Goal: Task Accomplishment & Management: Manage account settings

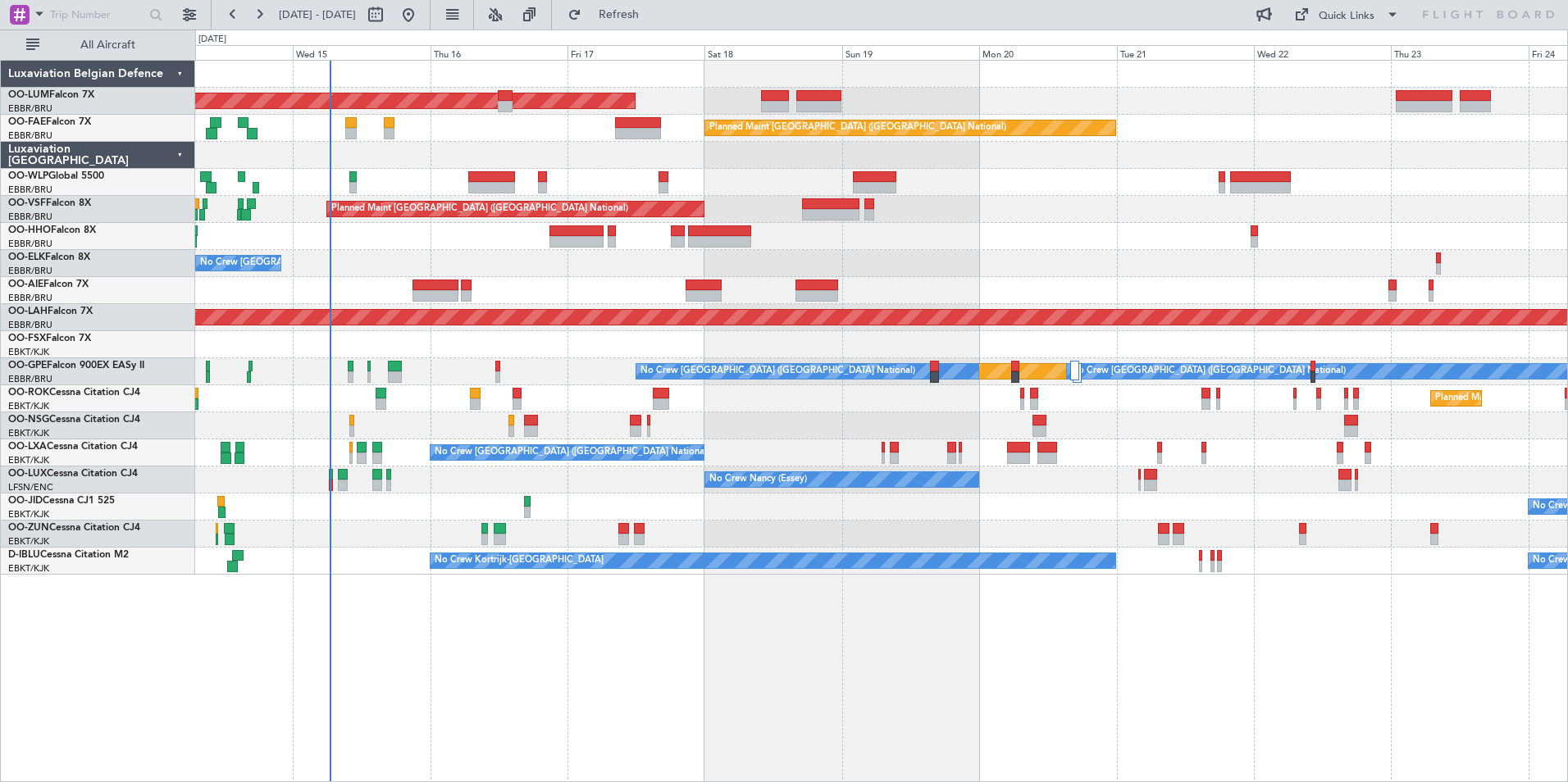
click at [349, 617] on div "AOG Maint [GEOGRAPHIC_DATA] Owner [GEOGRAPHIC_DATA] Planned Maint [GEOGRAPHIC_D…" at bounding box center [881, 421] width 1372 height 722
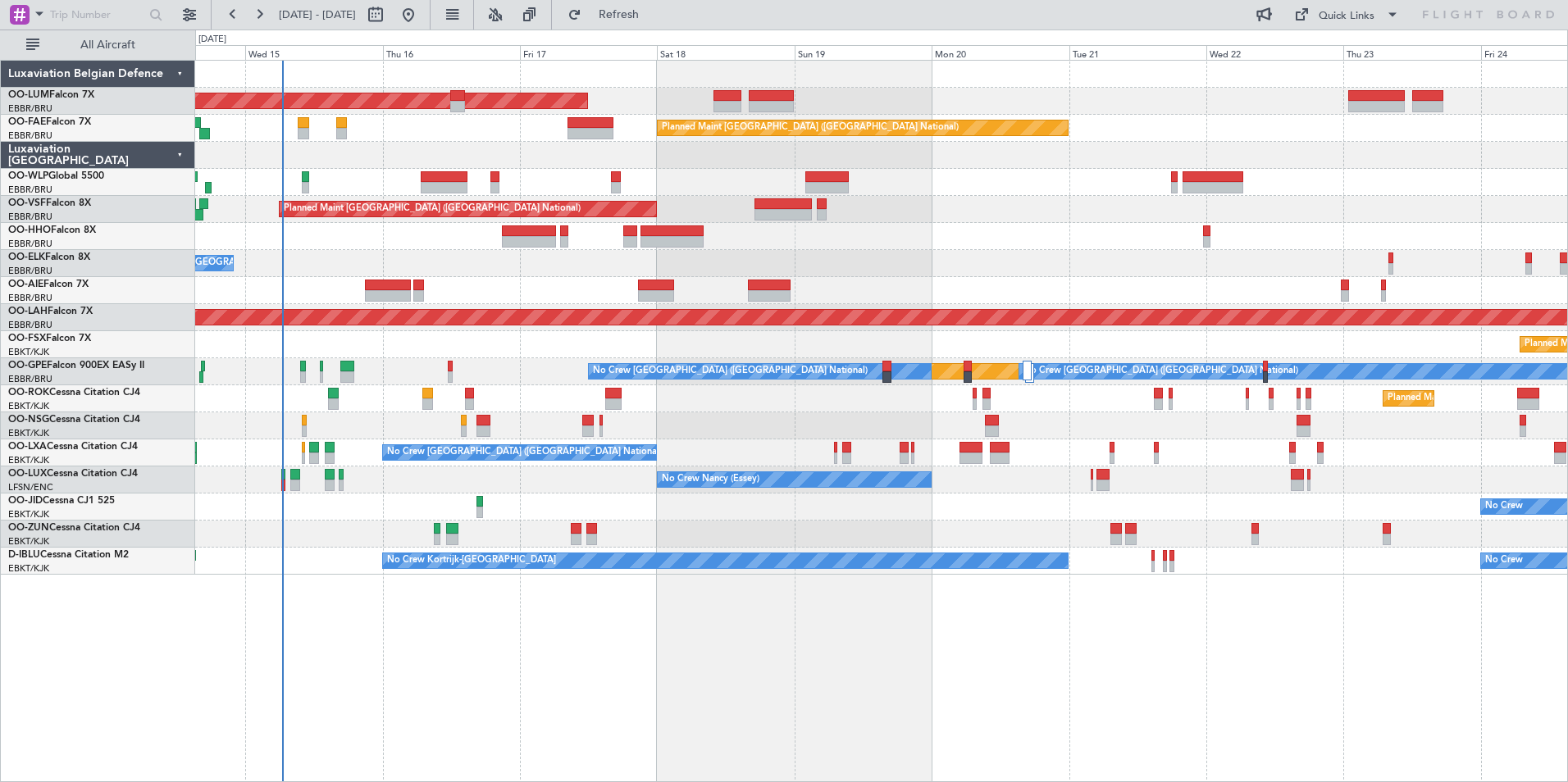
click at [367, 624] on div "AOG Maint [GEOGRAPHIC_DATA] Owner [GEOGRAPHIC_DATA] Planned Maint [GEOGRAPHIC_D…" at bounding box center [881, 421] width 1372 height 722
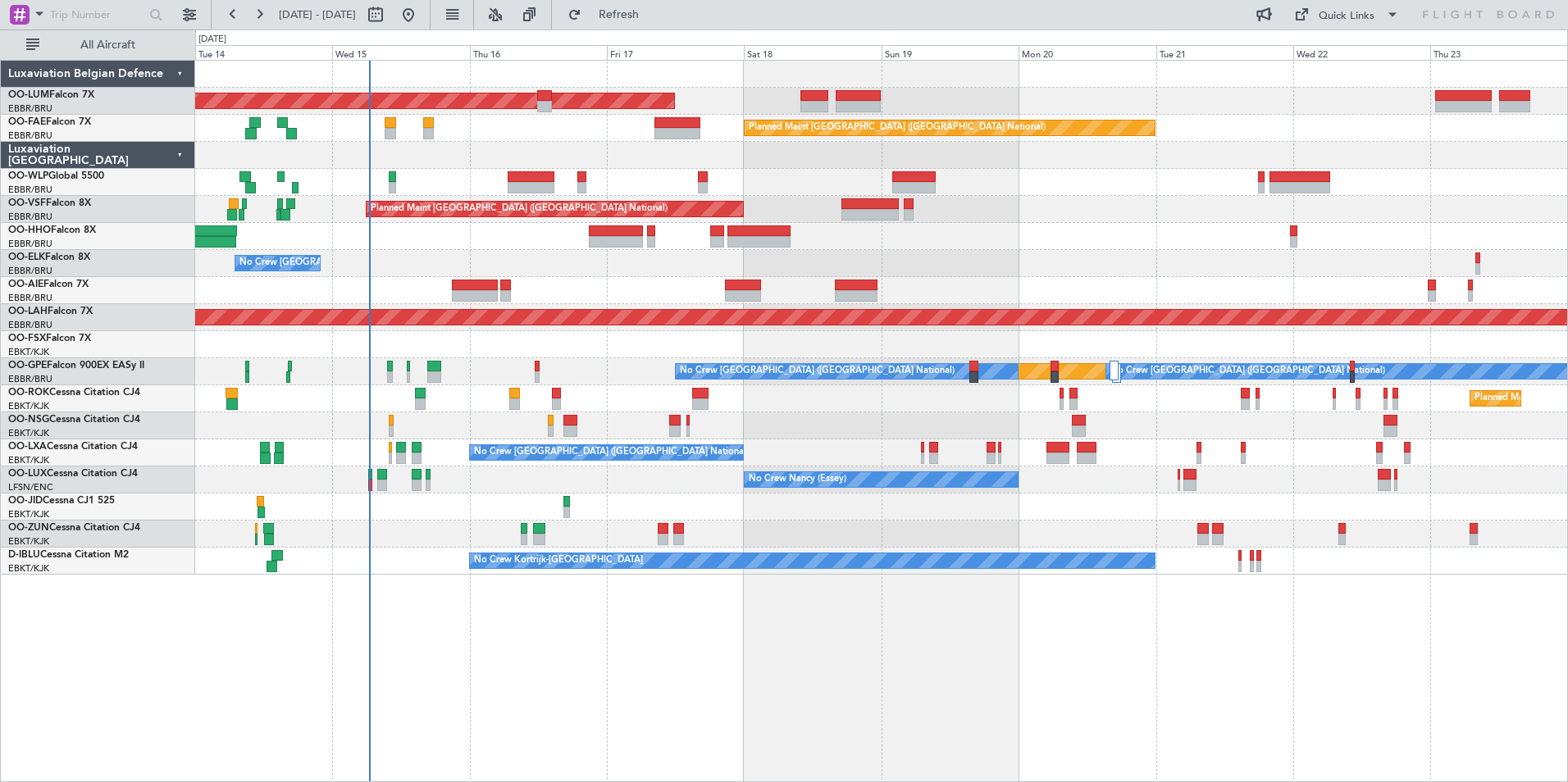
click at [561, 635] on div "AOG Maint [GEOGRAPHIC_DATA] Owner [GEOGRAPHIC_DATA] Planned Maint [GEOGRAPHIC_D…" at bounding box center [881, 421] width 1372 height 722
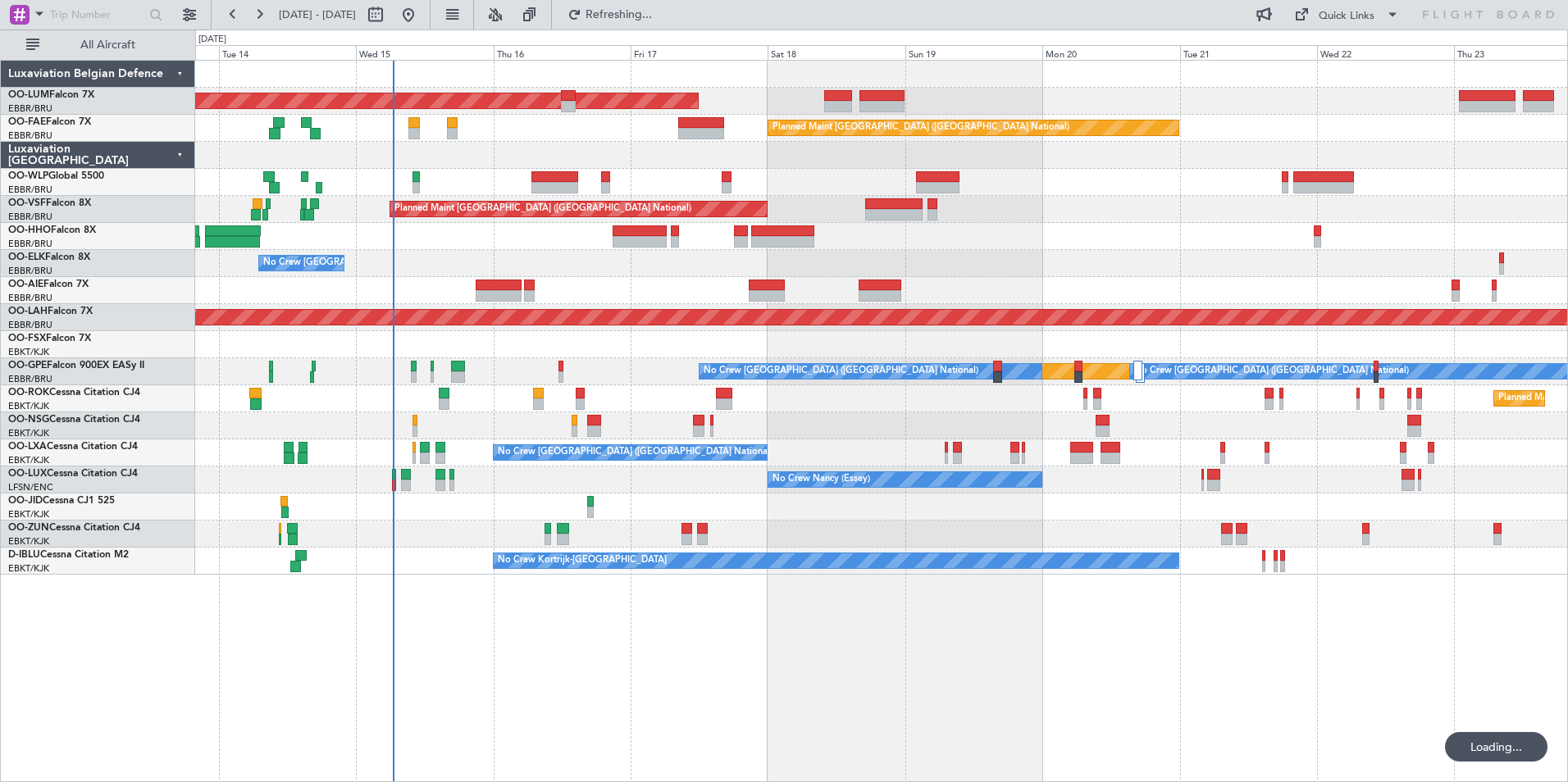
click at [407, 120] on div "Planned Maint [GEOGRAPHIC_DATA] ([GEOGRAPHIC_DATA] National) Owner [GEOGRAPHIC_…" at bounding box center [880, 128] width 1371 height 27
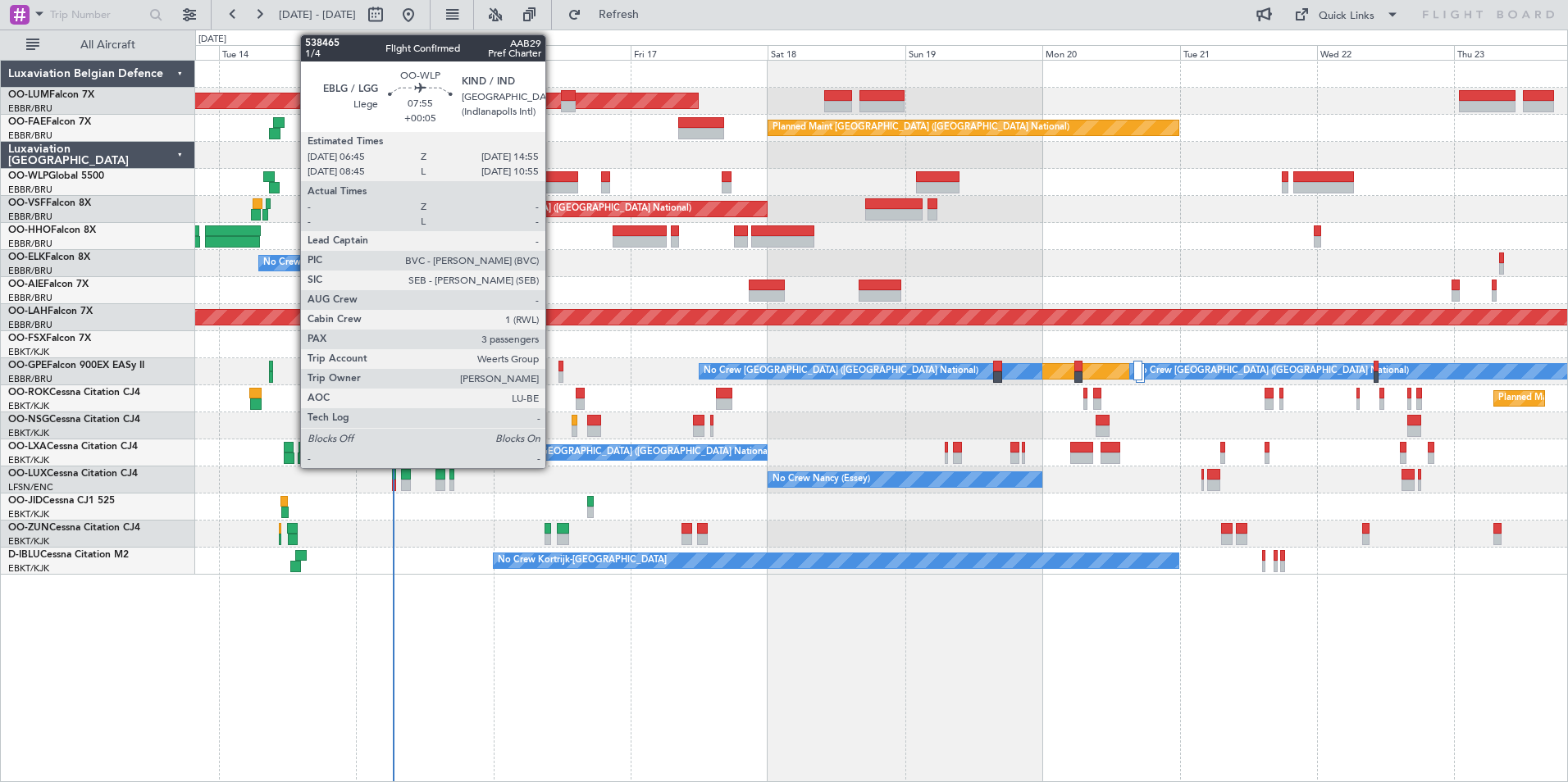
click at [553, 175] on div at bounding box center [555, 177] width 47 height 12
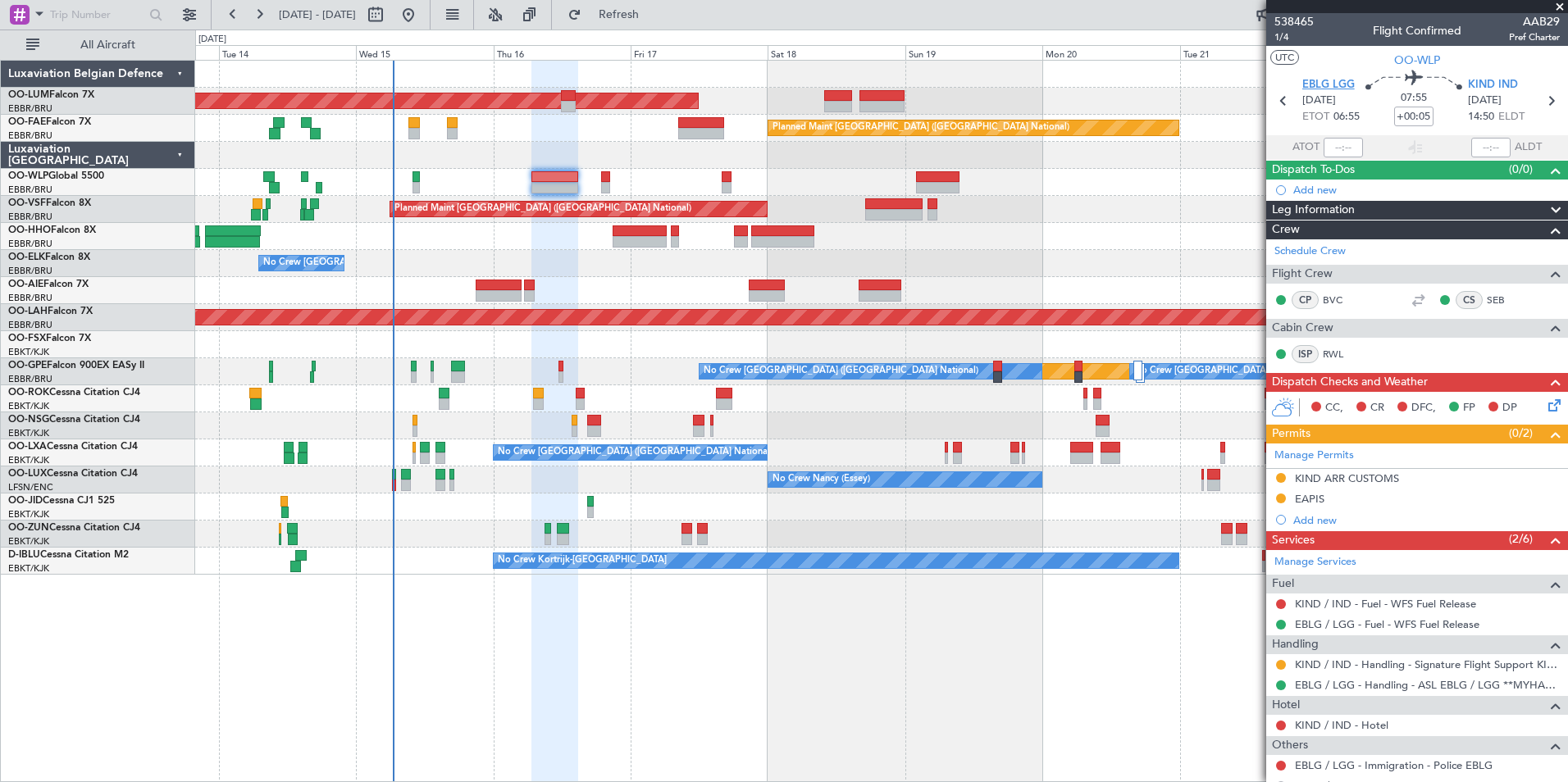
click at [1325, 86] on span "EBLG LGG" at bounding box center [1328, 85] width 53 height 17
click at [1334, 81] on span "EBLG LGG" at bounding box center [1328, 85] width 53 height 17
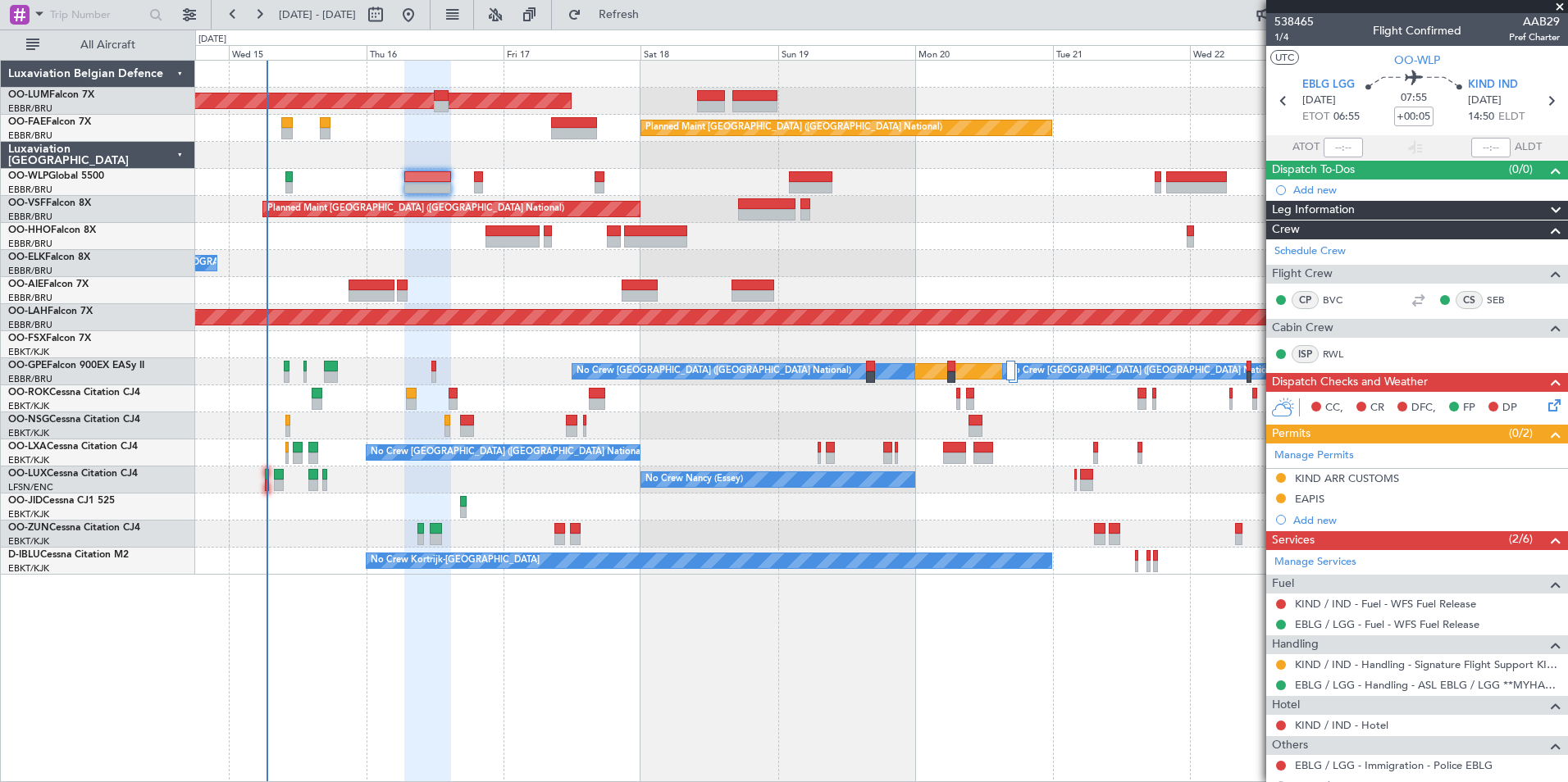
click at [639, 684] on div "AOG Maint [GEOGRAPHIC_DATA] Owner [GEOGRAPHIC_DATA] Planned Maint [GEOGRAPHIC_D…" at bounding box center [881, 421] width 1372 height 722
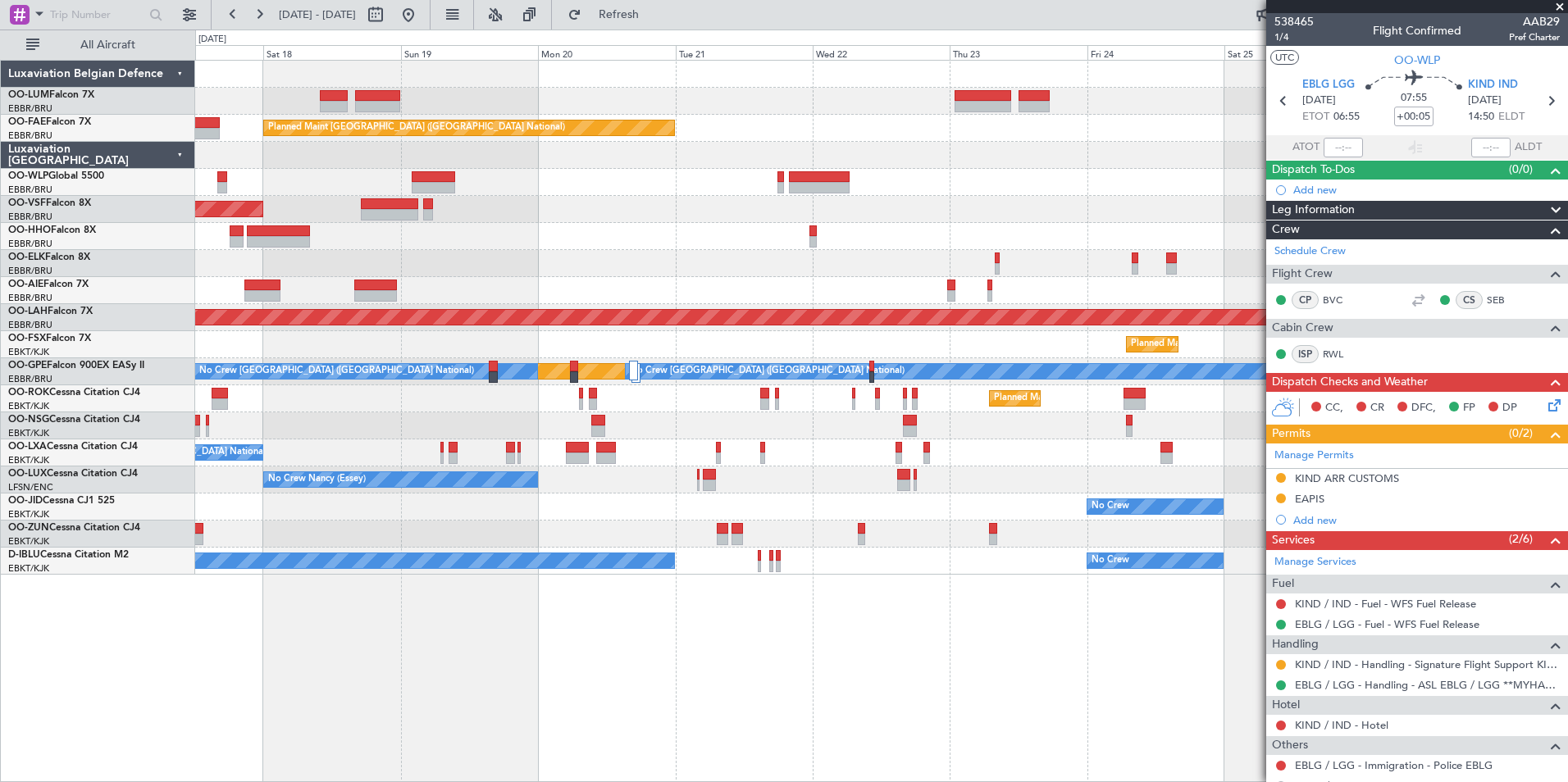
click at [574, 630] on div "Owner Melsbroek Air Base Planned Maint [GEOGRAPHIC_DATA]-[GEOGRAPHIC_DATA] AOG …" at bounding box center [881, 421] width 1372 height 722
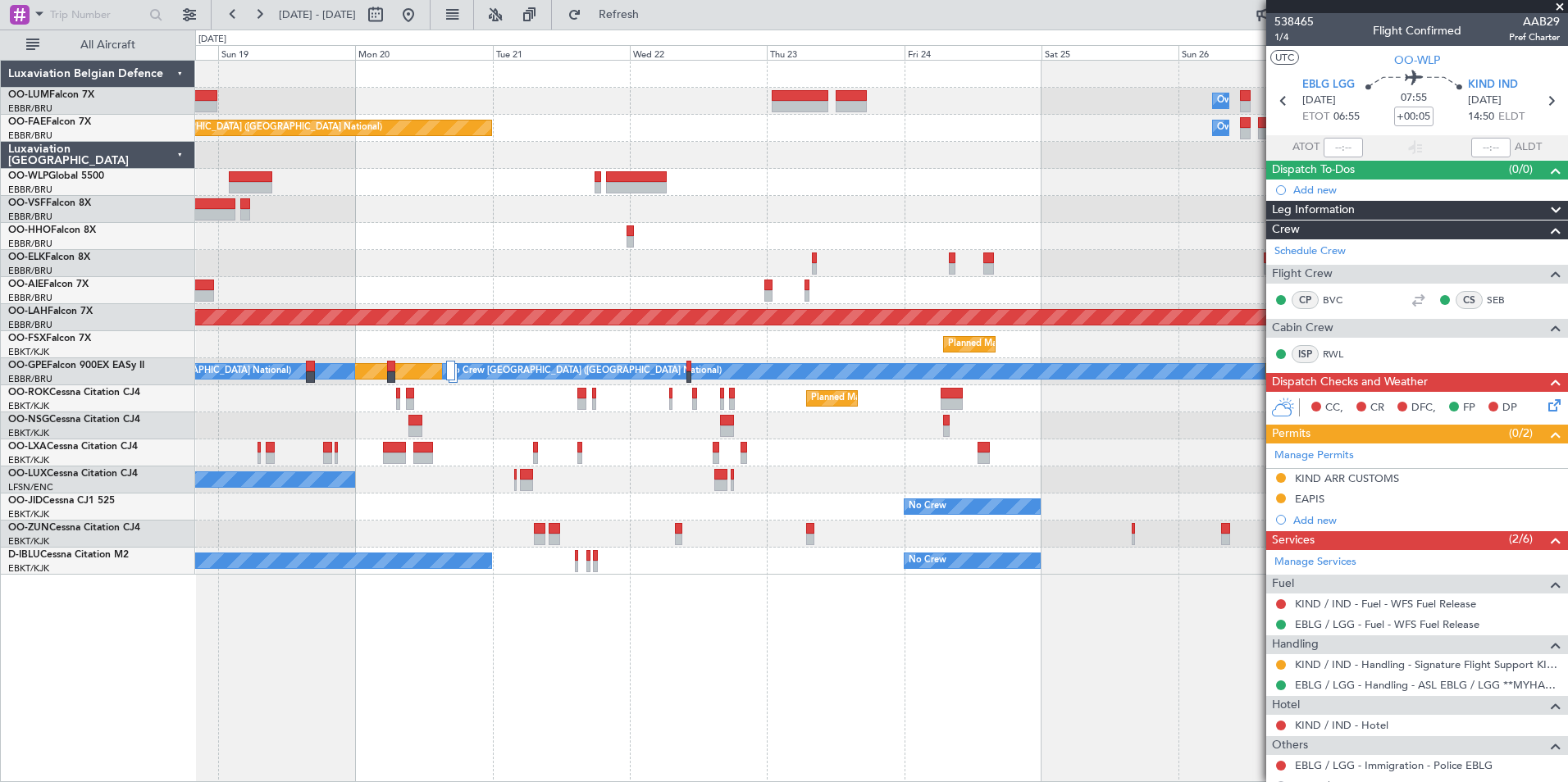
click at [528, 644] on div "Owner Melsbroek Air Base Planned Maint [GEOGRAPHIC_DATA]-[GEOGRAPHIC_DATA] AOG …" at bounding box center [881, 421] width 1372 height 722
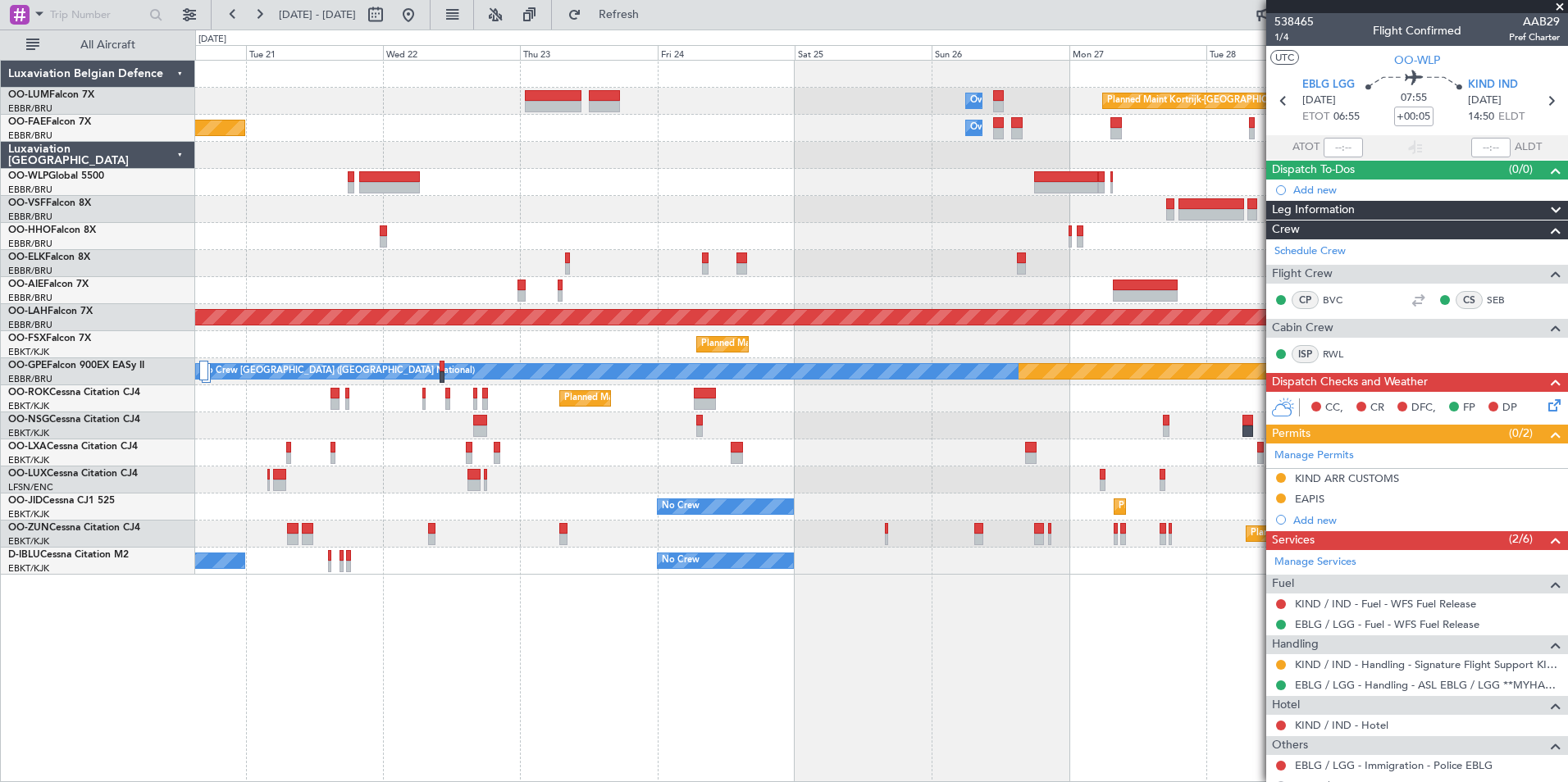
click at [315, 649] on div "Owner Melsbroek Air Base Planned Maint [GEOGRAPHIC_DATA]-[GEOGRAPHIC_DATA] Plan…" at bounding box center [881, 421] width 1372 height 722
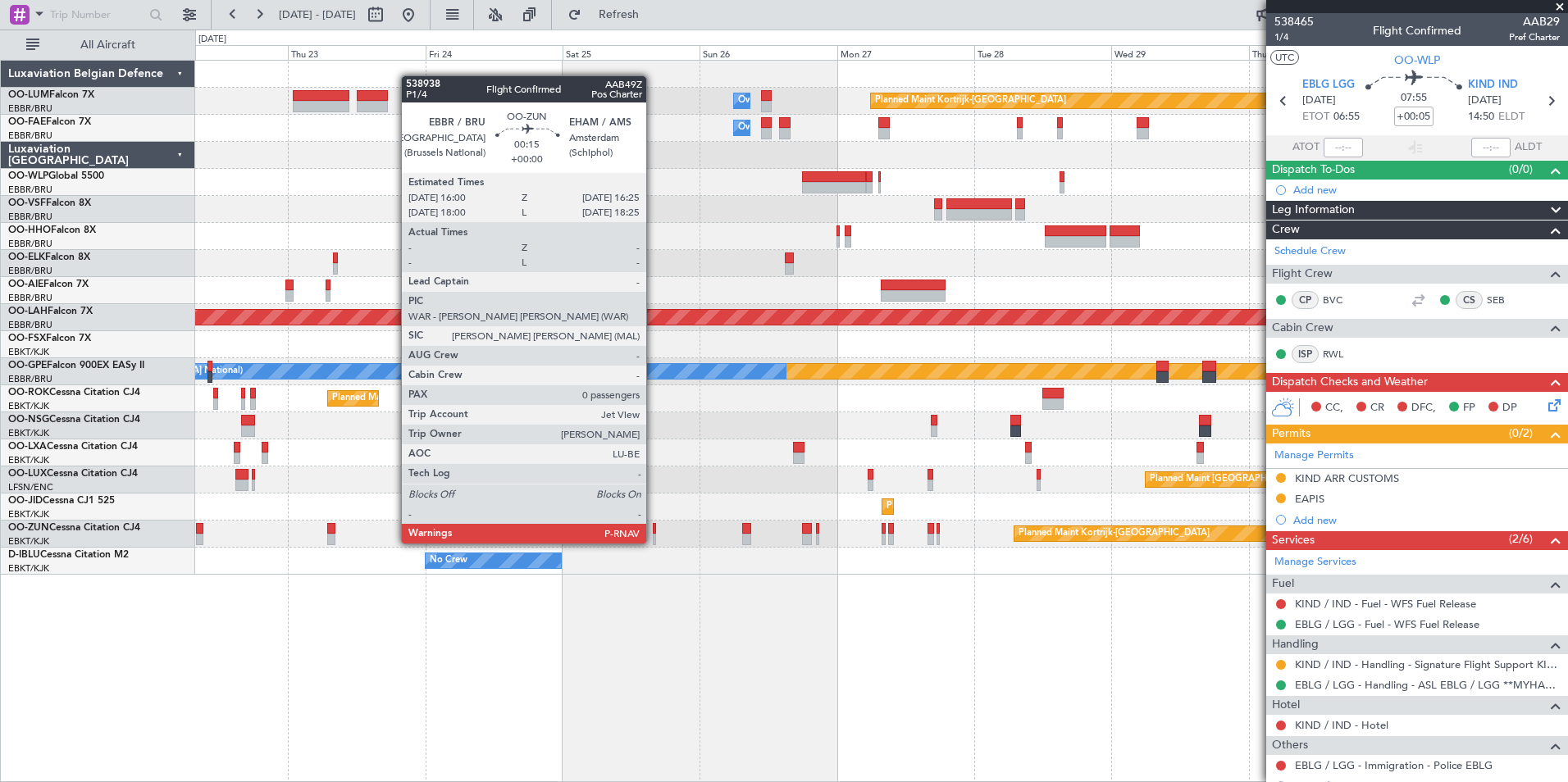
click at [654, 529] on div at bounding box center [654, 529] width 3 height 12
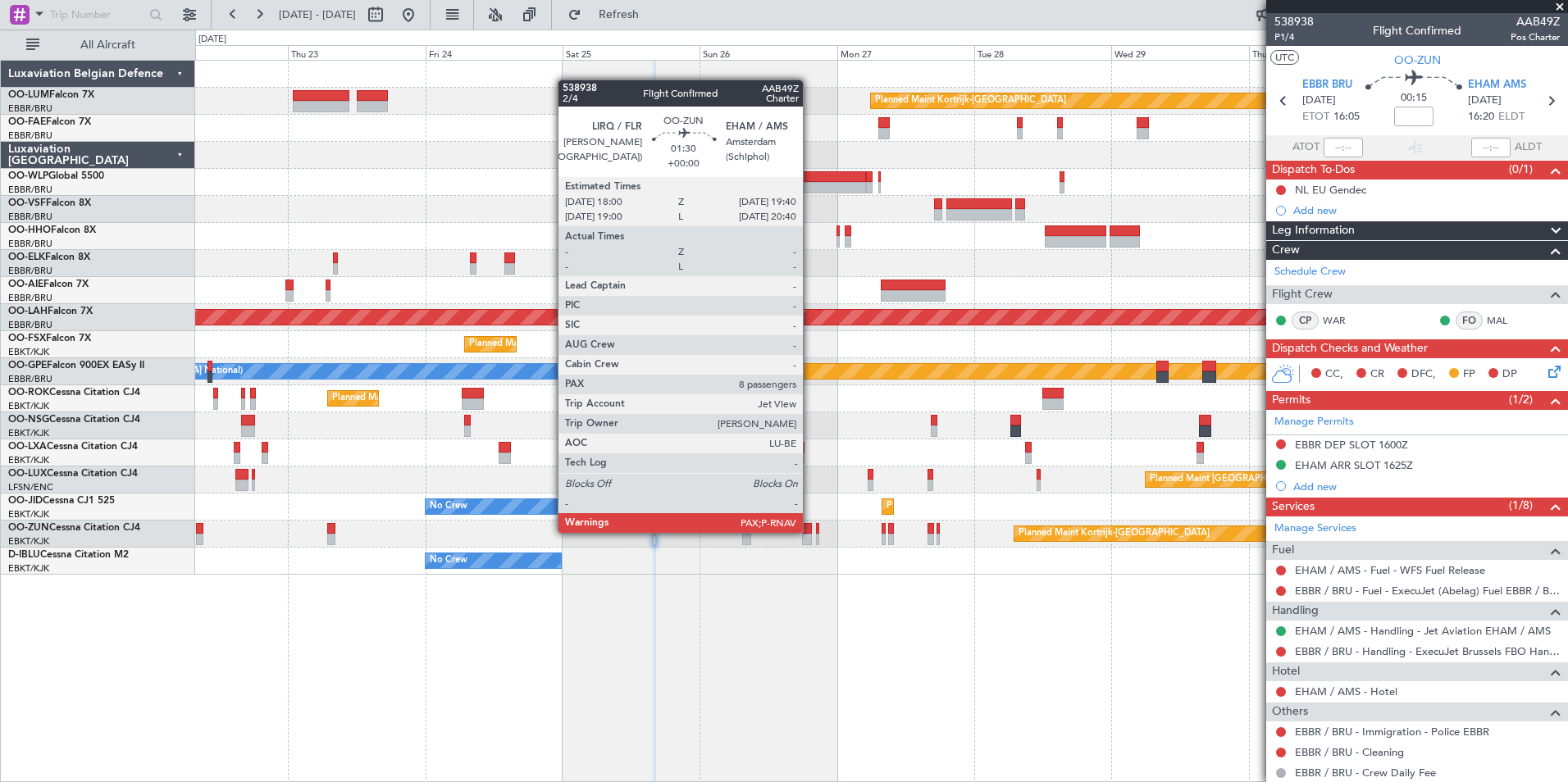
click at [810, 531] on div at bounding box center [807, 529] width 10 height 12
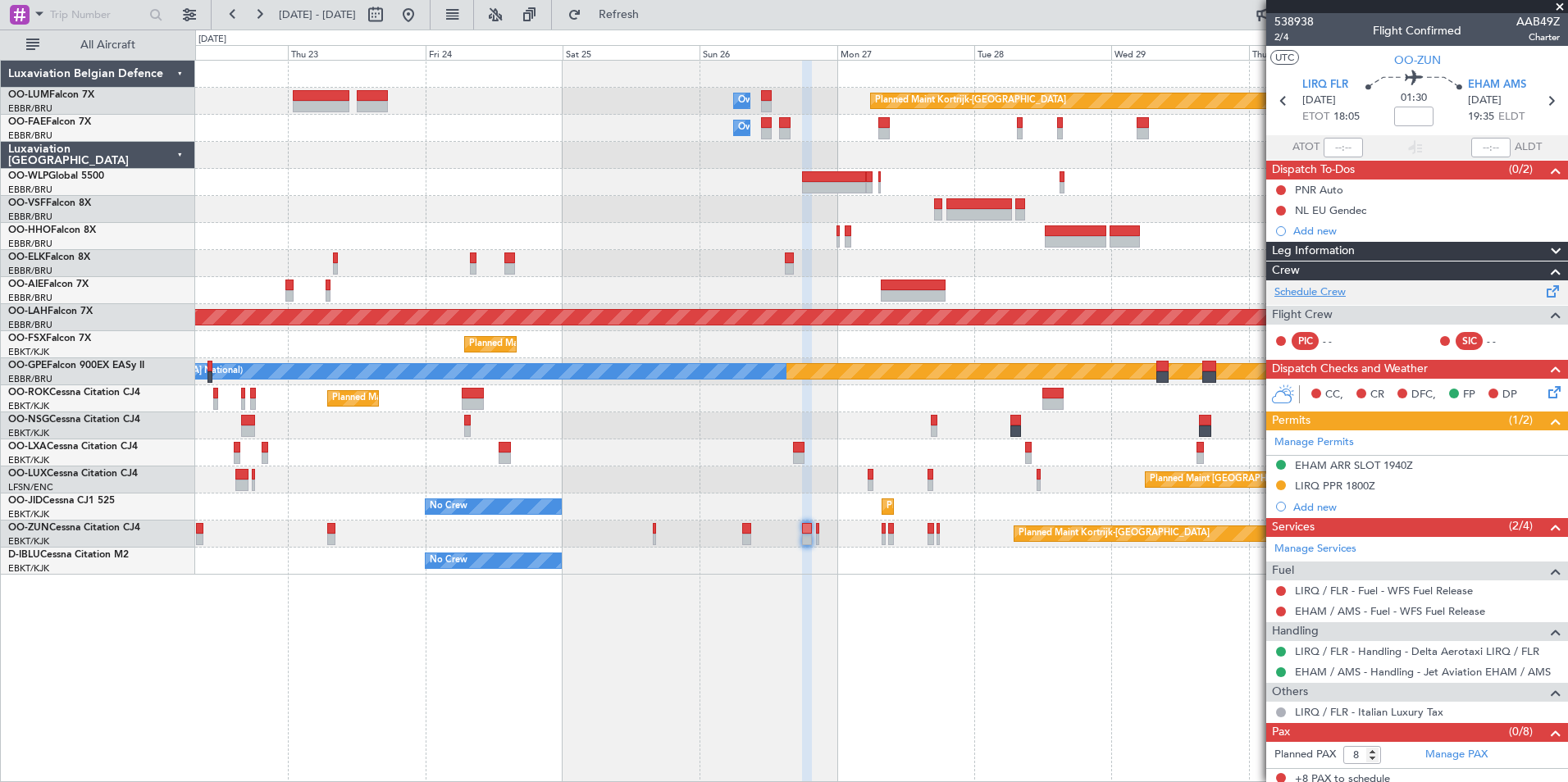
click at [1299, 291] on link "Schedule Crew" at bounding box center [1310, 293] width 71 height 17
click at [672, 32] on div "0 0 Wed 22 Thu 23 Fri 24 Sat 25 Sun 26 Mon 27 [DATE] Wed 29 Thu 30 Fri 31 [DATE]" at bounding box center [881, 45] width 1371 height 29
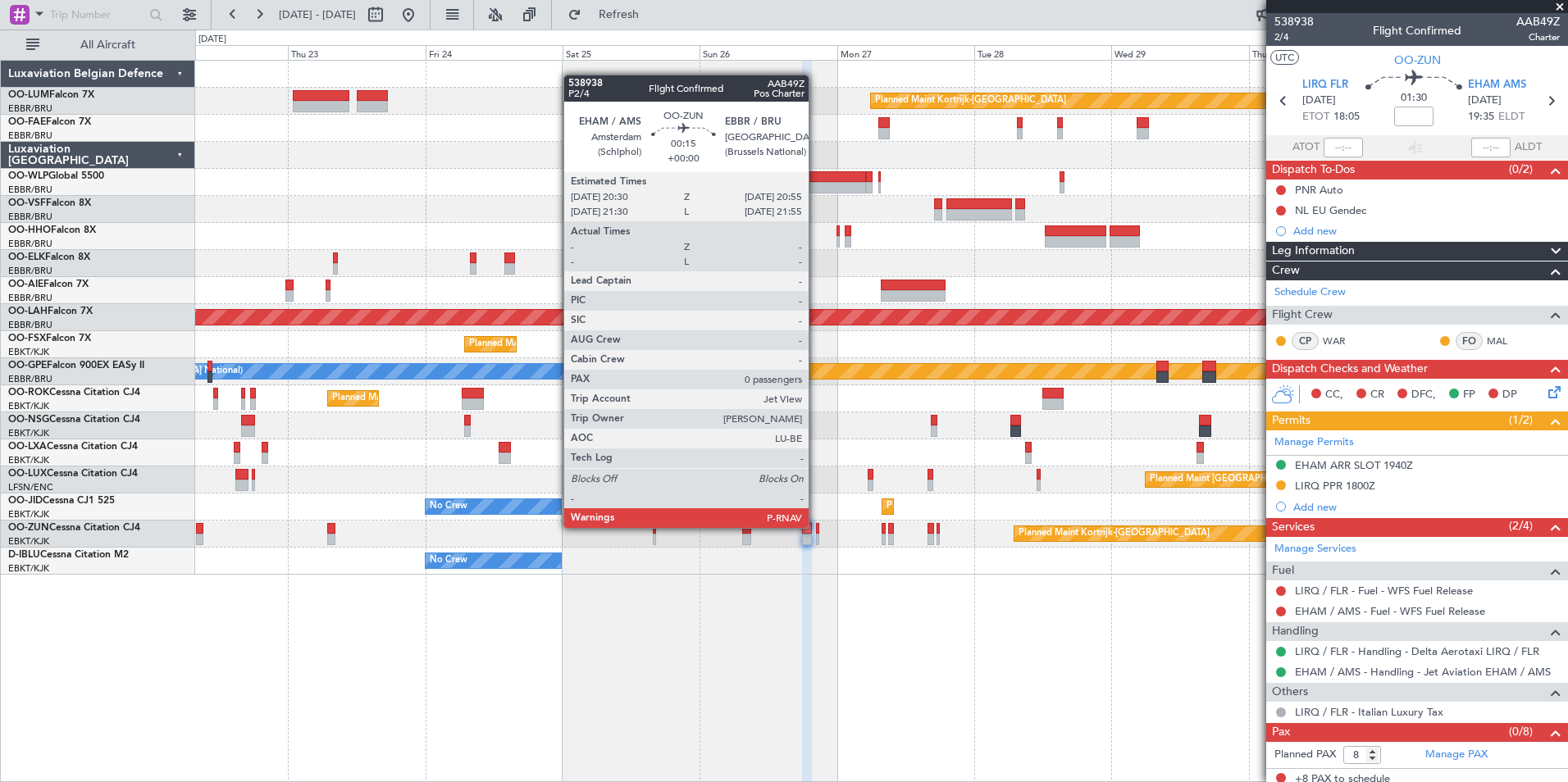
click at [815, 528] on div at bounding box center [816, 529] width 3 height 12
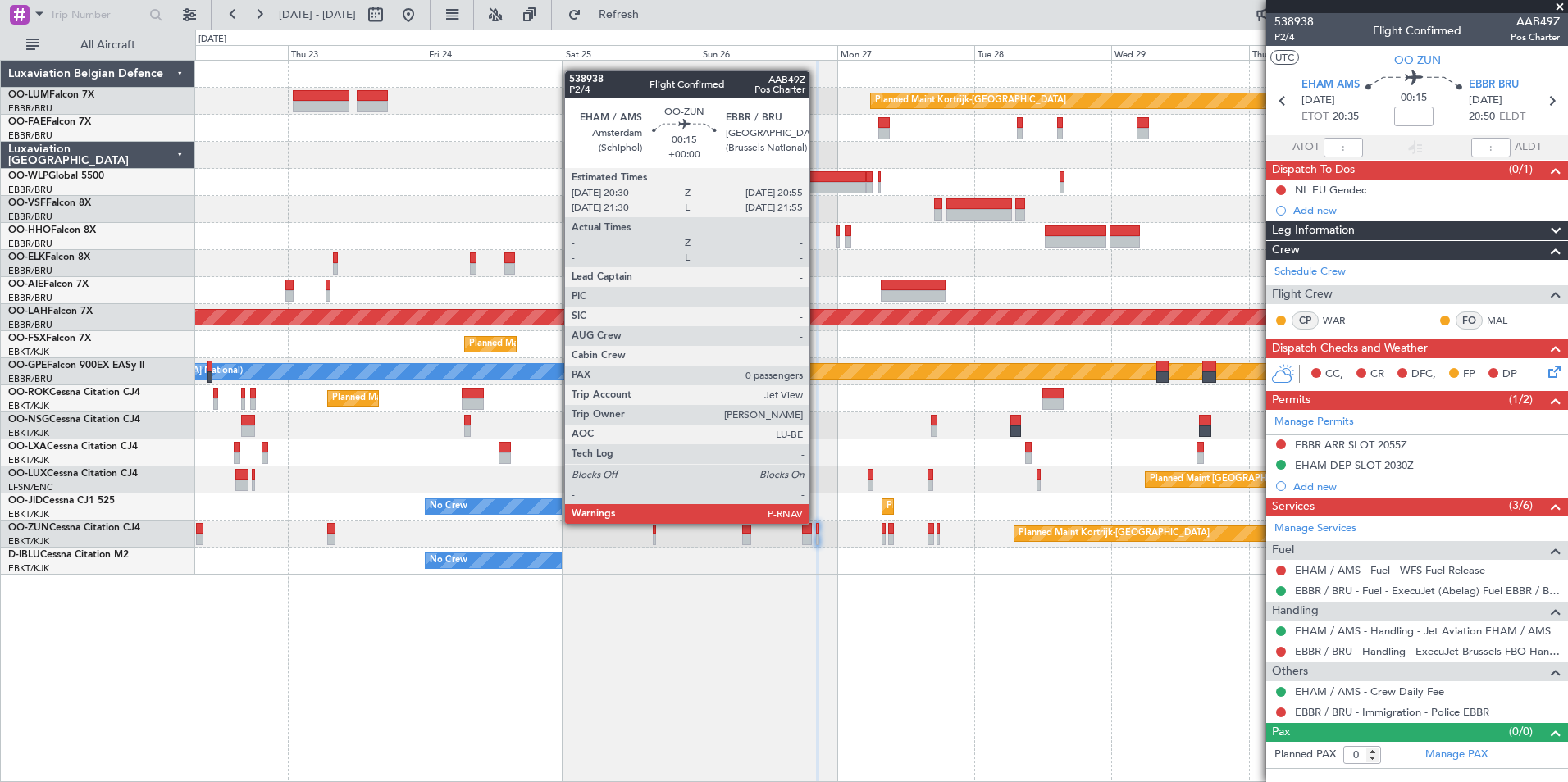
click at [816, 524] on div at bounding box center [816, 529] width 3 height 12
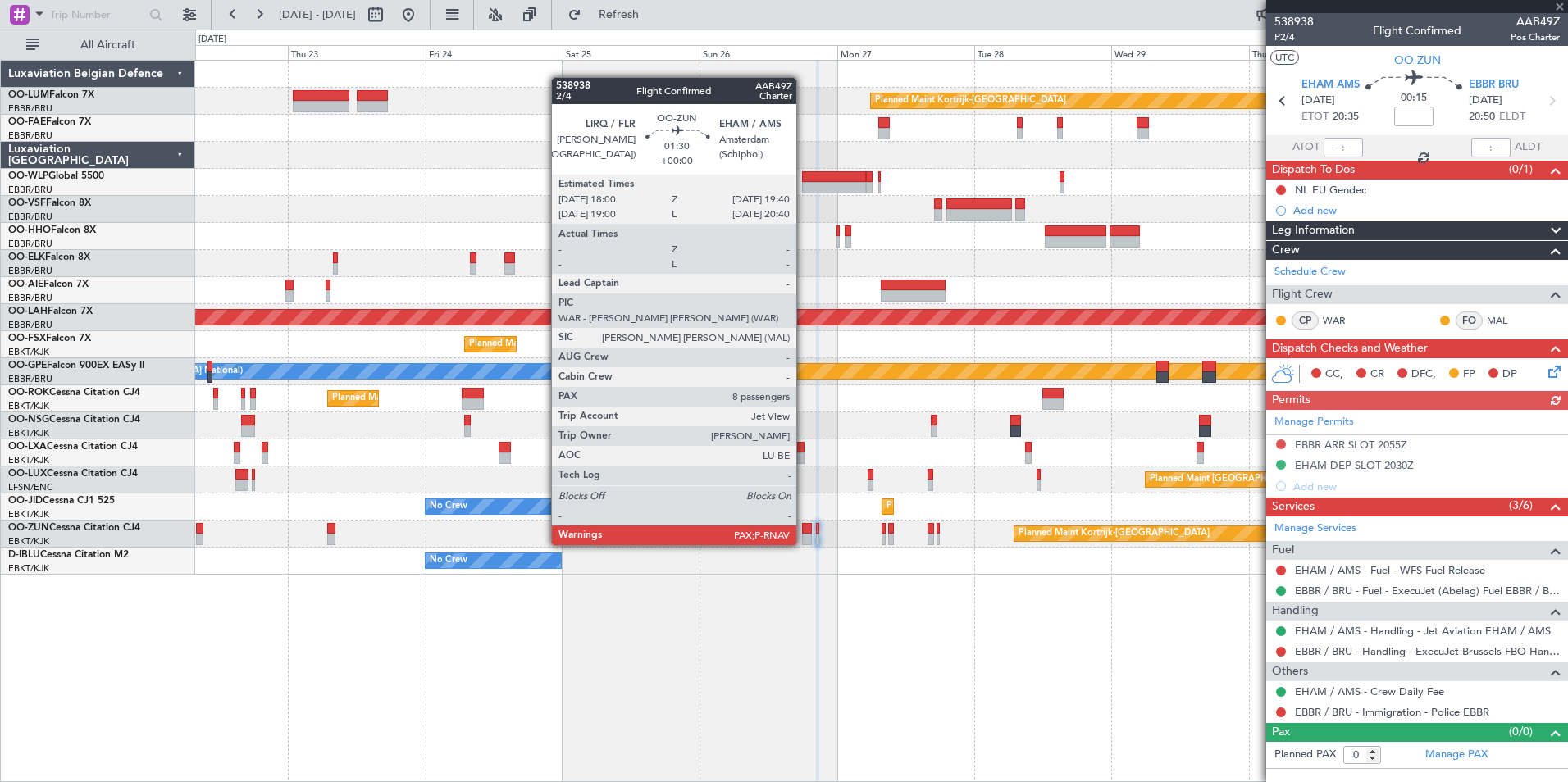
click at [804, 529] on div at bounding box center [807, 529] width 10 height 12
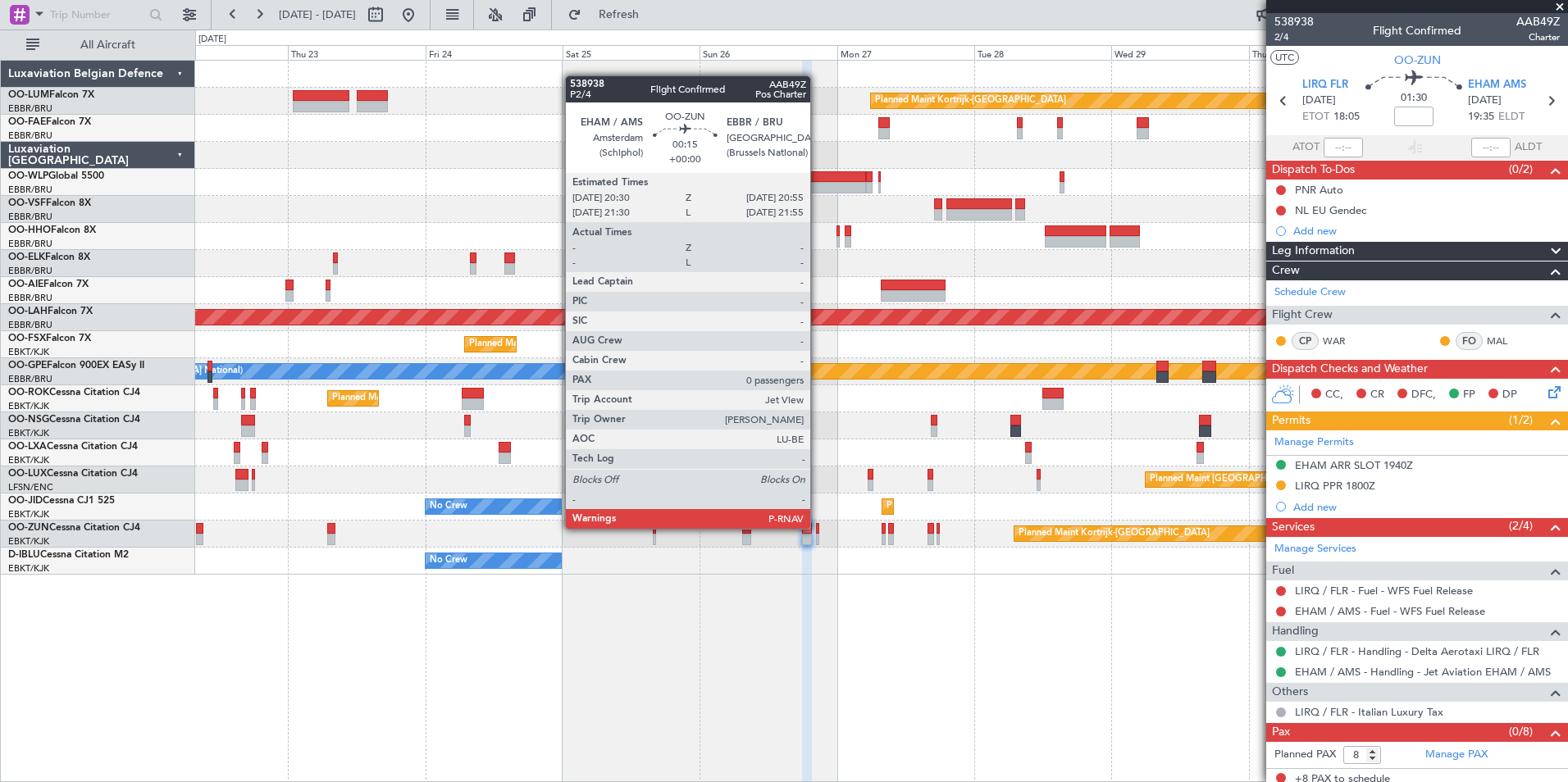
click at [817, 529] on div at bounding box center [816, 529] width 3 height 12
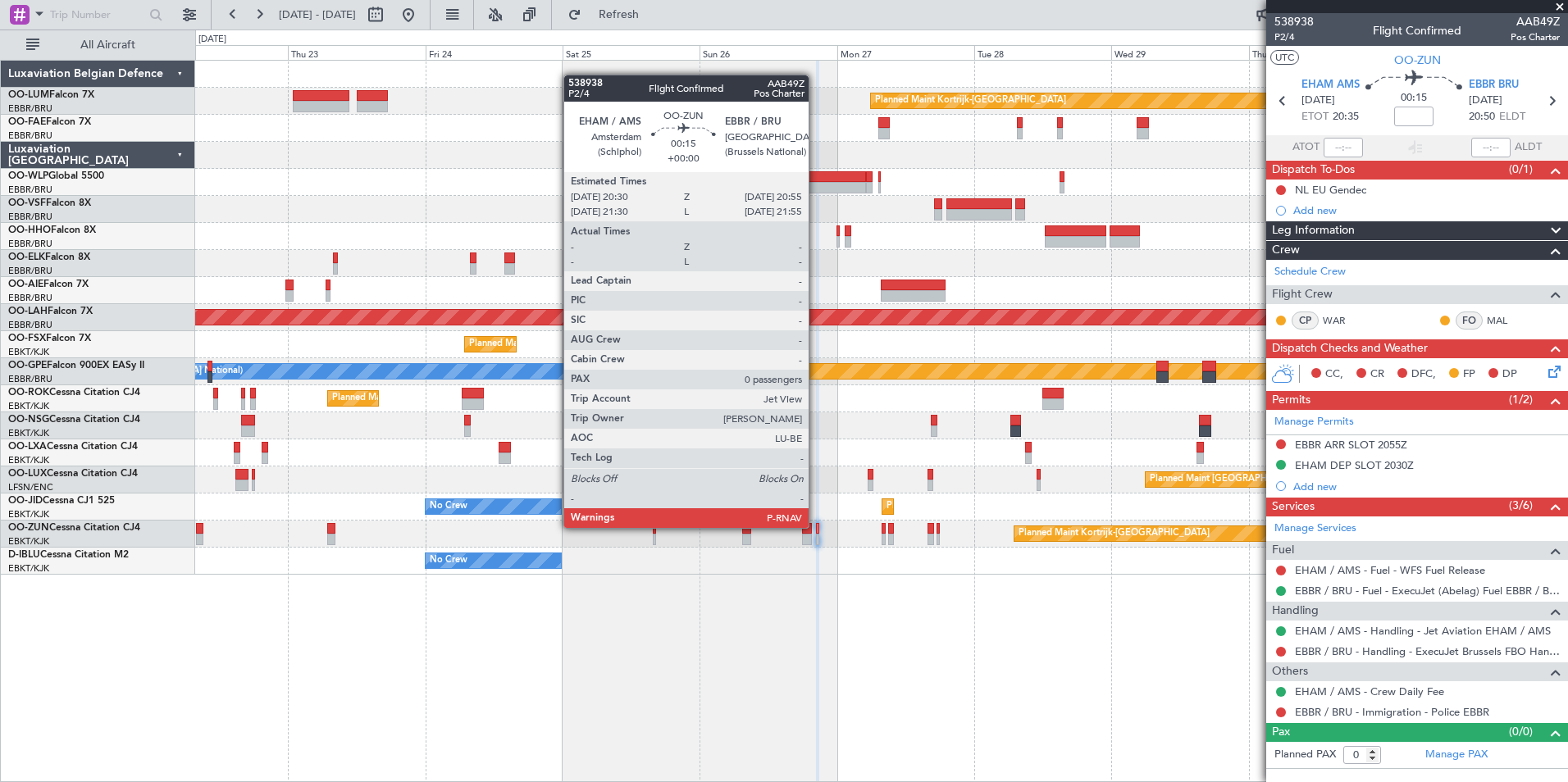
click at [815, 528] on div at bounding box center [816, 529] width 3 height 12
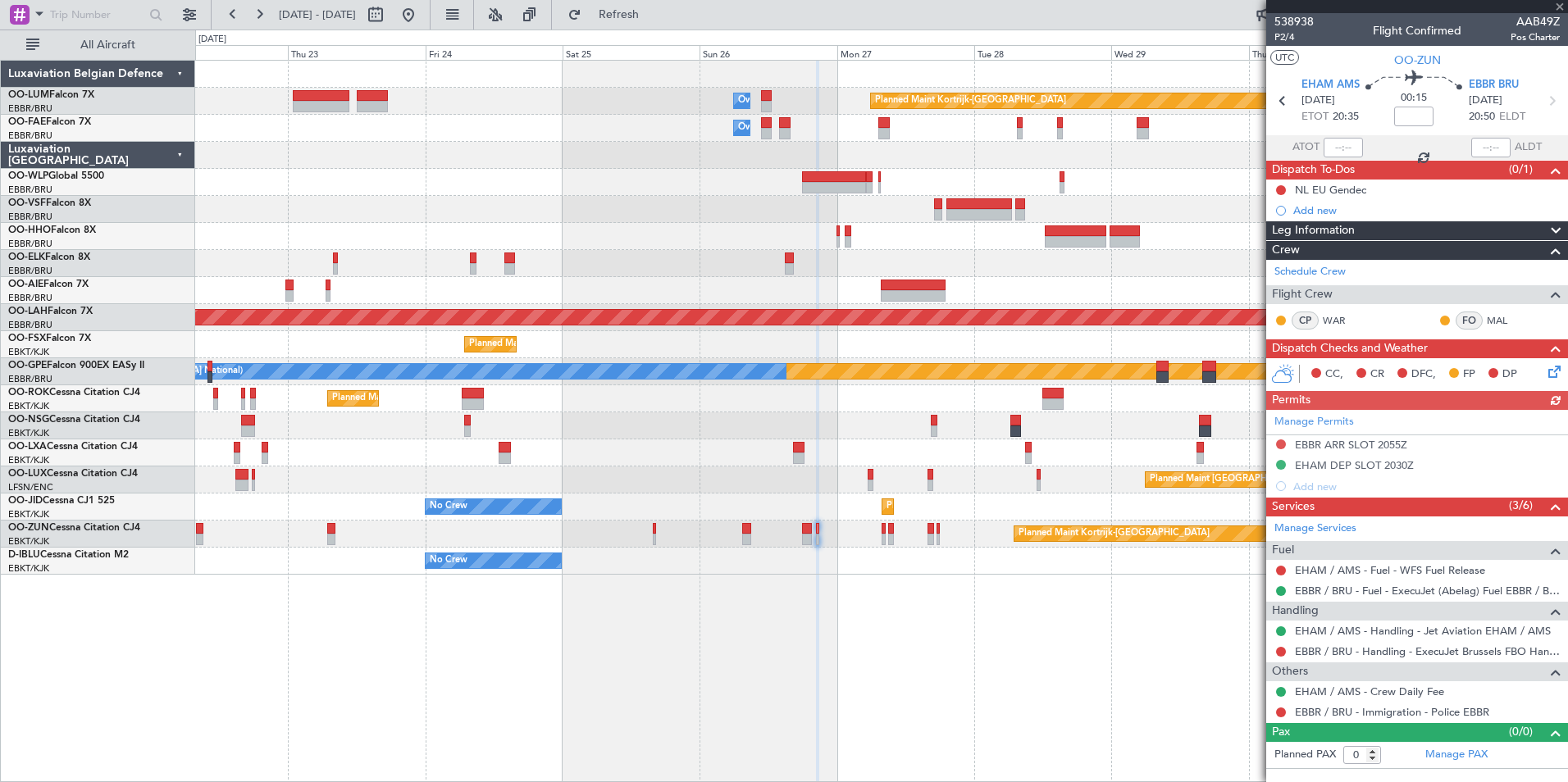
click at [752, 689] on div "Planned Maint Kortrijk-[GEOGRAPHIC_DATA] Owner [GEOGRAPHIC_DATA] Owner [GEOGRAP…" at bounding box center [881, 421] width 1372 height 722
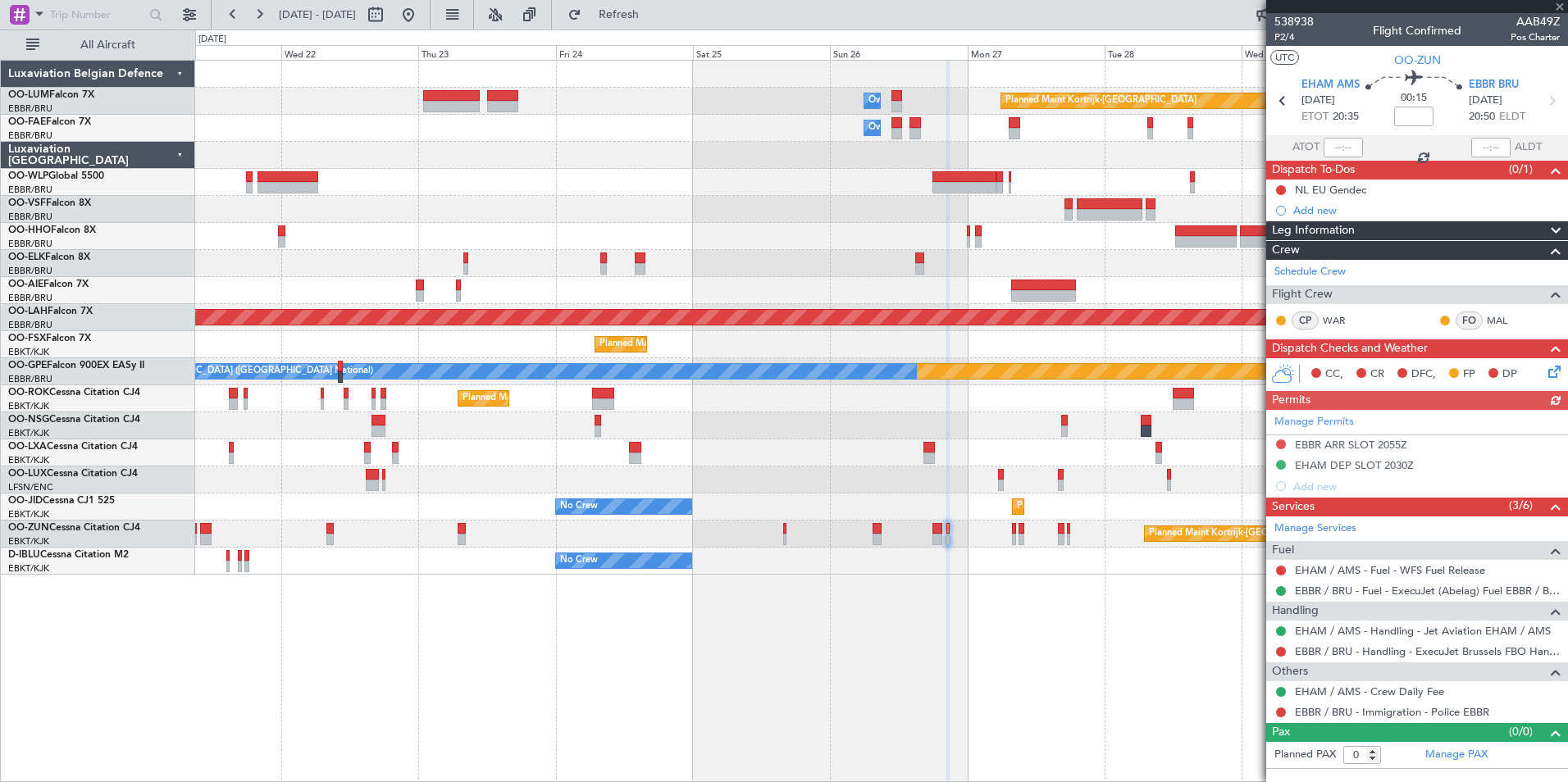
click at [651, 667] on div "Planned Maint Kortrijk-[GEOGRAPHIC_DATA] Owner [GEOGRAPHIC_DATA] Owner [GEOGRAP…" at bounding box center [881, 421] width 1372 height 722
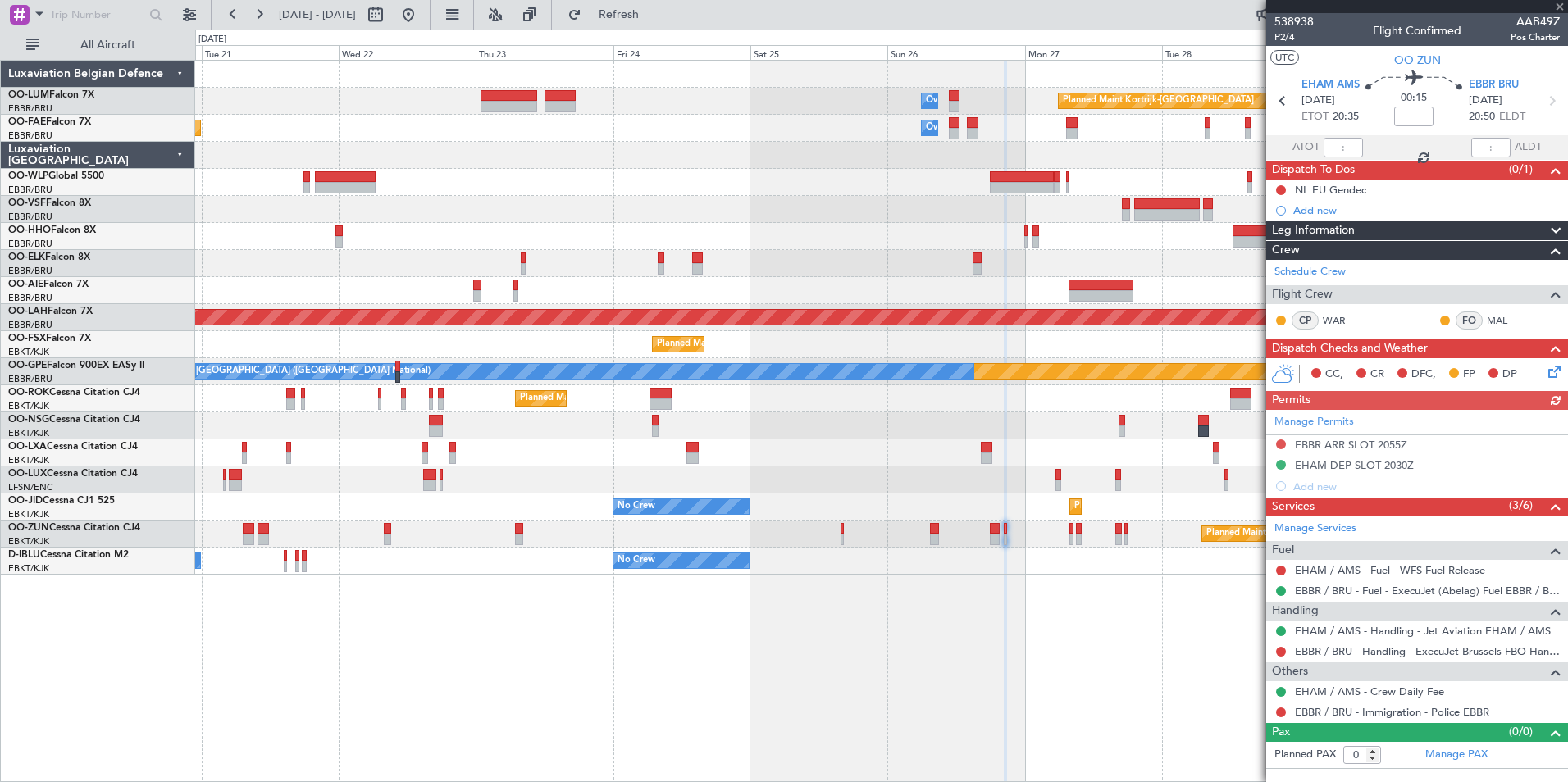
click at [389, 623] on div "Planned Maint Kortrijk-[GEOGRAPHIC_DATA] Owner [GEOGRAPHIC_DATA] Owner [GEOGRAP…" at bounding box center [881, 421] width 1372 height 722
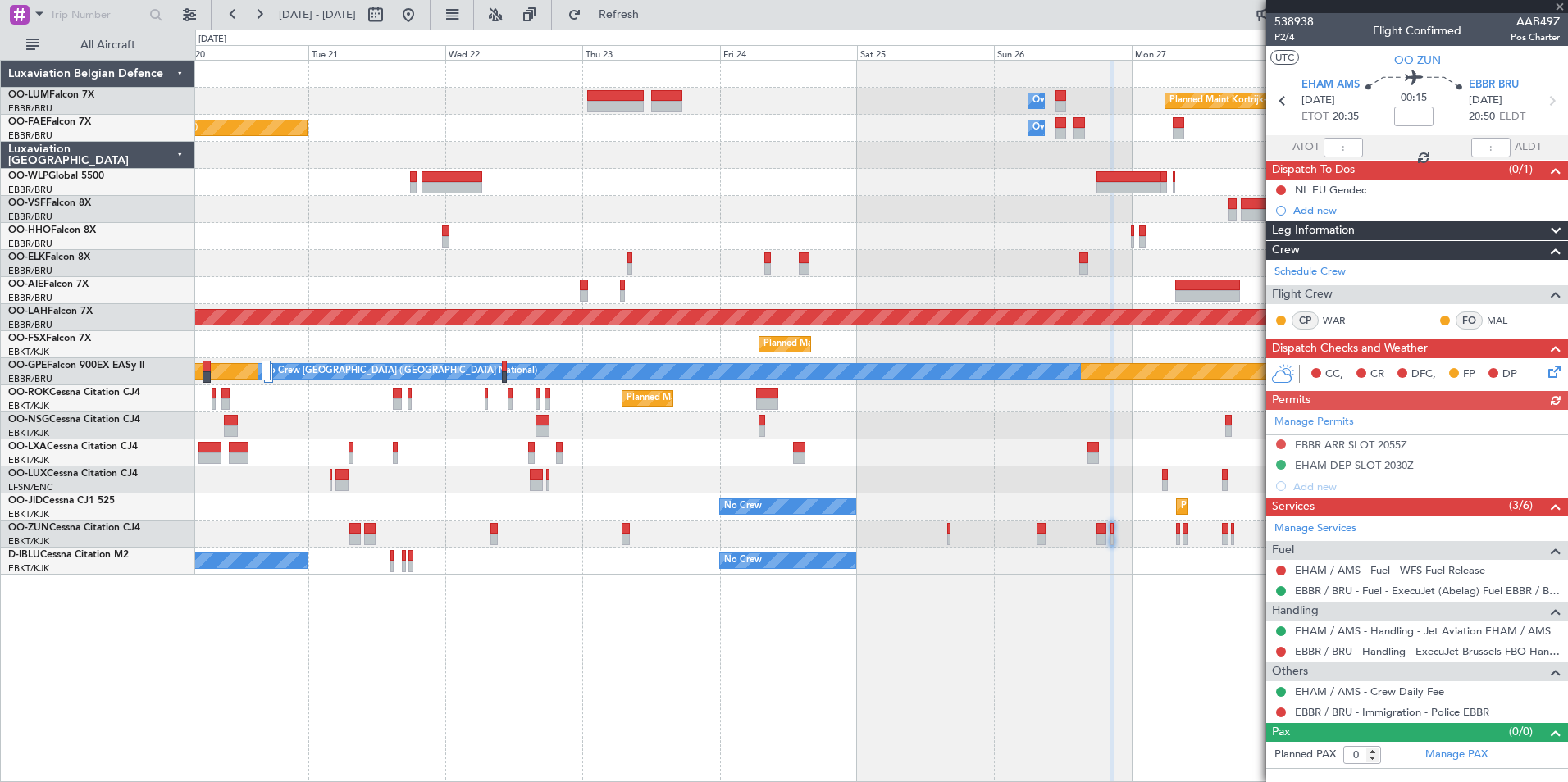
click at [485, 638] on div "Planned Maint Kortrijk-[GEOGRAPHIC_DATA] Owner [GEOGRAPHIC_DATA] Owner [GEOGRAP…" at bounding box center [881, 421] width 1372 height 722
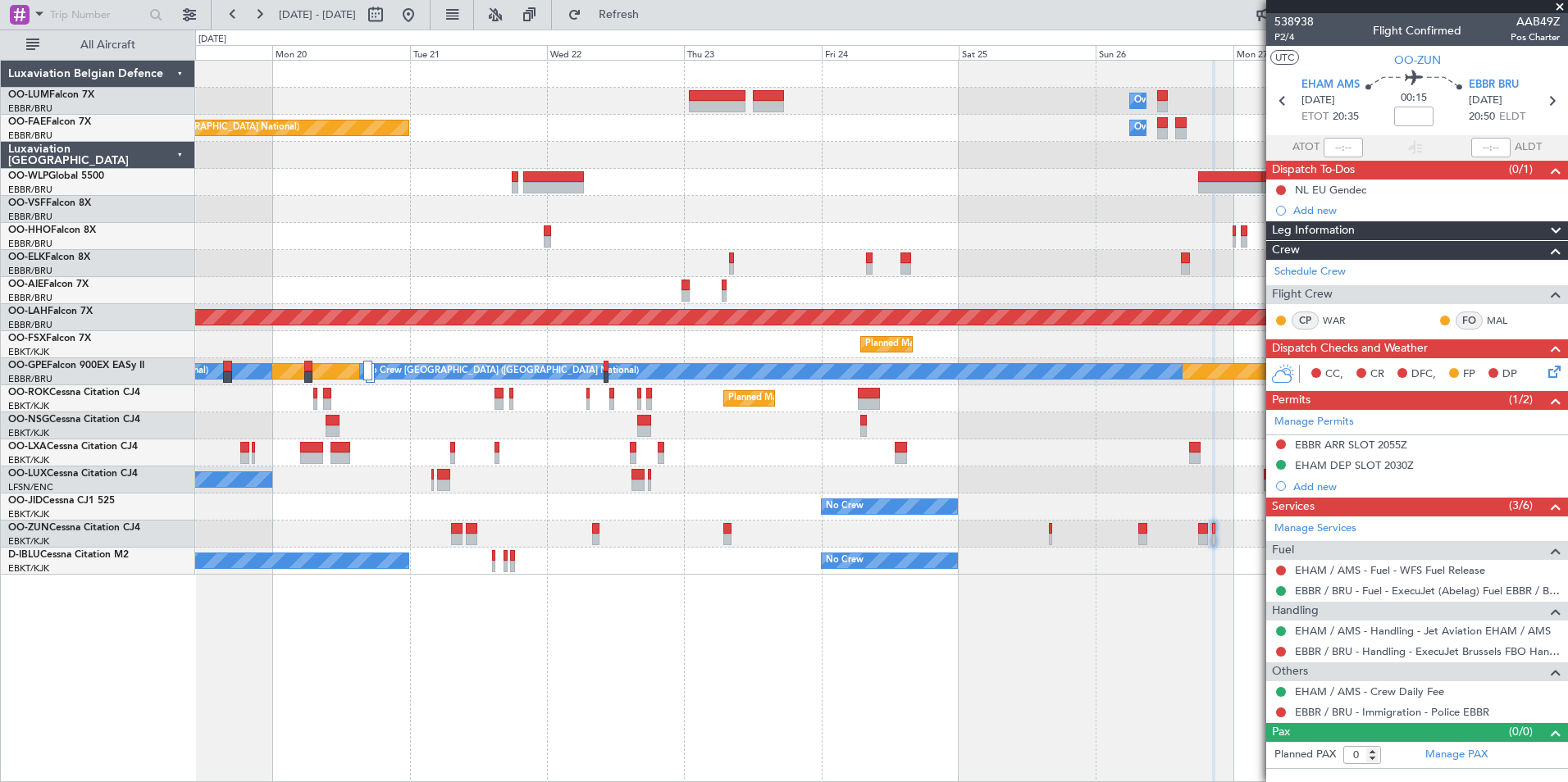
click at [454, 646] on div "Planned Maint Kortrijk-[GEOGRAPHIC_DATA] Owner [GEOGRAPHIC_DATA] AOG Maint [GEO…" at bounding box center [881, 421] width 1372 height 722
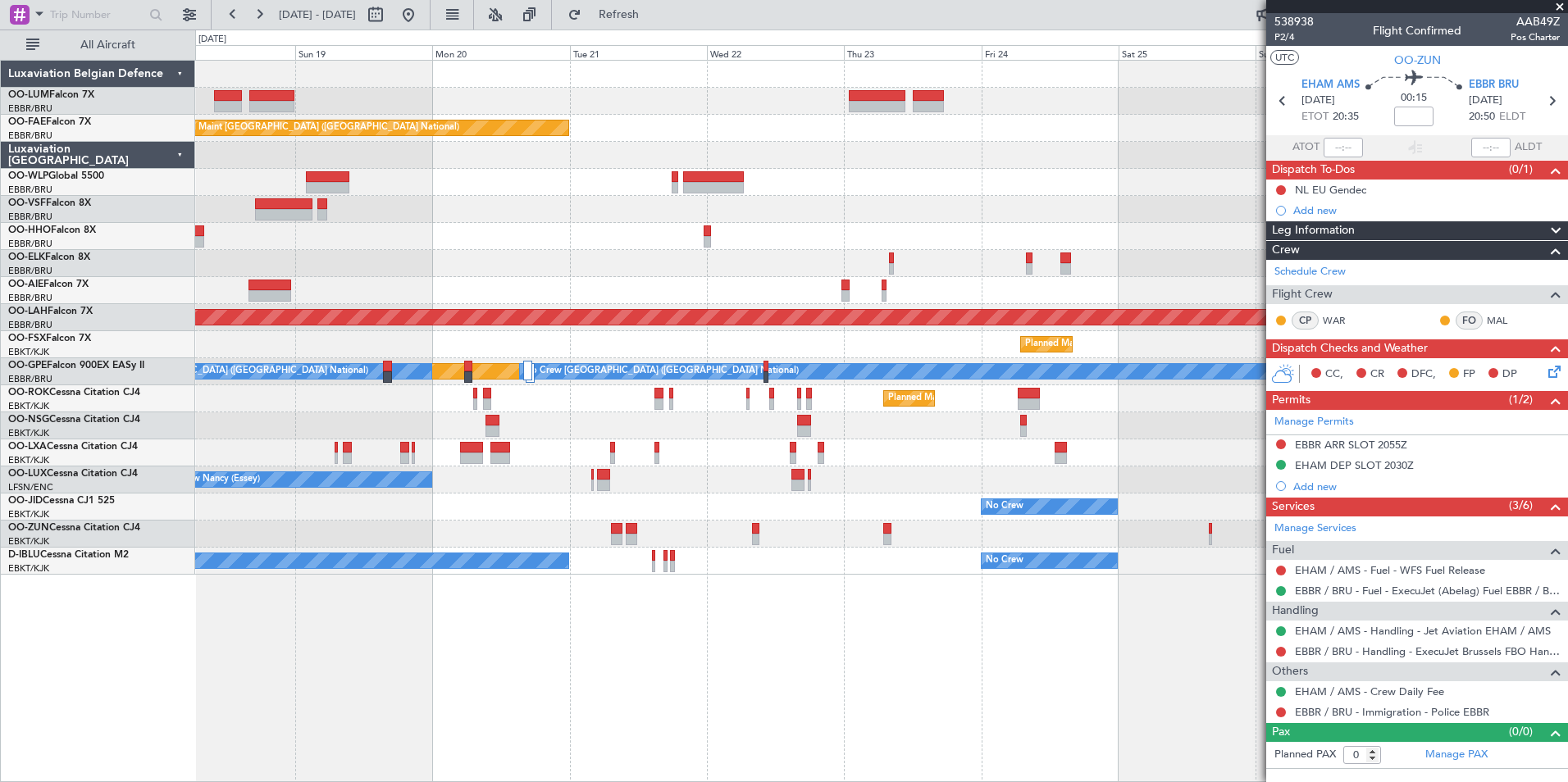
click at [456, 656] on div "Planned Maint Kortrijk-[GEOGRAPHIC_DATA] Owner [GEOGRAPHIC_DATA] AOG Maint [GEO…" at bounding box center [881, 421] width 1372 height 722
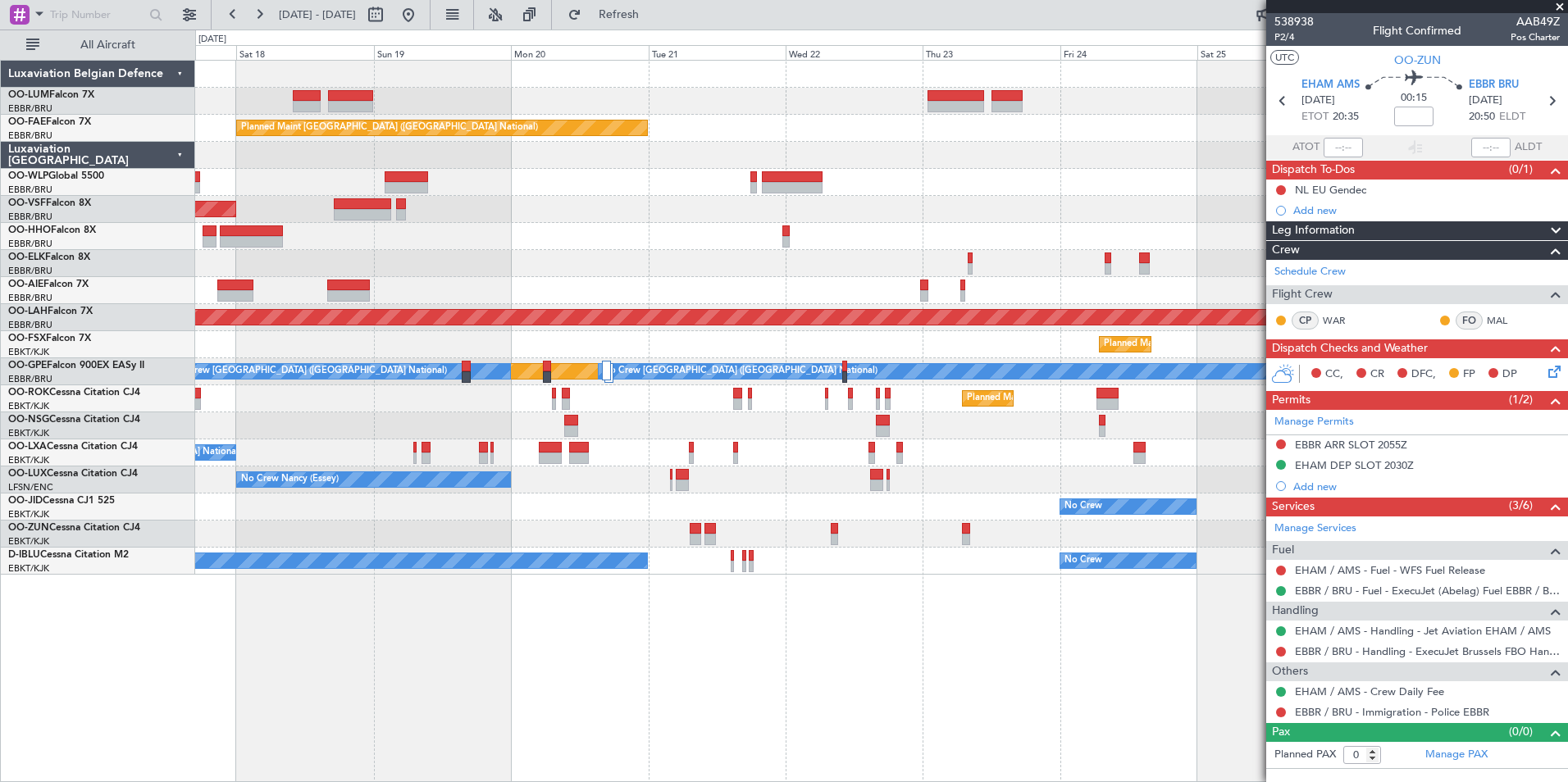
click at [548, 660] on div "Planned Maint Kortrijk-[GEOGRAPHIC_DATA] Owner [GEOGRAPHIC_DATA] AOG Maint [GEO…" at bounding box center [881, 421] width 1372 height 722
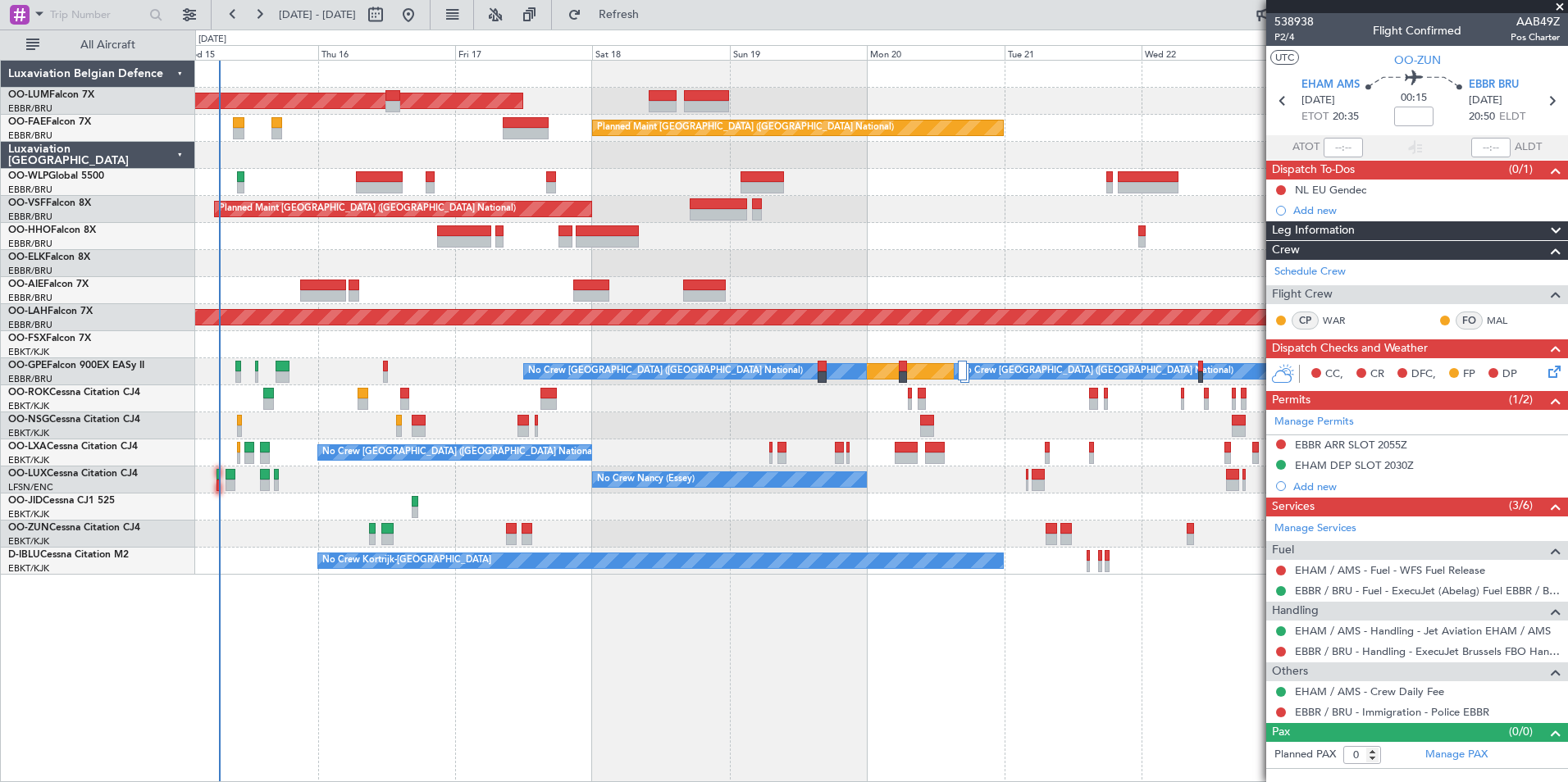
click at [473, 648] on div "AOG Maint [GEOGRAPHIC_DATA] Owner [GEOGRAPHIC_DATA] Planned Maint [GEOGRAPHIC_D…" at bounding box center [881, 421] width 1372 height 722
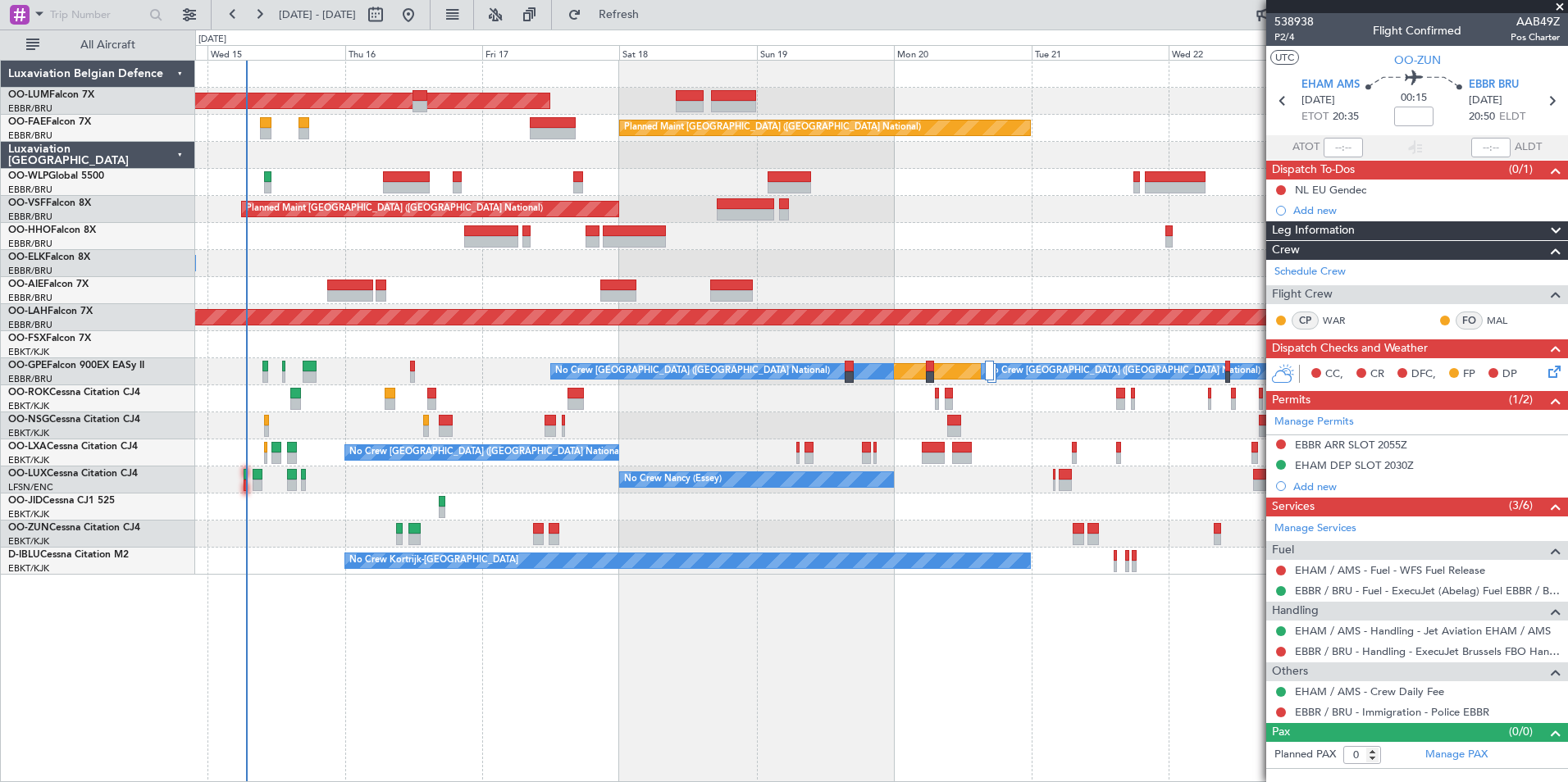
click at [403, 654] on div "AOG Maint [GEOGRAPHIC_DATA] Owner [GEOGRAPHIC_DATA] Planned Maint [GEOGRAPHIC_D…" at bounding box center [881, 421] width 1372 height 722
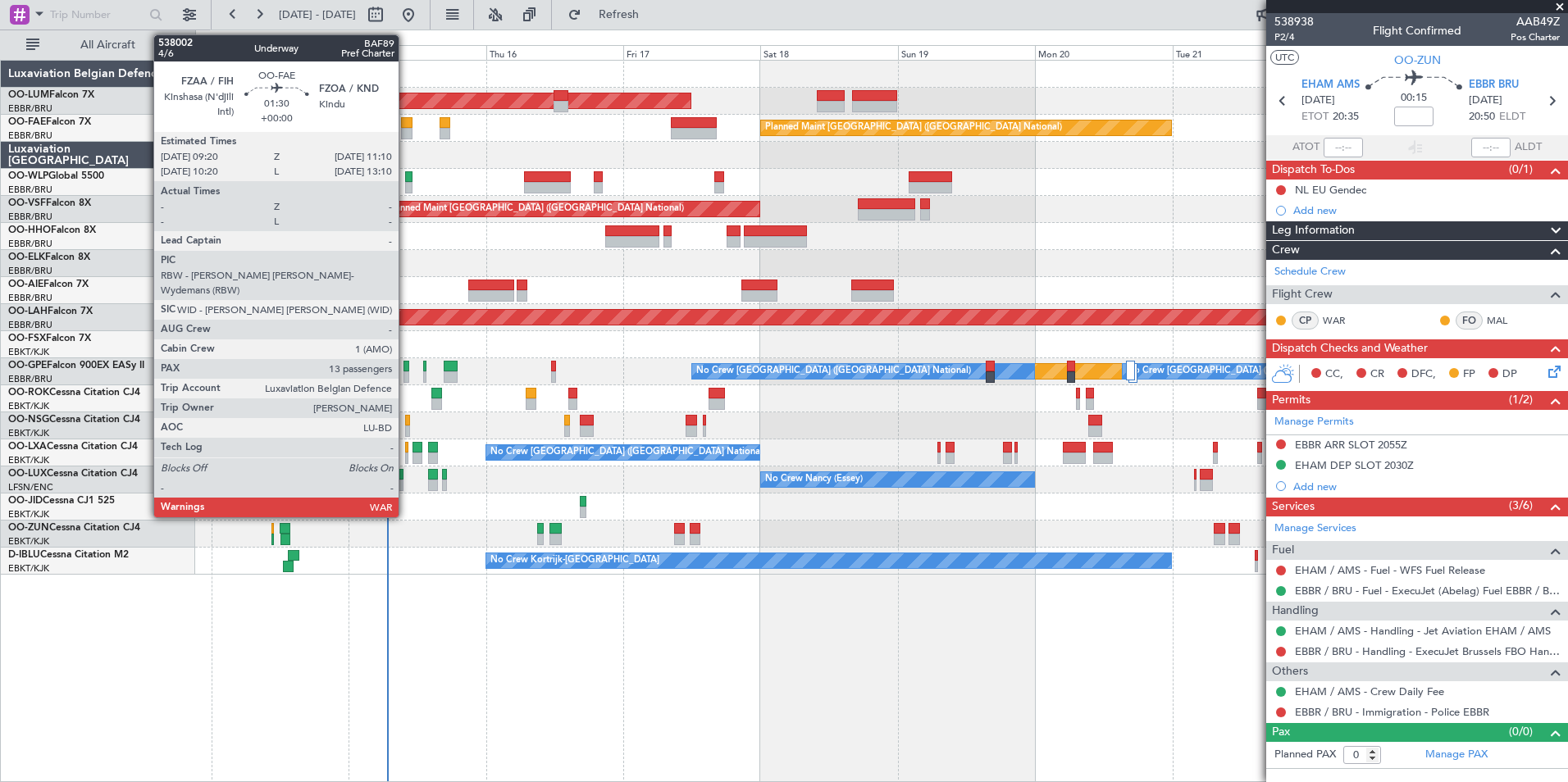
click at [406, 129] on div at bounding box center [406, 134] width 11 height 12
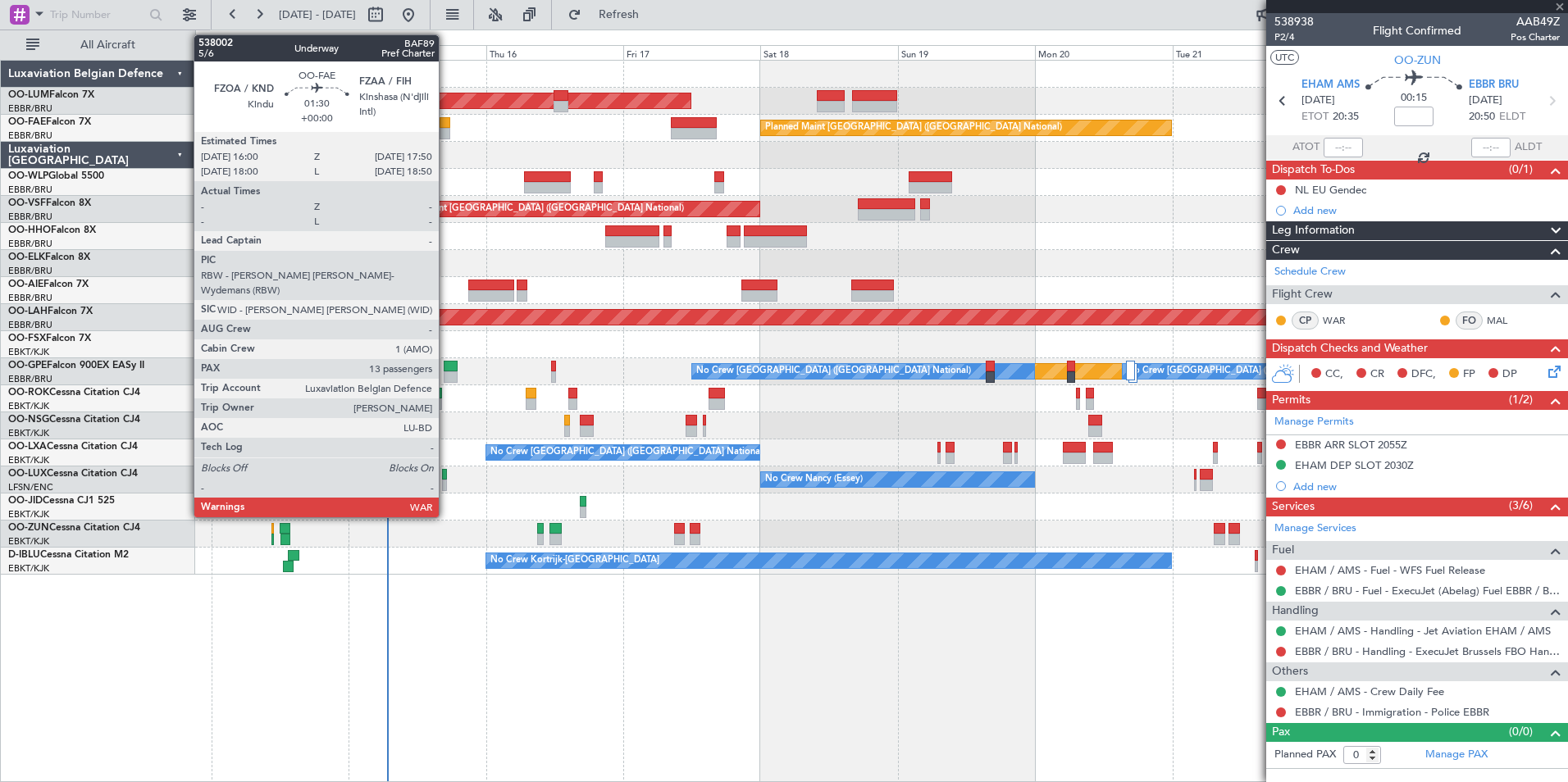
type input "13"
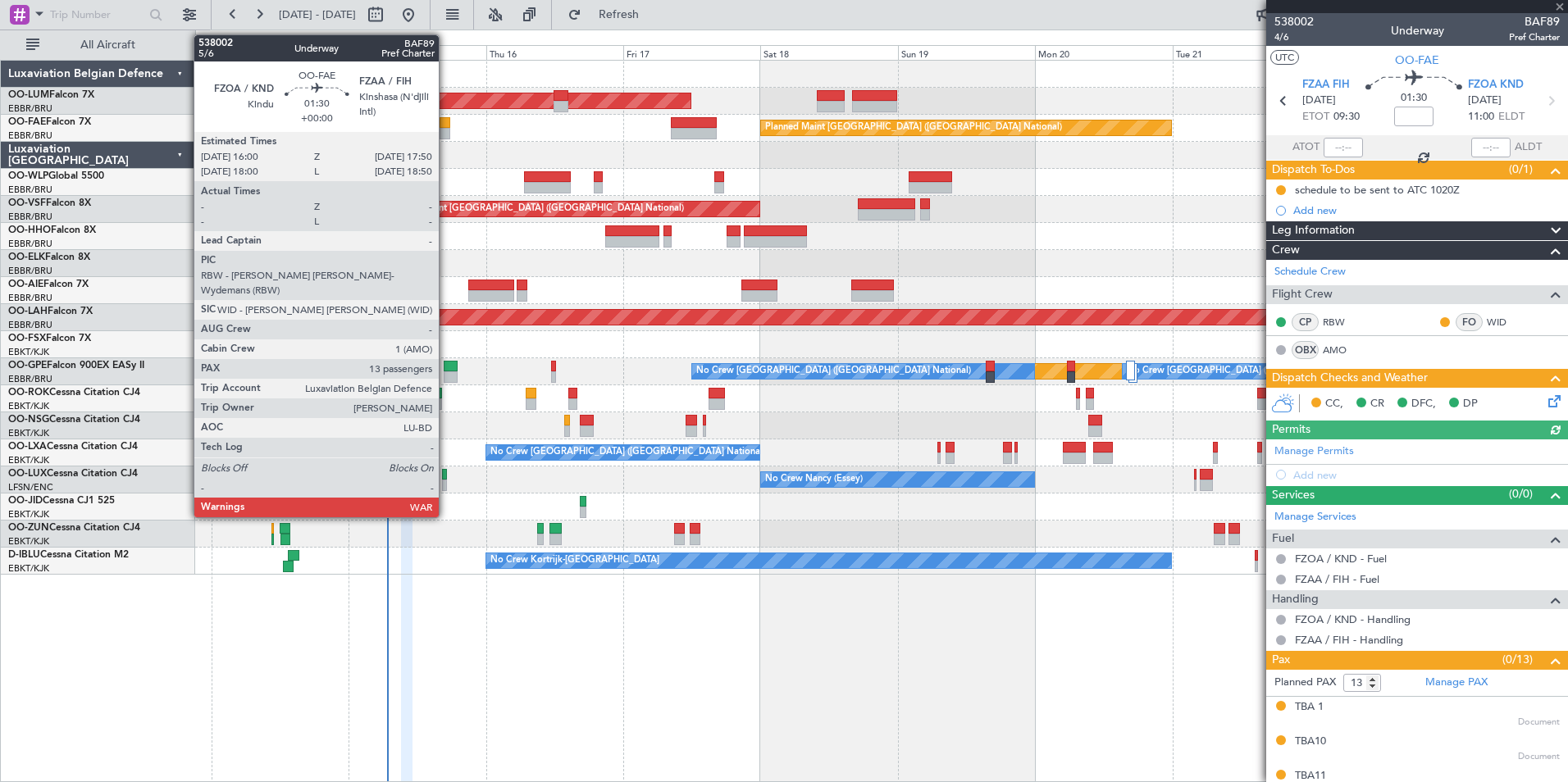
click at [446, 123] on div at bounding box center [444, 123] width 11 height 12
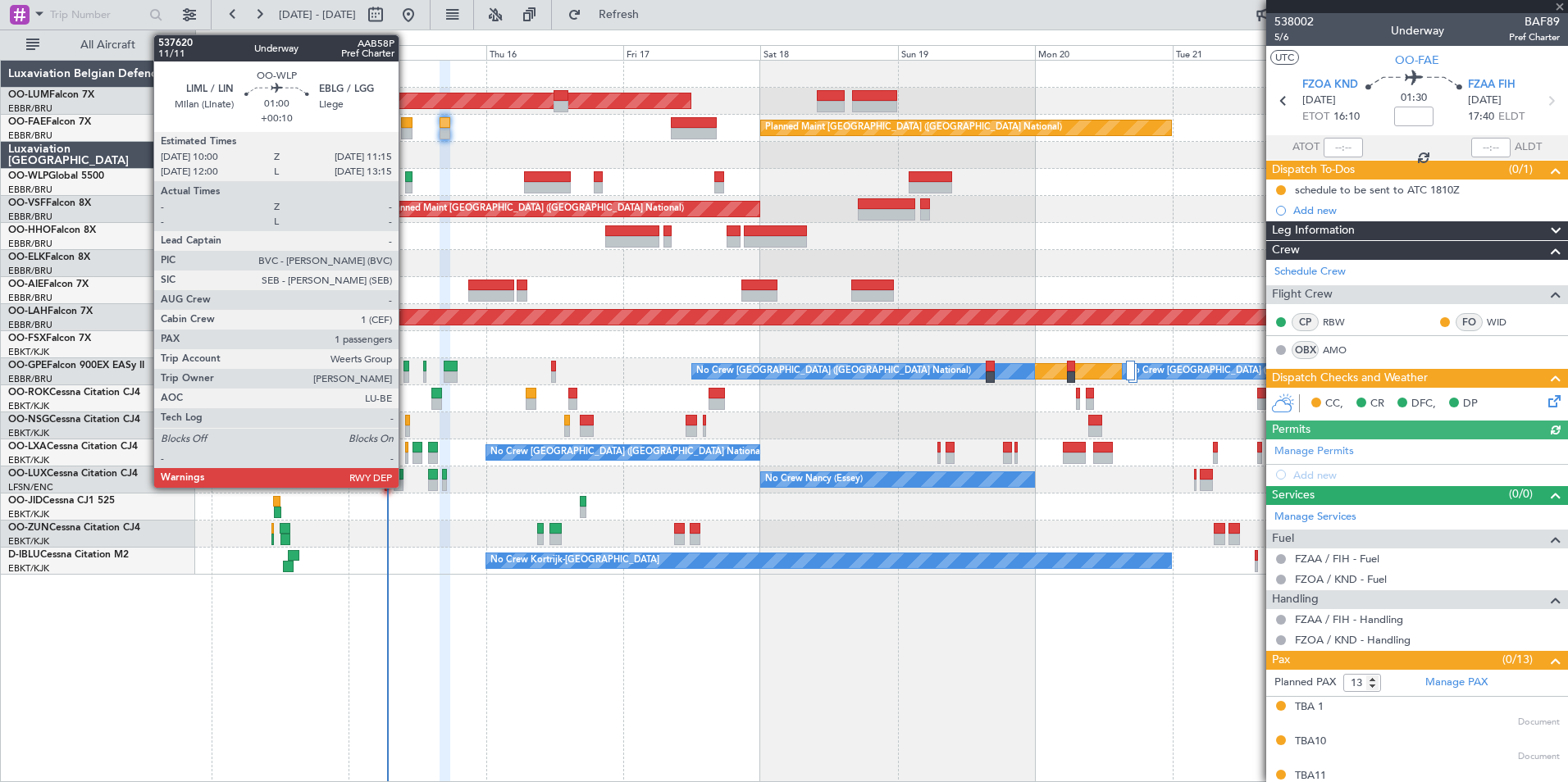
click at [406, 187] on div at bounding box center [409, 188] width 8 height 12
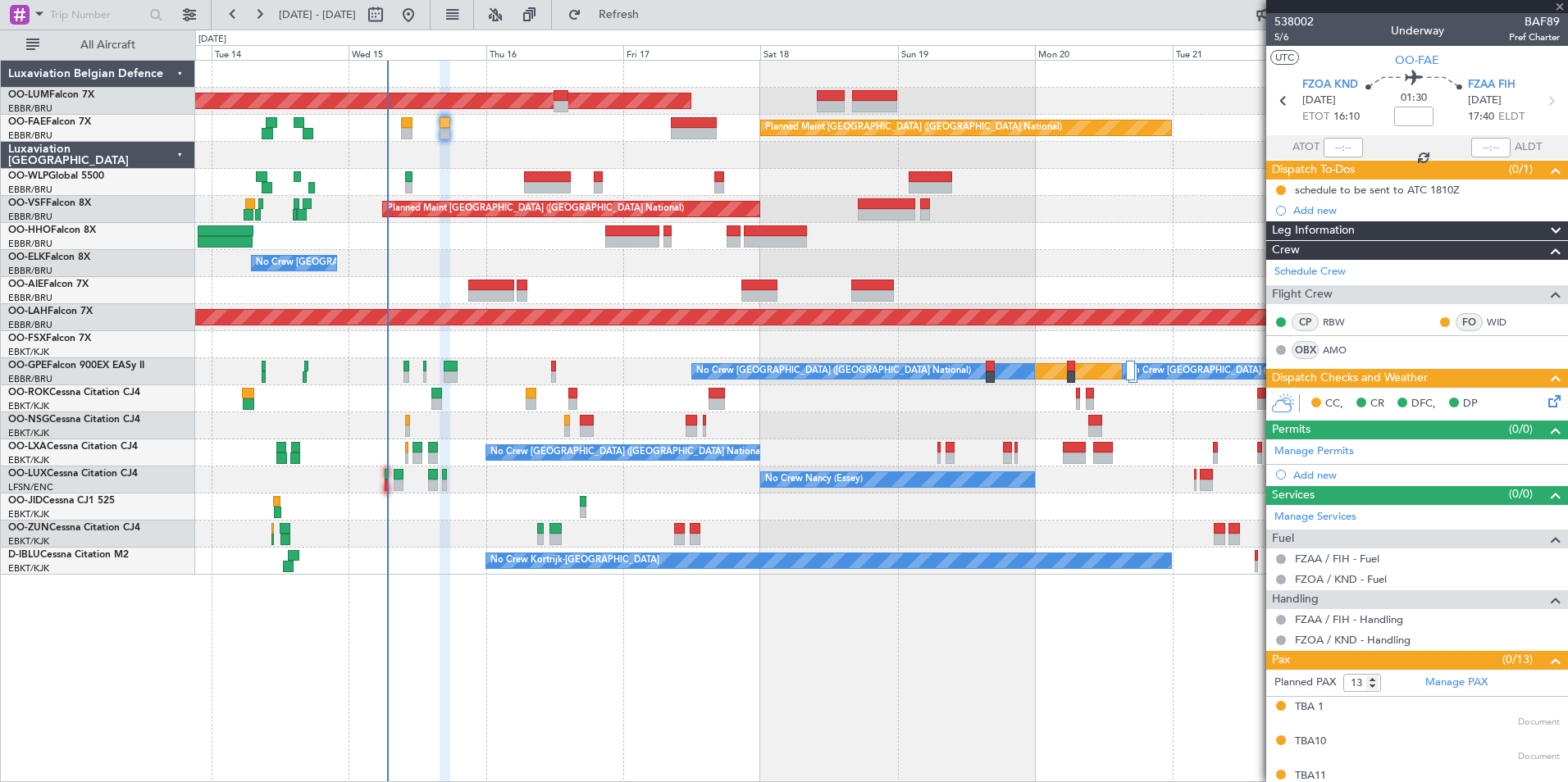
type input "+00:10"
type input "1"
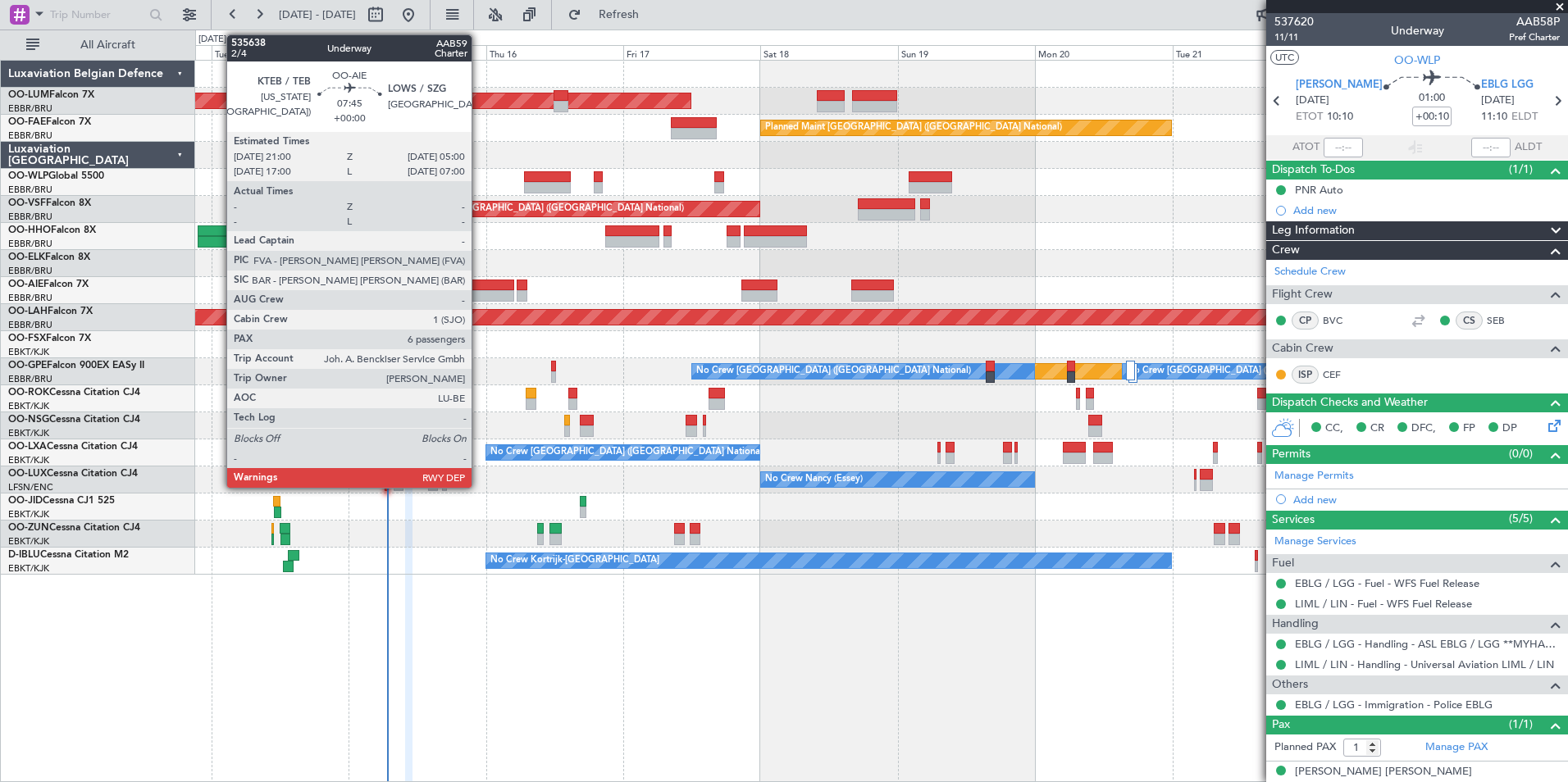
click at [480, 293] on div at bounding box center [490, 297] width 46 height 12
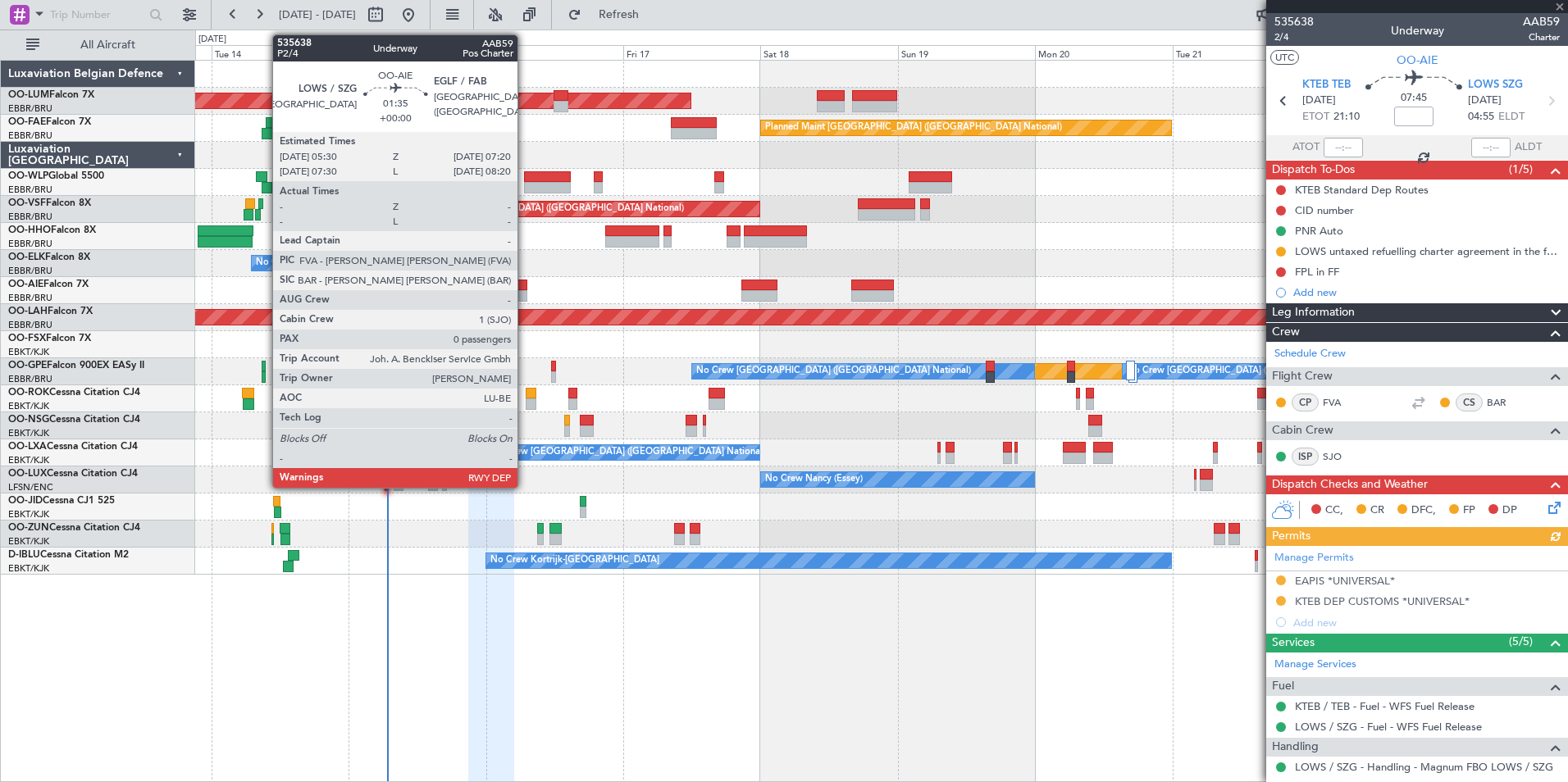
click at [525, 290] on div at bounding box center [522, 286] width 11 height 12
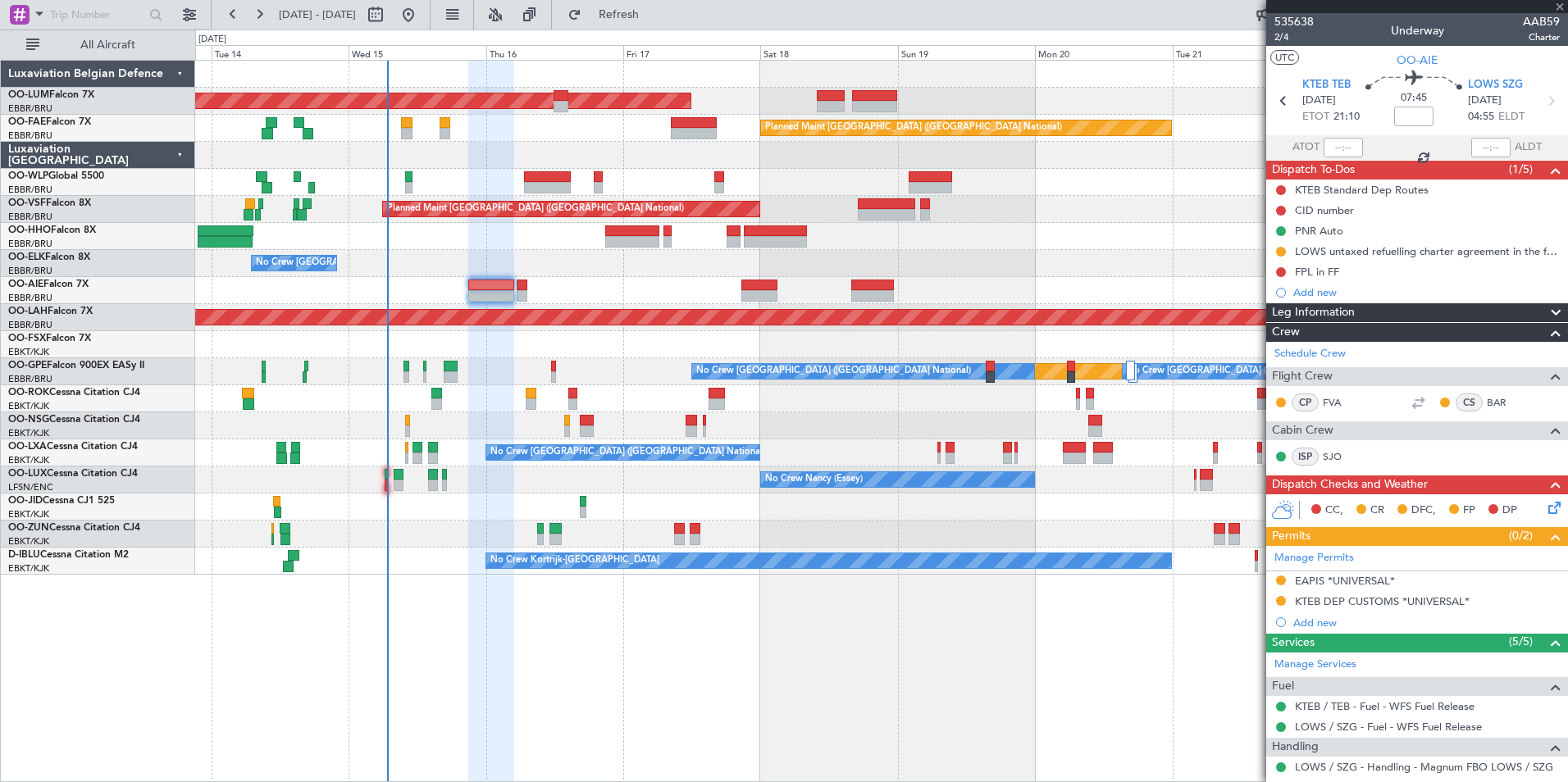
type input "0"
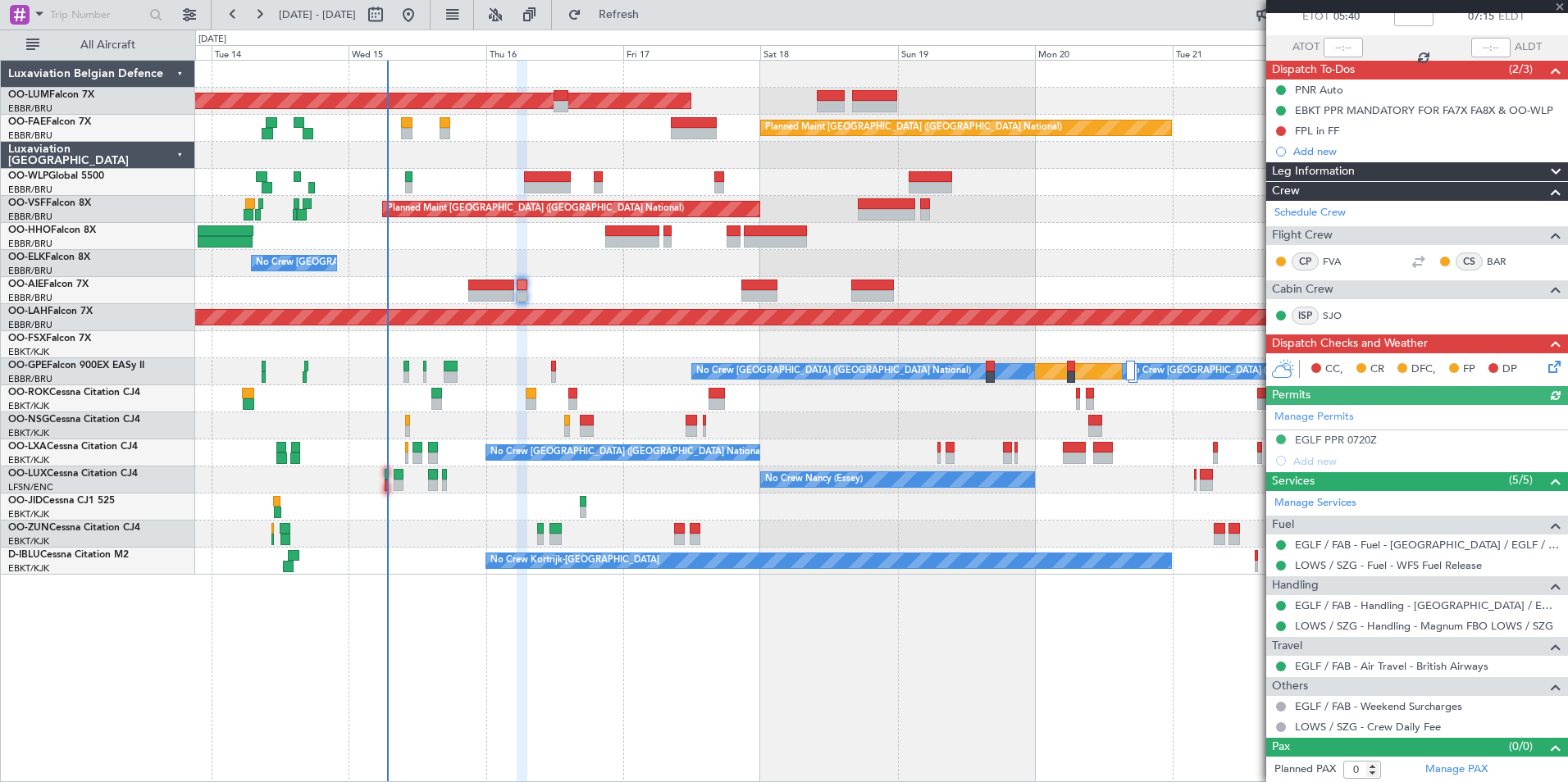
scroll to position [101, 0]
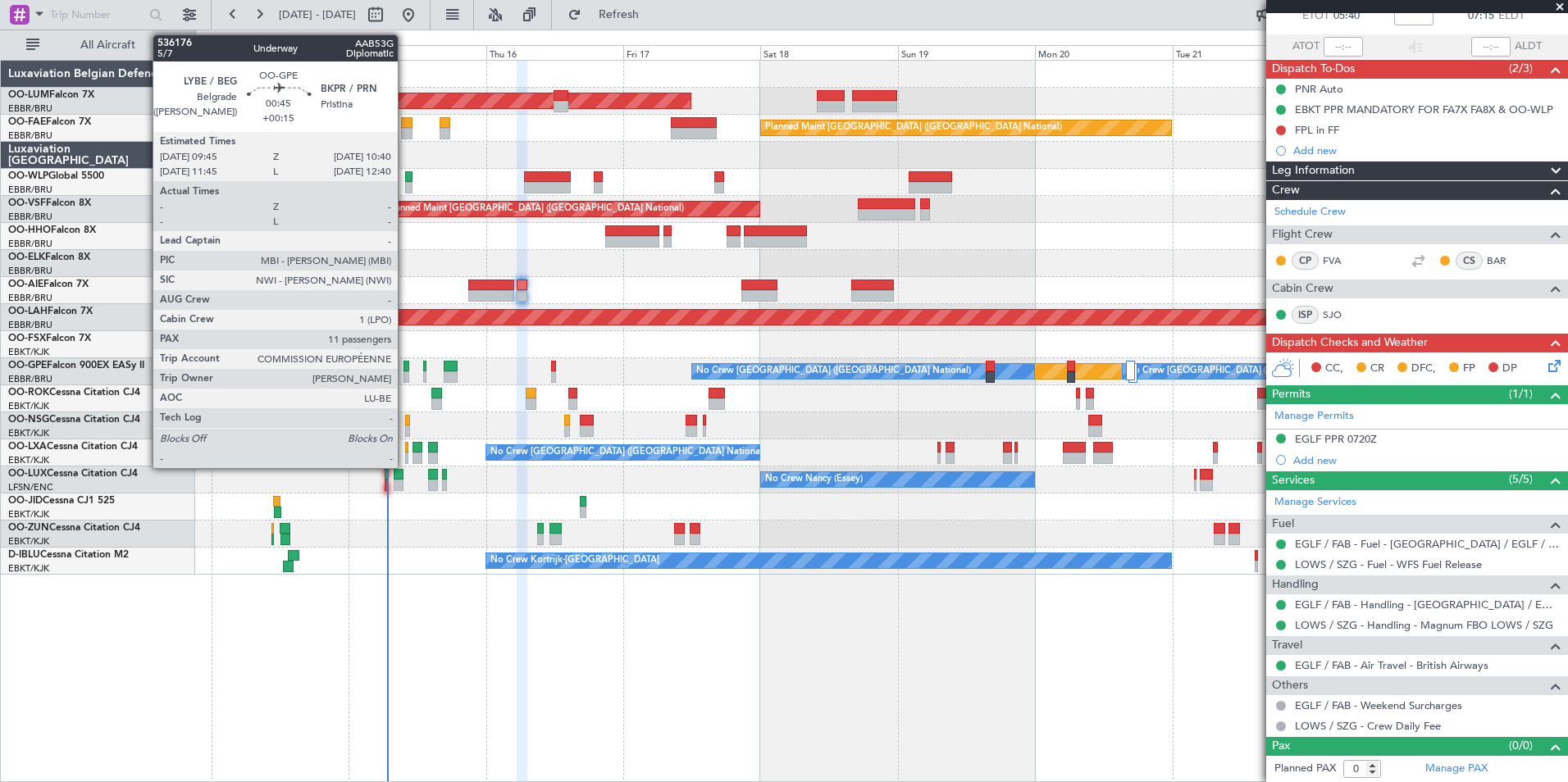
click at [405, 367] on div at bounding box center [406, 367] width 6 height 12
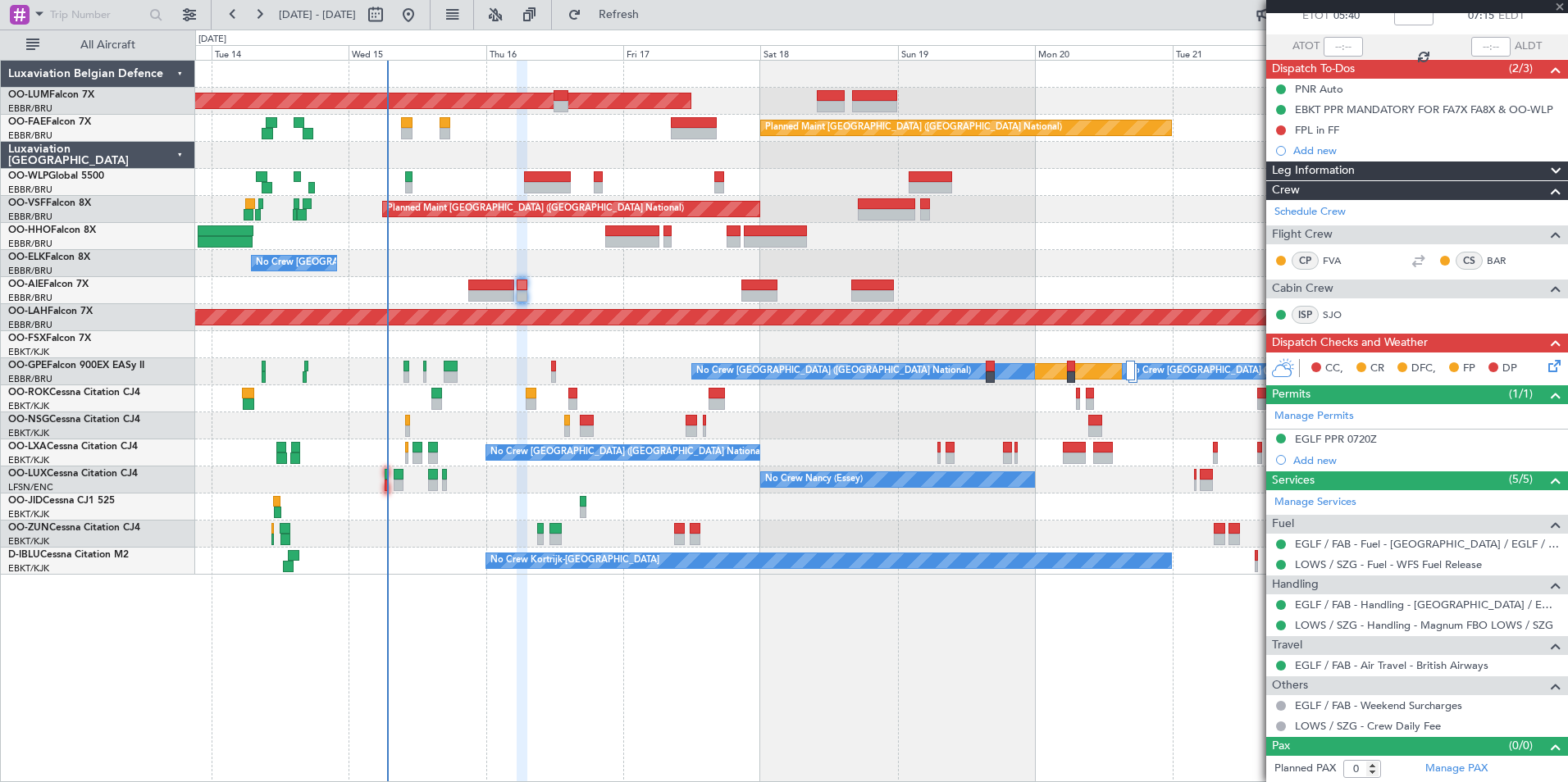
type input "+00:15"
type input "11"
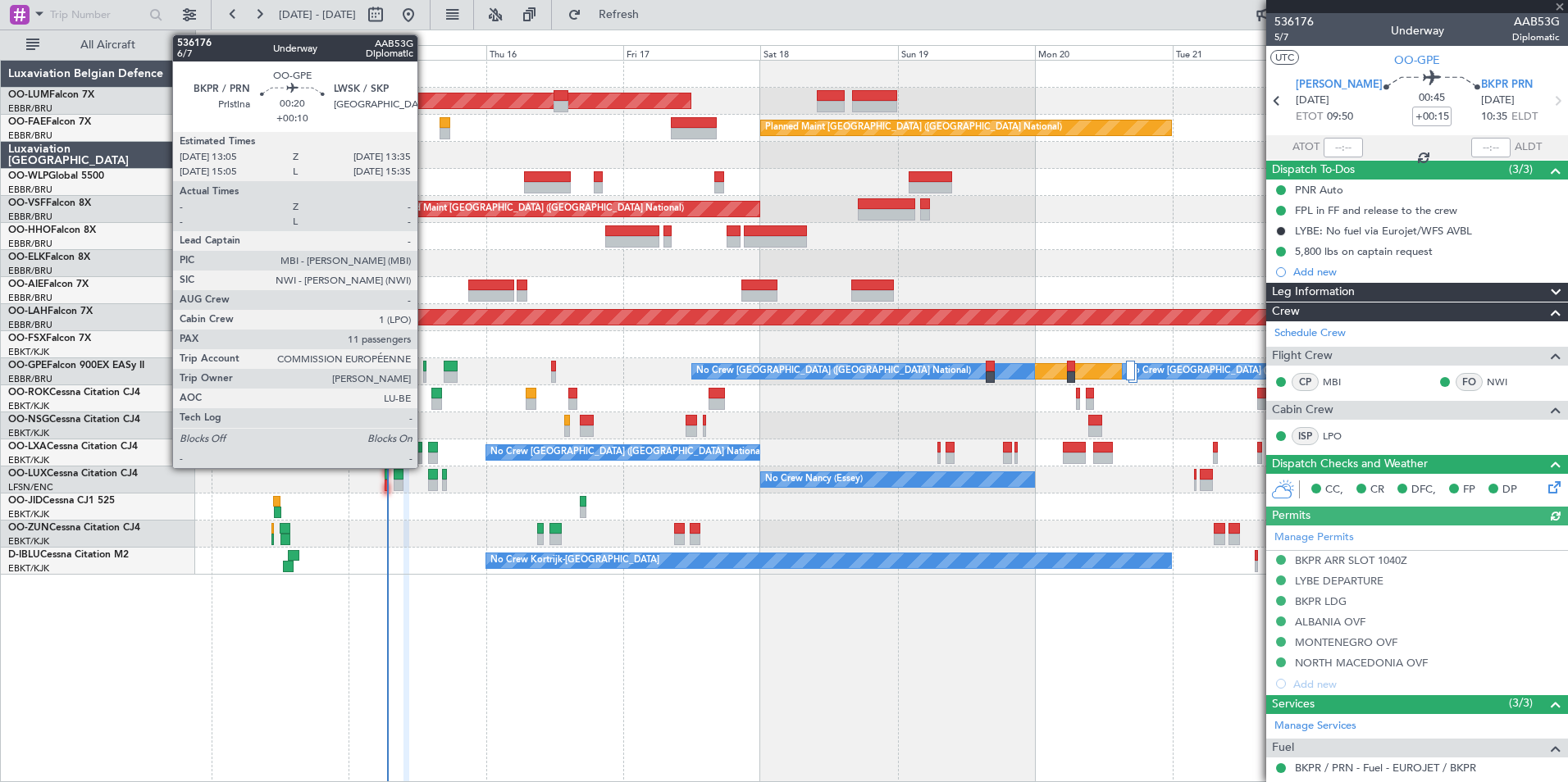
click at [425, 367] on div at bounding box center [424, 367] width 3 height 12
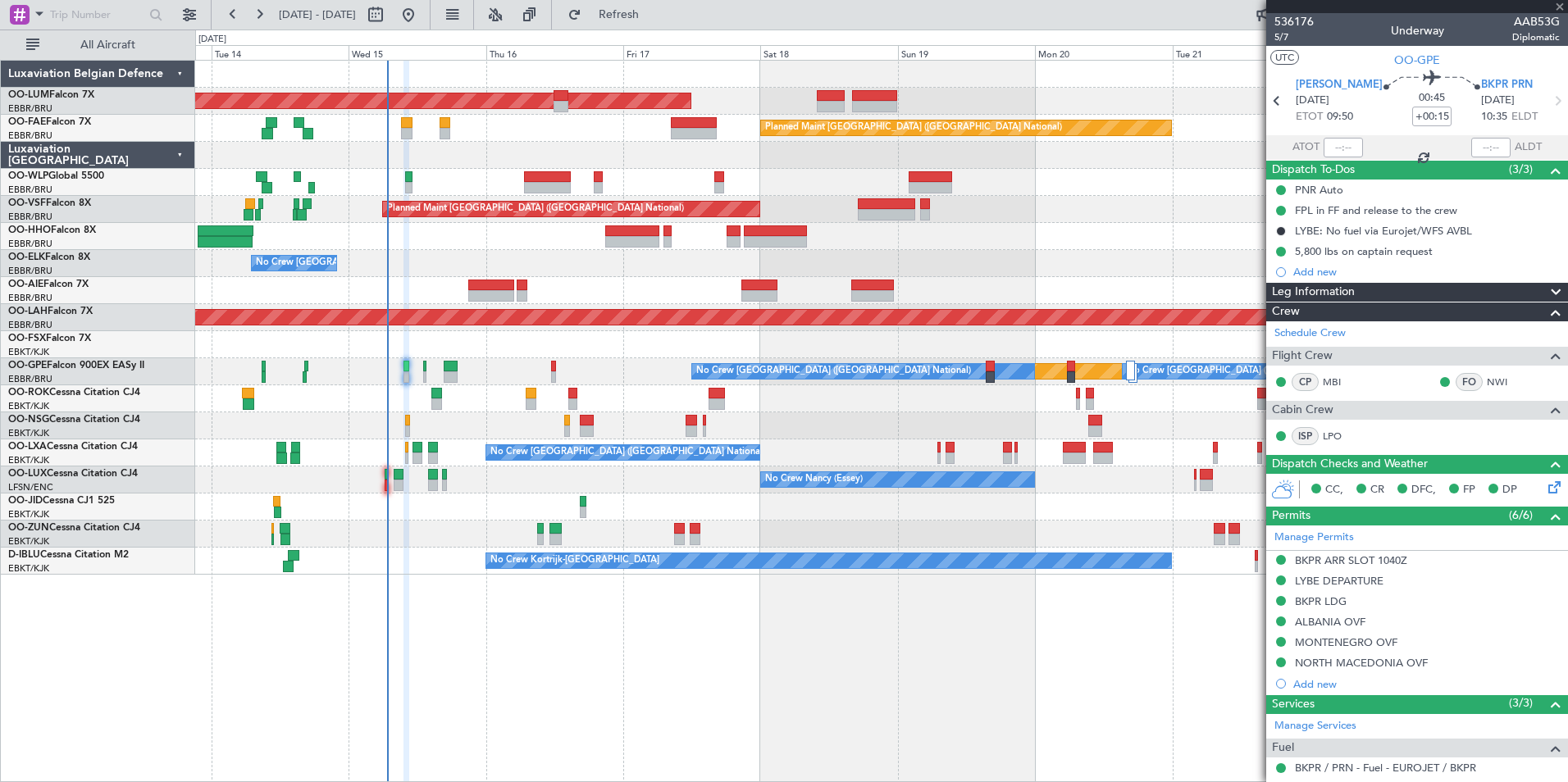
type input "+00:10"
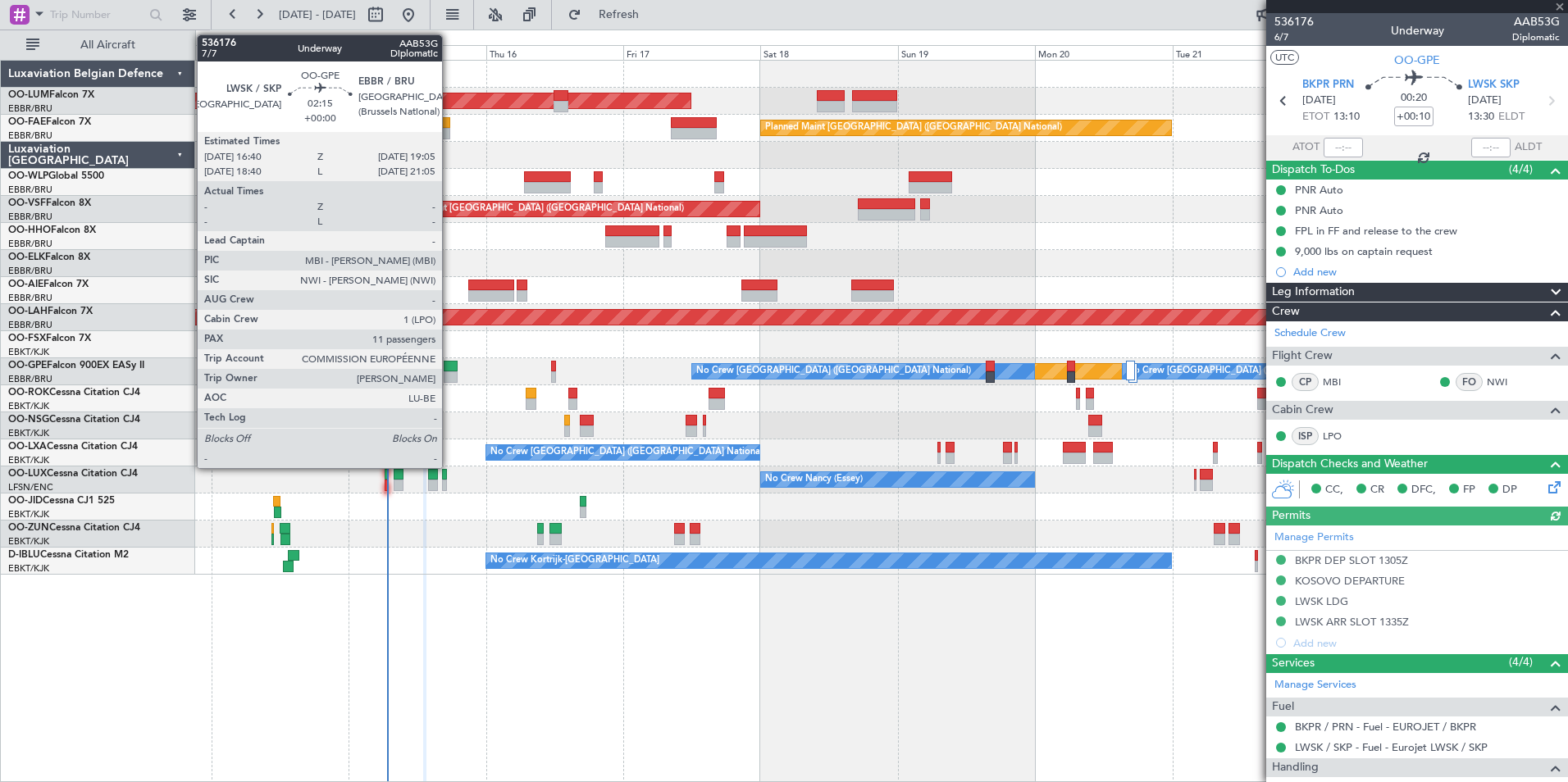
click at [449, 365] on div at bounding box center [450, 367] width 14 height 12
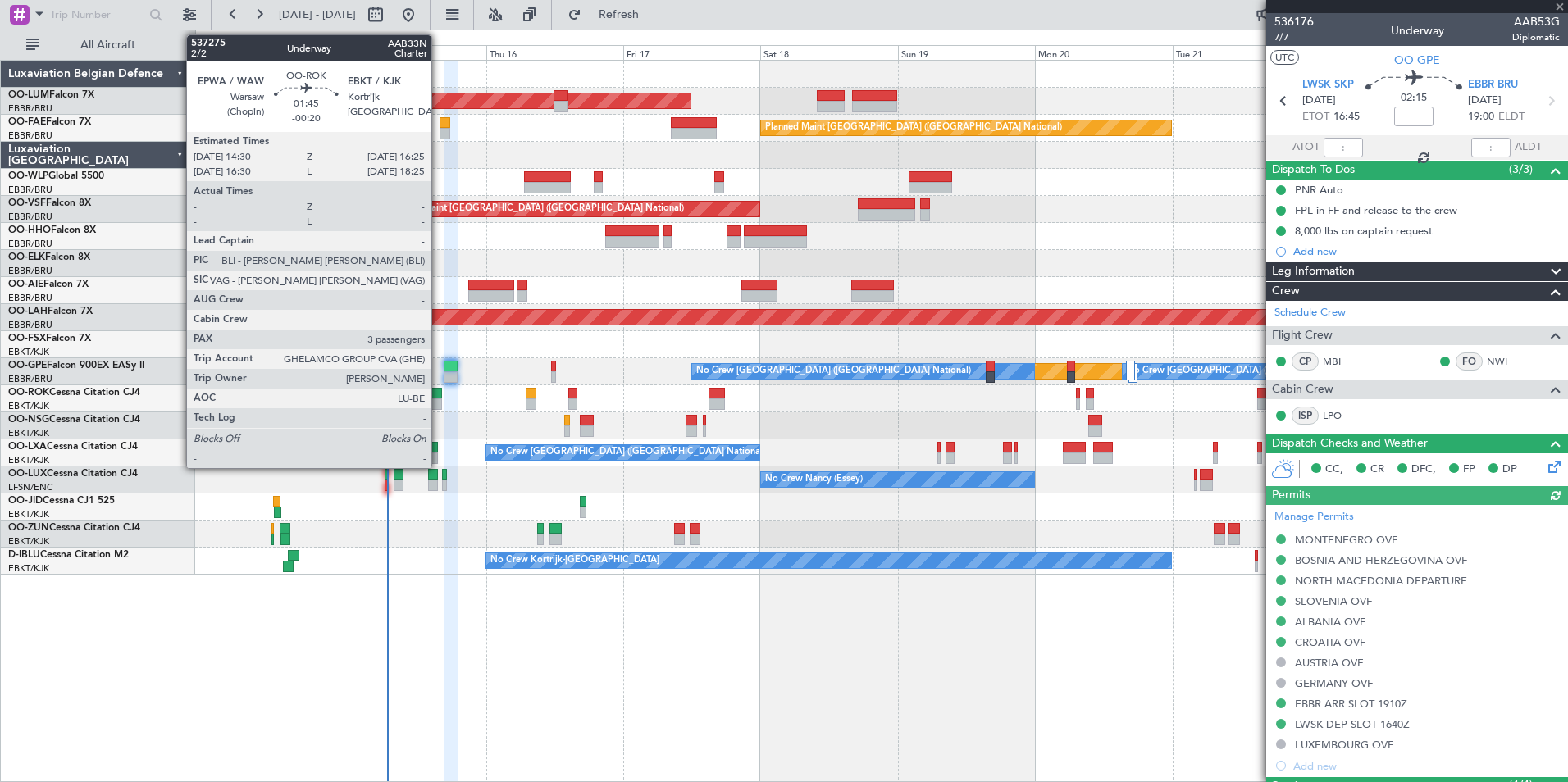
click at [438, 395] on div at bounding box center [438, 393] width 12 height 12
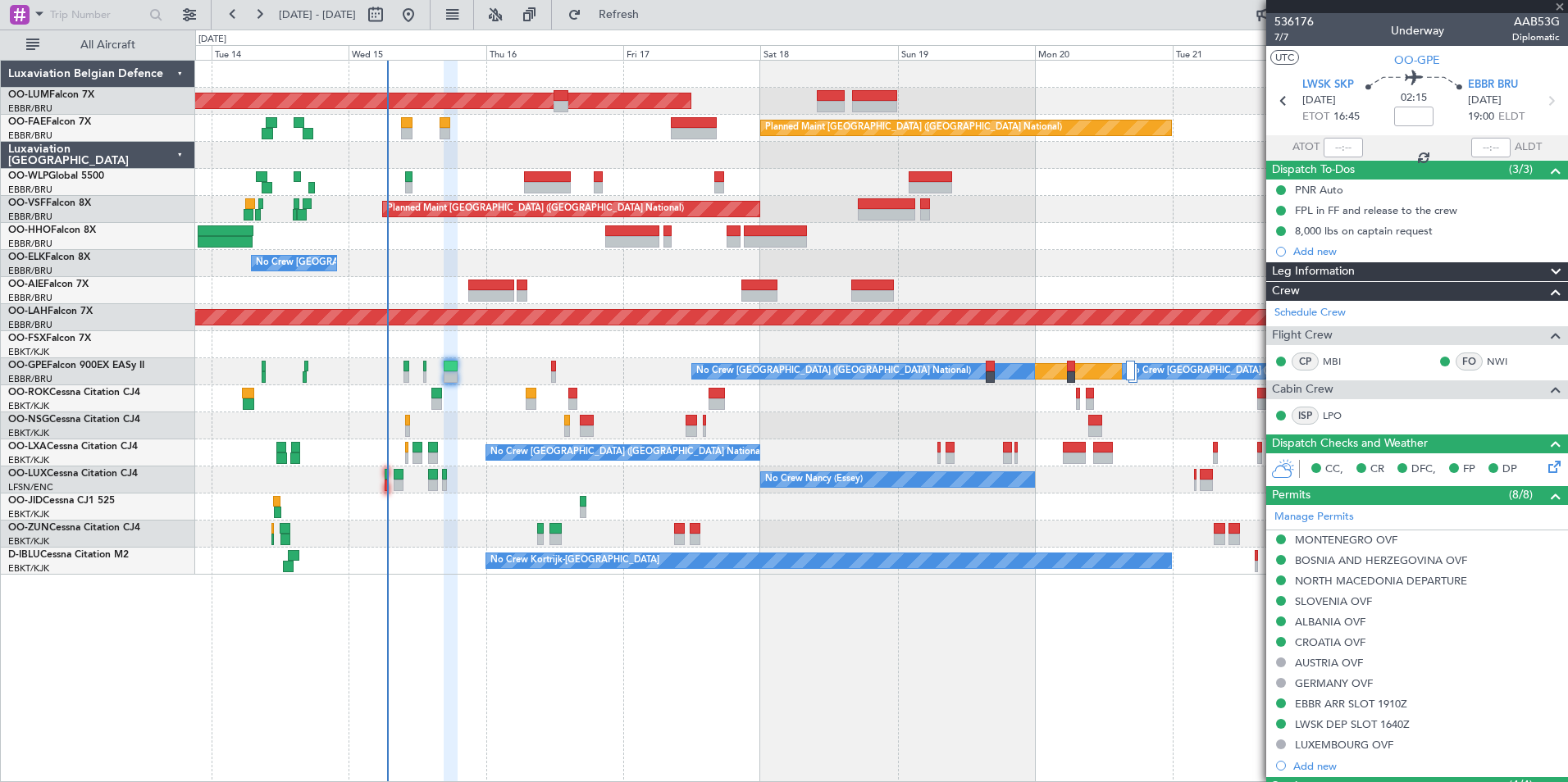
type input "-00:20"
type input "3"
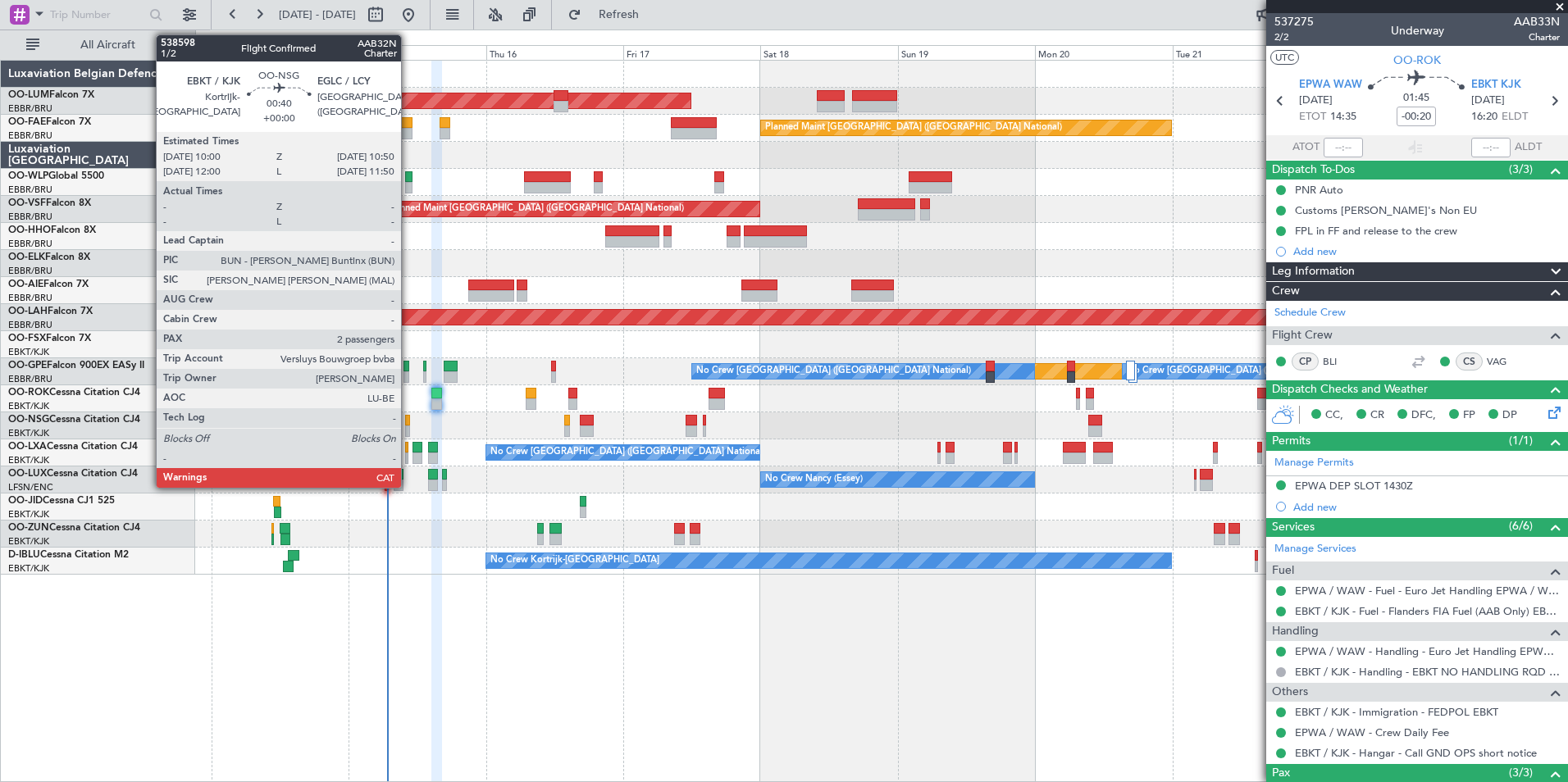
click at [408, 420] on div at bounding box center [407, 421] width 5 height 12
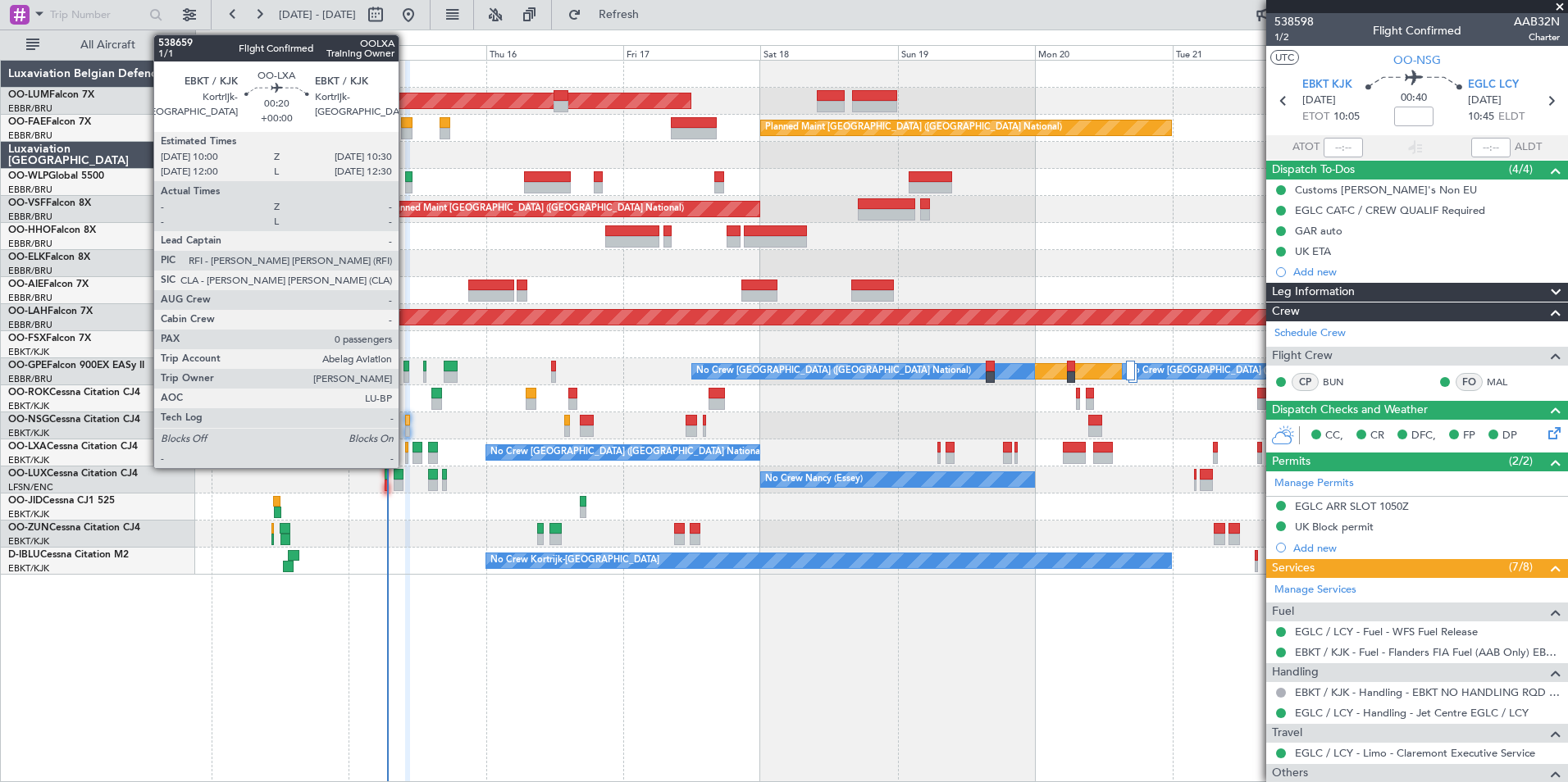
click at [406, 441] on div at bounding box center [406, 447] width 3 height 12
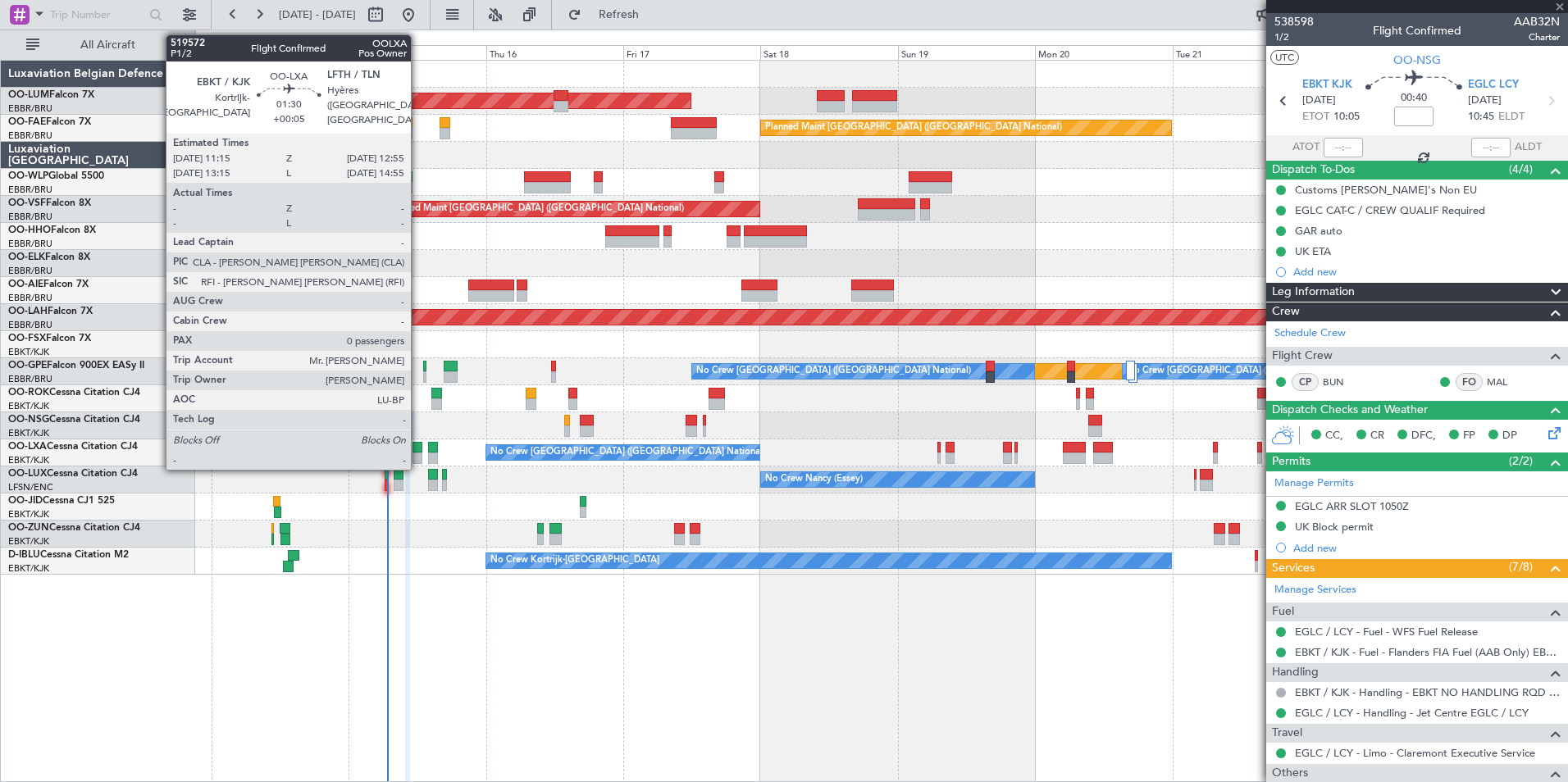
type input "0"
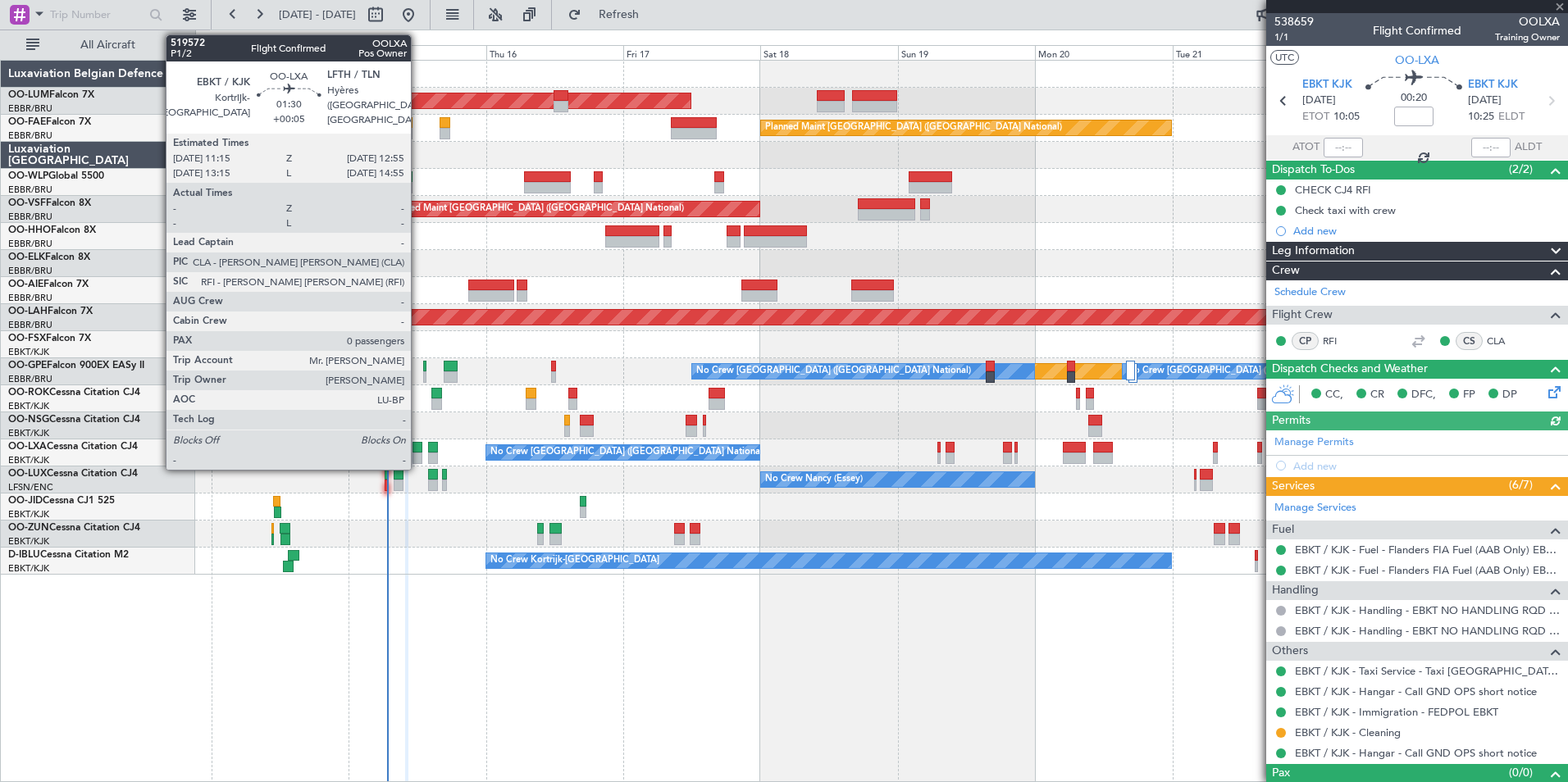
click at [418, 447] on div at bounding box center [417, 447] width 10 height 12
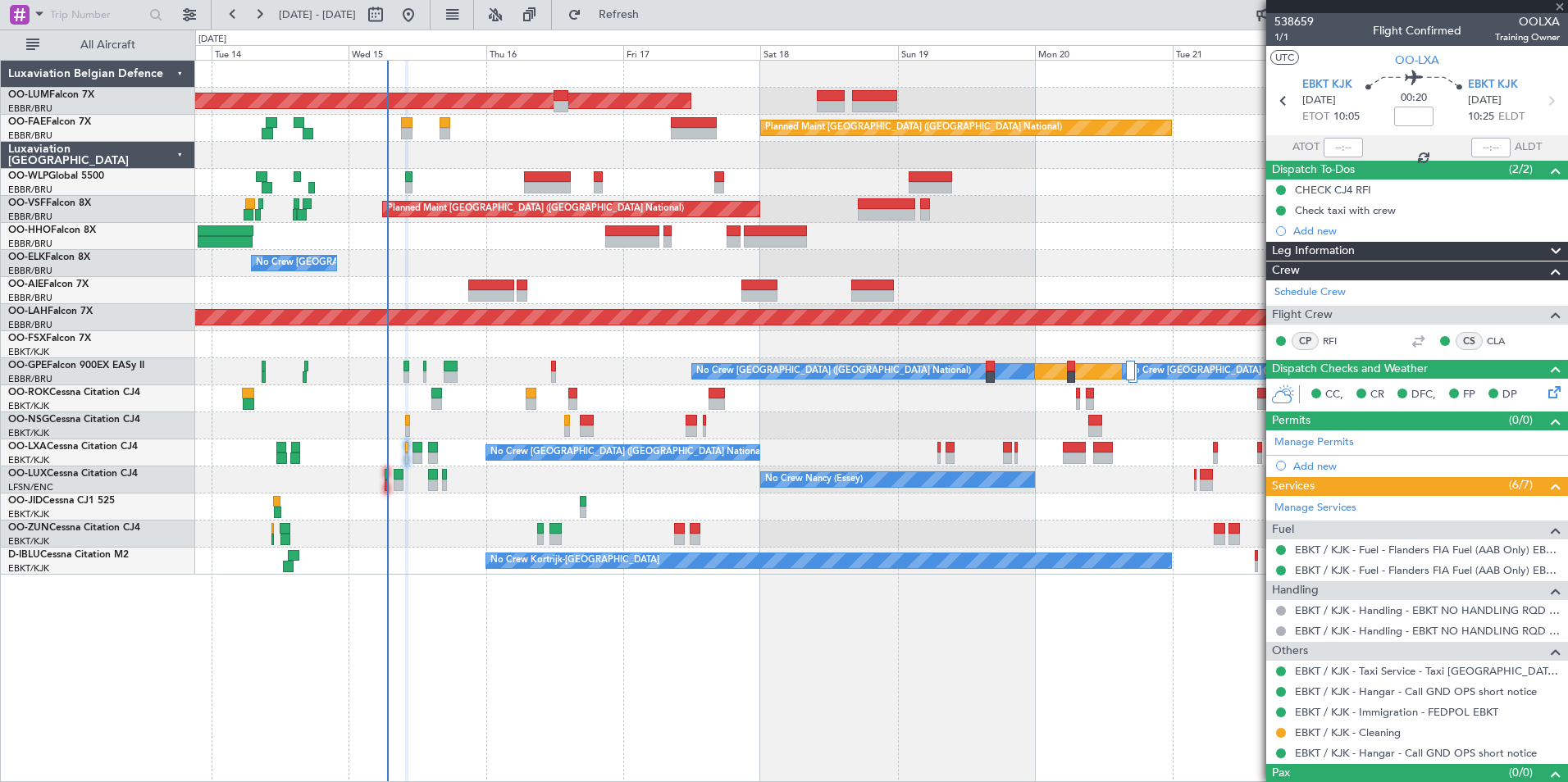
type input "+00:05"
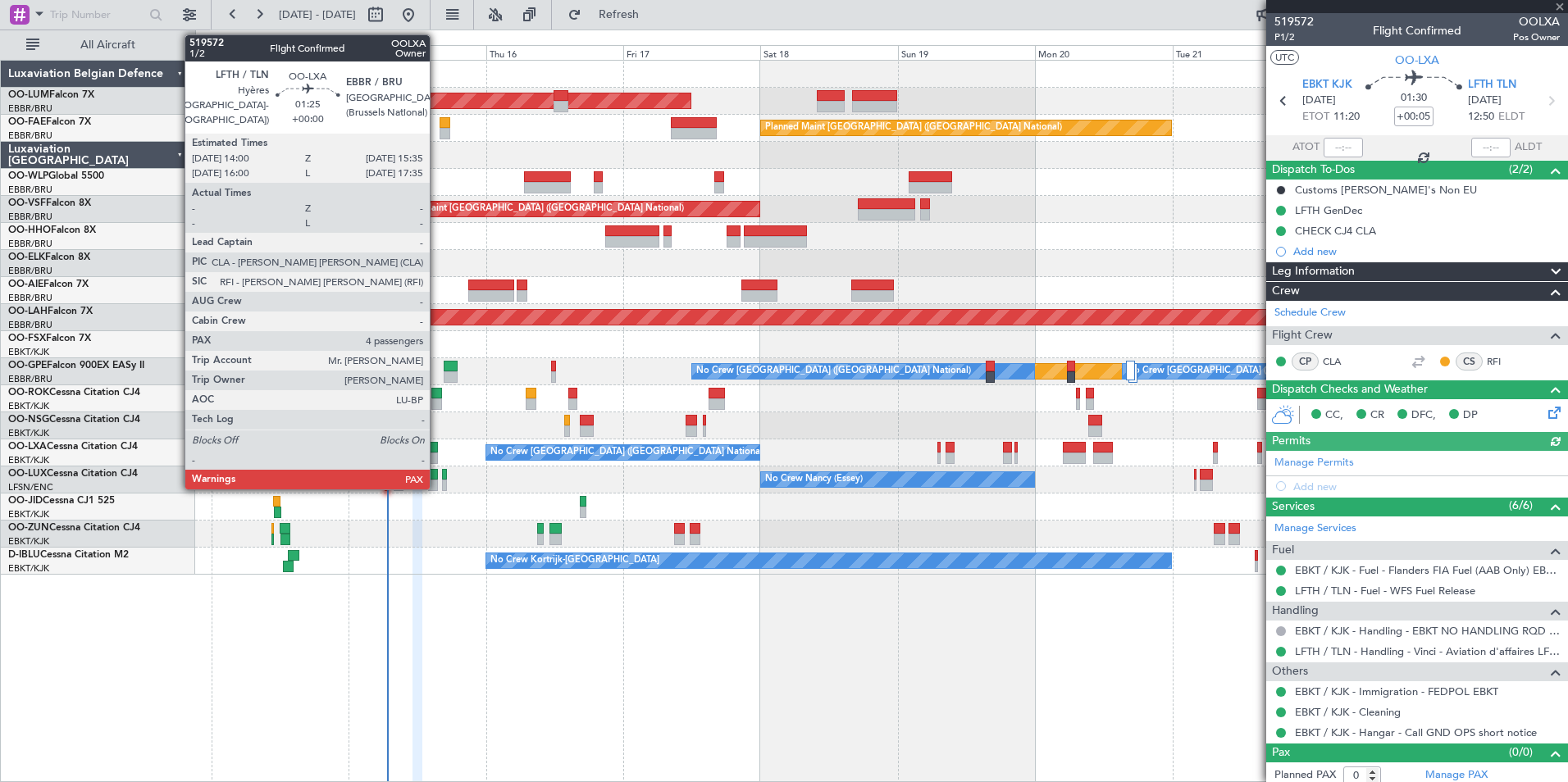
click at [437, 451] on div at bounding box center [433, 447] width 10 height 12
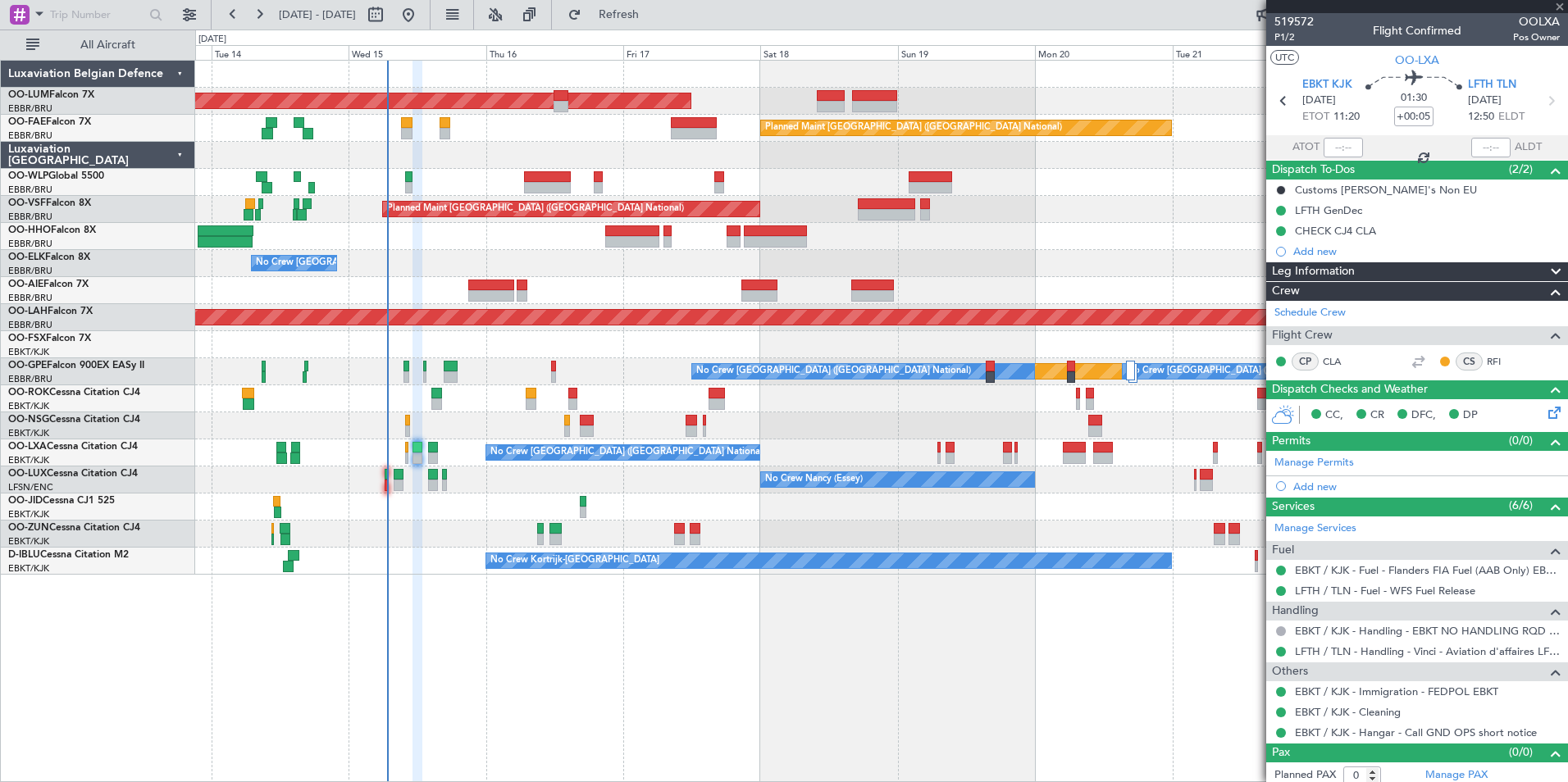
type input "4"
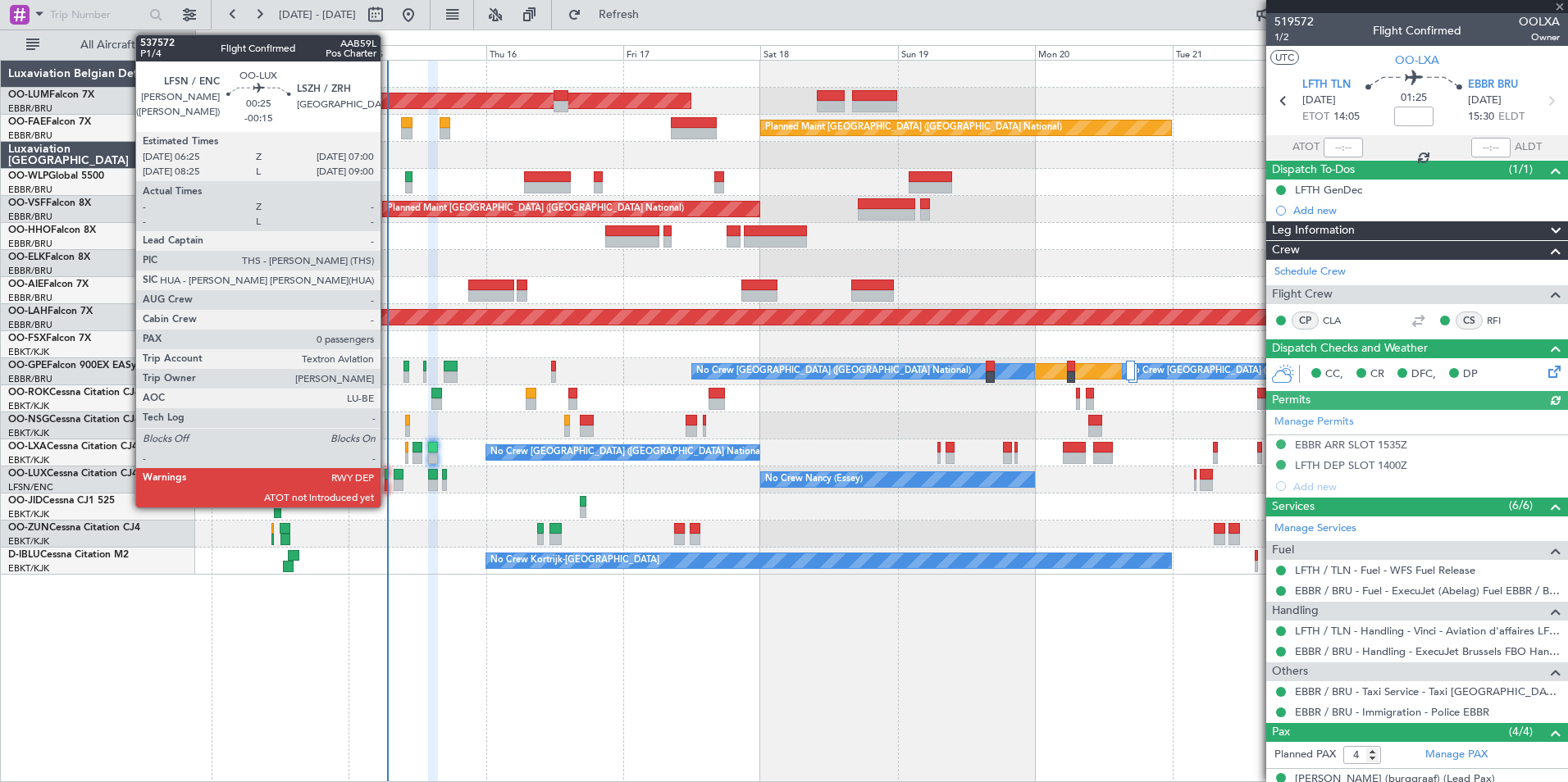
click at [388, 478] on div at bounding box center [387, 475] width 4 height 12
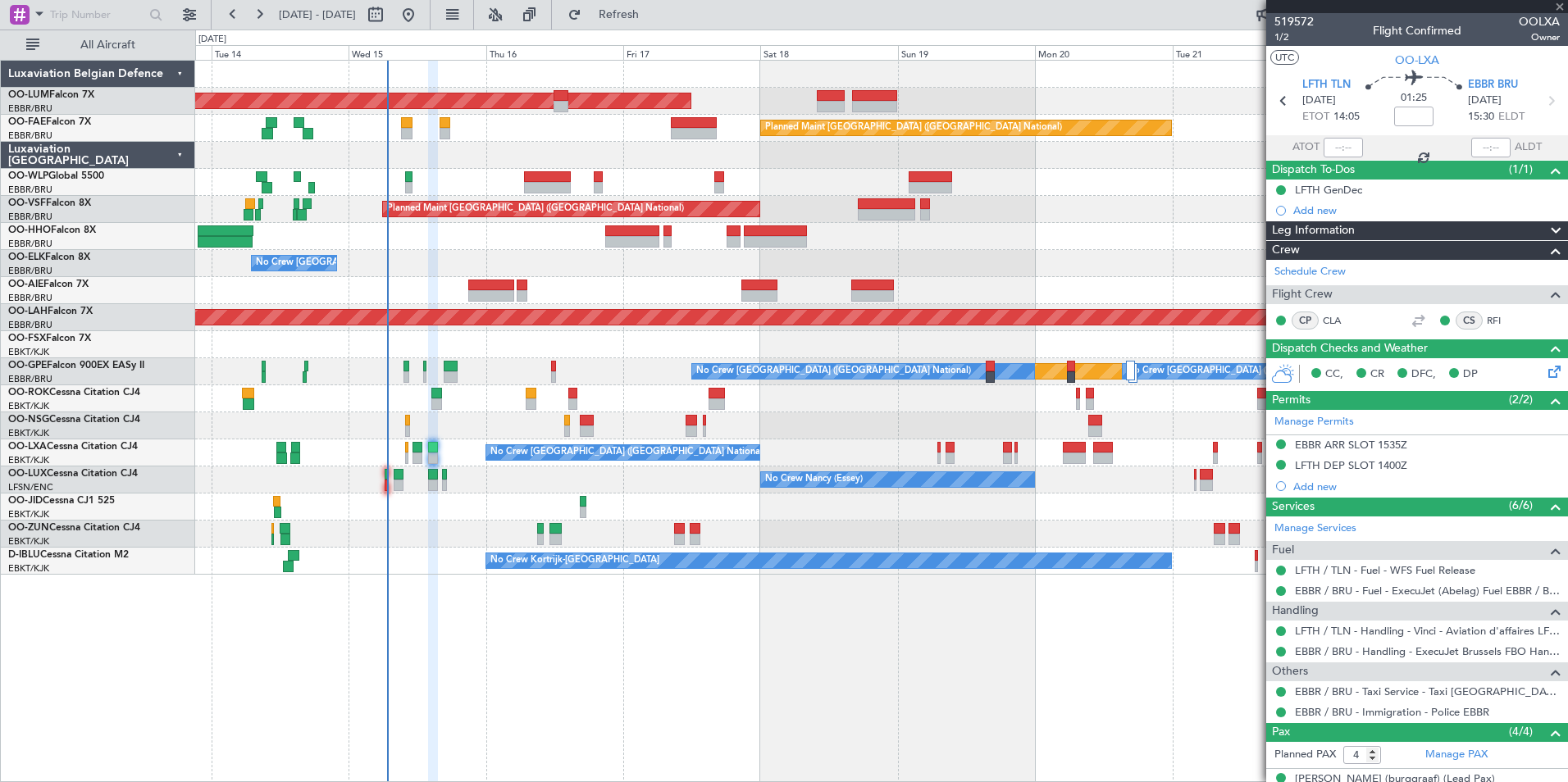
type input "-00:15"
type input "0"
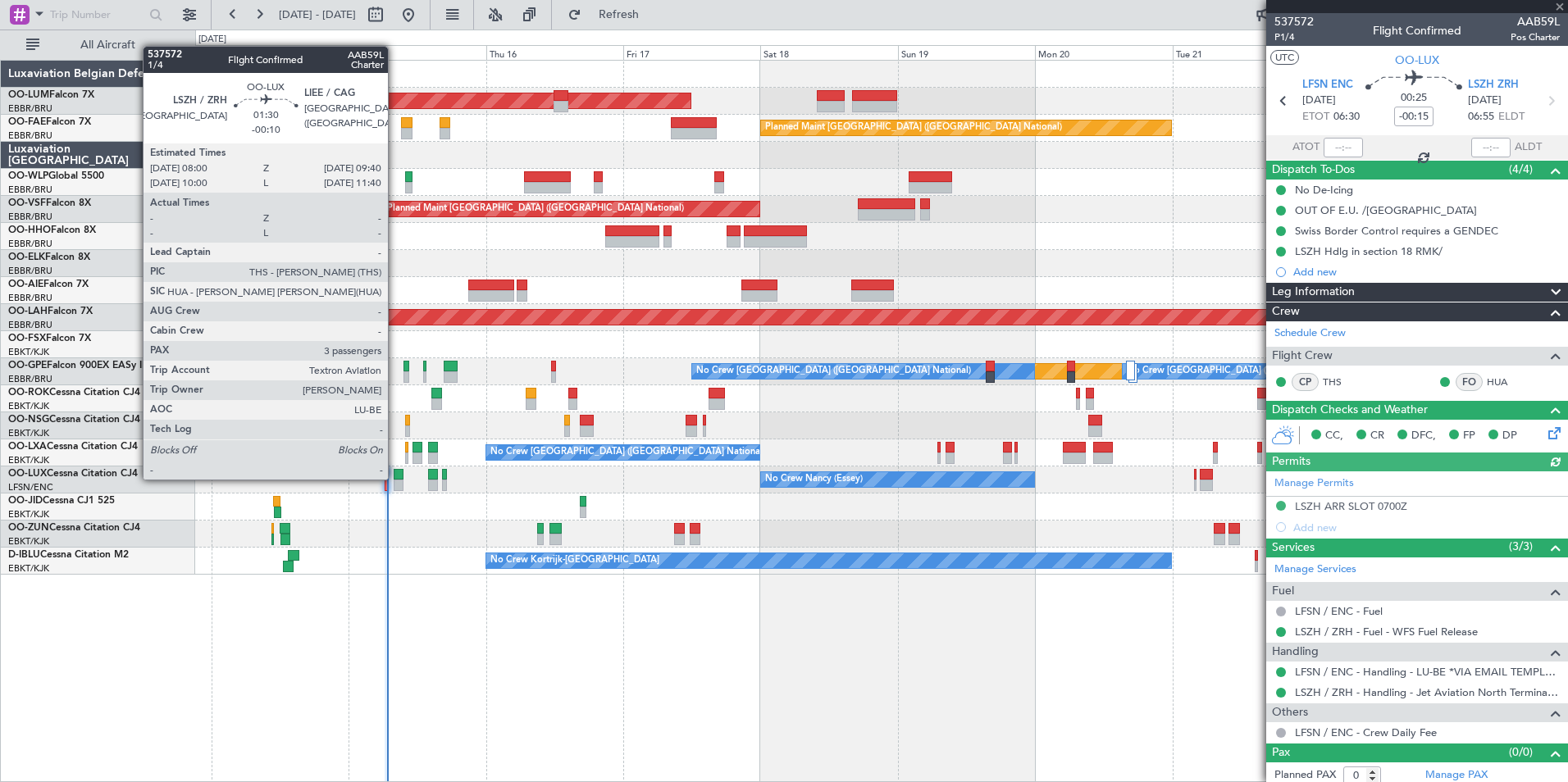
click at [395, 478] on div at bounding box center [398, 475] width 10 height 12
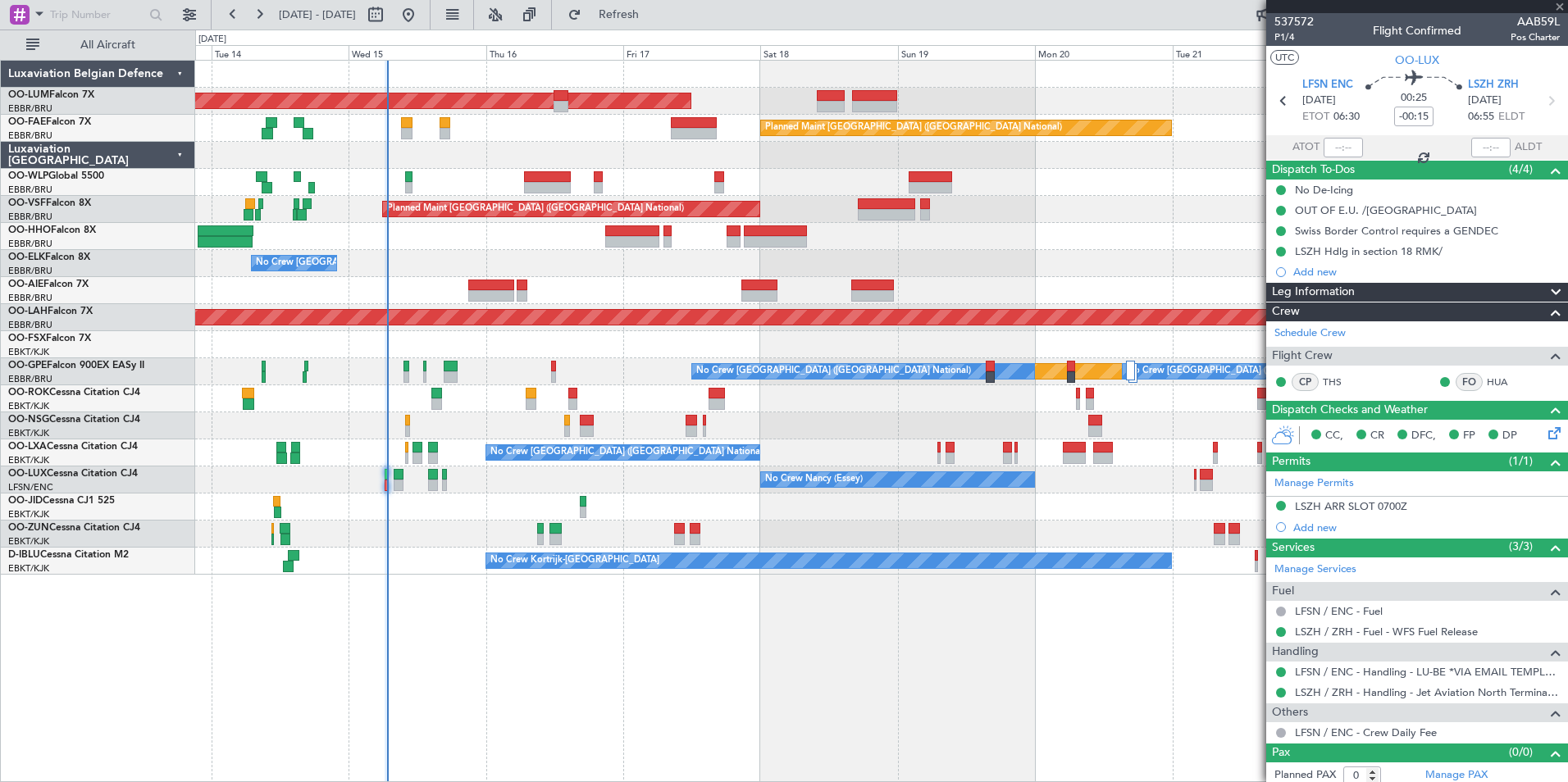
type input "-00:10"
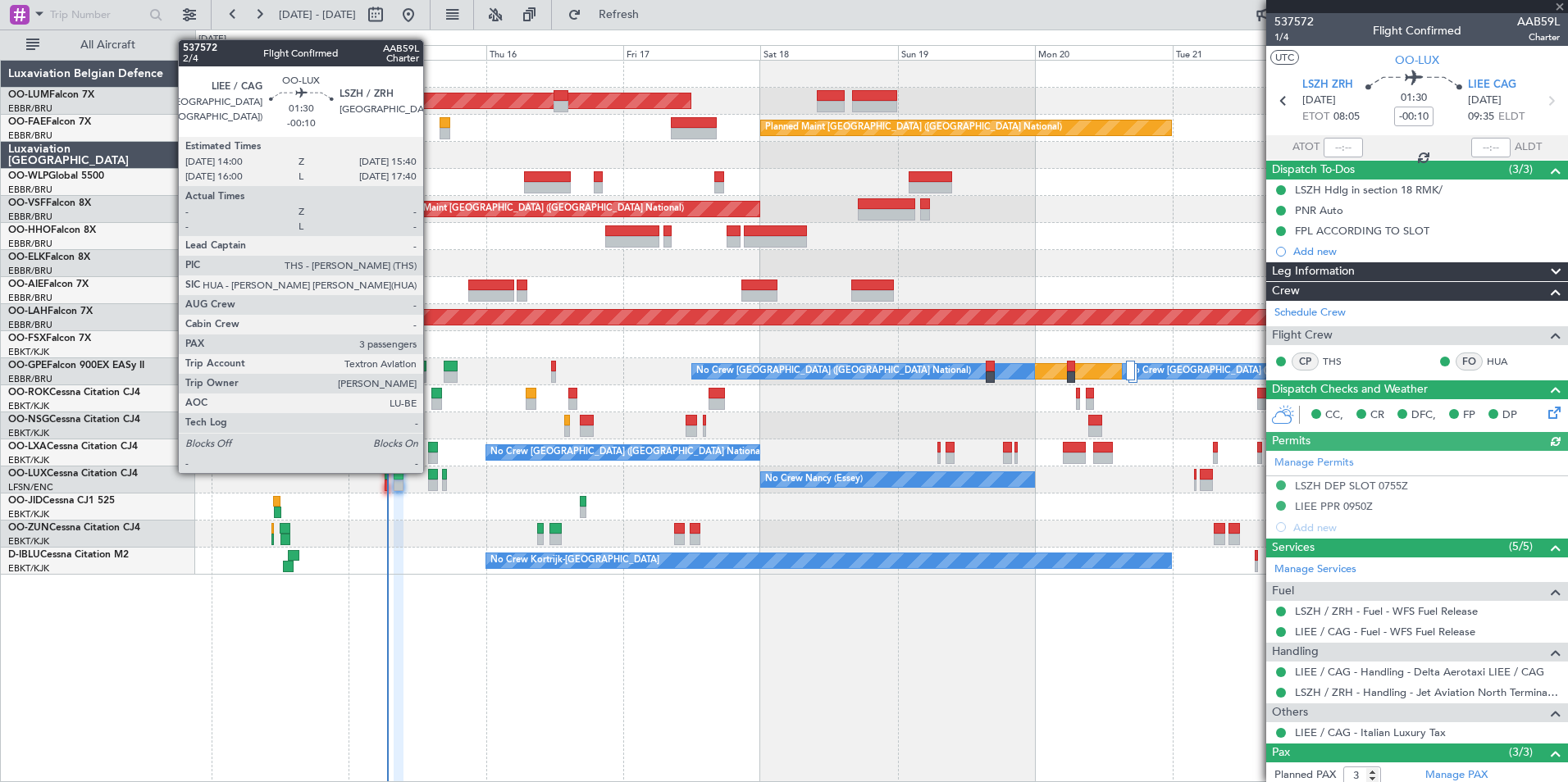
click at [431, 472] on div at bounding box center [433, 475] width 10 height 12
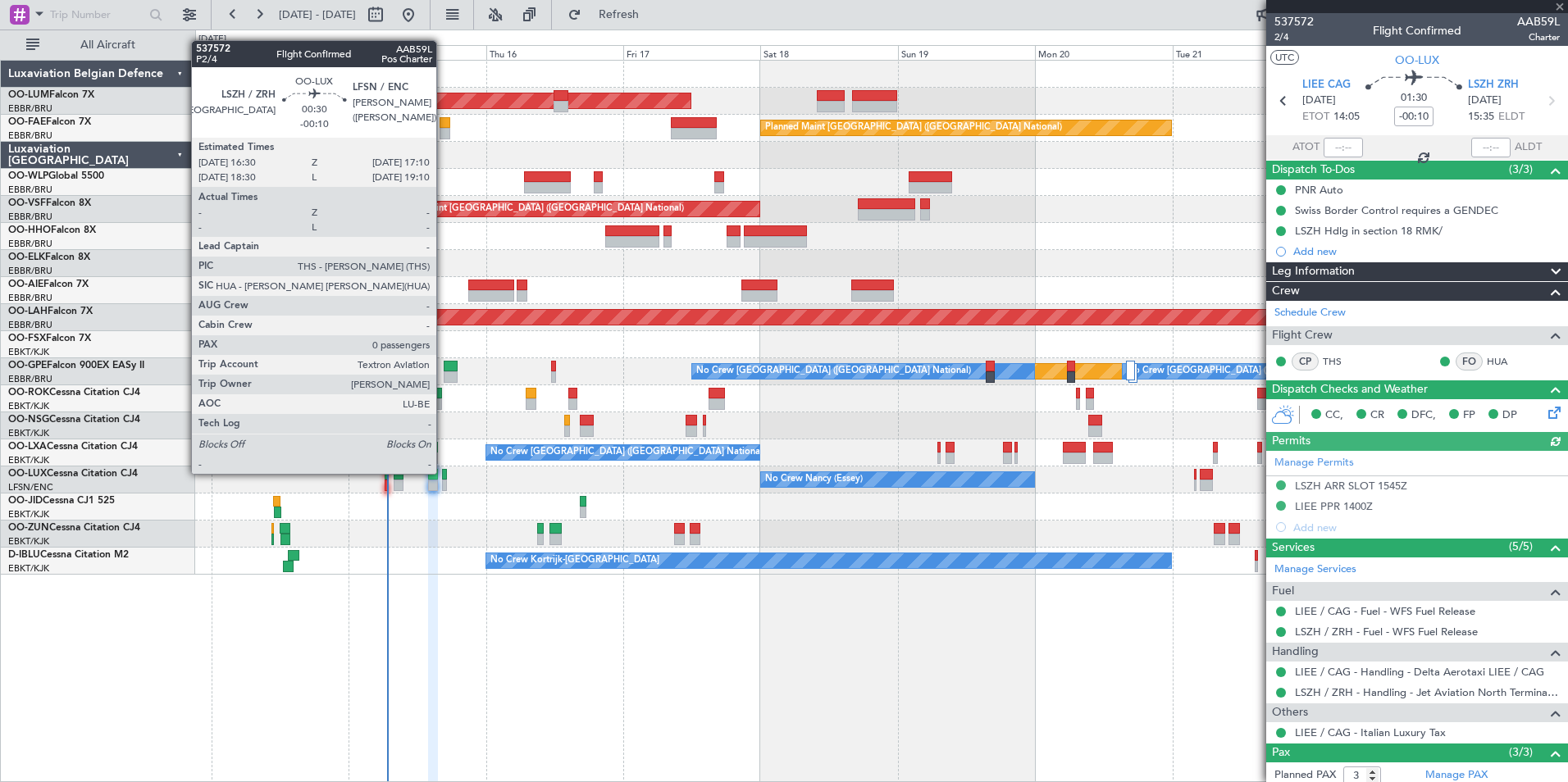
click at [443, 472] on div at bounding box center [443, 475] width 4 height 12
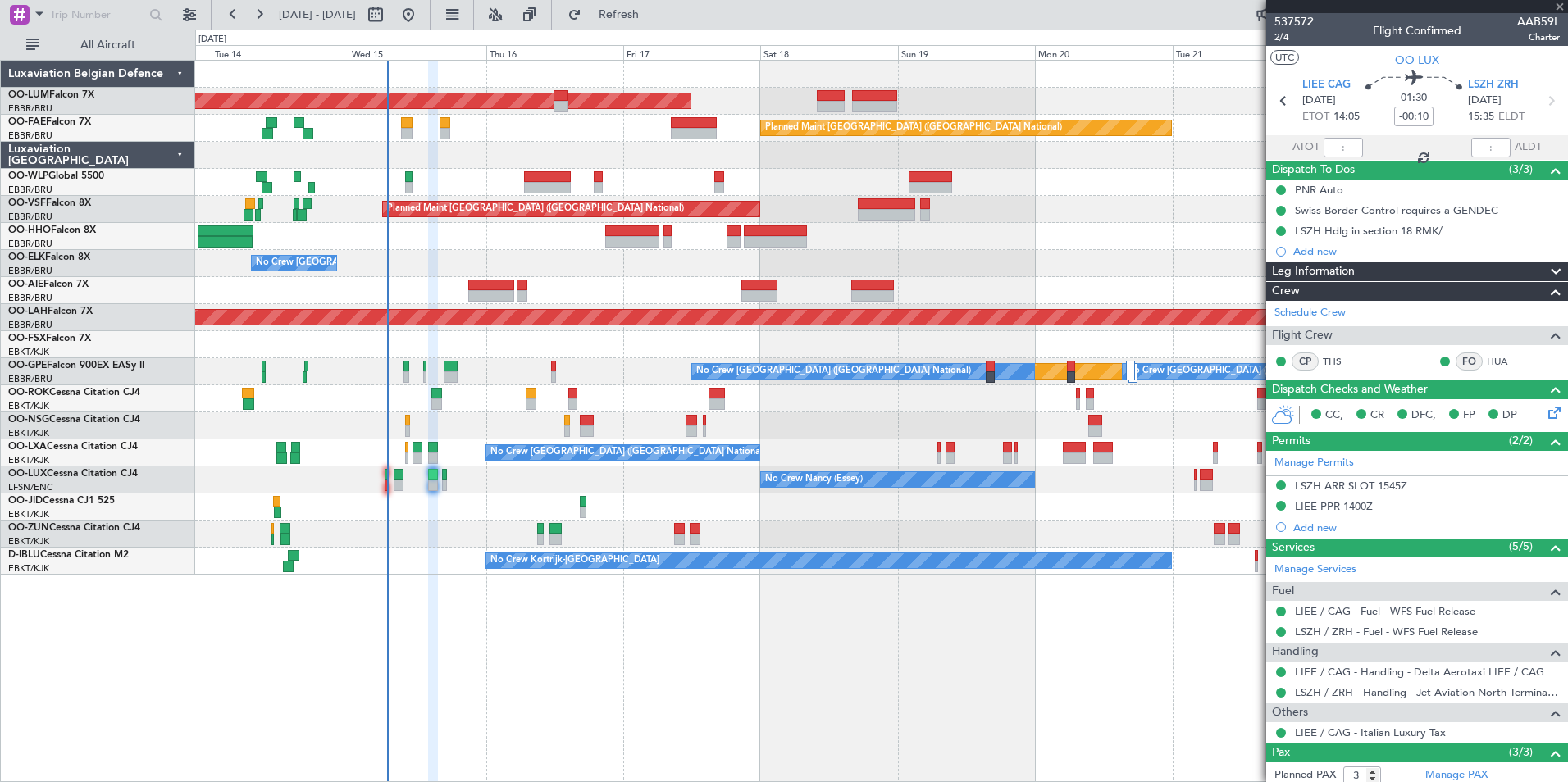
type input "0"
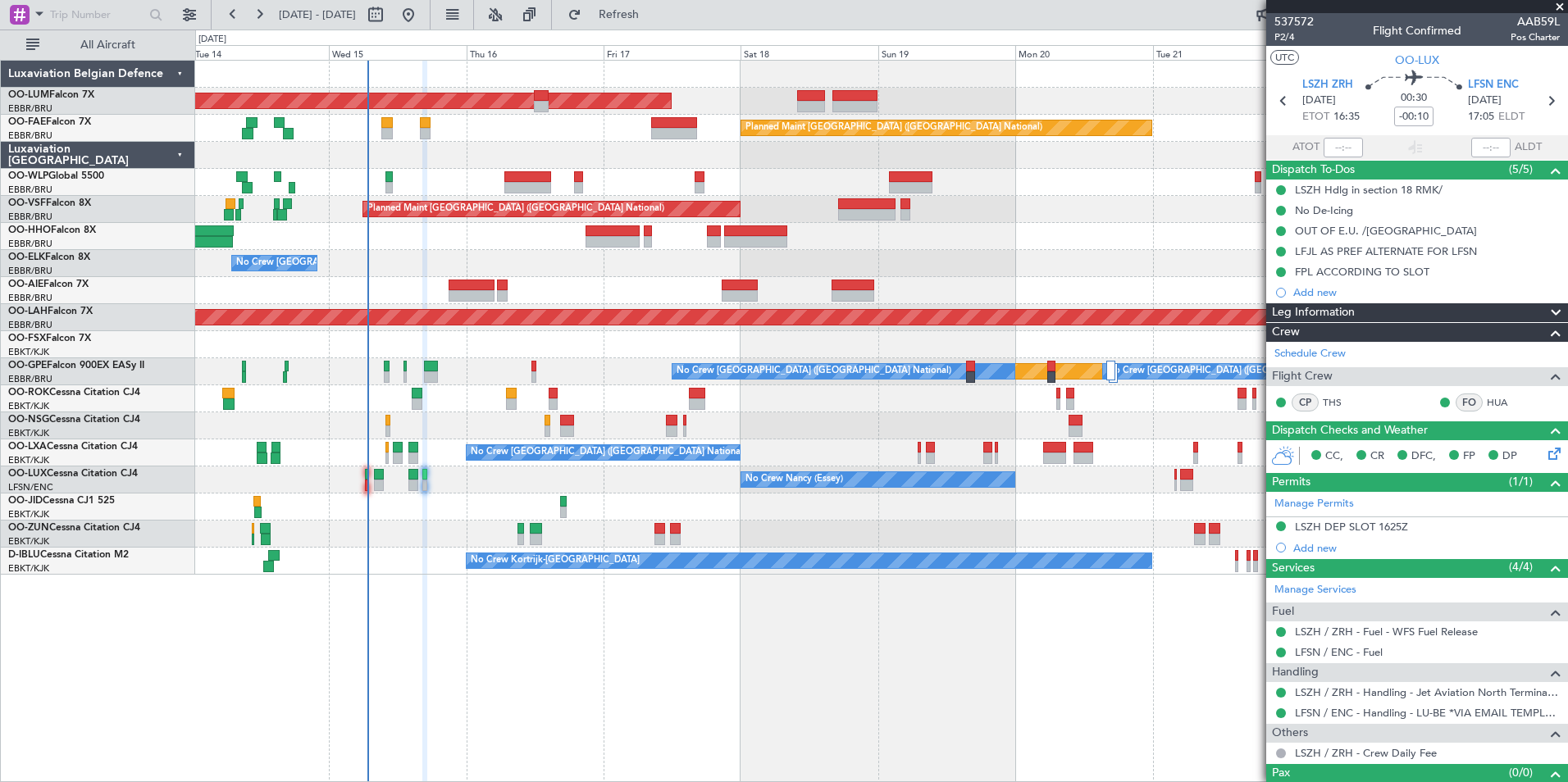
click at [385, 670] on div "AOG Maint [GEOGRAPHIC_DATA] Owner [GEOGRAPHIC_DATA] Planned Maint [GEOGRAPHIC_D…" at bounding box center [881, 421] width 1372 height 722
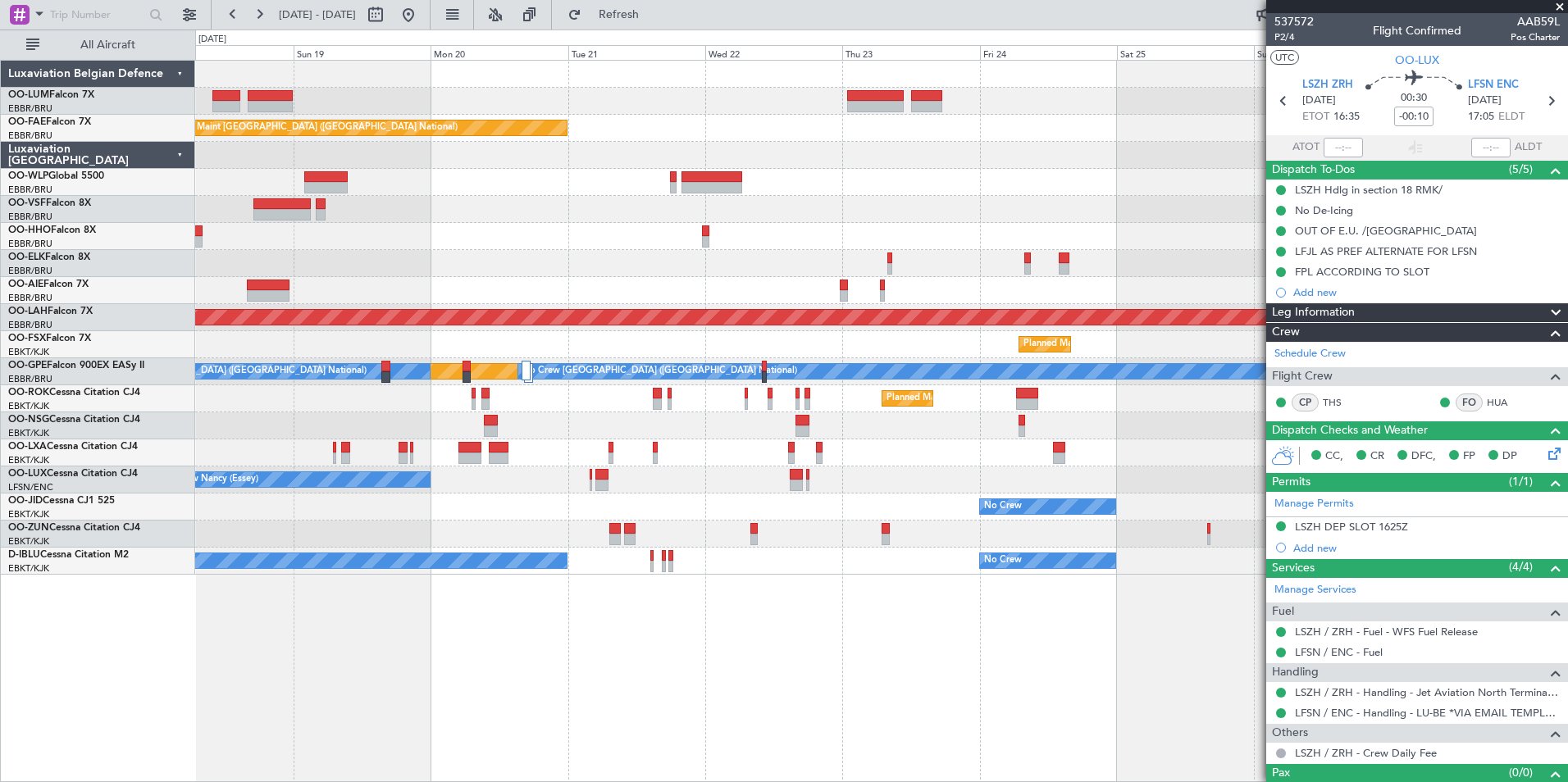
click at [471, 683] on div "Owner Melsbroek Air Base Planned Maint [GEOGRAPHIC_DATA]-[GEOGRAPHIC_DATA] AOG …" at bounding box center [881, 421] width 1372 height 722
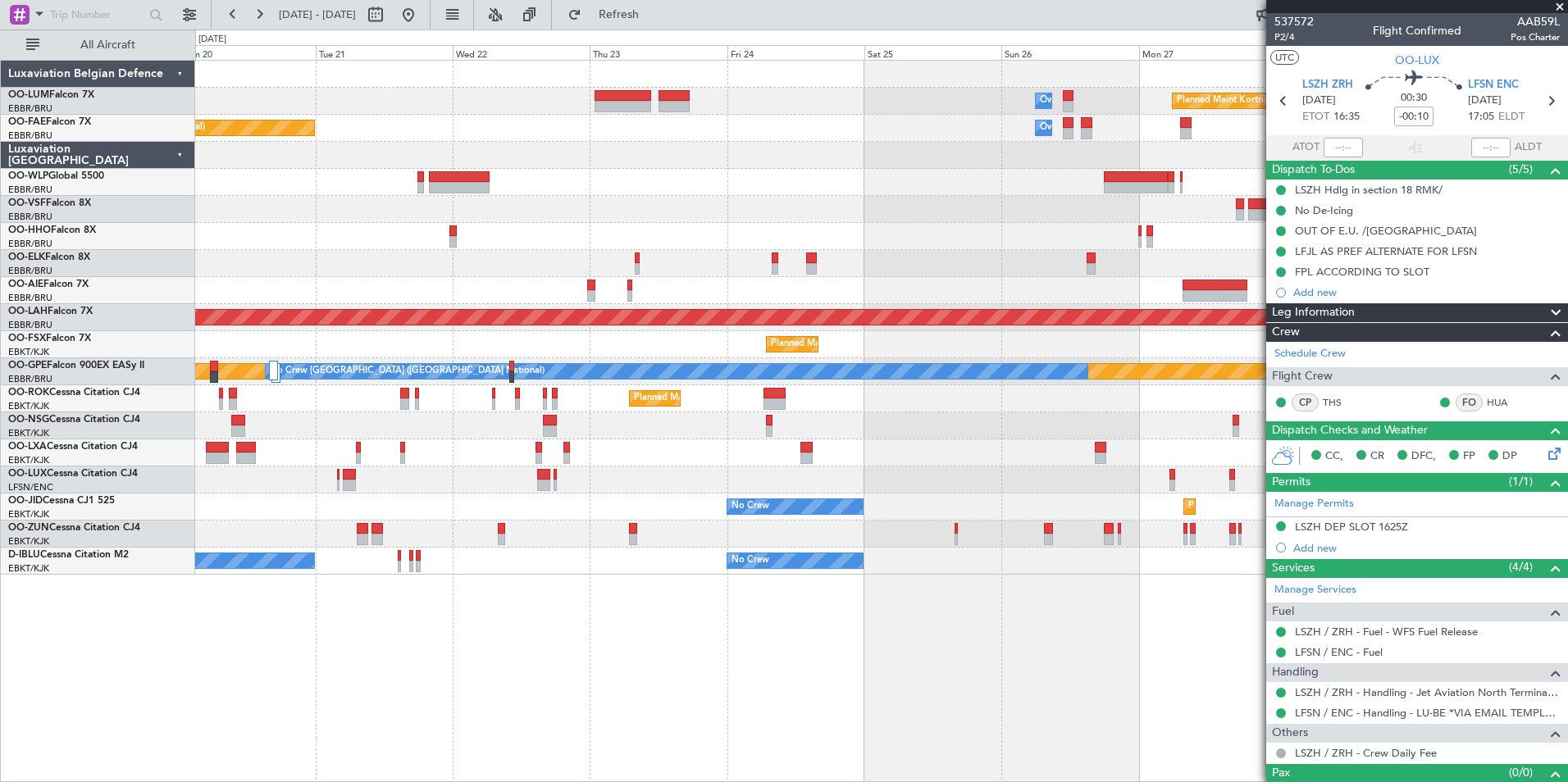
click at [284, 695] on div "Owner Melsbroek Air Base Planned Maint [GEOGRAPHIC_DATA]-[GEOGRAPHIC_DATA] Plan…" at bounding box center [881, 421] width 1372 height 722
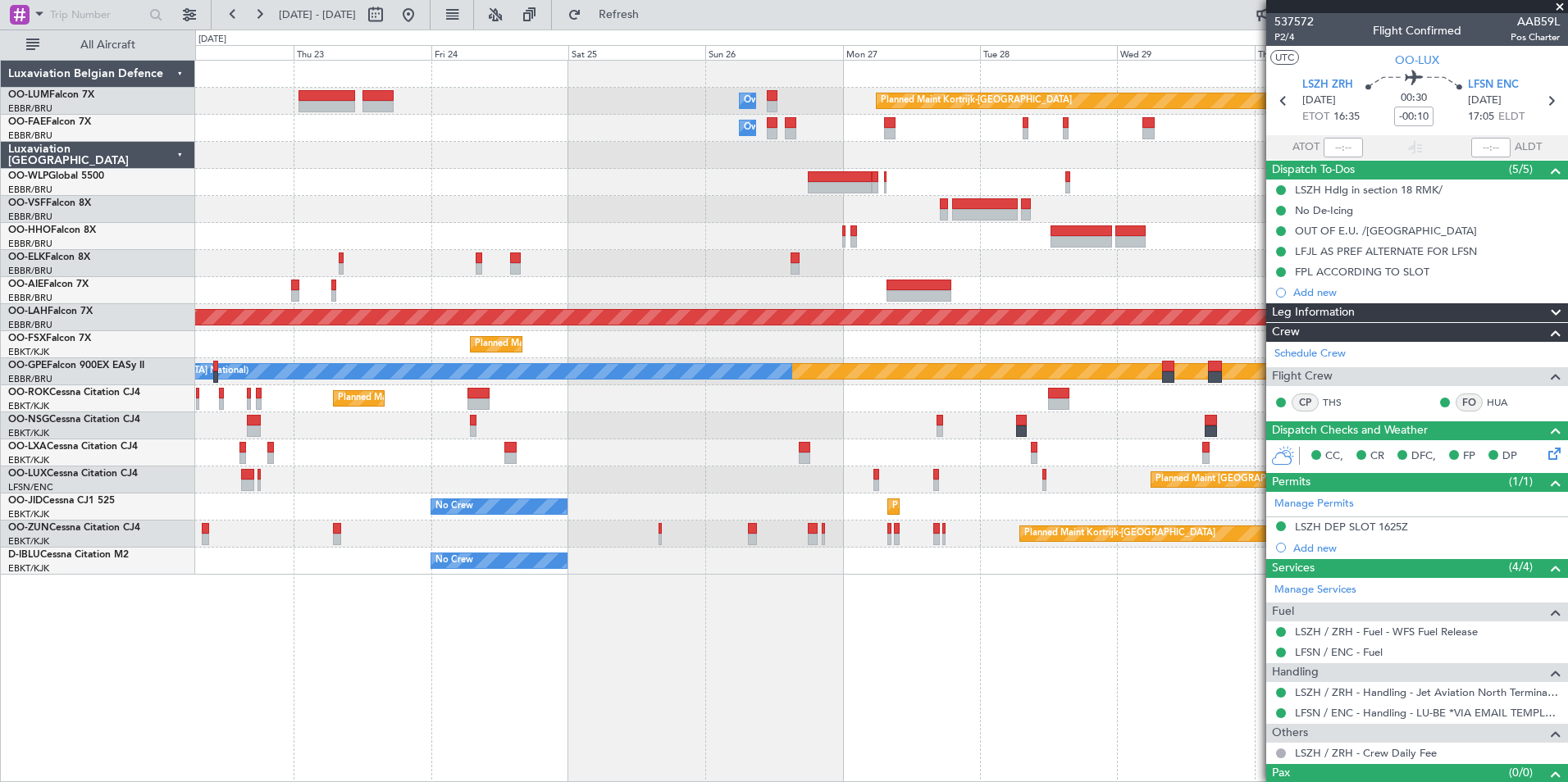
click at [325, 713] on div "Owner Melsbroek Air Base Planned Maint [GEOGRAPHIC_DATA]-[GEOGRAPHIC_DATA] Owne…" at bounding box center [881, 421] width 1372 height 722
click at [230, 734] on div "Owner Melsbroek Air Base Planned Maint [GEOGRAPHIC_DATA]-[GEOGRAPHIC_DATA] Owne…" at bounding box center [881, 421] width 1372 height 722
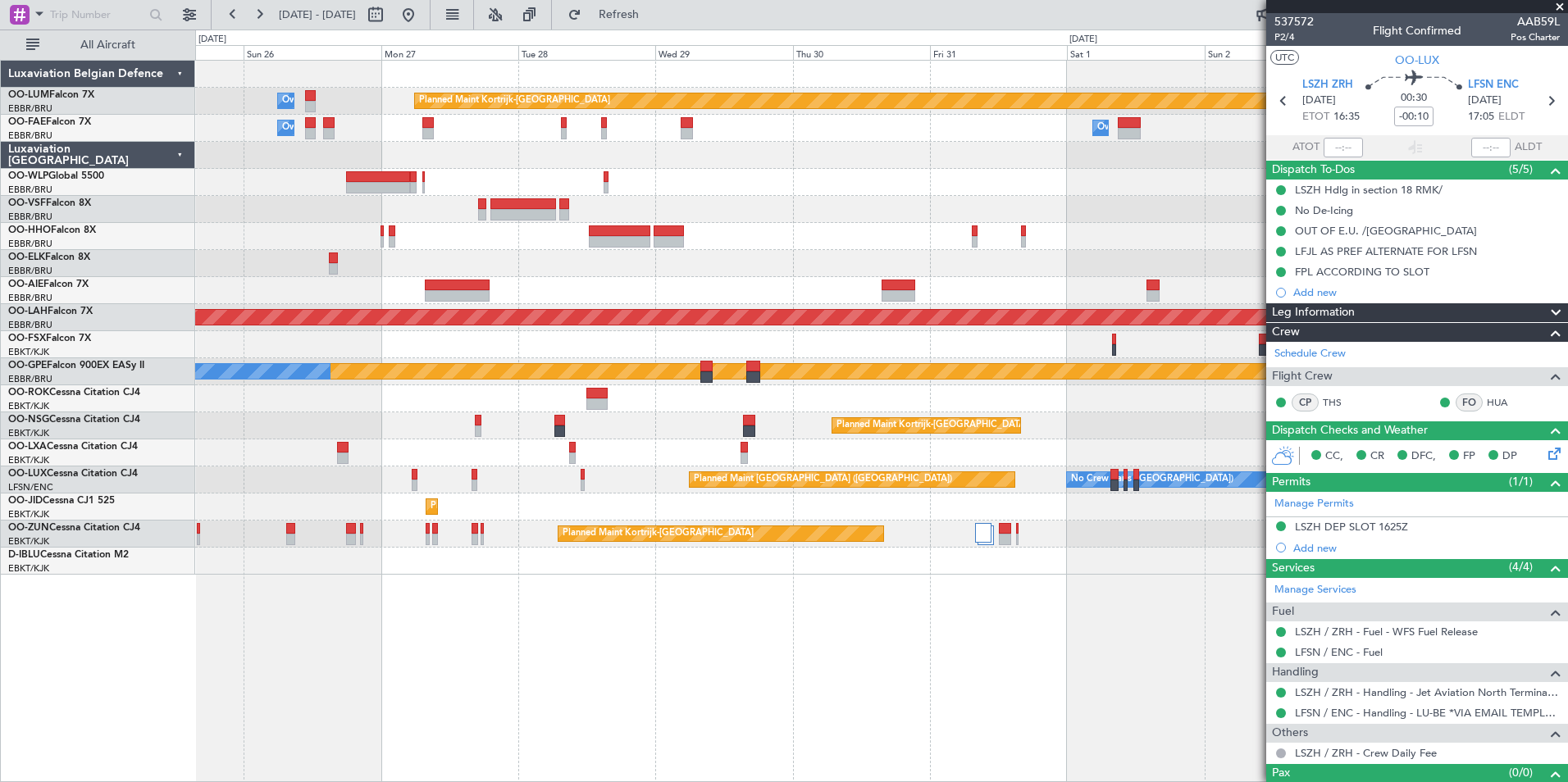
click at [479, 704] on div "Owner Melsbroek Air Base Planned Maint [GEOGRAPHIC_DATA]-[GEOGRAPHIC_DATA] Owne…" at bounding box center [881, 421] width 1372 height 722
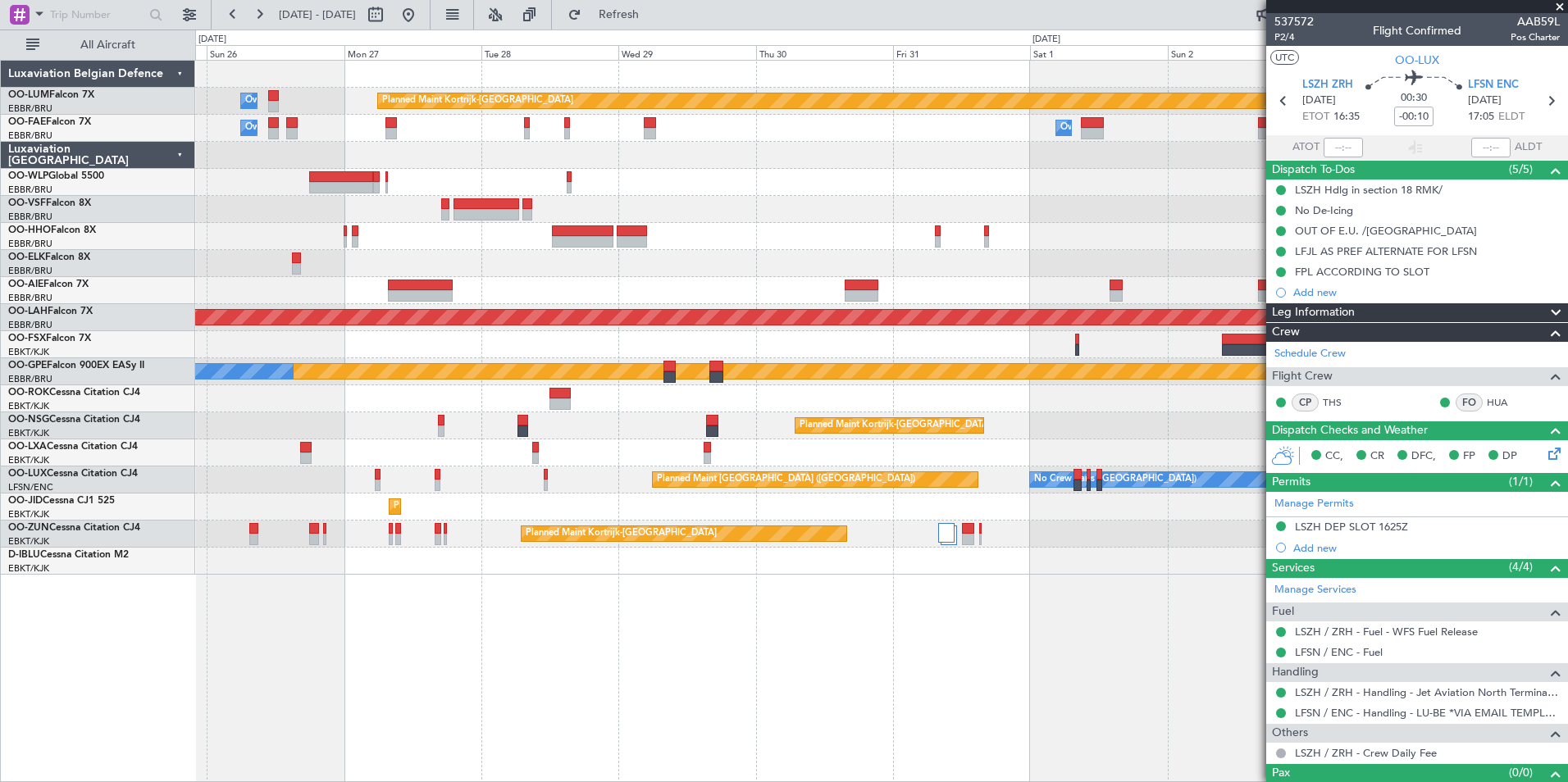
click at [714, 662] on div "Owner Melsbroek Air Base Planned Maint [GEOGRAPHIC_DATA]-[GEOGRAPHIC_DATA] Owne…" at bounding box center [881, 421] width 1372 height 722
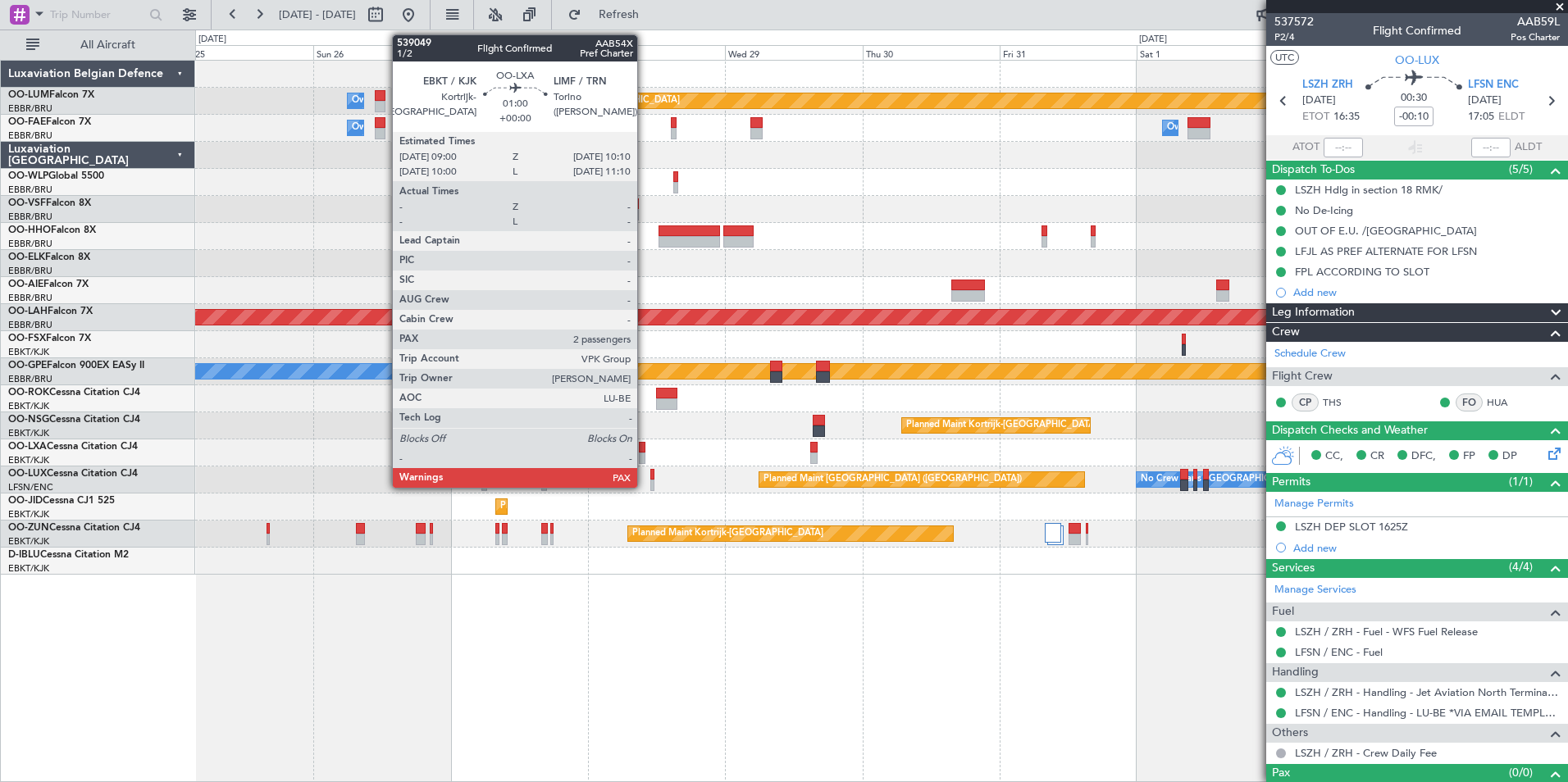
click at [644, 452] on div at bounding box center [643, 458] width 8 height 12
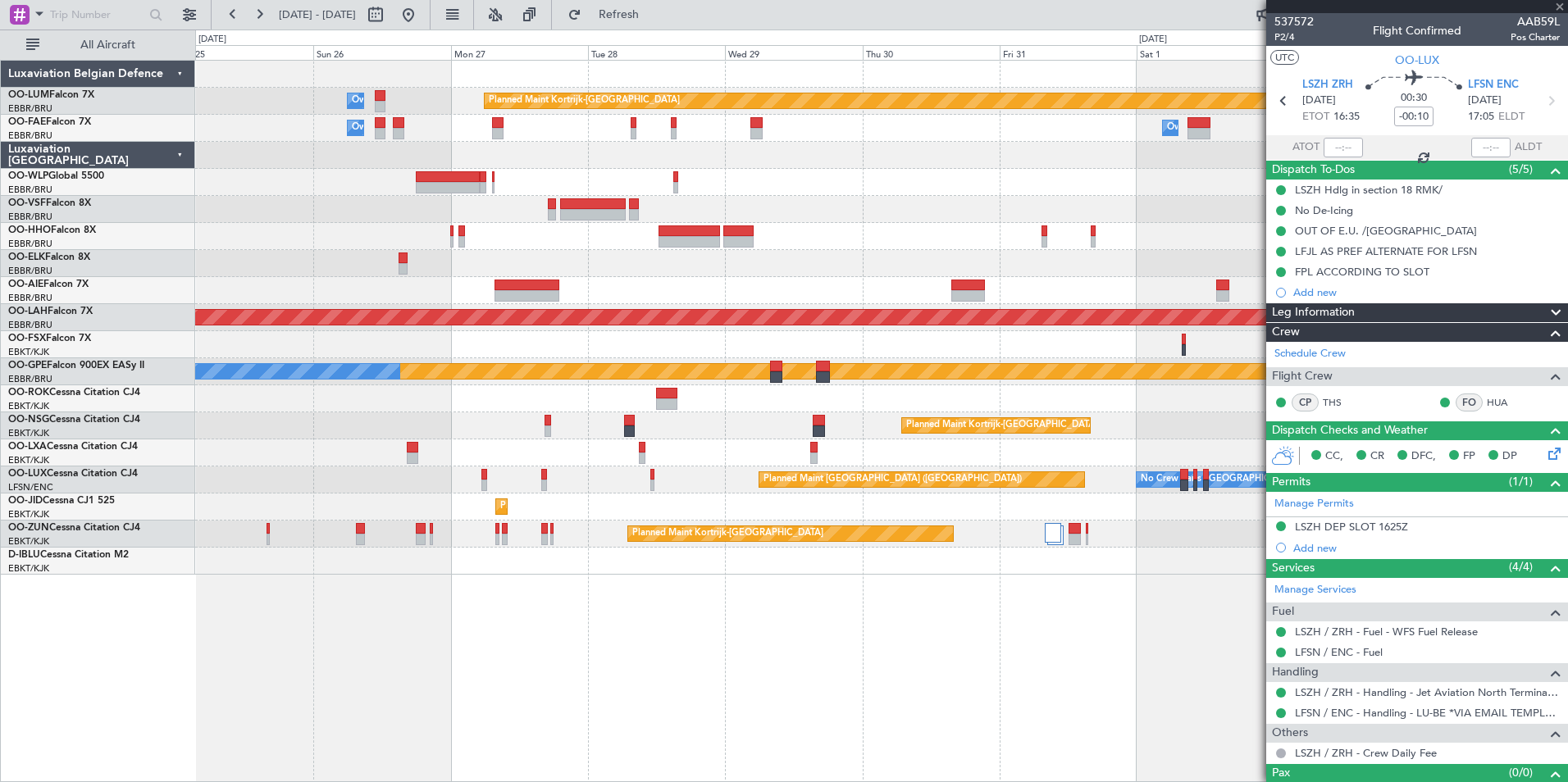
type input "2"
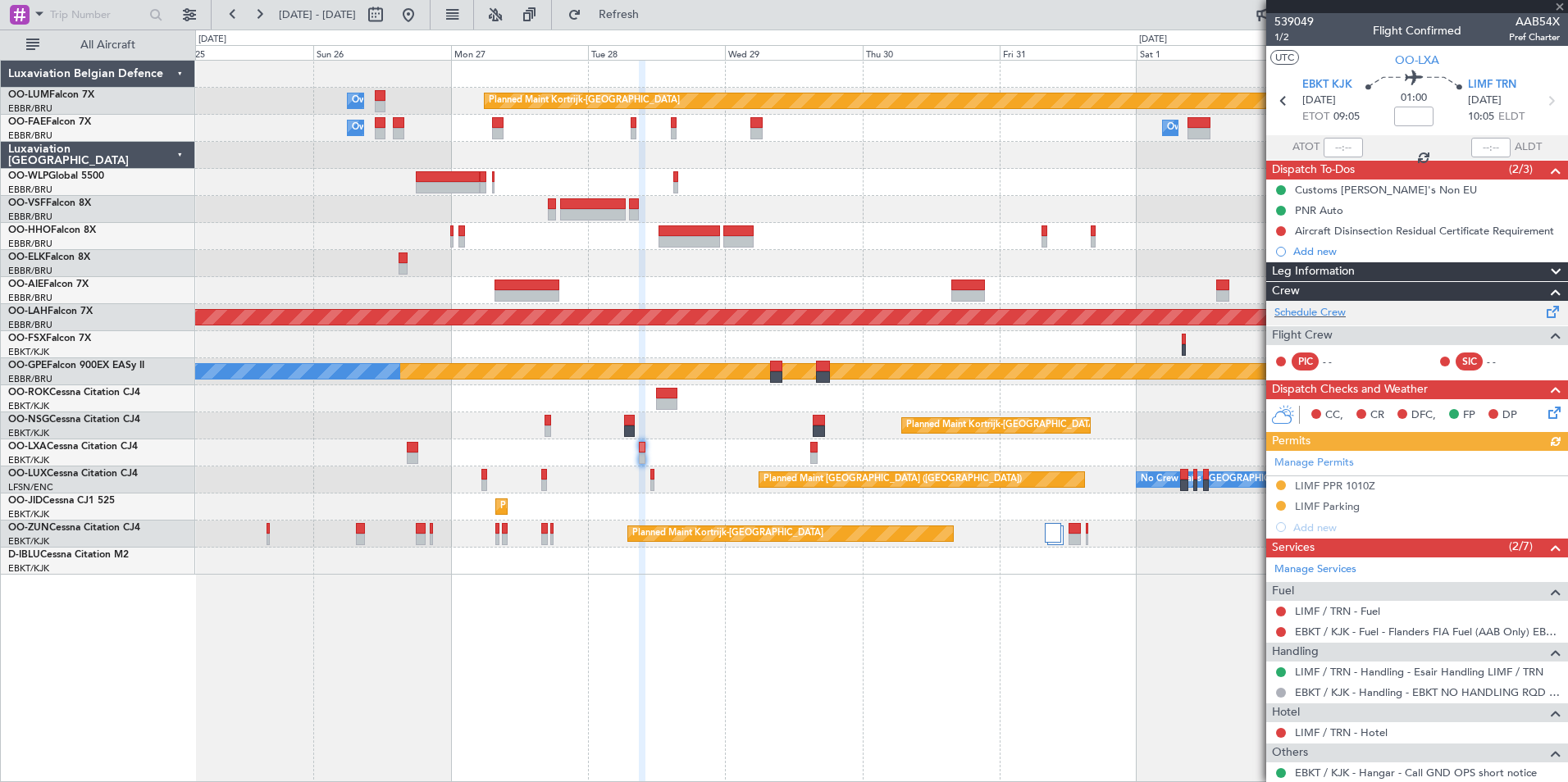
click at [1311, 321] on div "Schedule Crew" at bounding box center [1416, 312] width 301 height 24
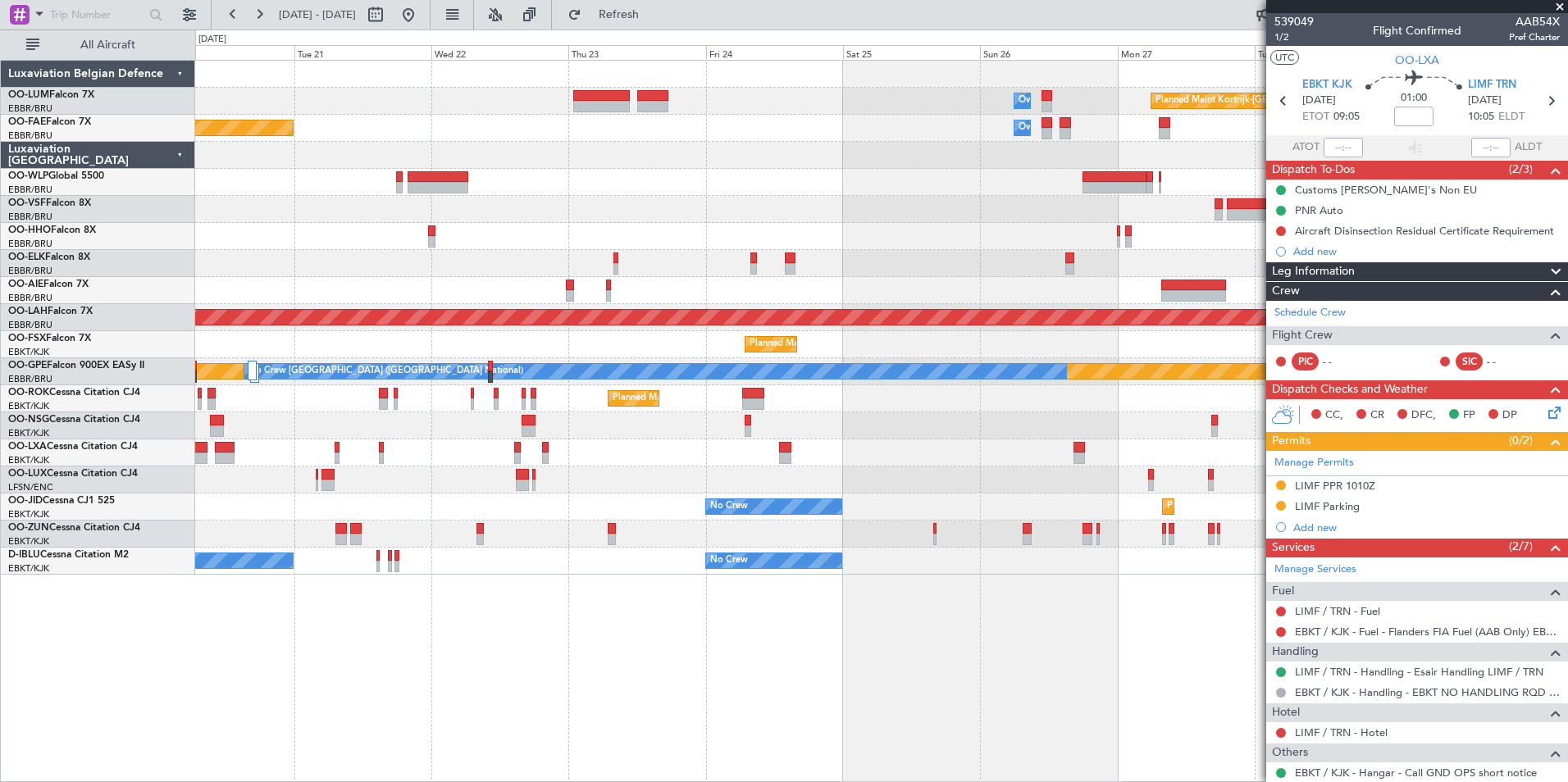
click at [1084, 656] on div "Planned Maint Kortrijk-[GEOGRAPHIC_DATA] Owner [GEOGRAPHIC_DATA] Owner [GEOGRAP…" at bounding box center [881, 421] width 1372 height 722
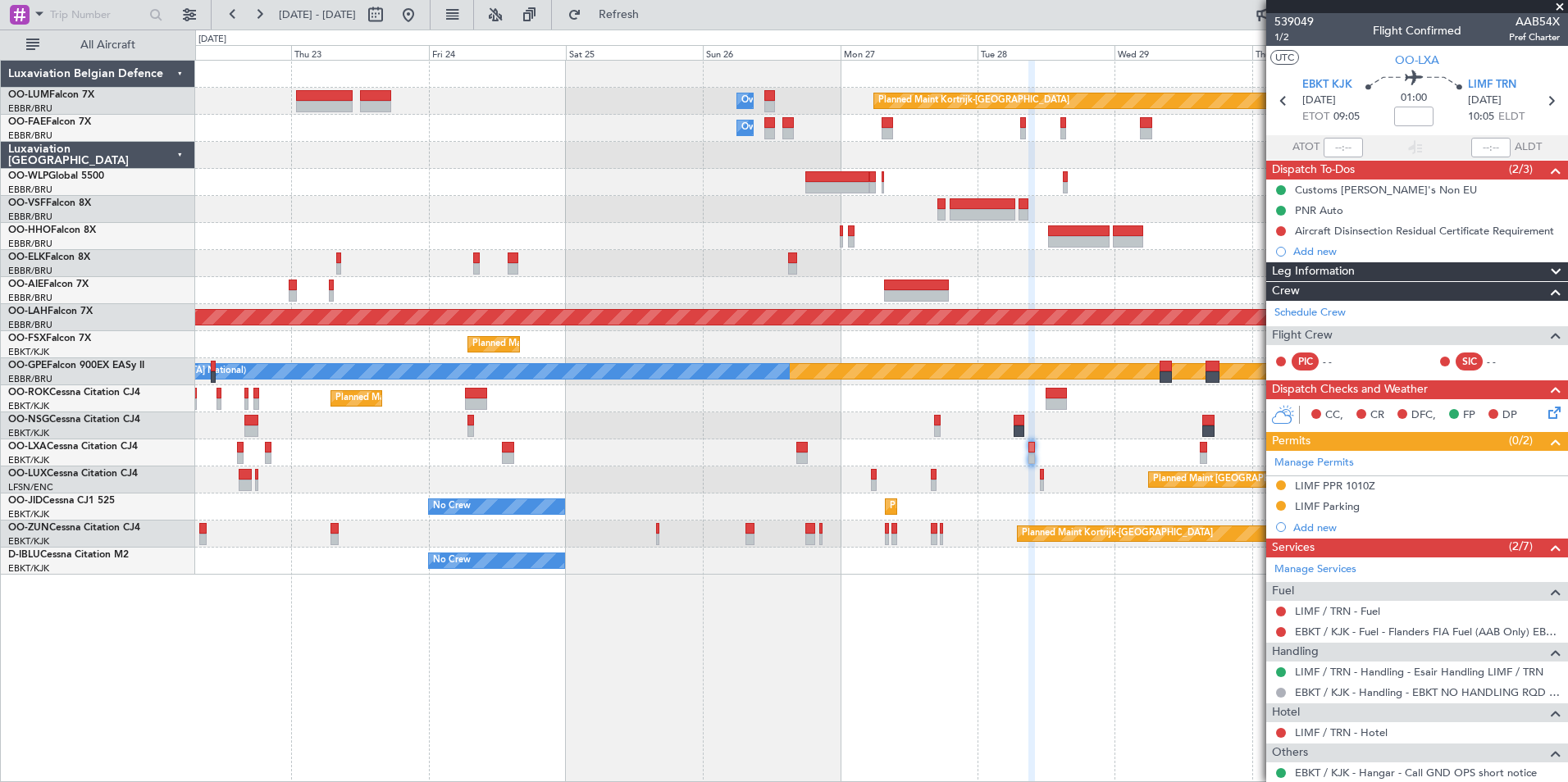
click at [548, 651] on div "Planned Maint Kortrijk-[GEOGRAPHIC_DATA] Owner [GEOGRAPHIC_DATA] Owner [GEOGRAP…" at bounding box center [881, 421] width 1372 height 722
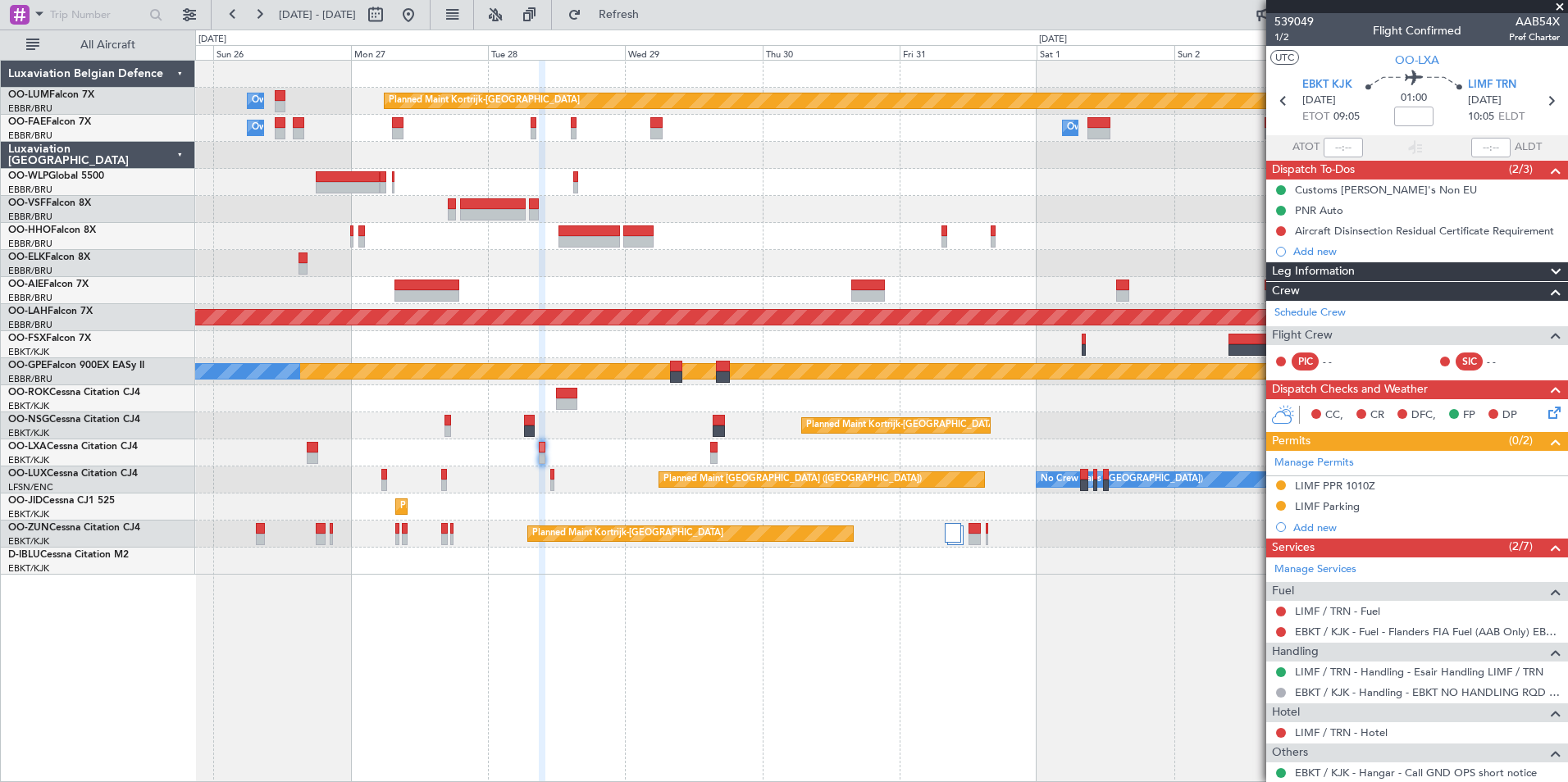
click at [417, 685] on div "Planned Maint Kortrijk-[GEOGRAPHIC_DATA] Owner [GEOGRAPHIC_DATA] Owner [GEOGRAP…" at bounding box center [881, 421] width 1372 height 722
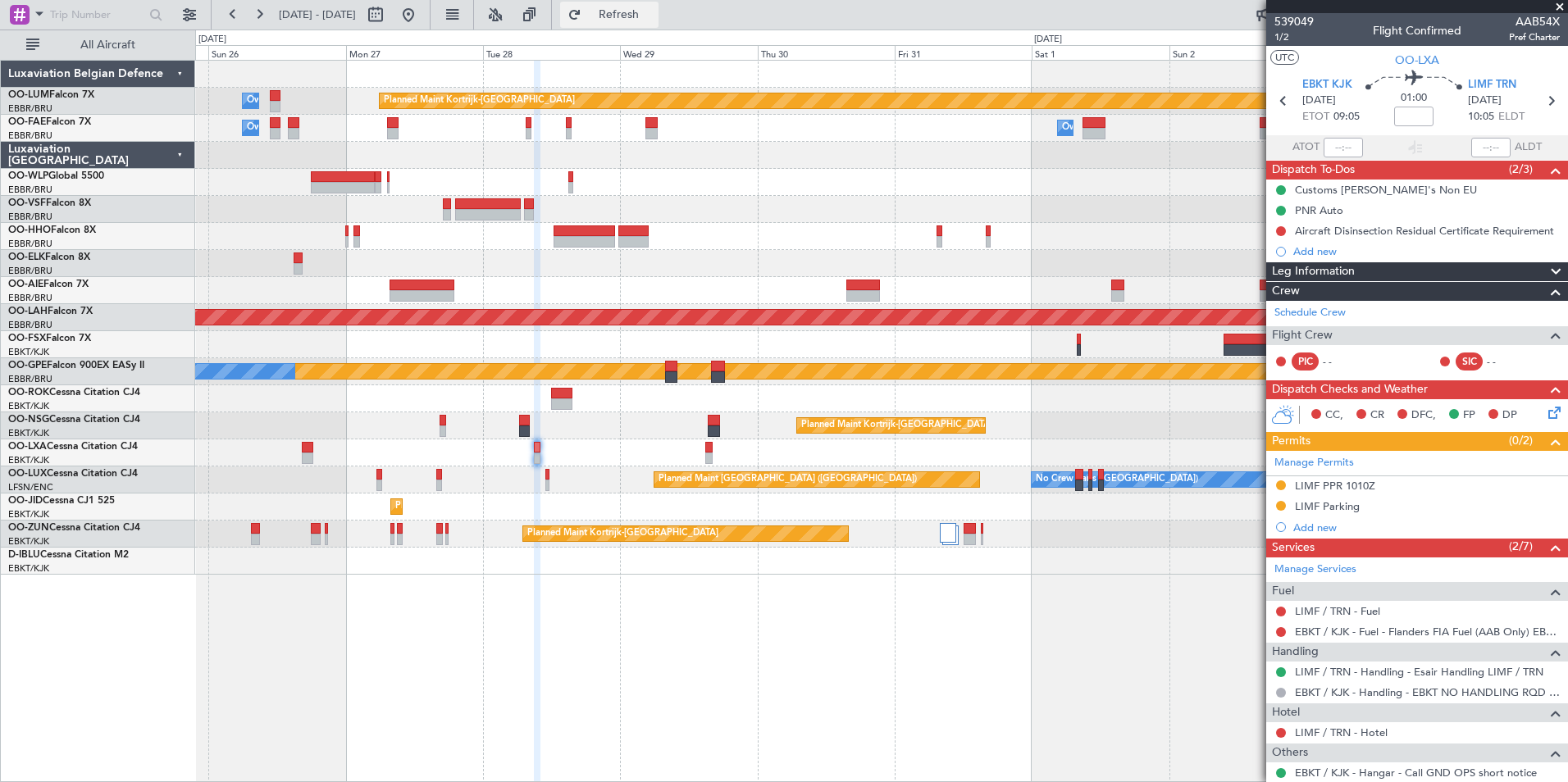
click at [659, 25] on button "Refresh" at bounding box center [609, 15] width 99 height 26
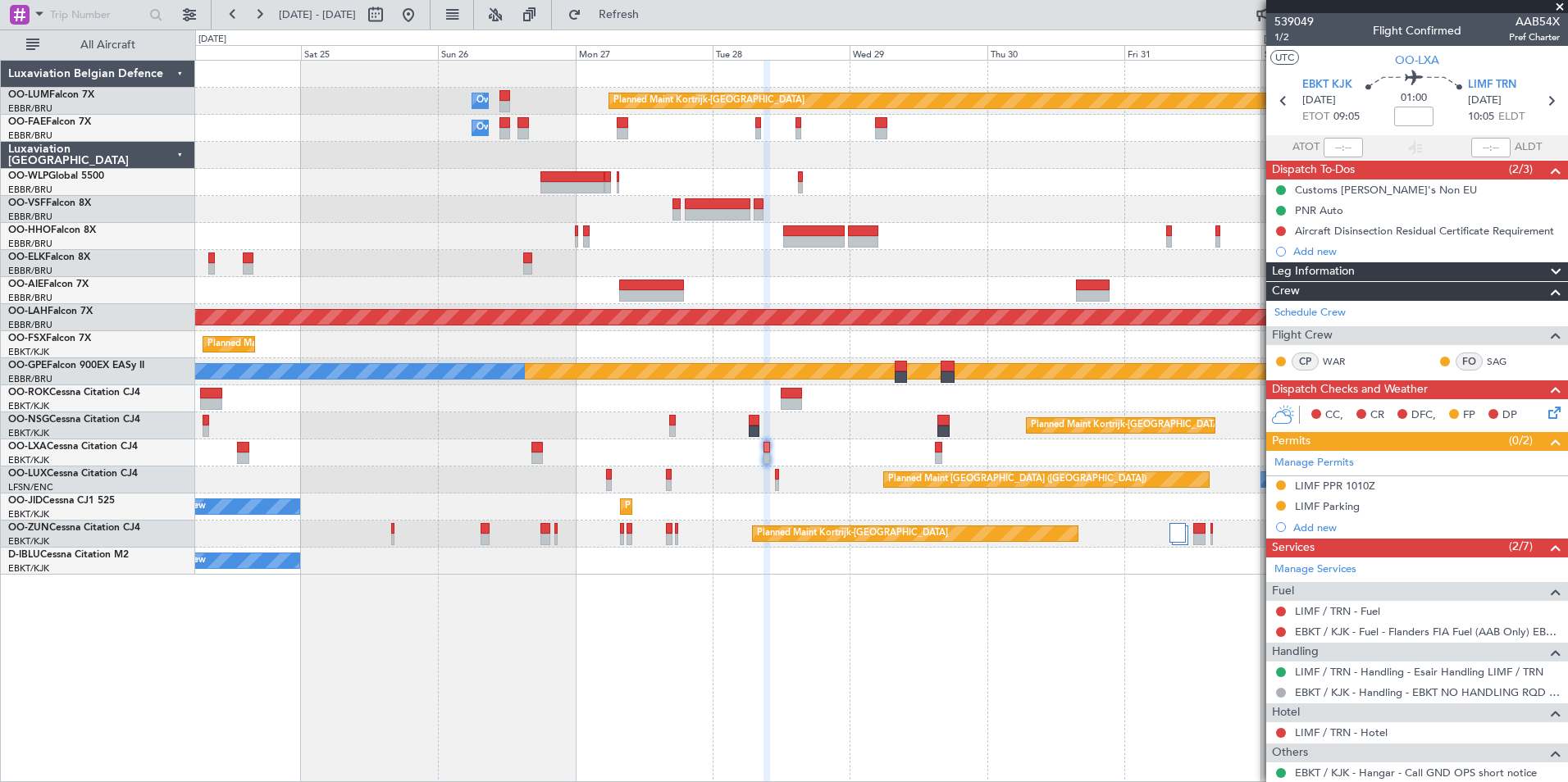
click at [566, 636] on div "Planned Maint Kortrijk-[GEOGRAPHIC_DATA] Owner [GEOGRAPHIC_DATA] Owner [GEOGRAP…" at bounding box center [881, 421] width 1372 height 722
click at [558, 661] on div "Planned Maint Kortrijk-[GEOGRAPHIC_DATA] Owner [GEOGRAPHIC_DATA] Owner [GEOGRAP…" at bounding box center [881, 421] width 1372 height 722
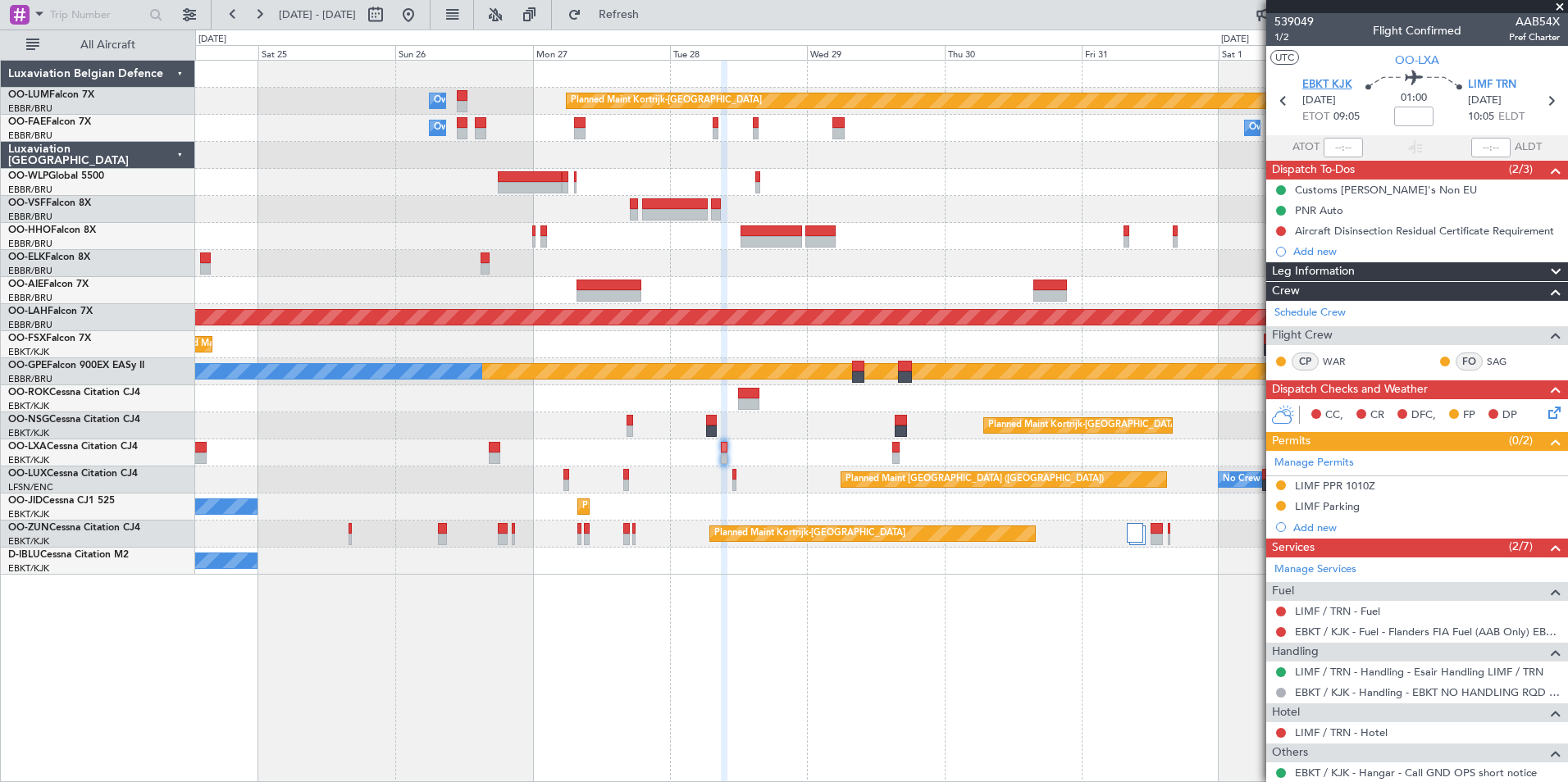
click at [1315, 78] on span "EBKT KJK" at bounding box center [1326, 85] width 50 height 17
click at [1144, 709] on div "Planned Maint Kortrijk-[GEOGRAPHIC_DATA] Owner [GEOGRAPHIC_DATA] Owner [GEOGRAP…" at bounding box center [881, 421] width 1372 height 722
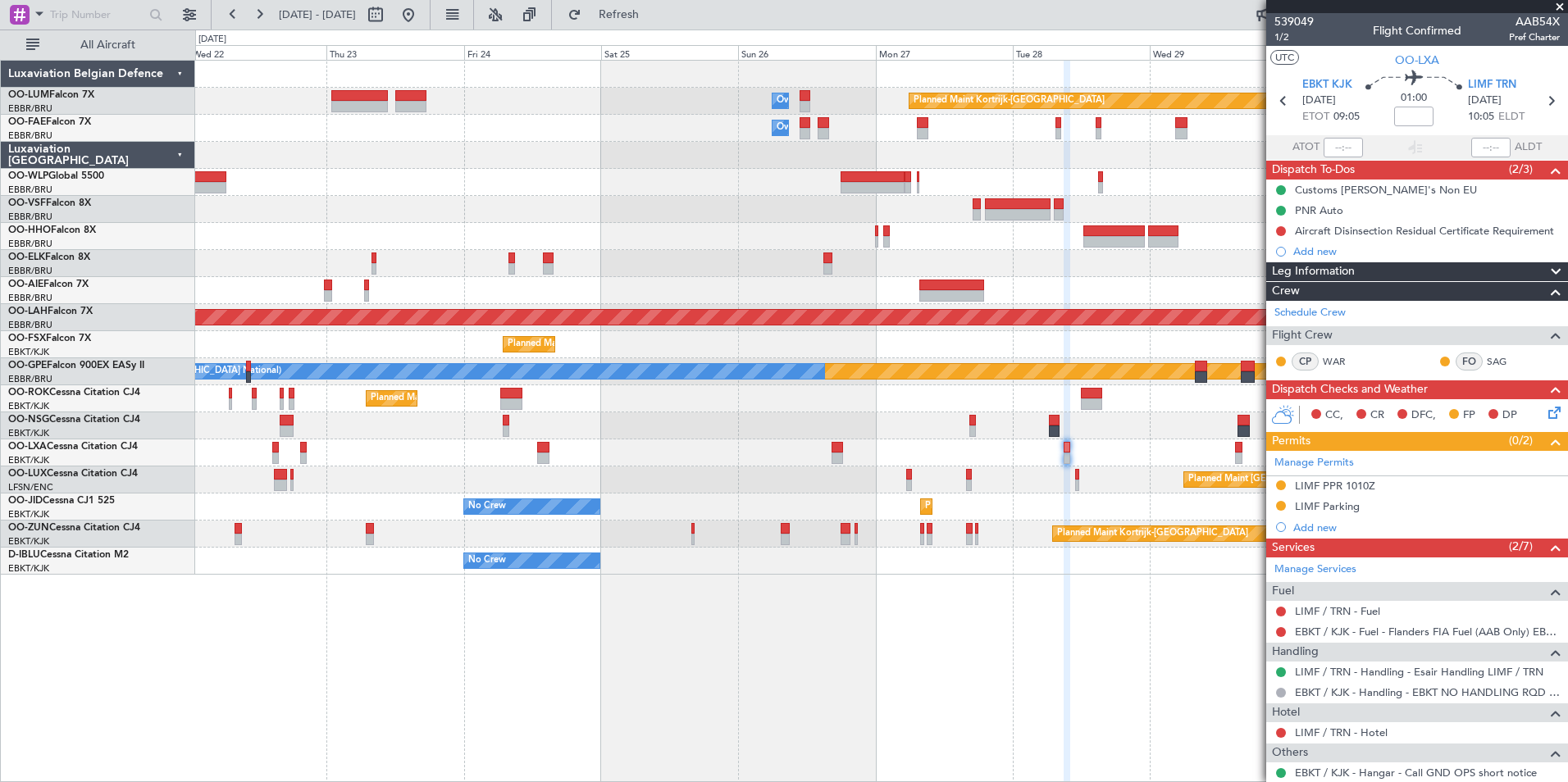
click at [970, 710] on div "Planned Maint Kortrijk-[GEOGRAPHIC_DATA] Owner [GEOGRAPHIC_DATA] Owner [GEOGRAP…" at bounding box center [881, 421] width 1372 height 722
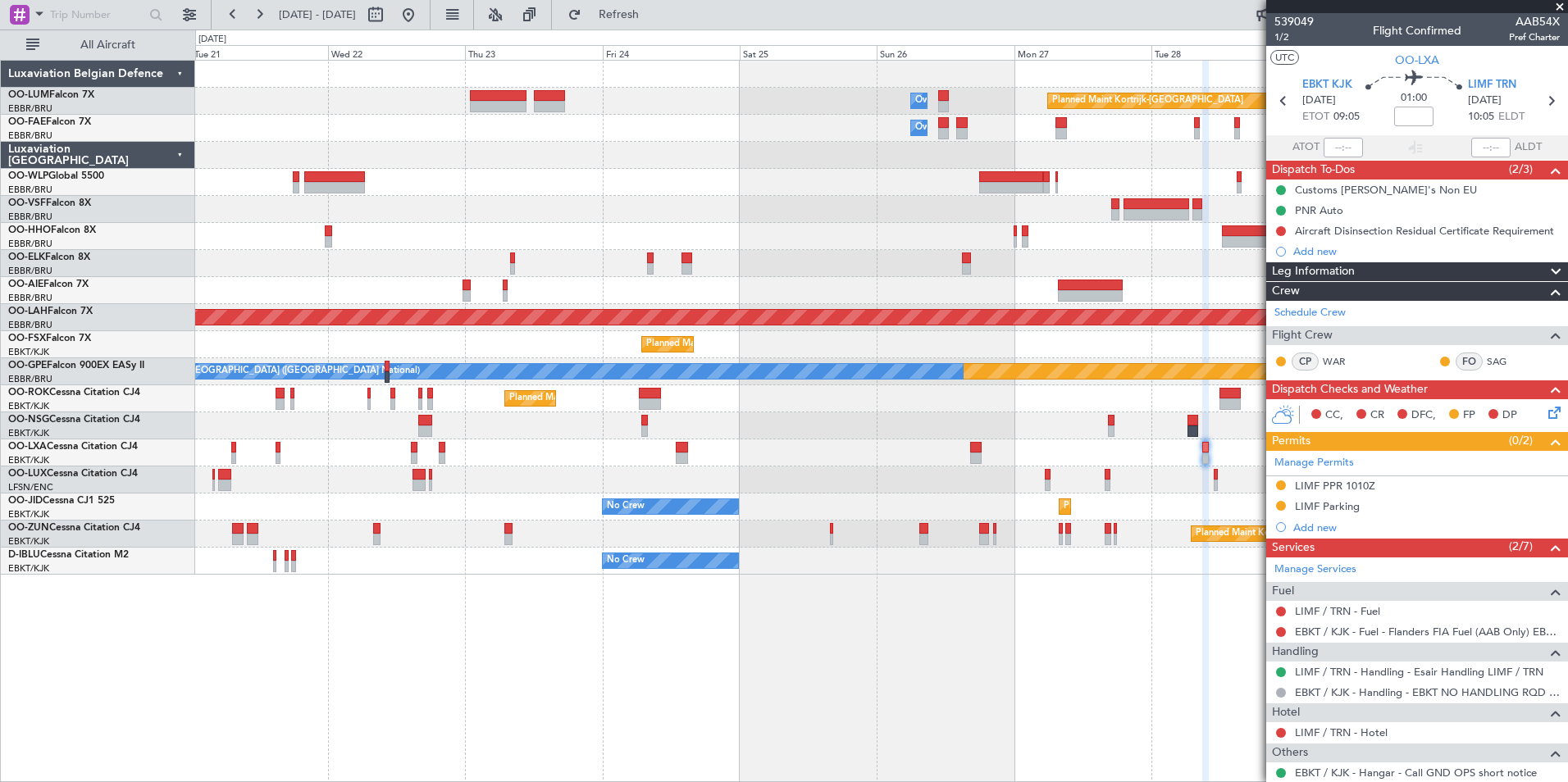
click at [871, 717] on div "Planned Maint Kortrijk-[GEOGRAPHIC_DATA] Owner [GEOGRAPHIC_DATA] Owner [GEOGRAP…" at bounding box center [881, 421] width 1372 height 722
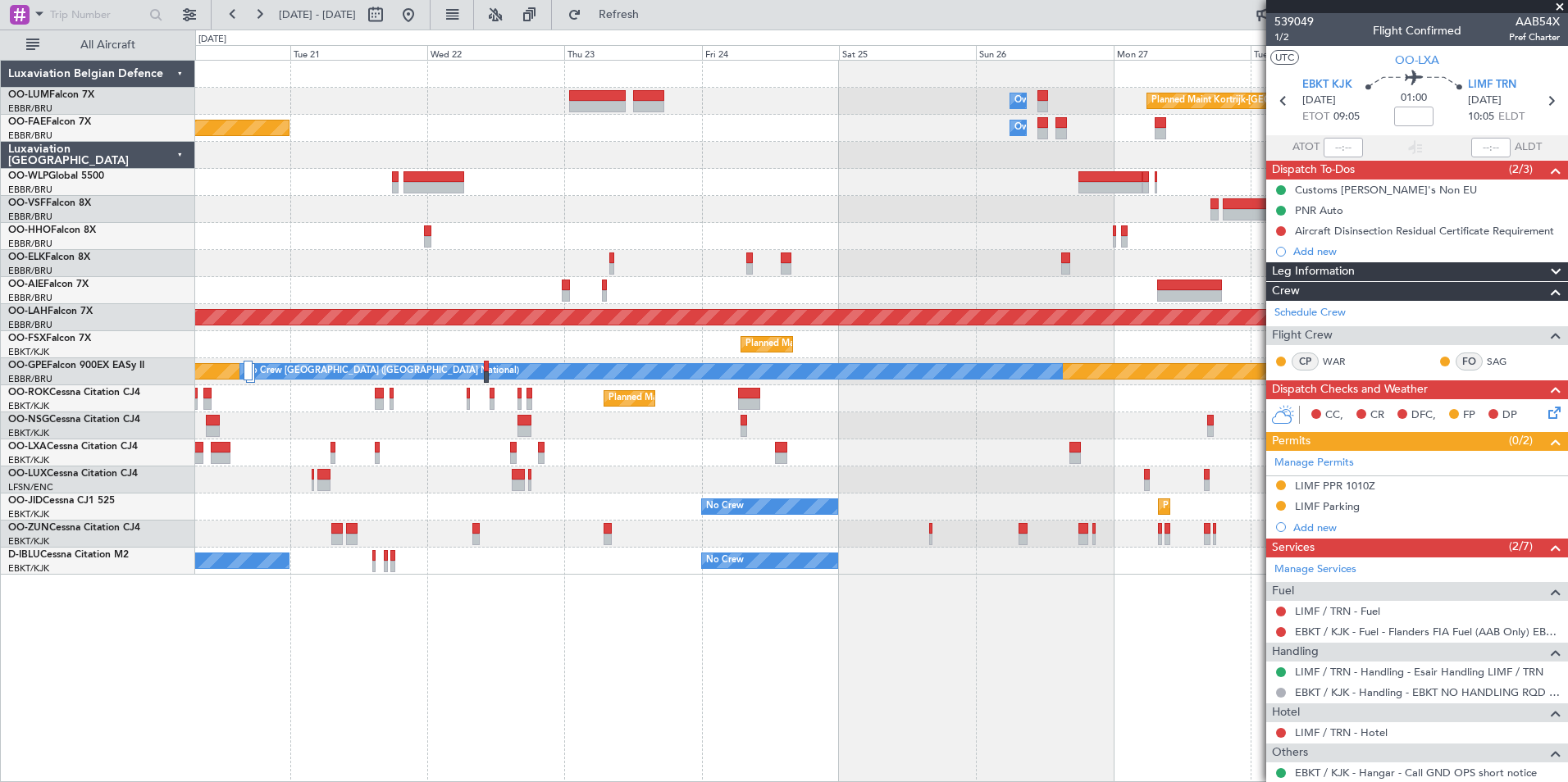
click at [961, 703] on div "Planned Maint Kortrijk-[GEOGRAPHIC_DATA] Owner [GEOGRAPHIC_DATA] Owner [GEOGRAP…" at bounding box center [881, 421] width 1372 height 722
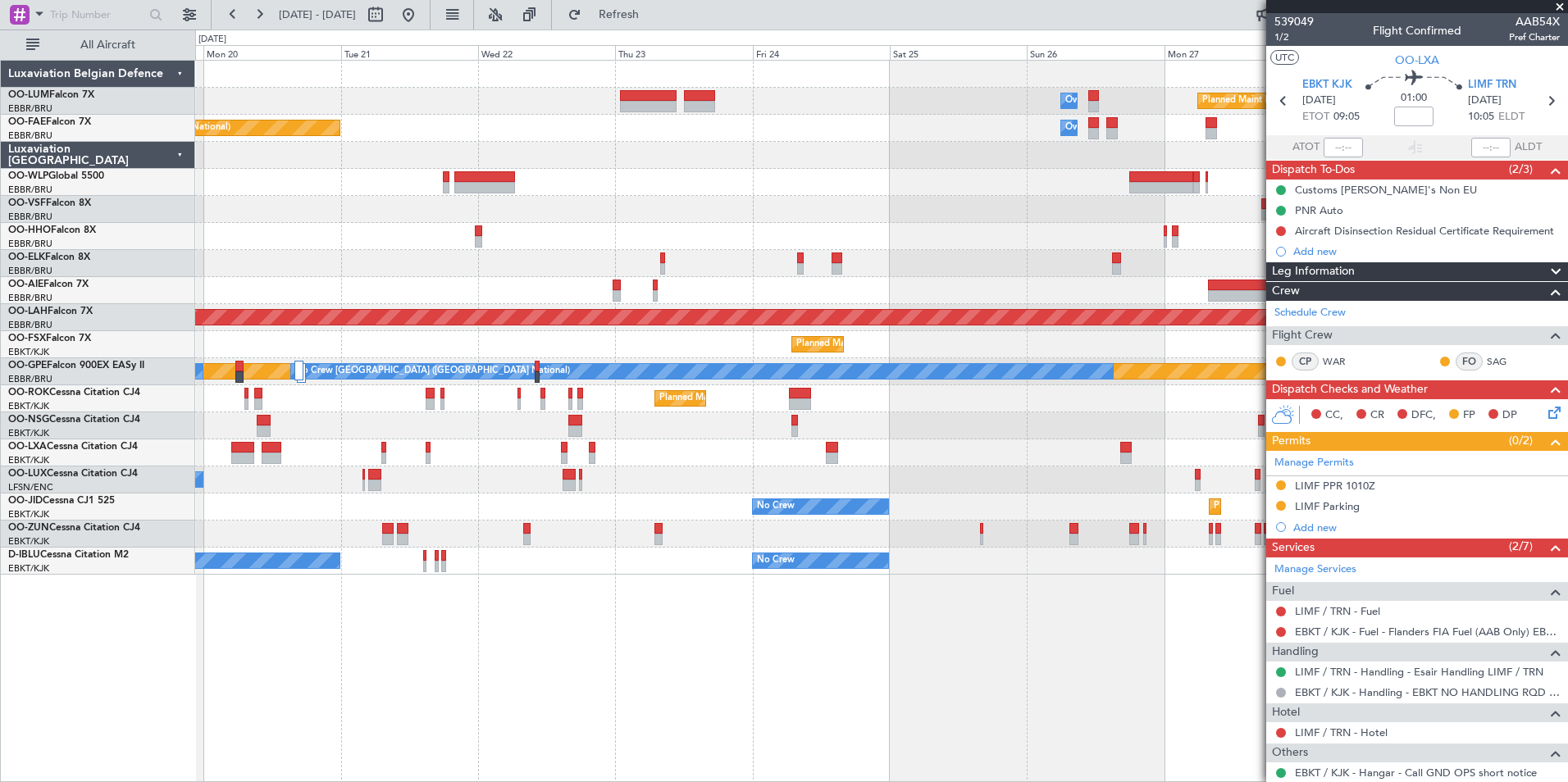
click at [652, 689] on div "Planned Maint Kortrijk-[GEOGRAPHIC_DATA] Owner [GEOGRAPHIC_DATA] AOG Maint [GEO…" at bounding box center [881, 421] width 1372 height 722
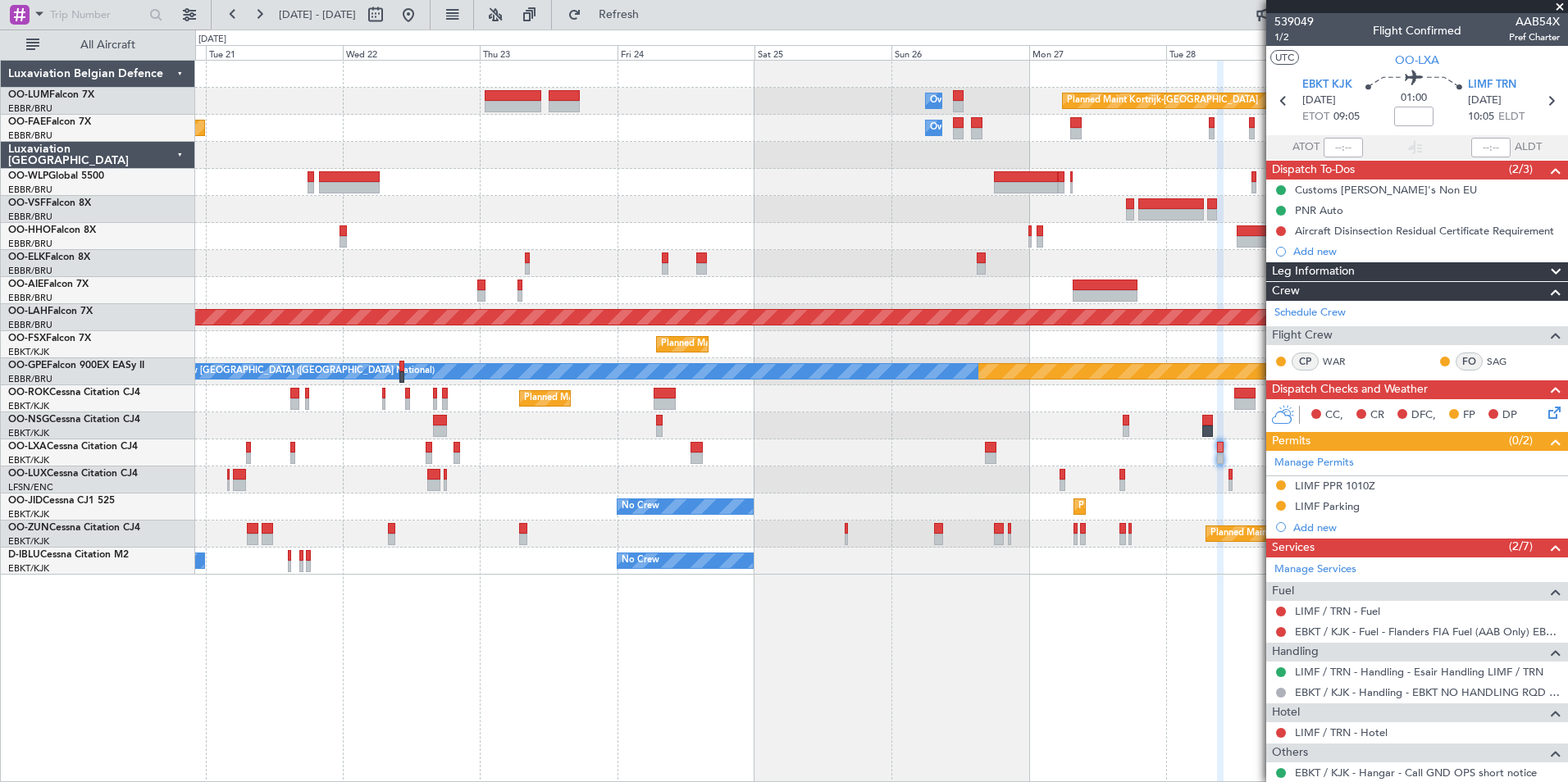
click at [526, 563] on div "Planned Maint Kortrijk-[GEOGRAPHIC_DATA] Owner [GEOGRAPHIC_DATA] Planned Maint …" at bounding box center [881, 421] width 1372 height 722
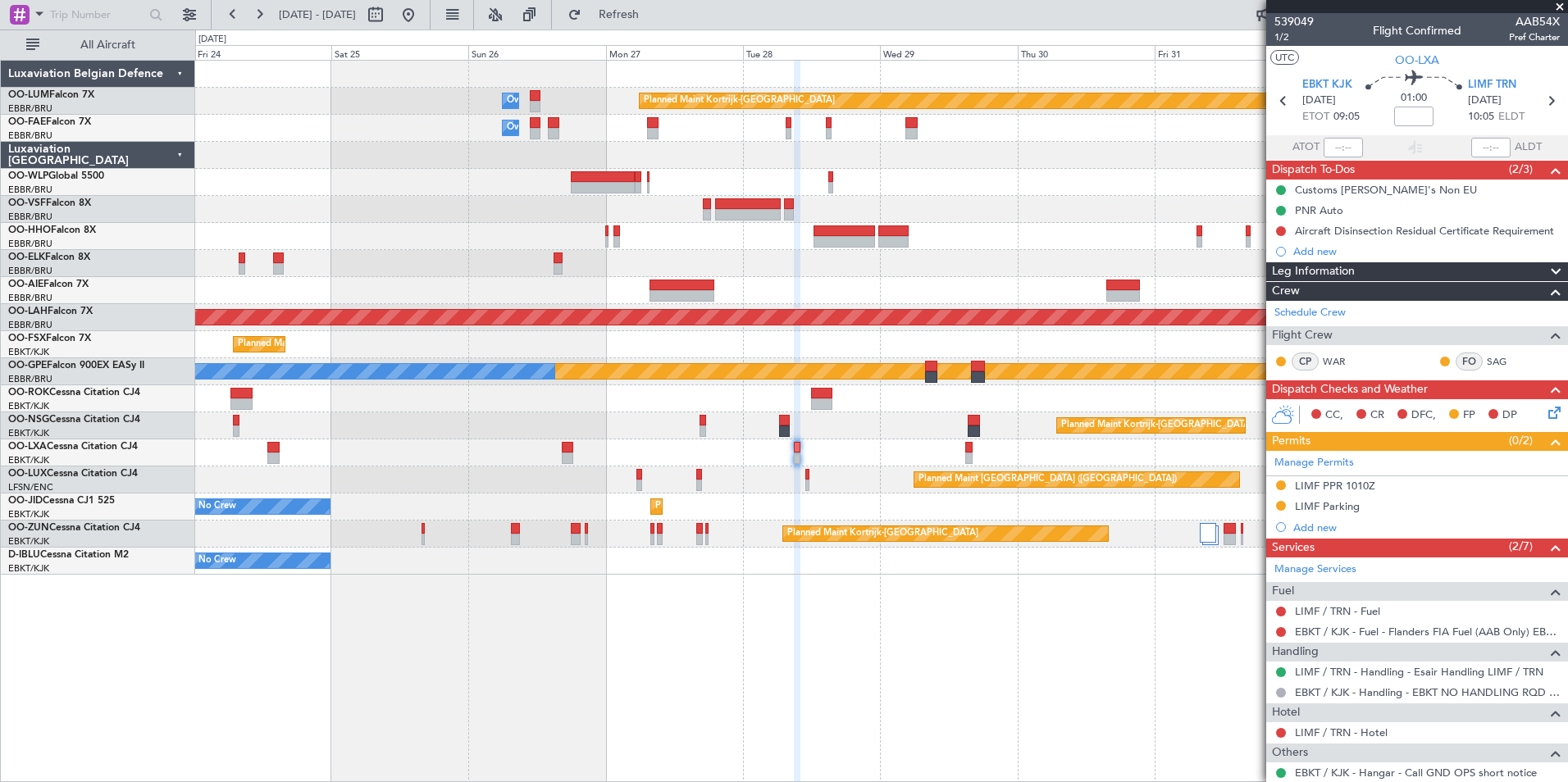
click at [201, 578] on div "Planned Maint Kortrijk-[GEOGRAPHIC_DATA] Owner [GEOGRAPHIC_DATA] Owner [GEOGRAP…" at bounding box center [881, 421] width 1372 height 722
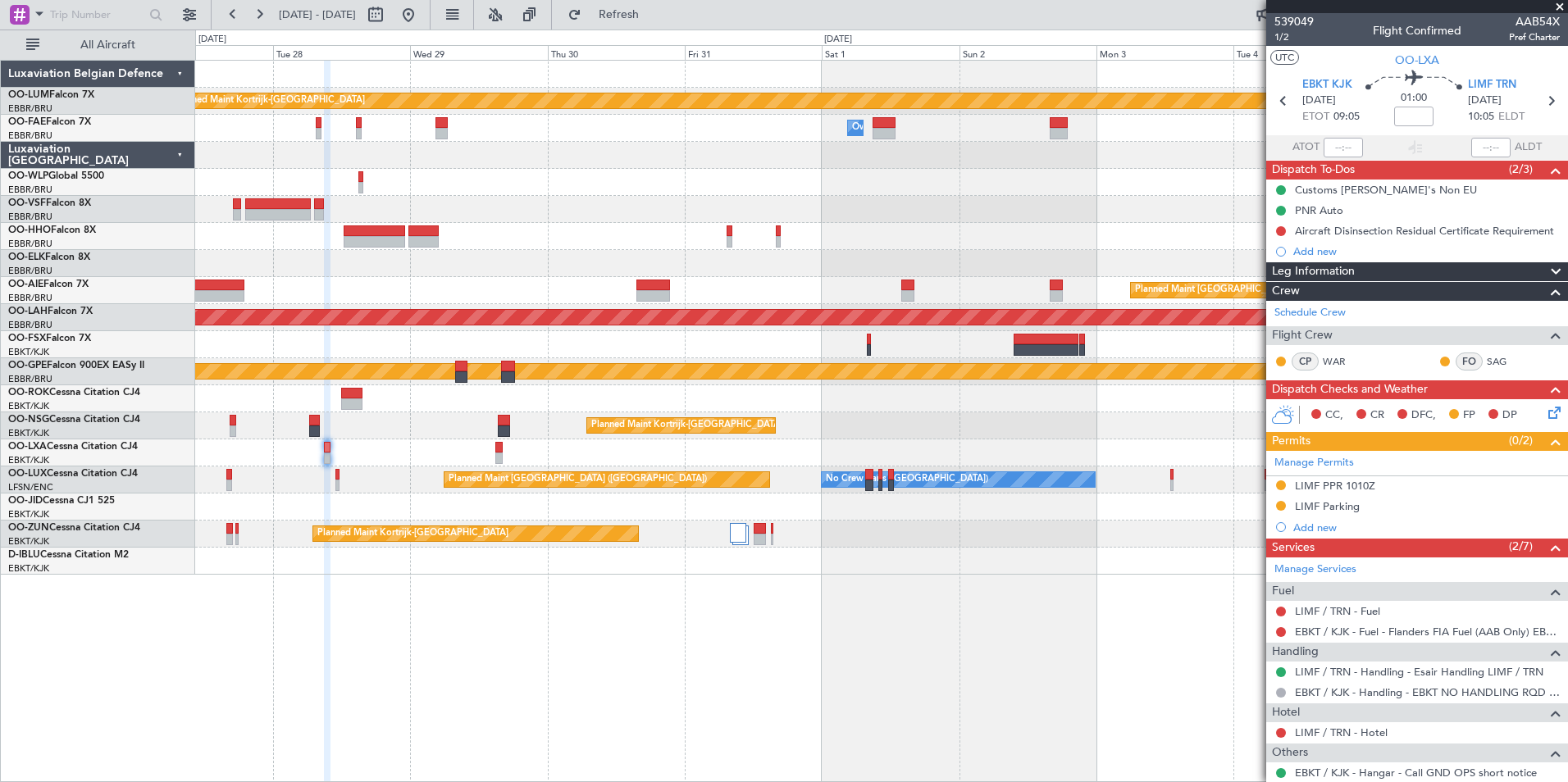
click at [432, 556] on div "Planned Maint Kortrijk-[GEOGRAPHIC_DATA] Owner [GEOGRAPHIC_DATA] Owner [GEOGRAP…" at bounding box center [881, 421] width 1372 height 722
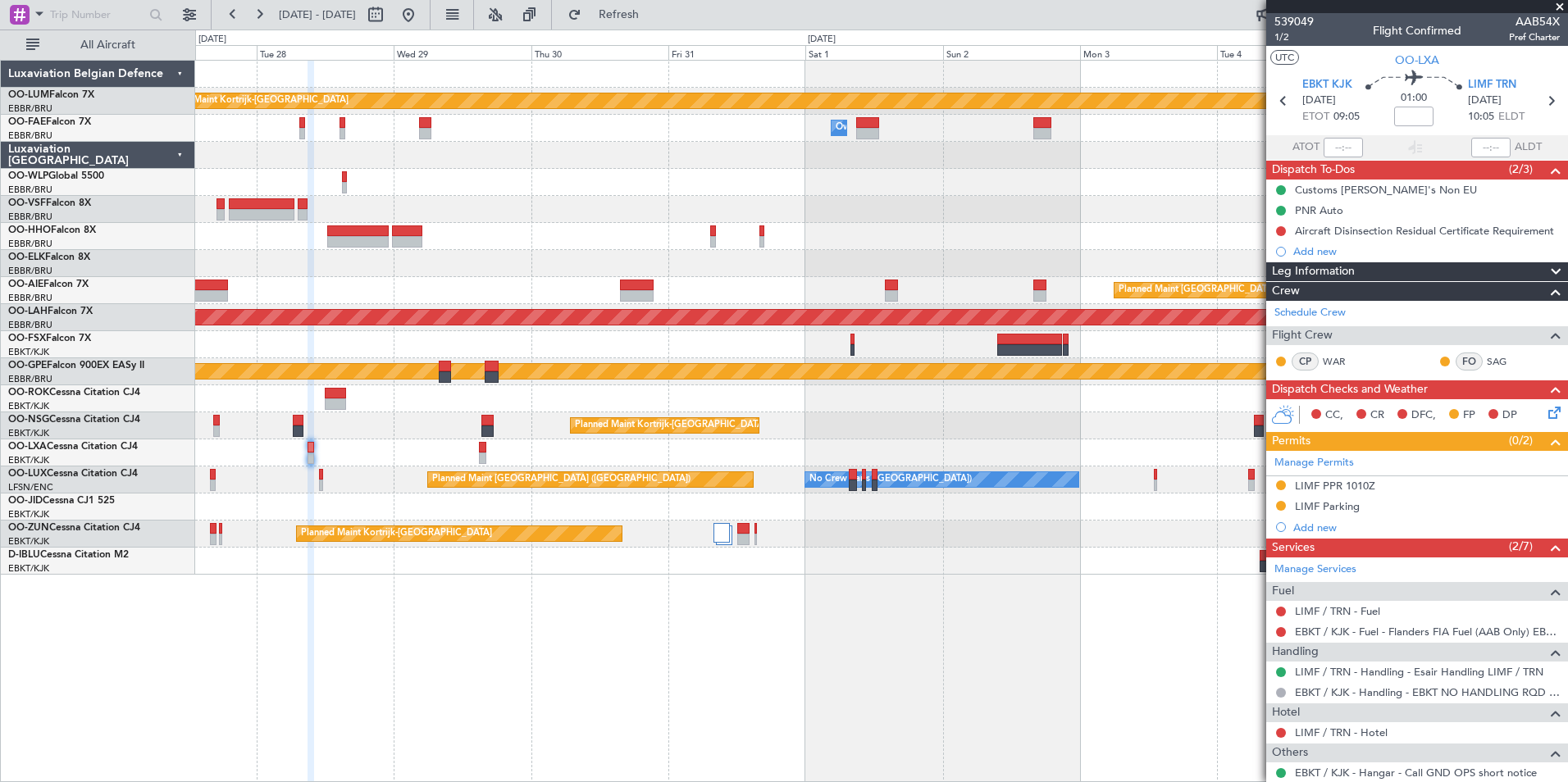
click at [636, 569] on div "Planned Maint [GEOGRAPHIC_DATA] ([GEOGRAPHIC_DATA])" at bounding box center [880, 562] width 1371 height 27
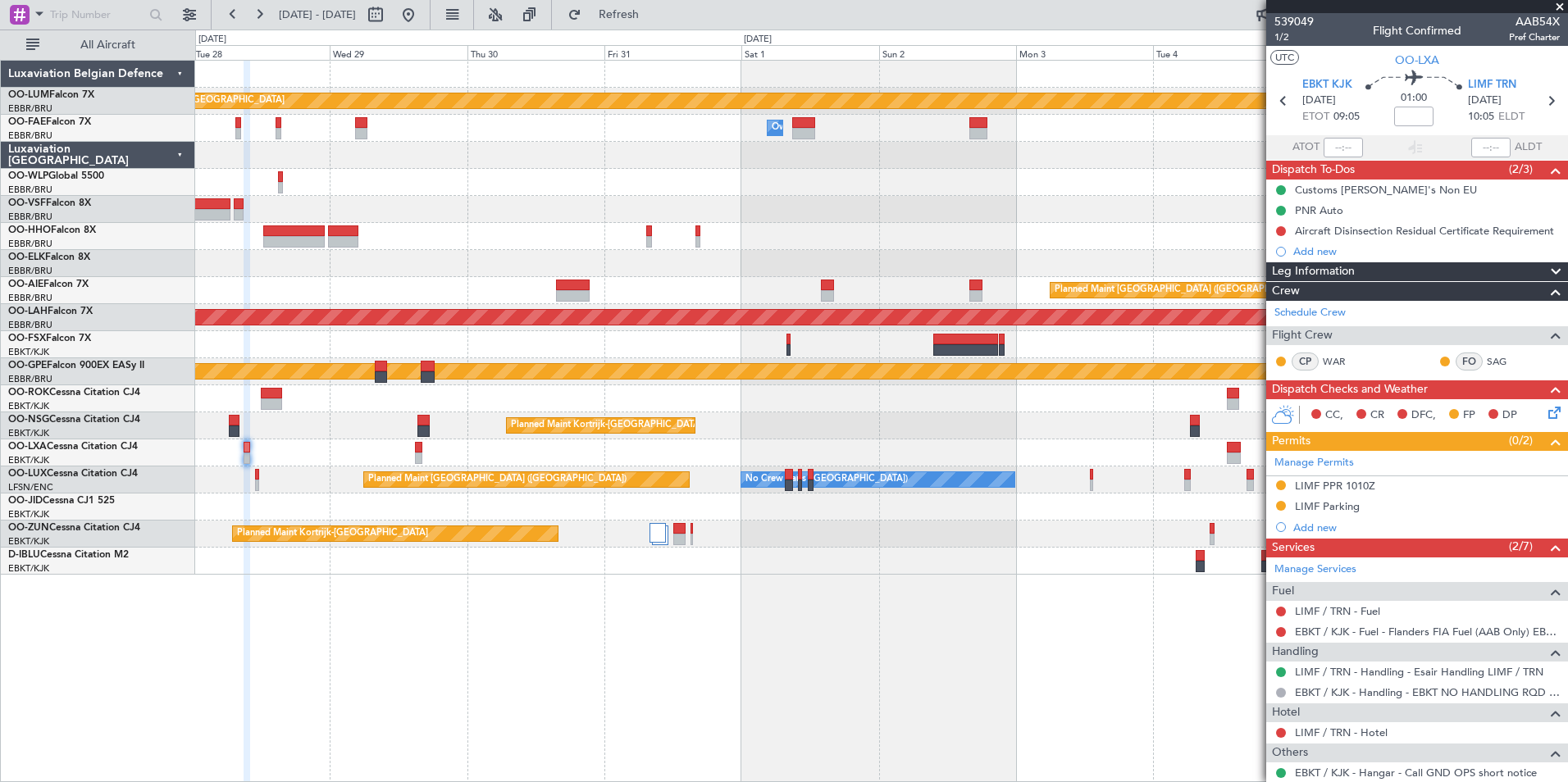
click at [760, 617] on div "Planned Maint Kortrijk-[GEOGRAPHIC_DATA] Owner [GEOGRAPHIC_DATA] Owner [GEOGRAP…" at bounding box center [881, 421] width 1372 height 722
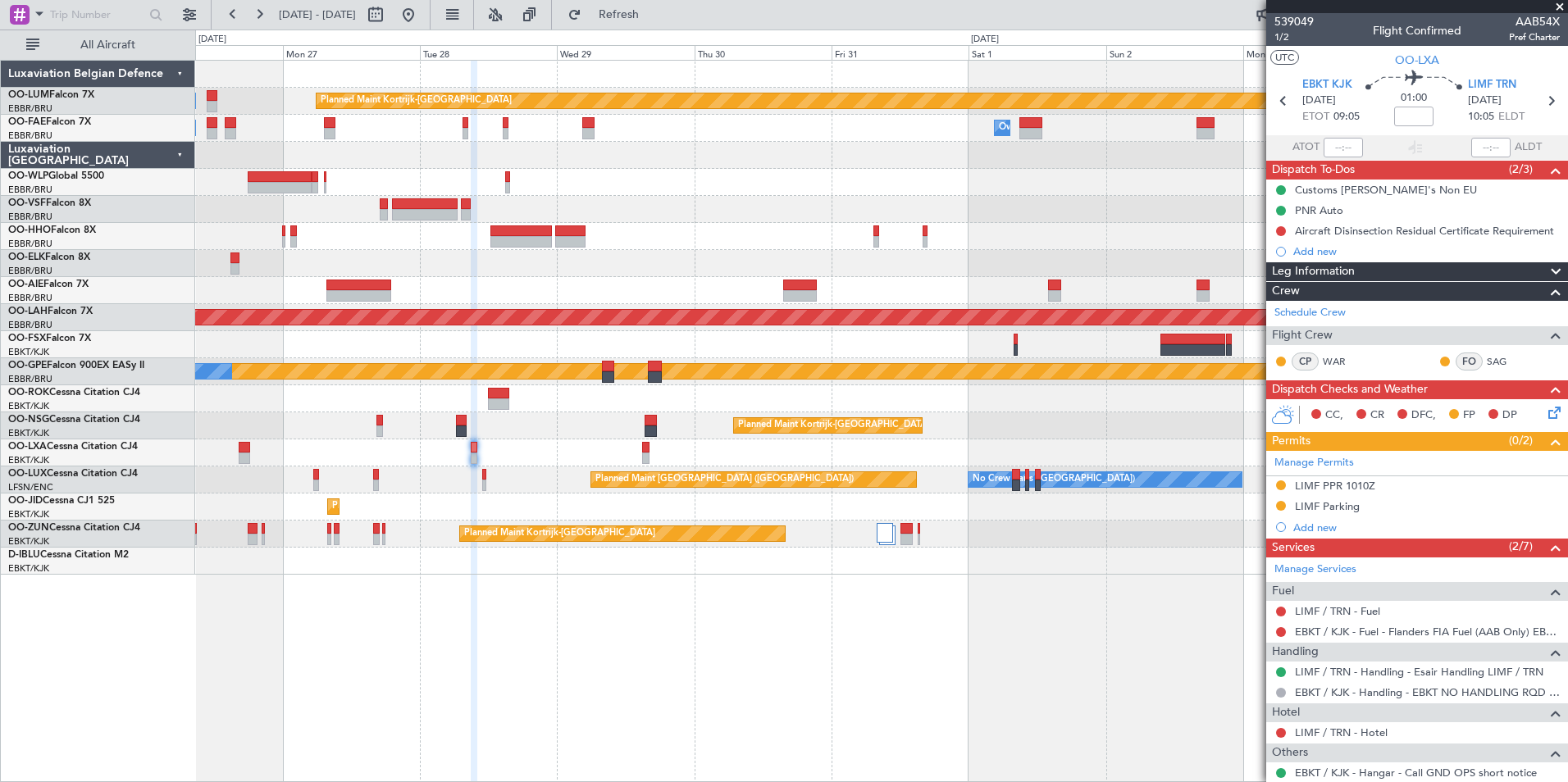
click at [854, 648] on div "Planned Maint Kortrijk-[GEOGRAPHIC_DATA] Owner [GEOGRAPHIC_DATA] Owner [GEOGRAP…" at bounding box center [881, 421] width 1372 height 722
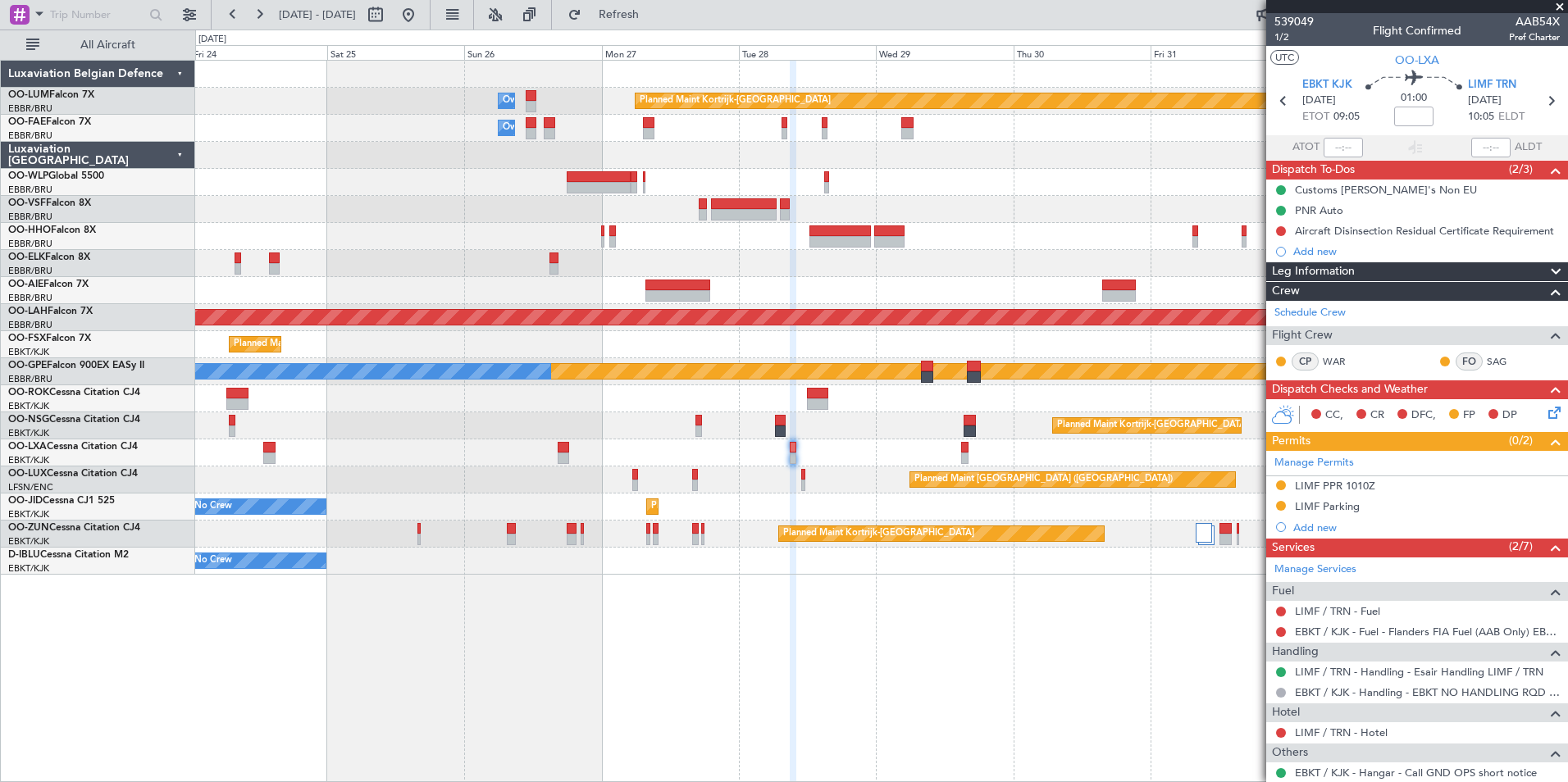
click at [846, 655] on div "Planned Maint Kortrijk-[GEOGRAPHIC_DATA] Owner [GEOGRAPHIC_DATA] Owner [GEOGRAP…" at bounding box center [881, 421] width 1372 height 722
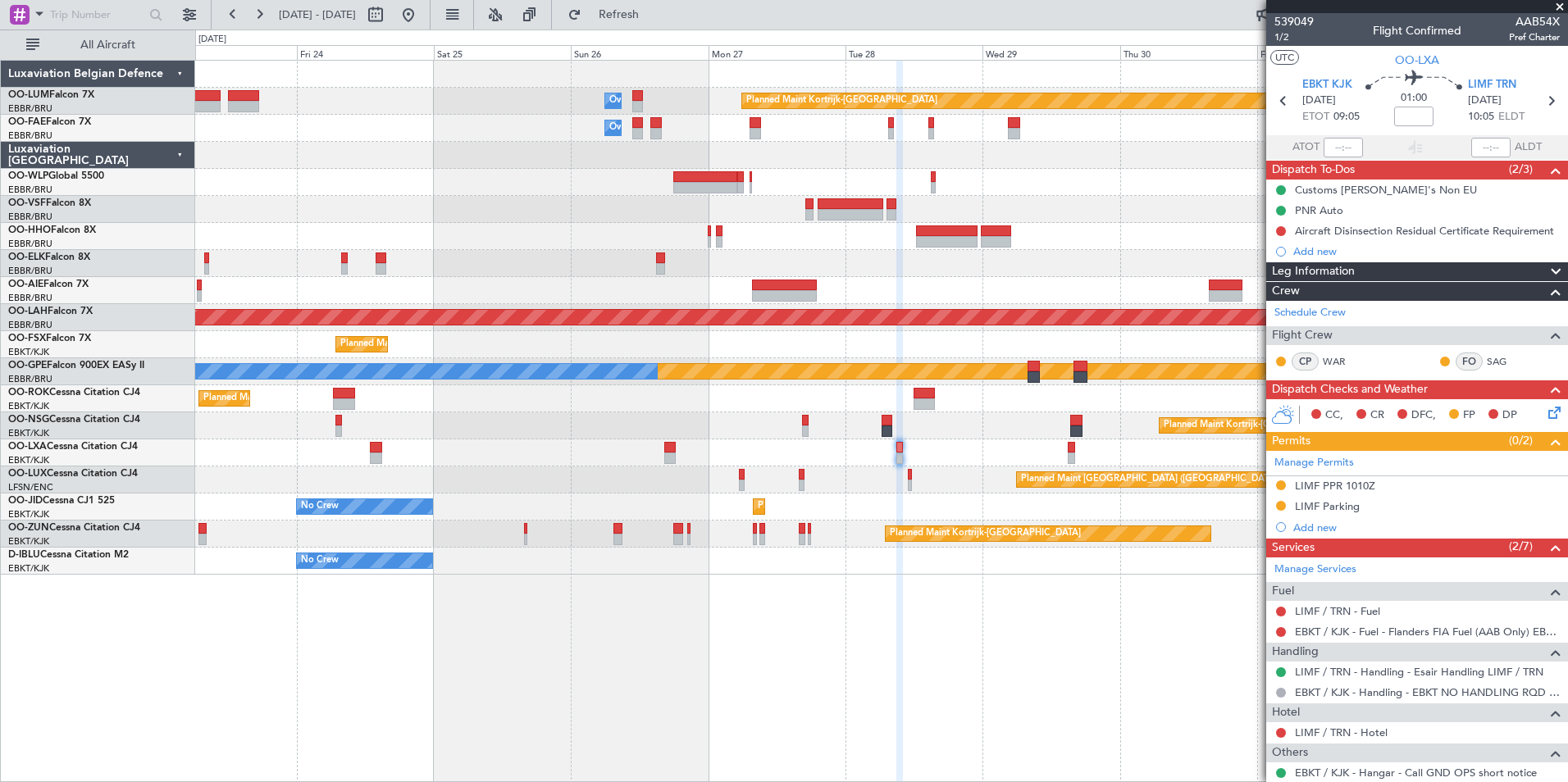
click at [1144, 678] on div "Planned Maint Kortrijk-[GEOGRAPHIC_DATA] Owner [GEOGRAPHIC_DATA] Owner [GEOGRAP…" at bounding box center [881, 421] width 1372 height 722
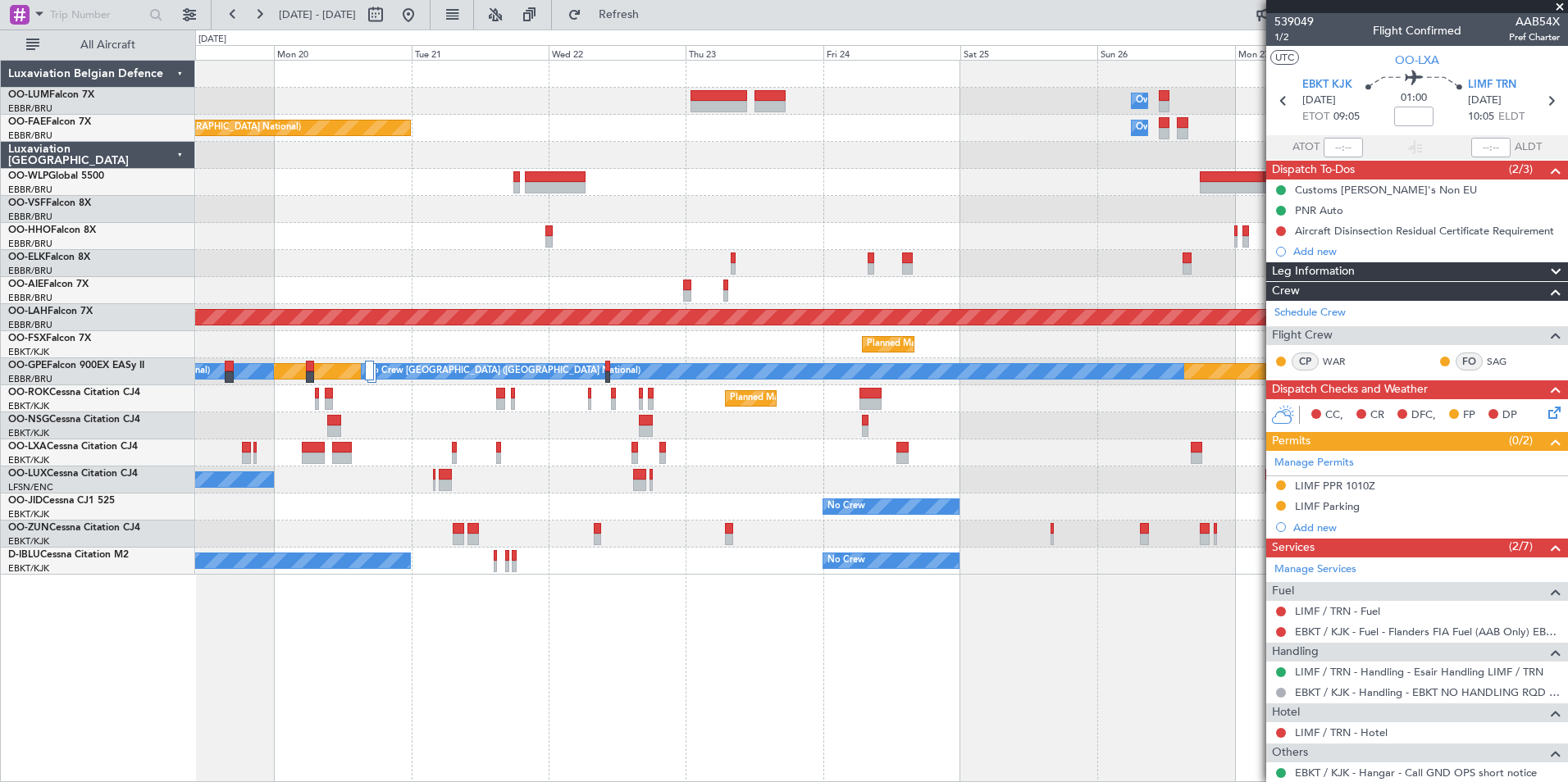
click at [777, 667] on div "Planned Maint Kortrijk-[GEOGRAPHIC_DATA] Owner [GEOGRAPHIC_DATA] AOG Maint [GEO…" at bounding box center [881, 421] width 1372 height 722
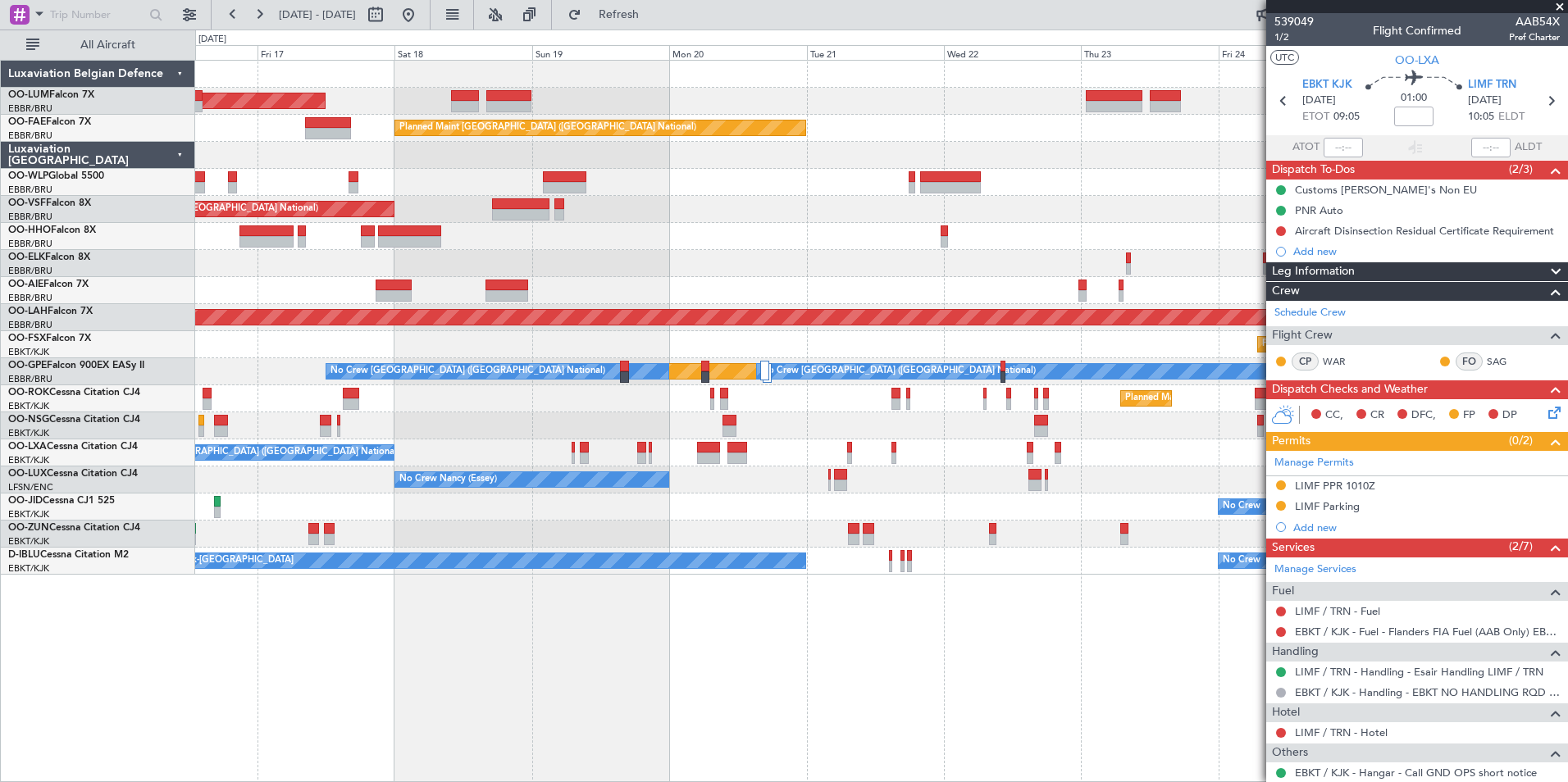
click at [1108, 697] on div "Owner Melsbroek Air Base AOG Maint [GEOGRAPHIC_DATA] Planned Maint [GEOGRAPHIC_…" at bounding box center [881, 421] width 1372 height 722
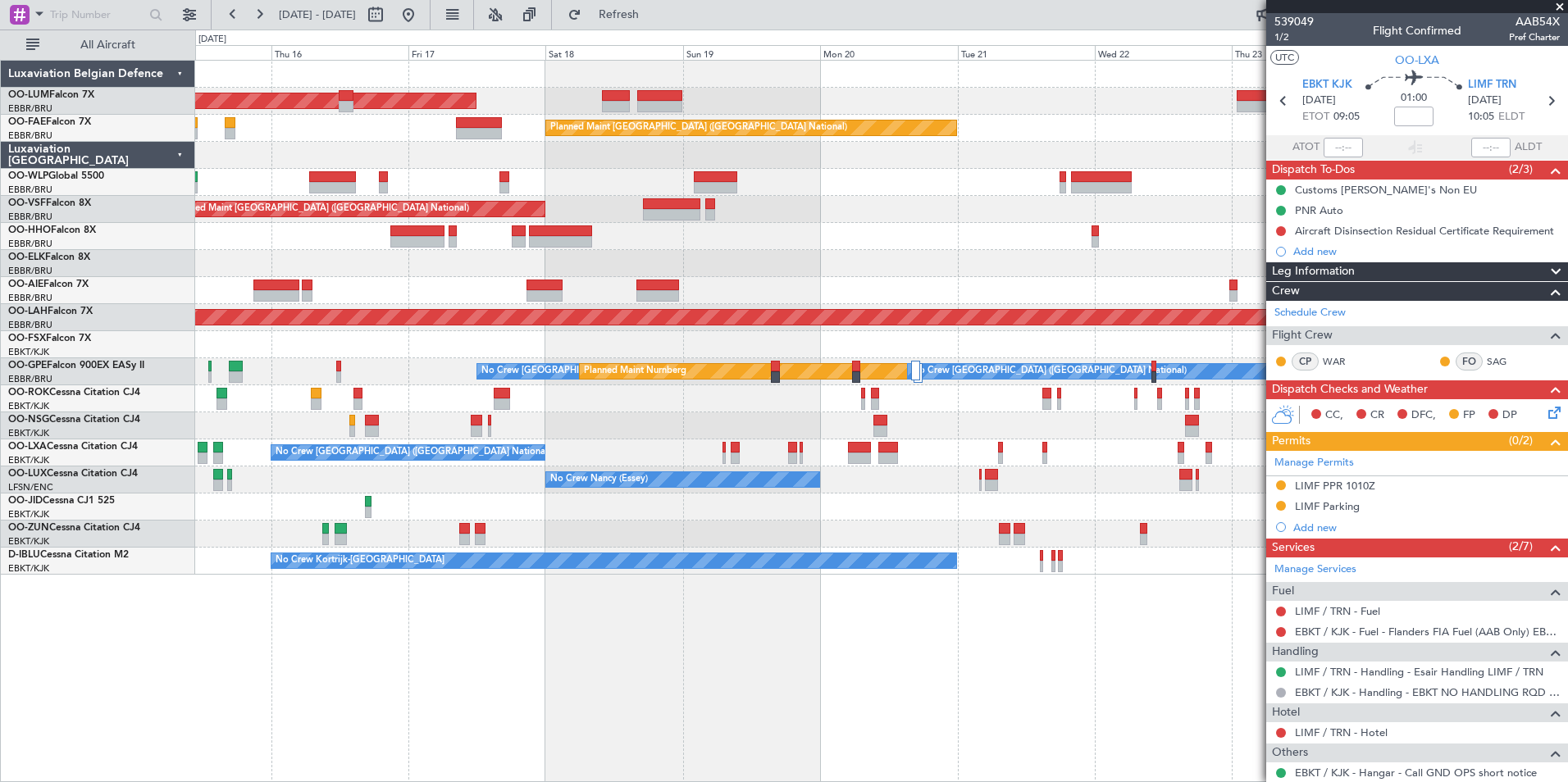
click at [656, 695] on div "AOG Maint [GEOGRAPHIC_DATA] Owner [GEOGRAPHIC_DATA] Planned Maint [GEOGRAPHIC_D…" at bounding box center [881, 421] width 1372 height 722
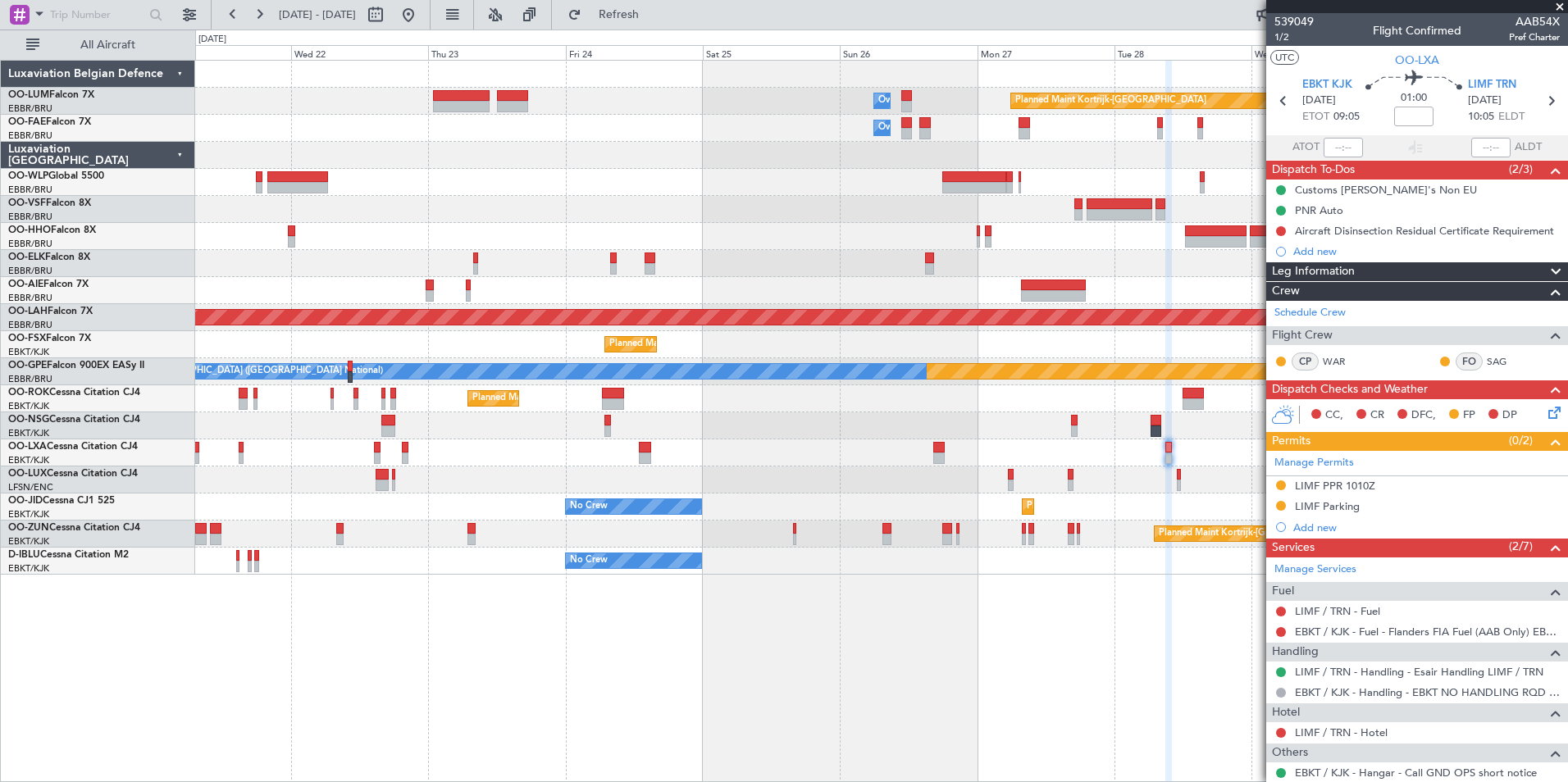
click at [67, 101] on div "Owner Melsbroek Air Base Planned Maint [GEOGRAPHIC_DATA]-[GEOGRAPHIC_DATA] Owne…" at bounding box center [784, 405] width 1568 height 753
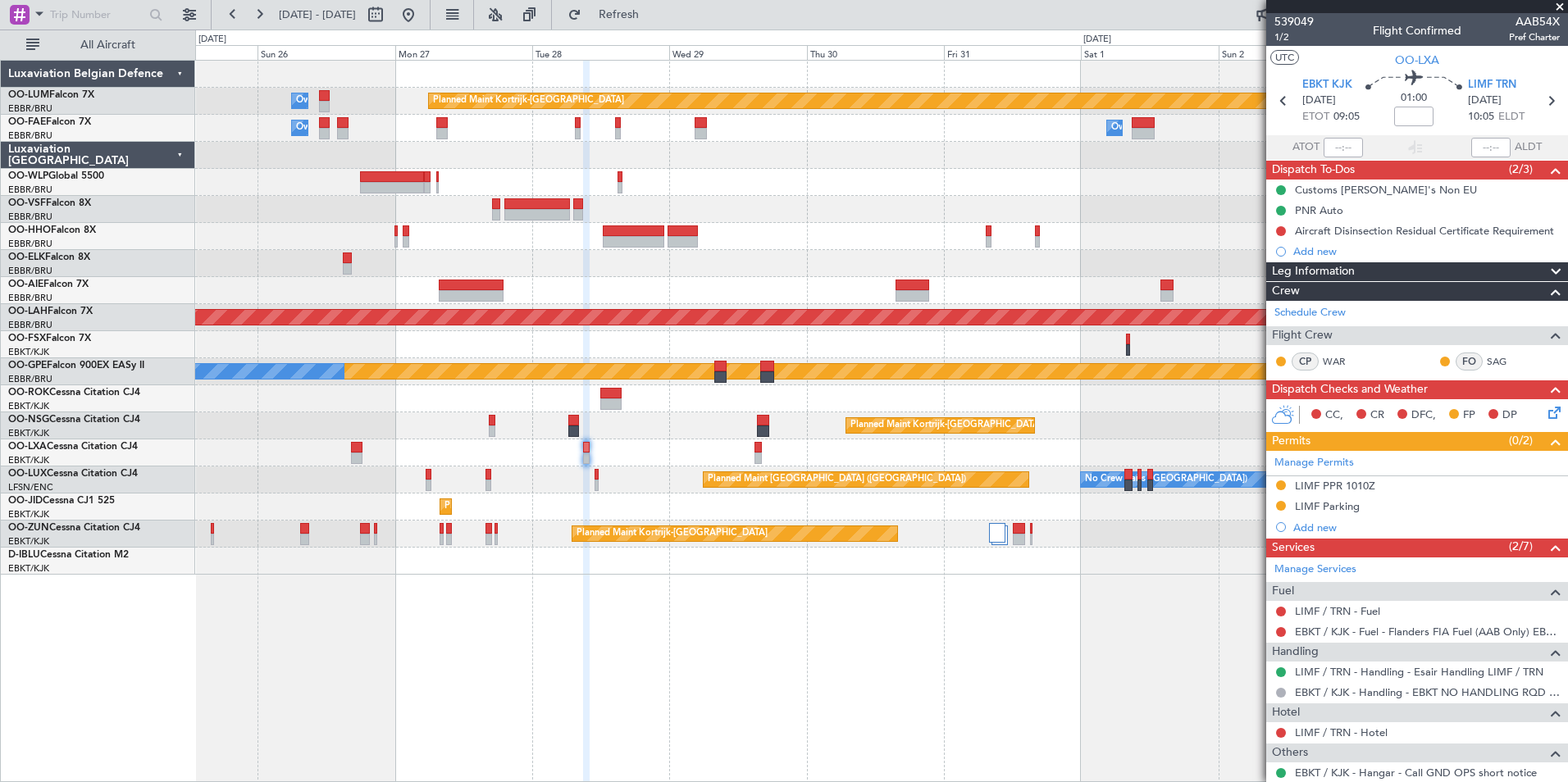
click at [561, 644] on div "Owner Melsbroek Air Base Planned Maint [GEOGRAPHIC_DATA]-[GEOGRAPHIC_DATA] Owne…" at bounding box center [881, 421] width 1372 height 722
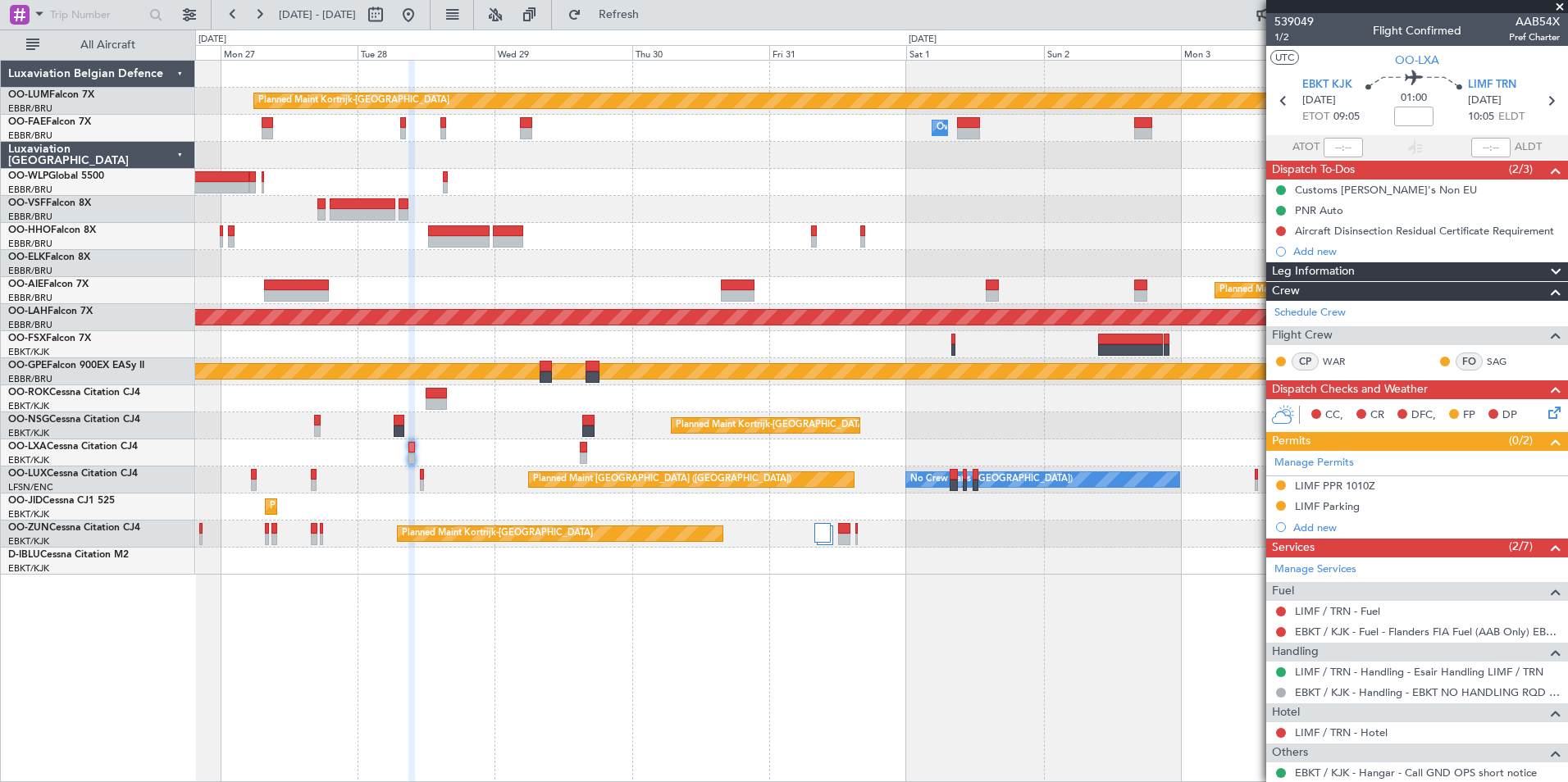
click at [833, 588] on div "Planned Maint Kortrijk-[GEOGRAPHIC_DATA] Owner [GEOGRAPHIC_DATA] Owner [GEOGRAP…" at bounding box center [881, 421] width 1372 height 722
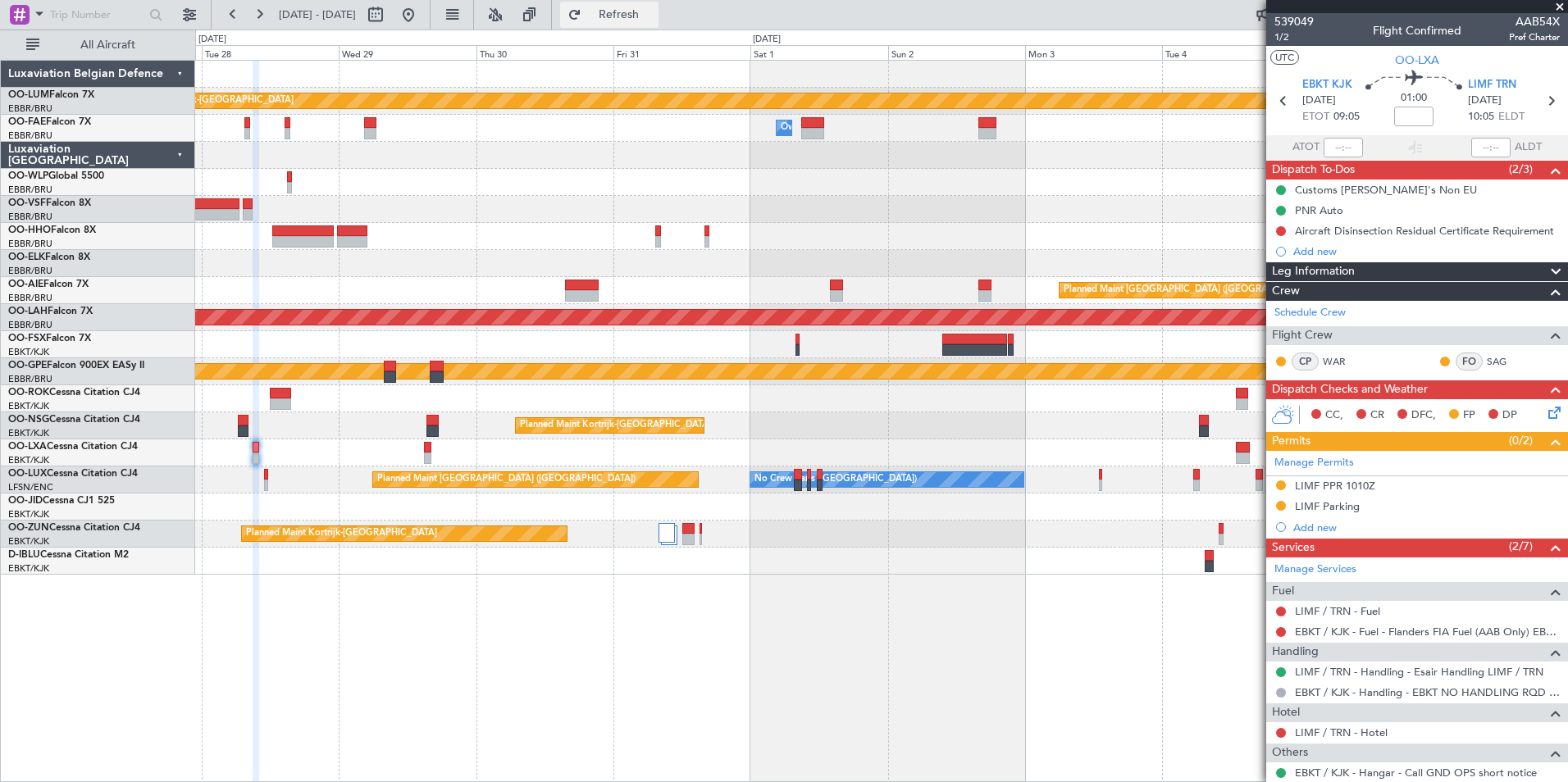
click at [659, 3] on button "Refresh" at bounding box center [609, 15] width 99 height 26
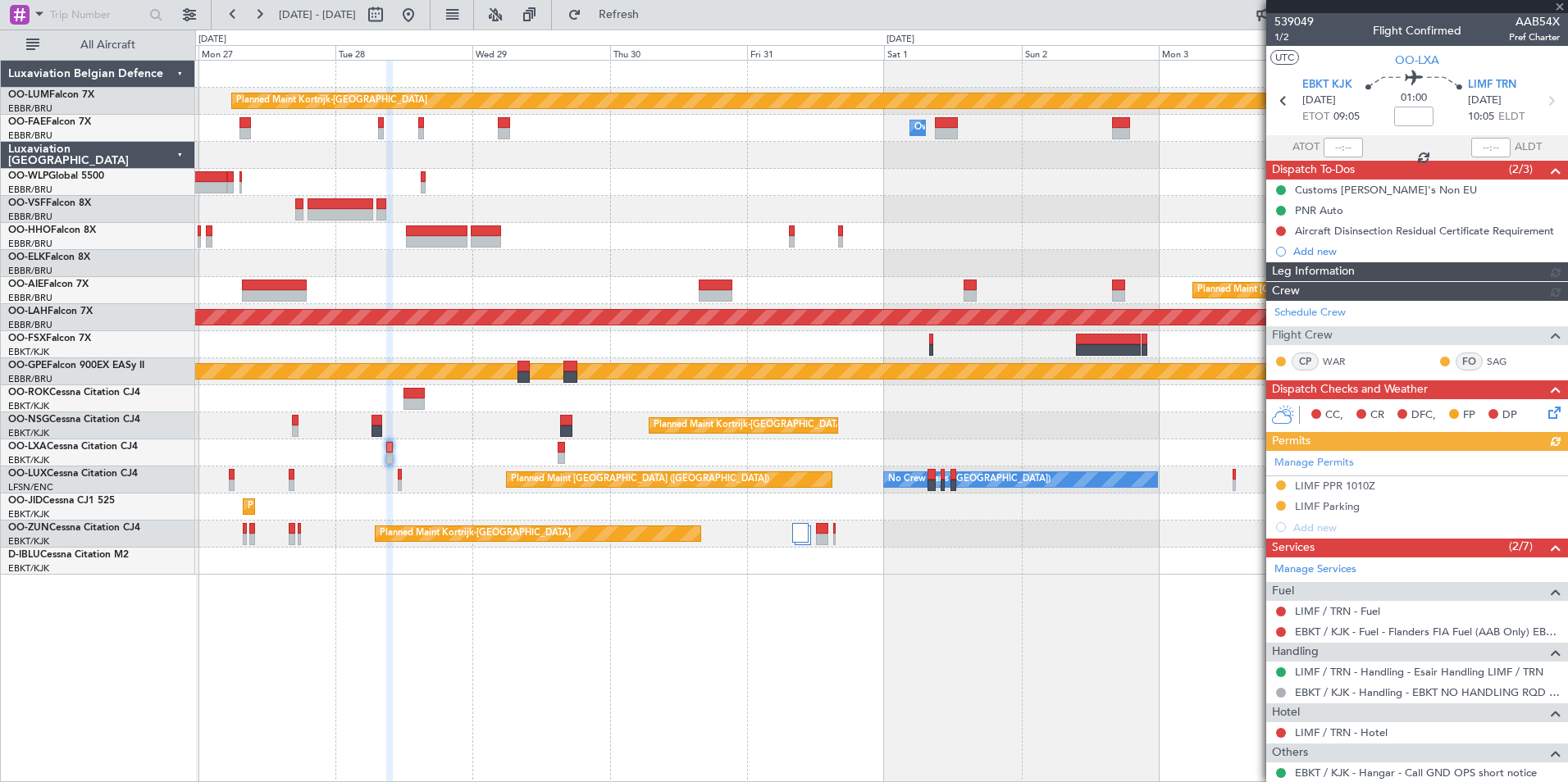
click at [705, 600] on div "Planned Maint Kortrijk-[GEOGRAPHIC_DATA] Owner [GEOGRAPHIC_DATA] Owner [GEOGRAP…" at bounding box center [881, 421] width 1372 height 722
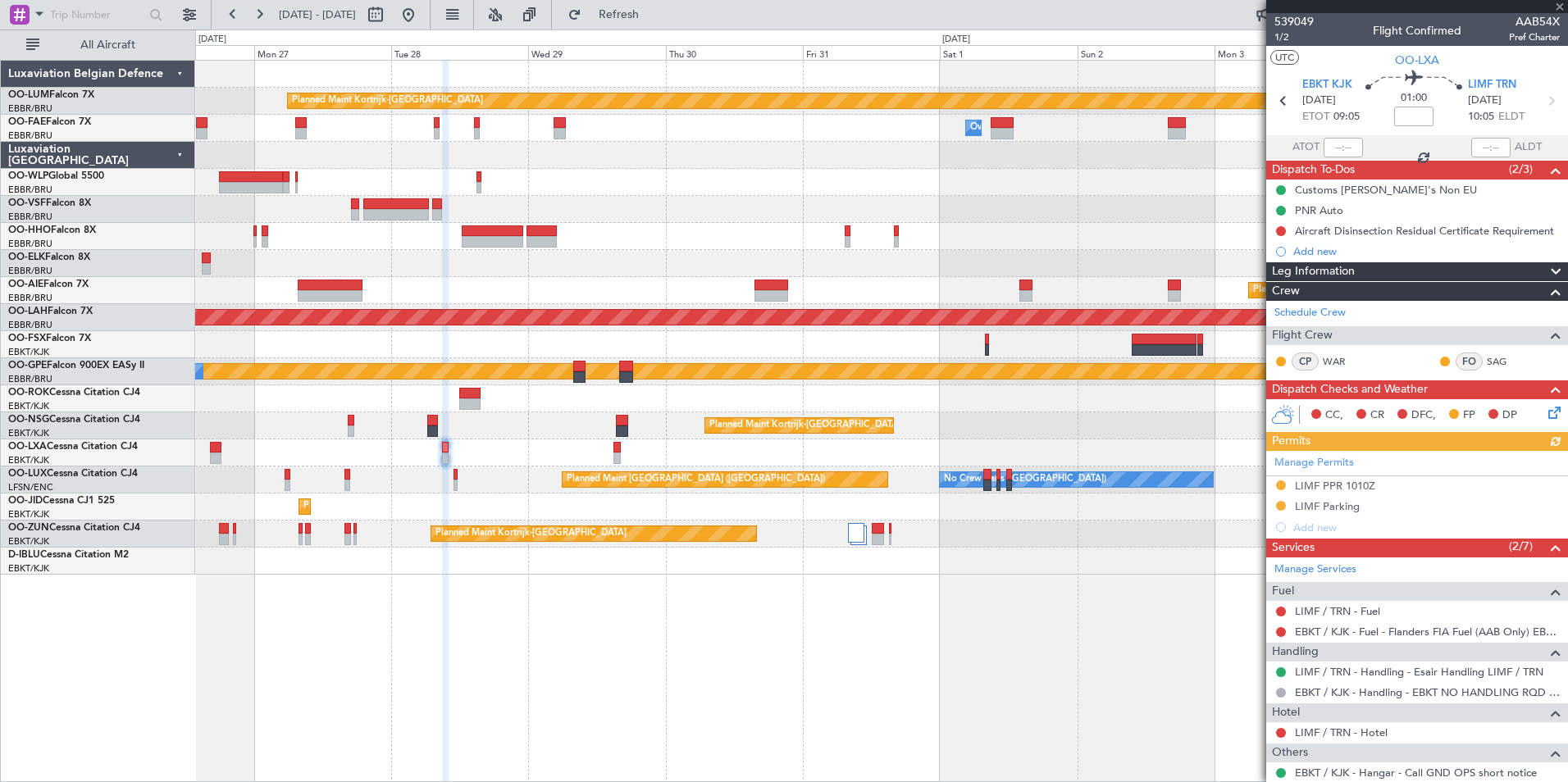
click at [614, 660] on div "Planned Maint Kortrijk-[GEOGRAPHIC_DATA] Owner [GEOGRAPHIC_DATA] Owner [GEOGRAP…" at bounding box center [881, 421] width 1372 height 722
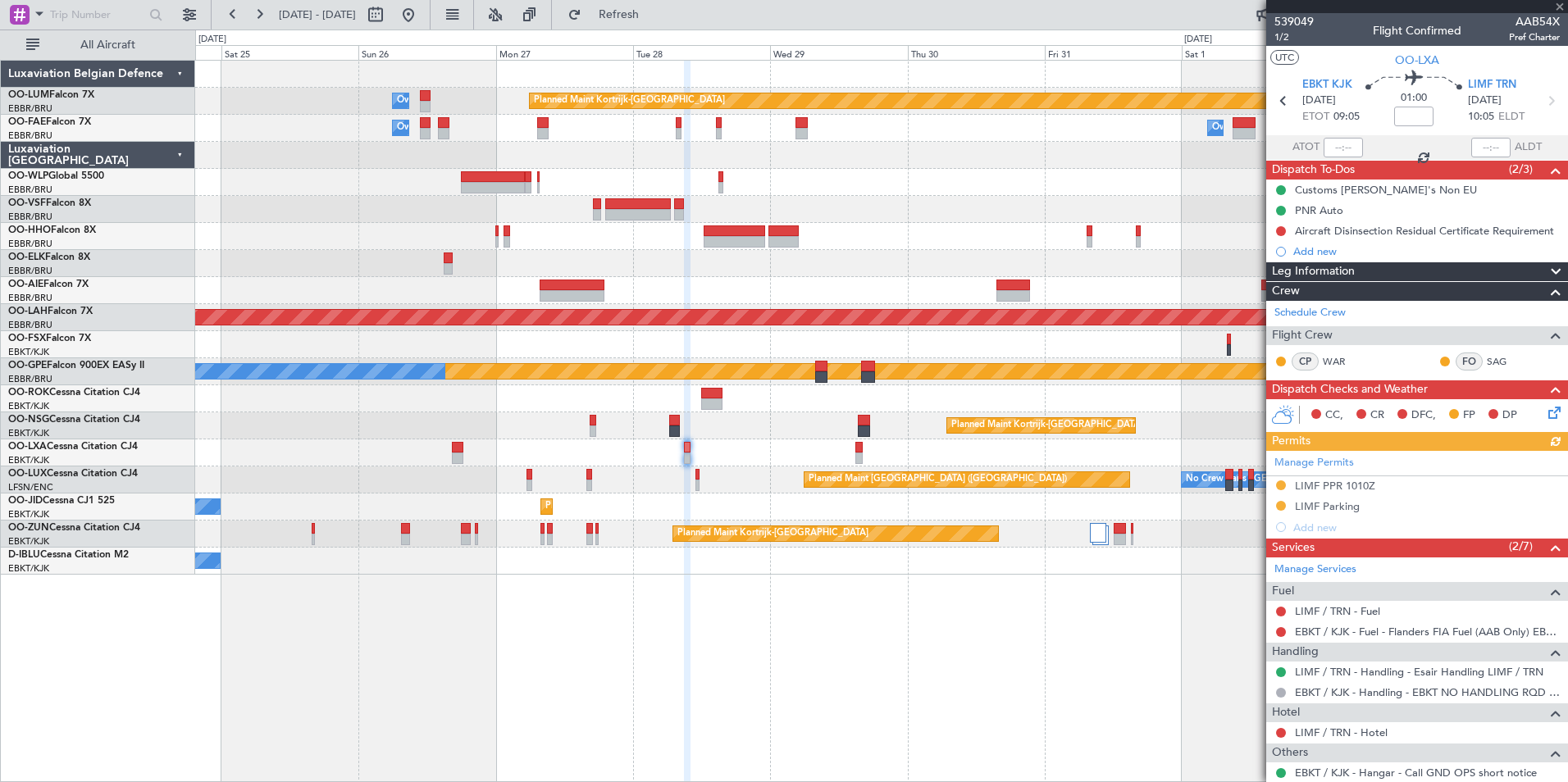
click at [684, 689] on div "Planned Maint Kortrijk-[GEOGRAPHIC_DATA] Owner [GEOGRAPHIC_DATA] Owner [GEOGRAP…" at bounding box center [881, 421] width 1372 height 722
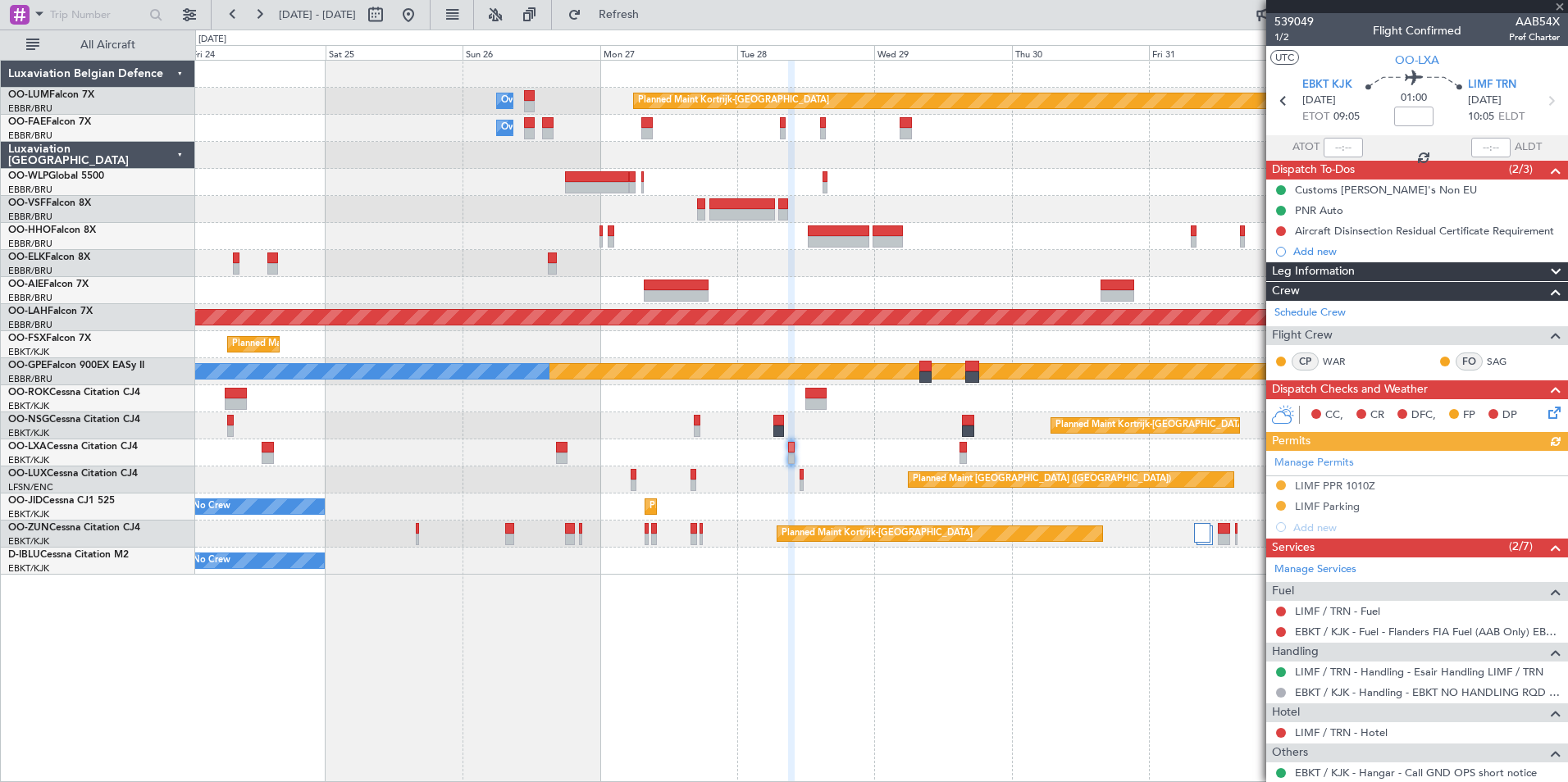
click at [742, 695] on div "Planned Maint Kortrijk-[GEOGRAPHIC_DATA] Owner [GEOGRAPHIC_DATA] Owner [GEOGRAP…" at bounding box center [881, 421] width 1372 height 722
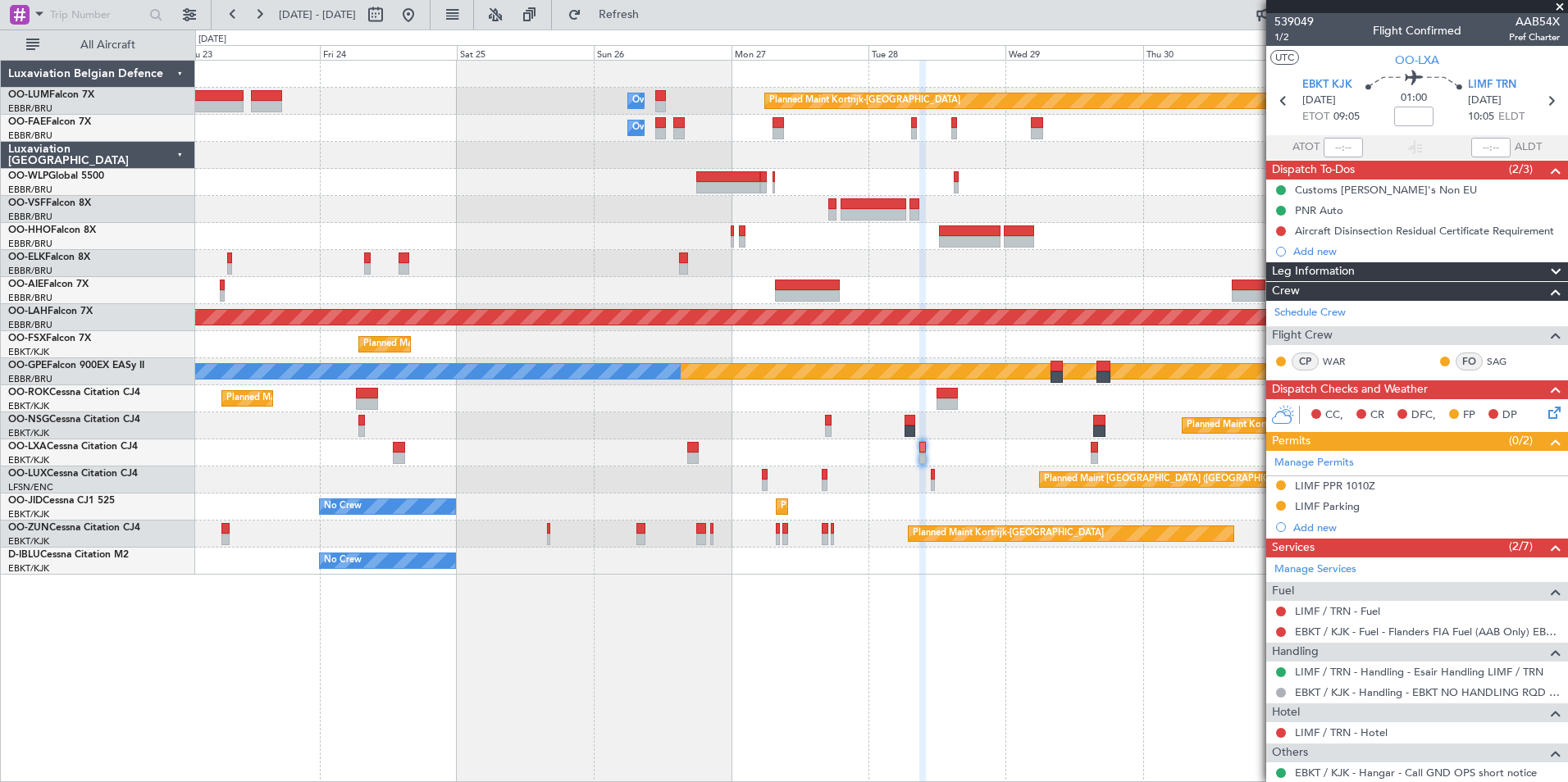
click at [662, 679] on div "Planned Maint Kortrijk-[GEOGRAPHIC_DATA] Owner [GEOGRAPHIC_DATA] Owner [GEOGRAP…" at bounding box center [881, 421] width 1372 height 722
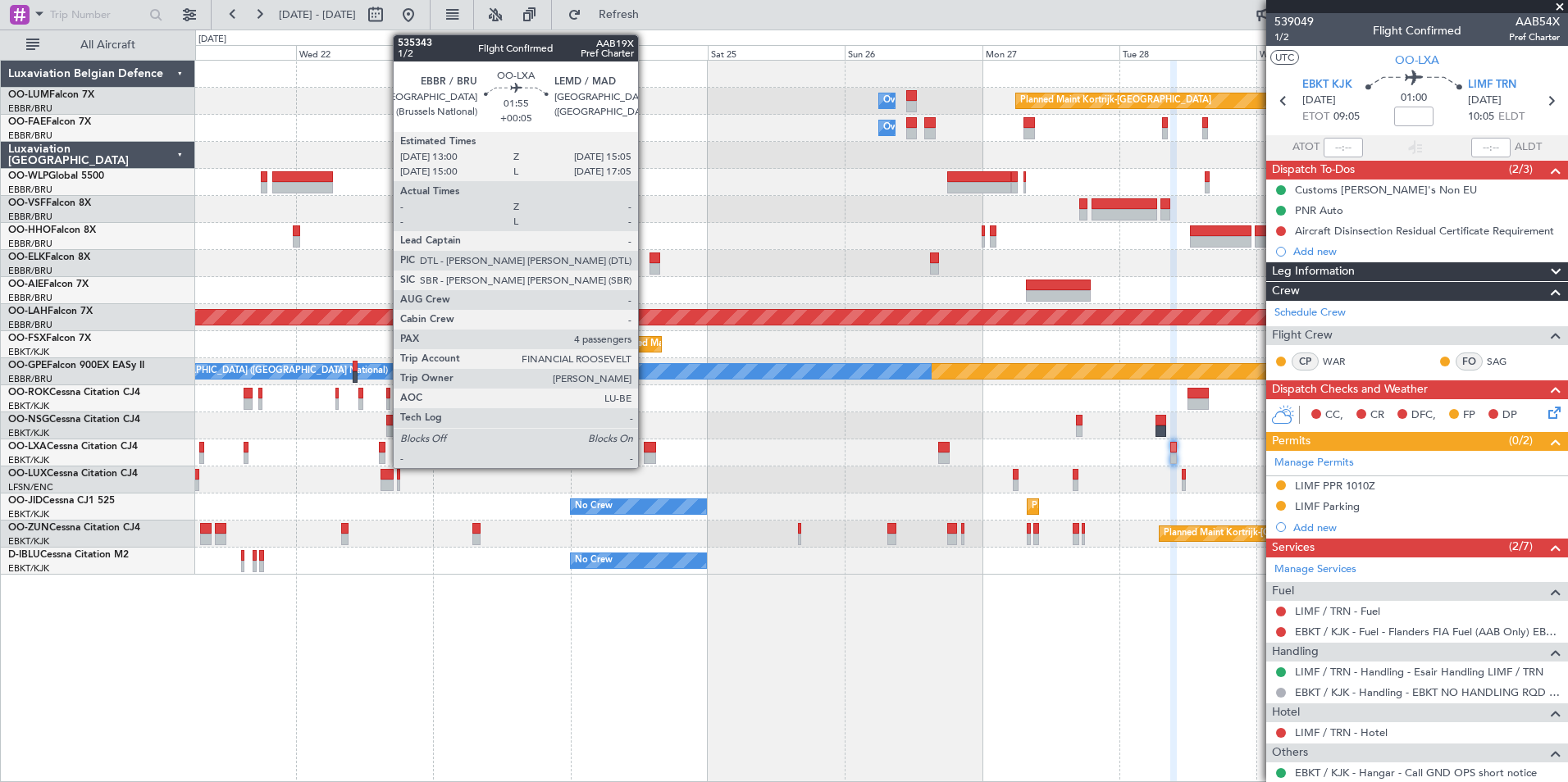
click at [645, 443] on div at bounding box center [650, 447] width 13 height 12
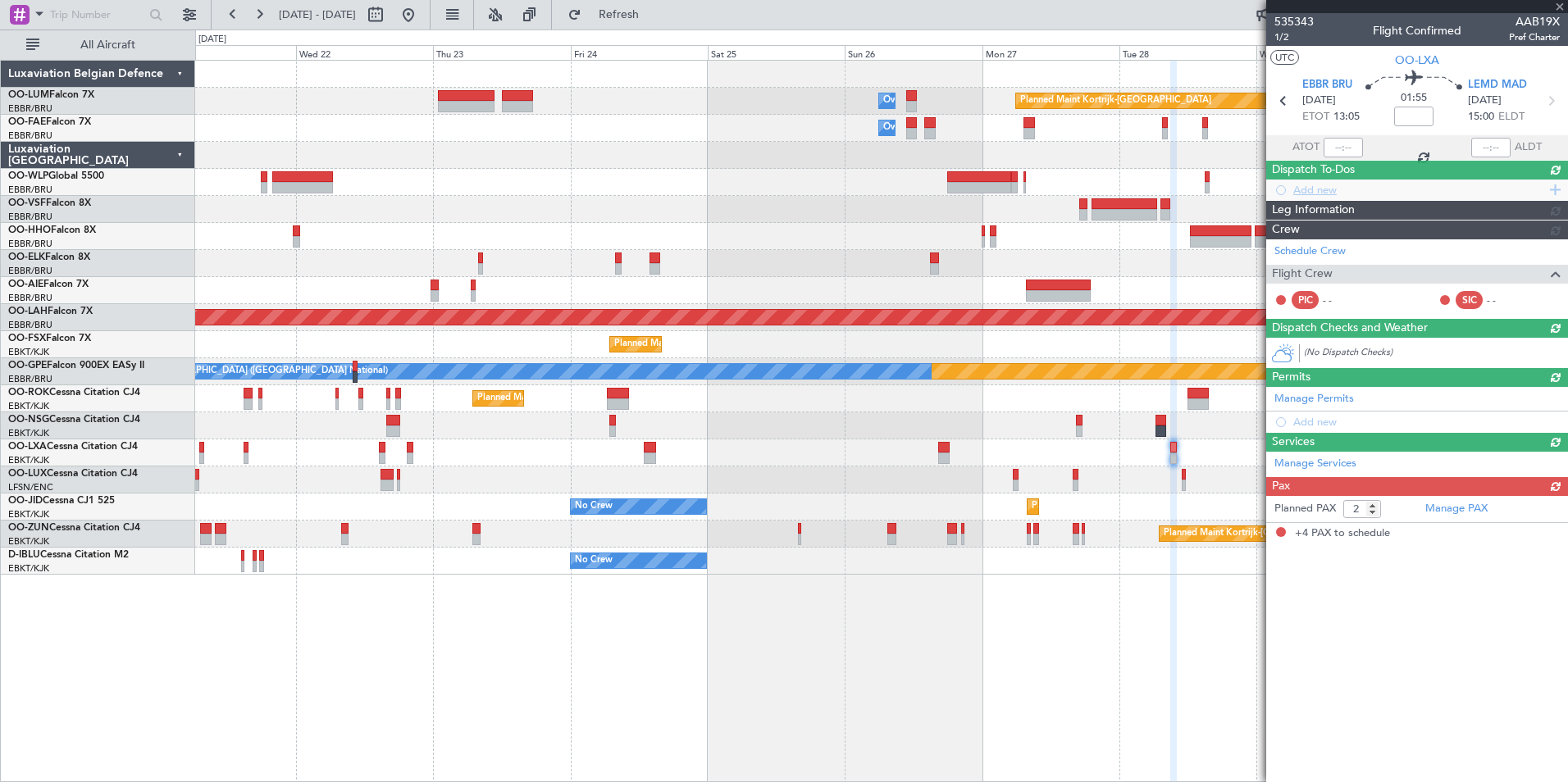
type input "+00:05"
type input "4"
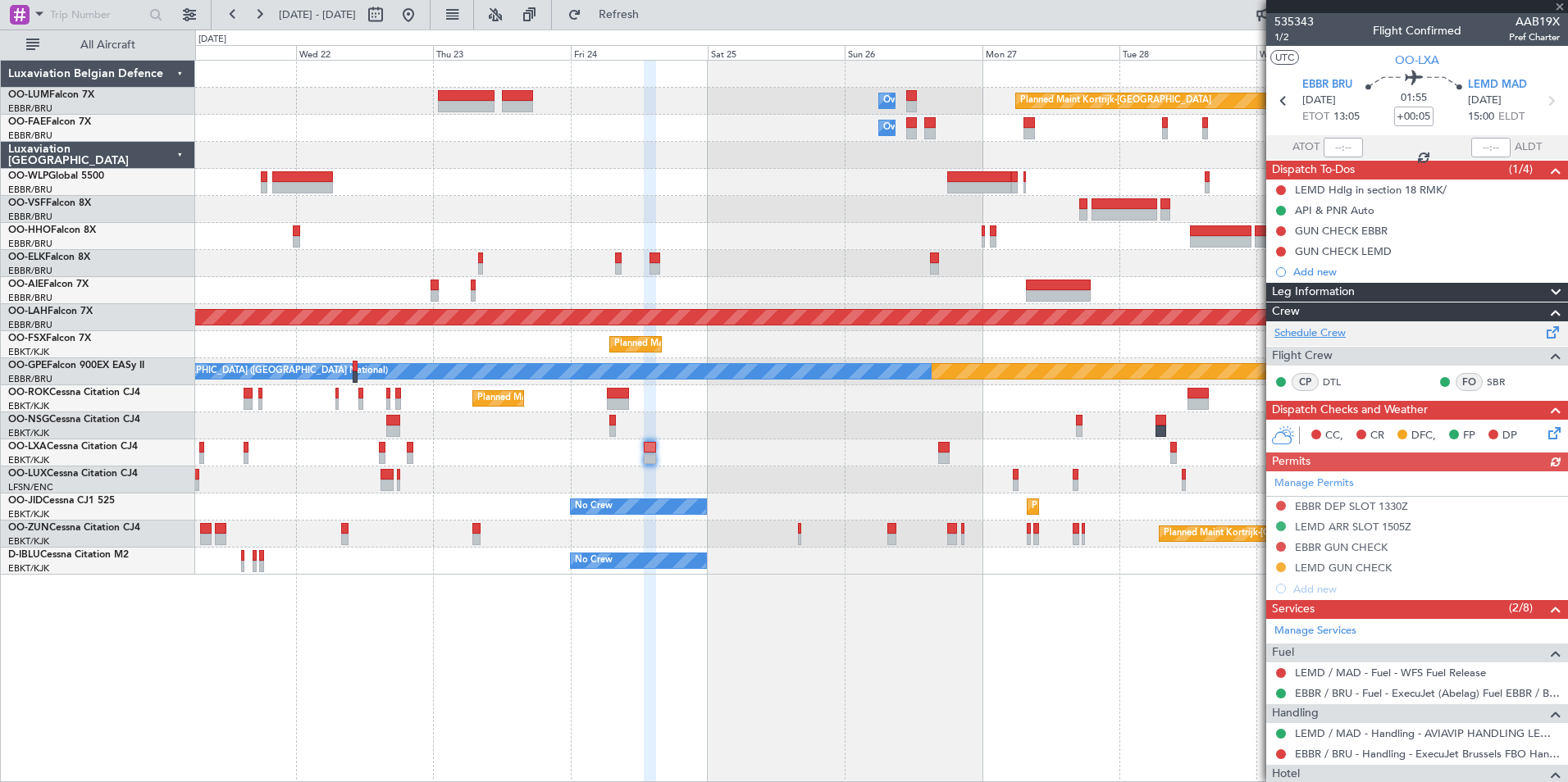
click at [1314, 328] on link "Schedule Crew" at bounding box center [1310, 334] width 71 height 17
click at [659, 23] on button "Refresh" at bounding box center [609, 15] width 99 height 26
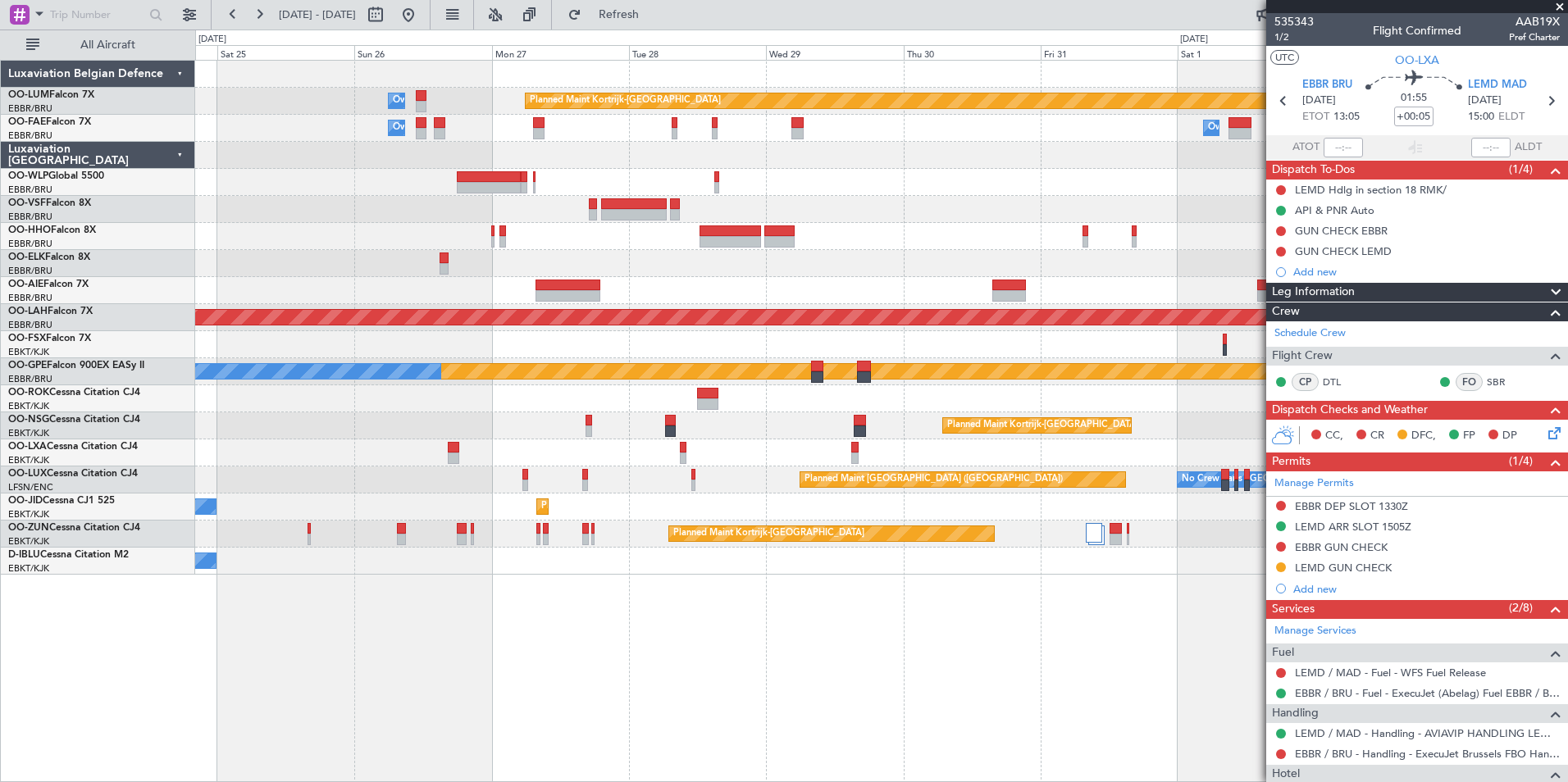
click at [161, 184] on div "Planned Maint Kortrijk-Wevelgem Owner Melsbroek Air Base Owner Melsbroek Air Ba…" at bounding box center [784, 405] width 1568 height 753
click at [0, 206] on html "21 Oct 2025 - 31 Oct 2025 Refresh Quick Links All Aircraft Planned Maint Kortri…" at bounding box center [784, 391] width 1568 height 782
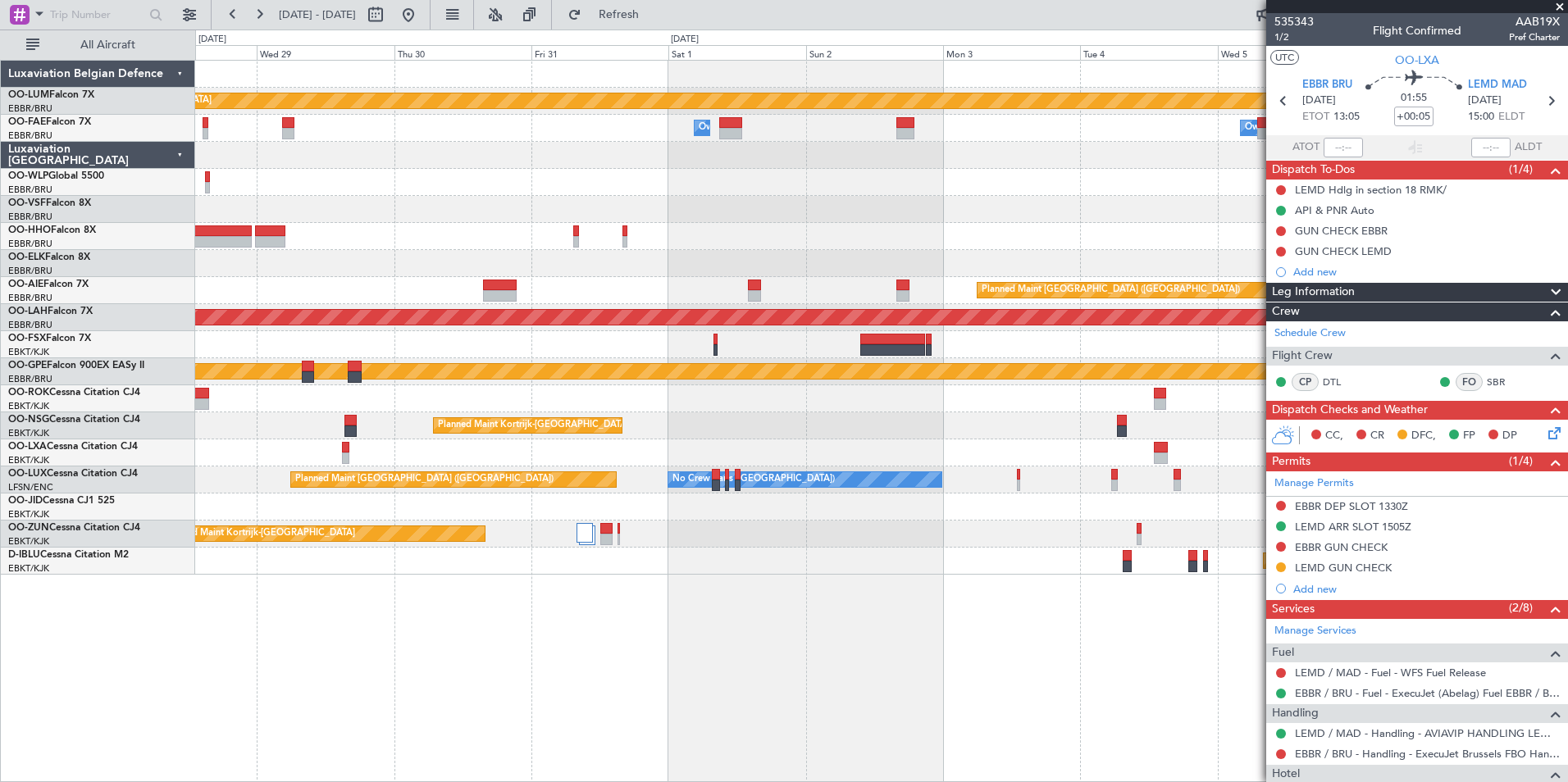
click at [0, 530] on html "28 Oct 2025 - 07 Nov 2025 Refresh Quick Links All Aircraft Planned Maint Kortri…" at bounding box center [784, 391] width 1568 height 782
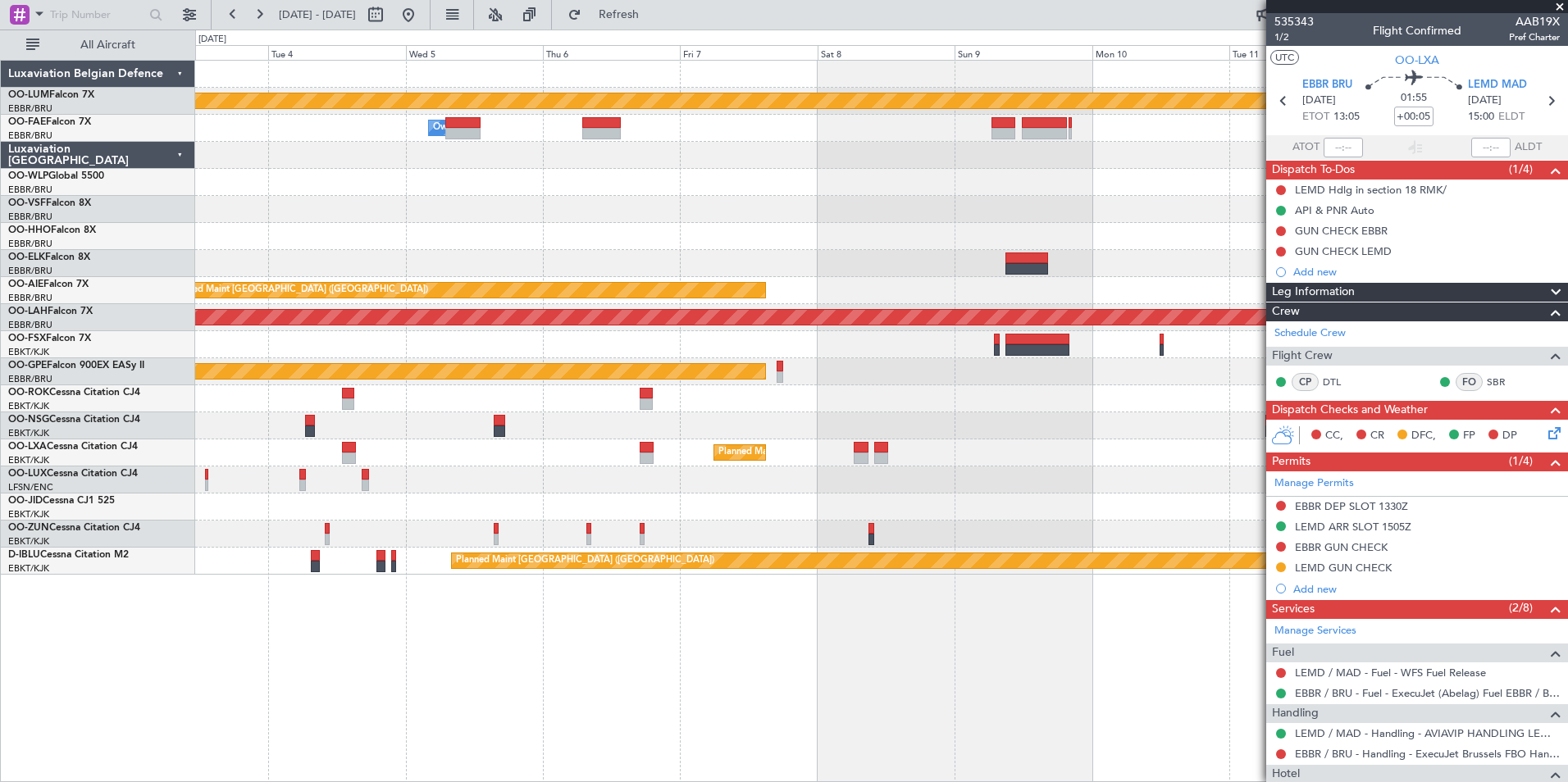
click at [8, 573] on div "Planned Maint Kortrijk-Wevelgem Owner Melsbroek Air Base Owner Melsbroek Air Ba…" at bounding box center [784, 405] width 1568 height 753
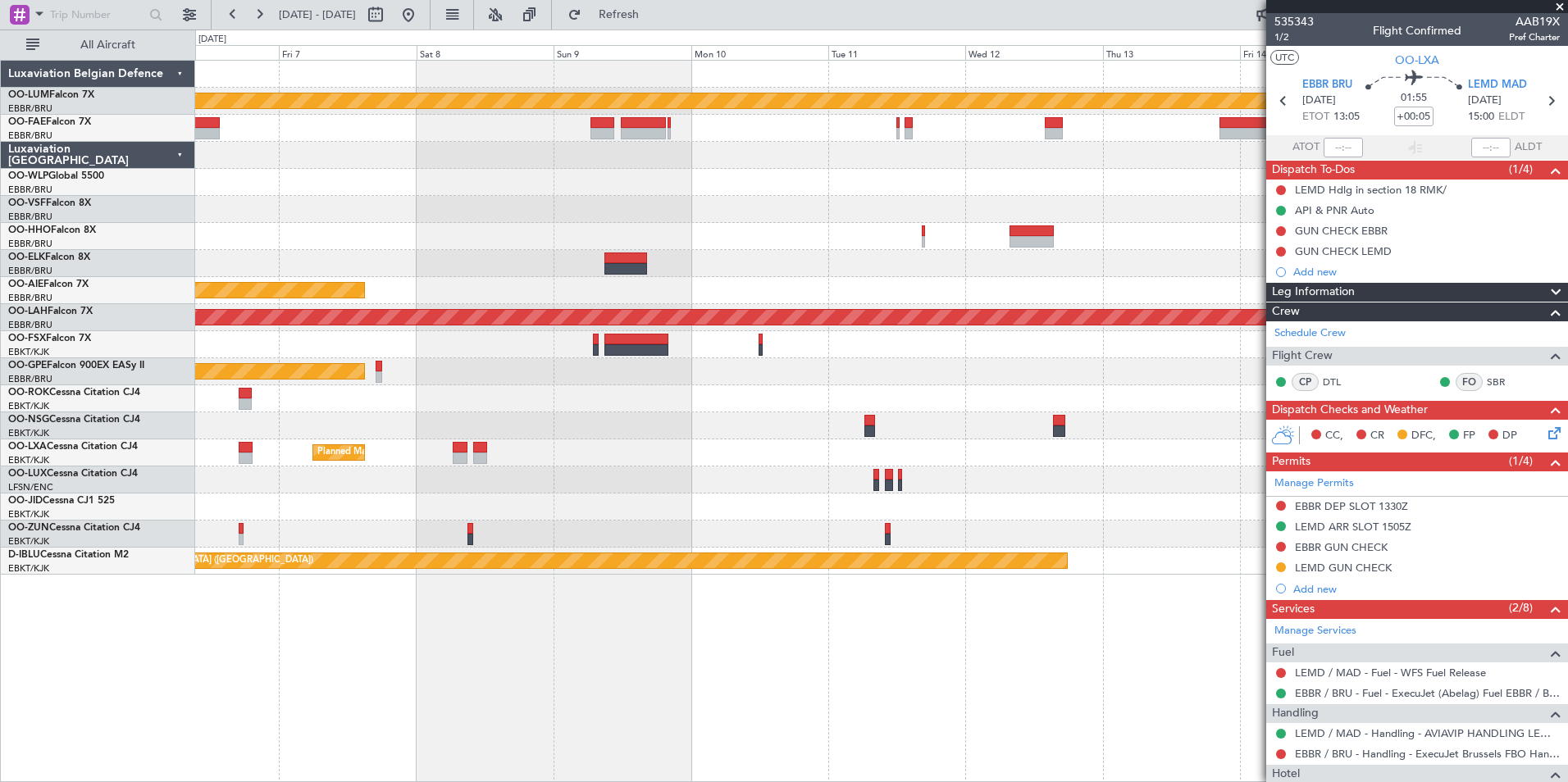
click at [0, 528] on html "28 Oct 2025 - 07 Nov 2025 Refresh Quick Links All Aircraft Planned Maint Kortri…" at bounding box center [784, 391] width 1568 height 782
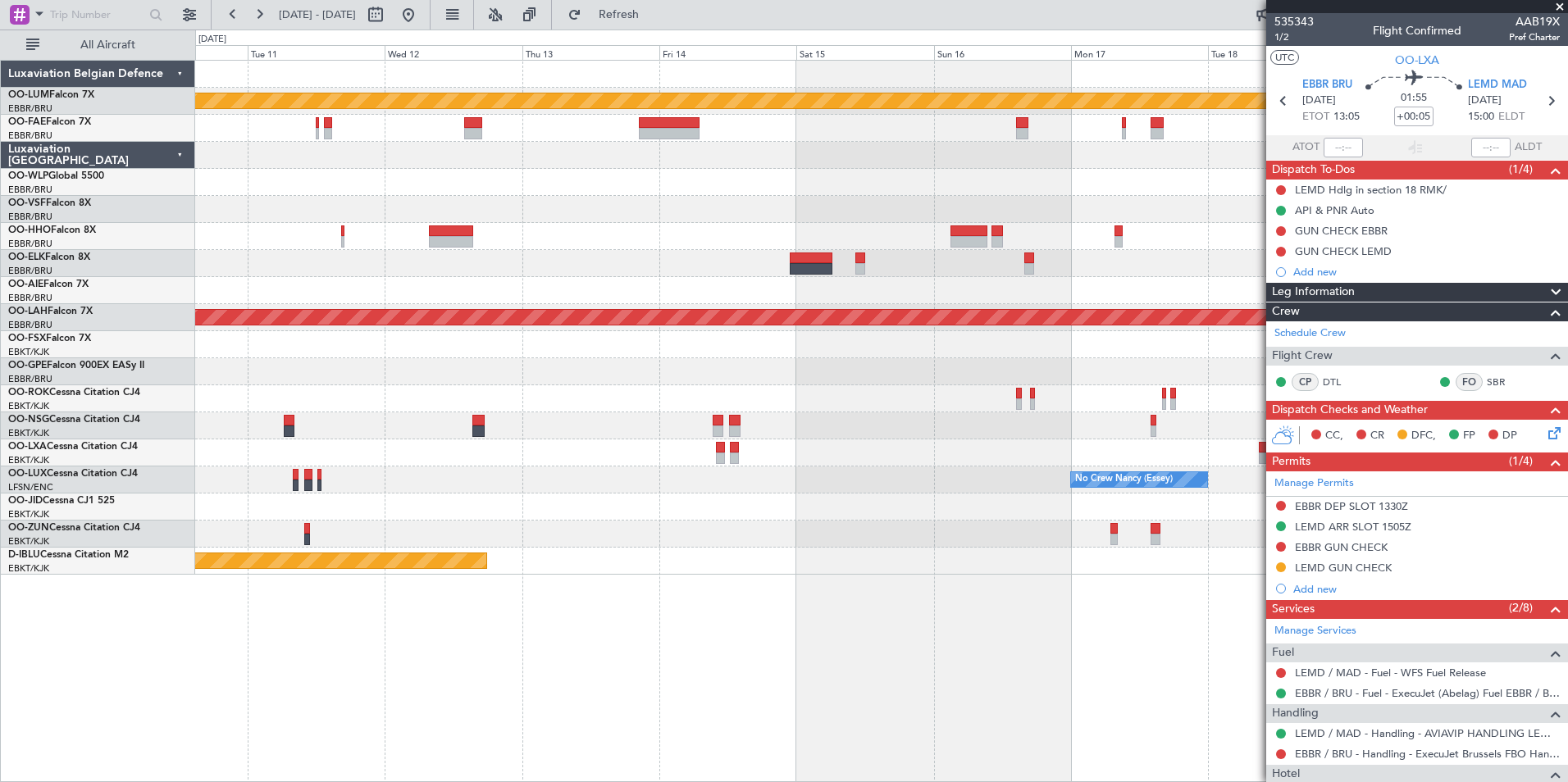
click at [467, 629] on div "Planned Maint Kortrijk-Wevelgem Planned Maint Alton-st Louis (St Louis Regl) No…" at bounding box center [881, 421] width 1372 height 722
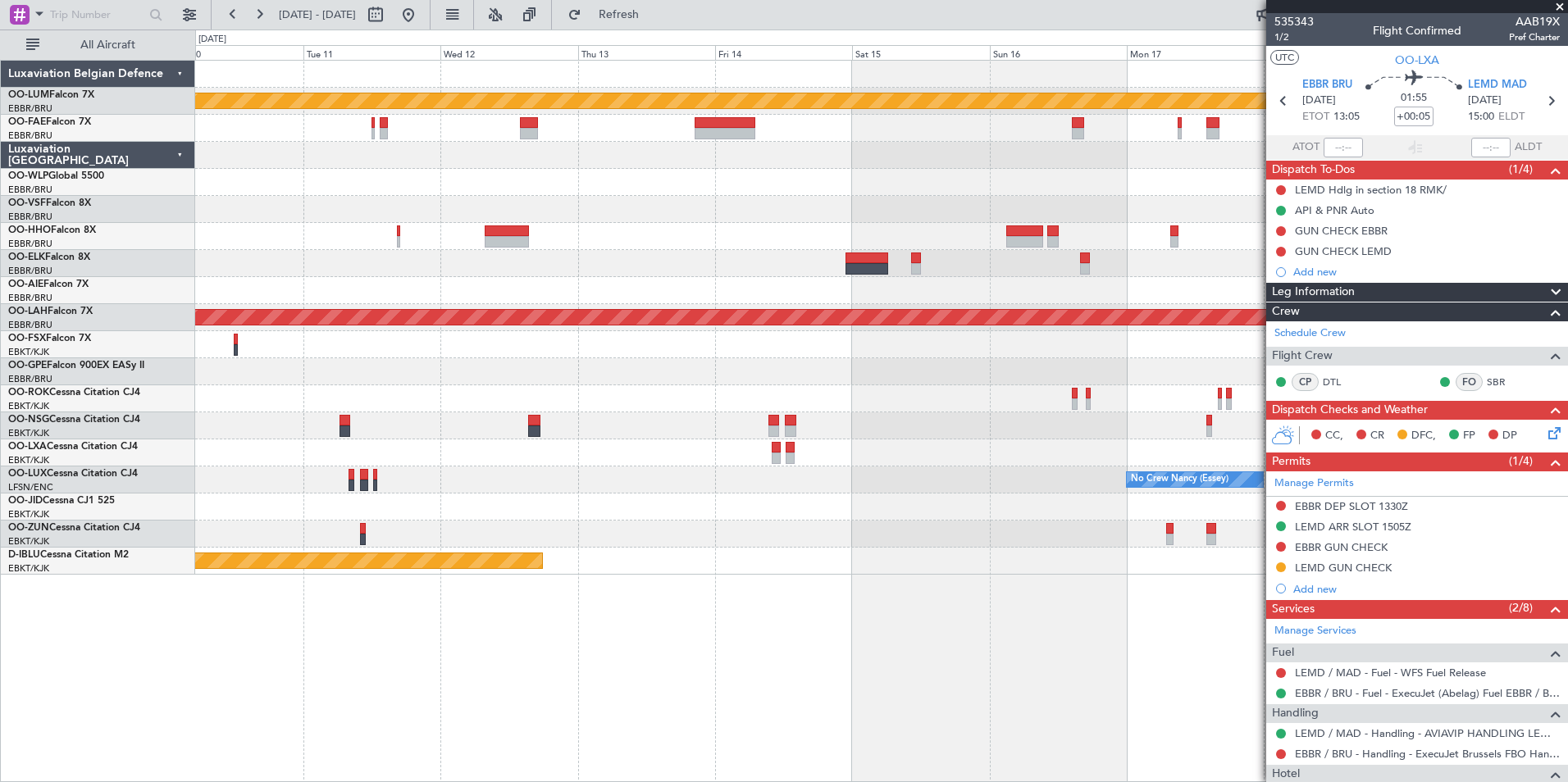
click at [863, 645] on div "Planned Maint Kortrijk-Wevelgem Planned Maint Alton-st Louis (St Louis Regl) No…" at bounding box center [881, 421] width 1372 height 722
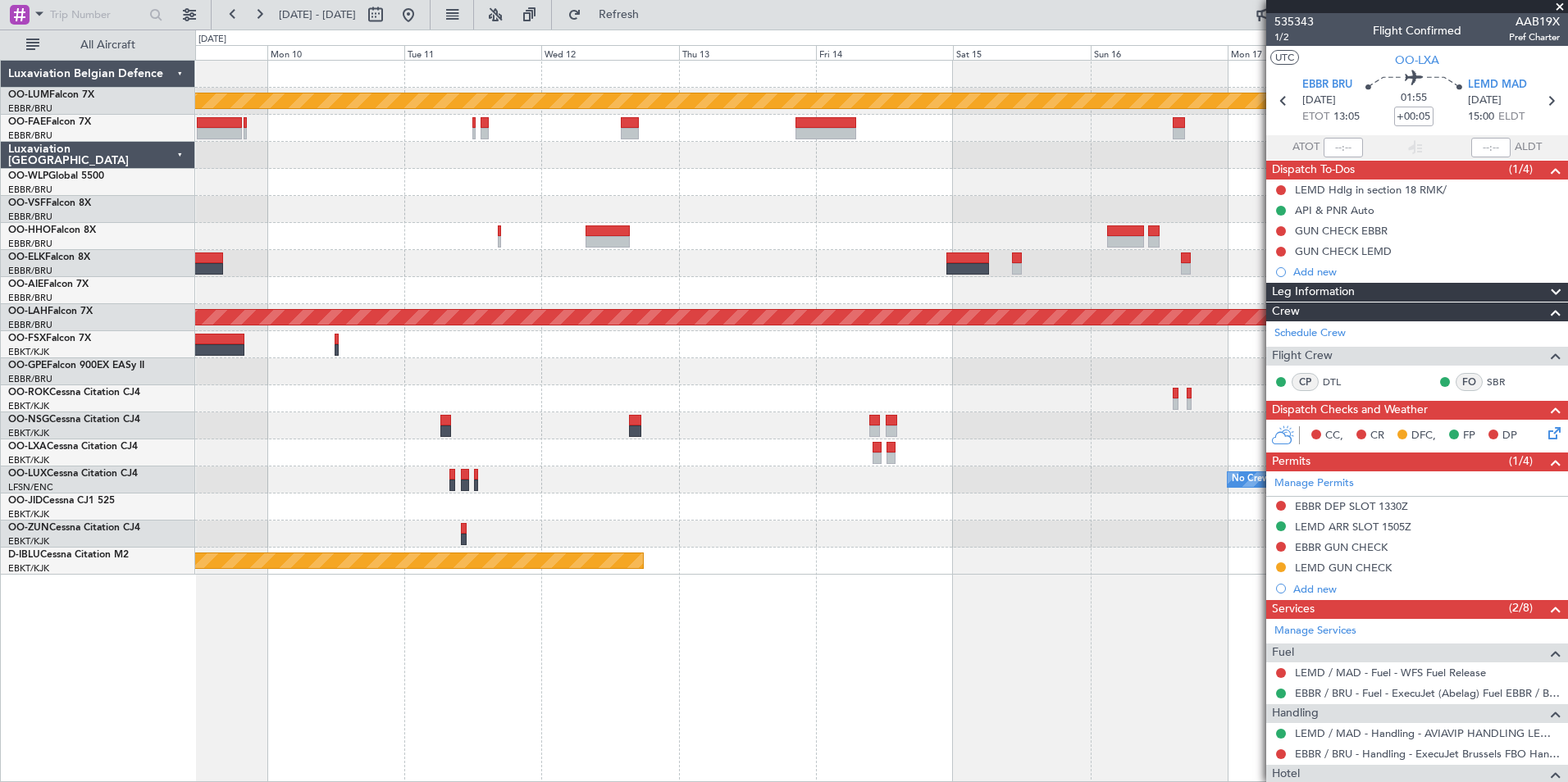
click at [1013, 654] on div "Planned Maint Kortrijk-Wevelgem Planned Maint London (Farnborough) Planned Main…" at bounding box center [881, 421] width 1372 height 722
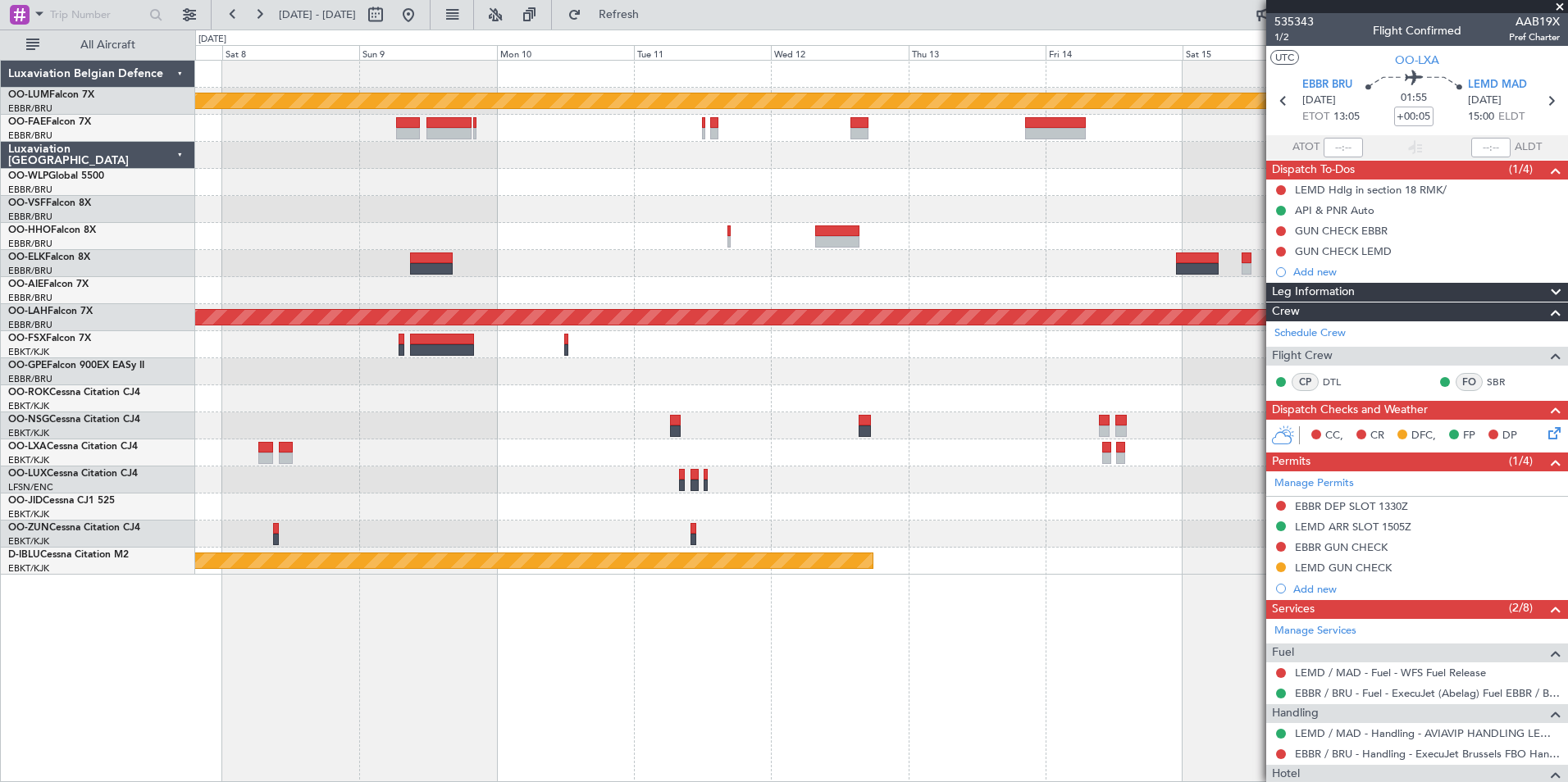
click at [851, 664] on div "Planned Maint Kortrijk-Wevelgem Owner Melsbroek Air Base Planned Maint London (…" at bounding box center [881, 421] width 1372 height 722
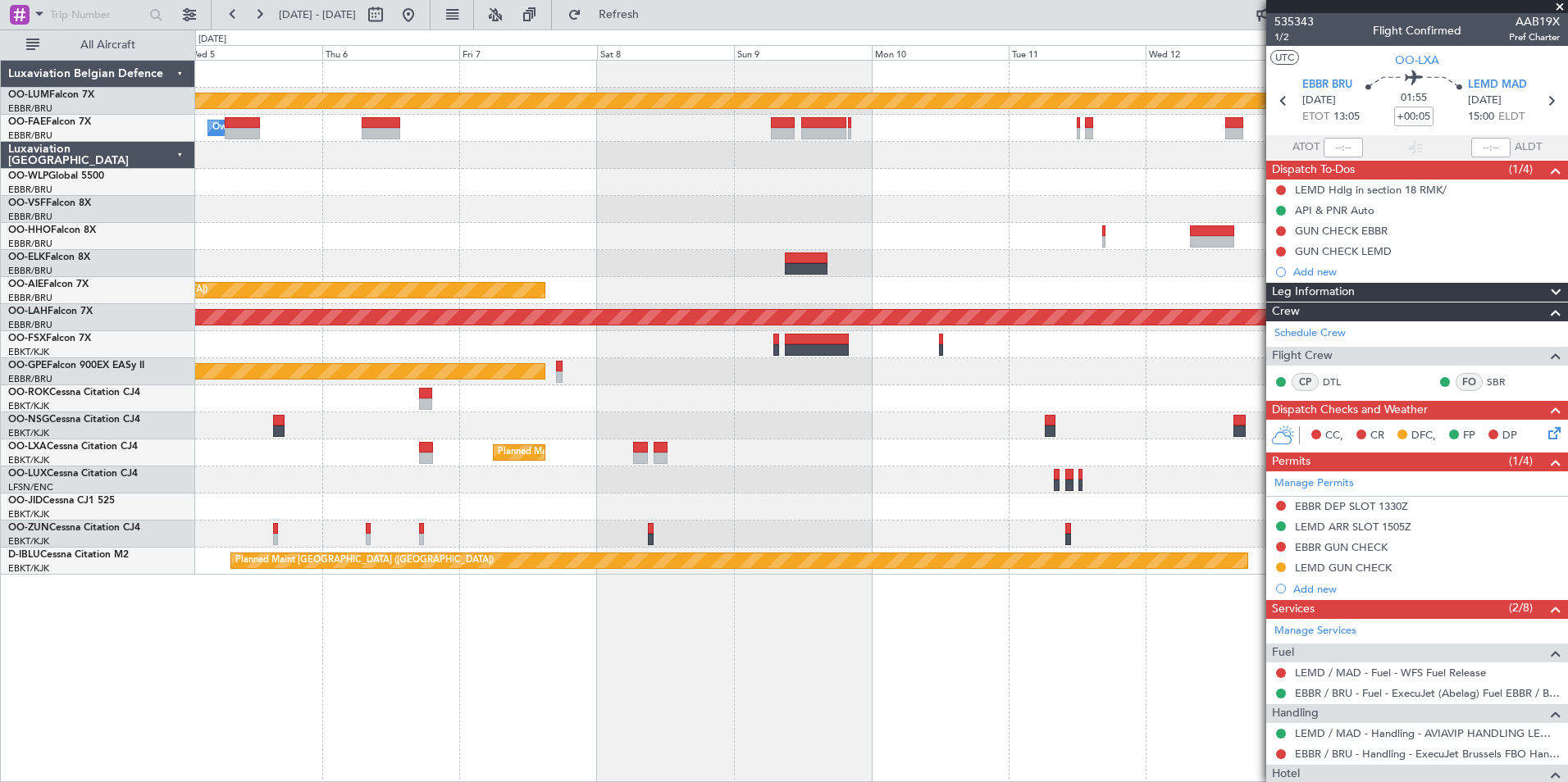
click at [820, 640] on div "Planned Maint Kortrijk-Wevelgem Owner Melsbroek Air Base Planned Maint London (…" at bounding box center [881, 421] width 1372 height 722
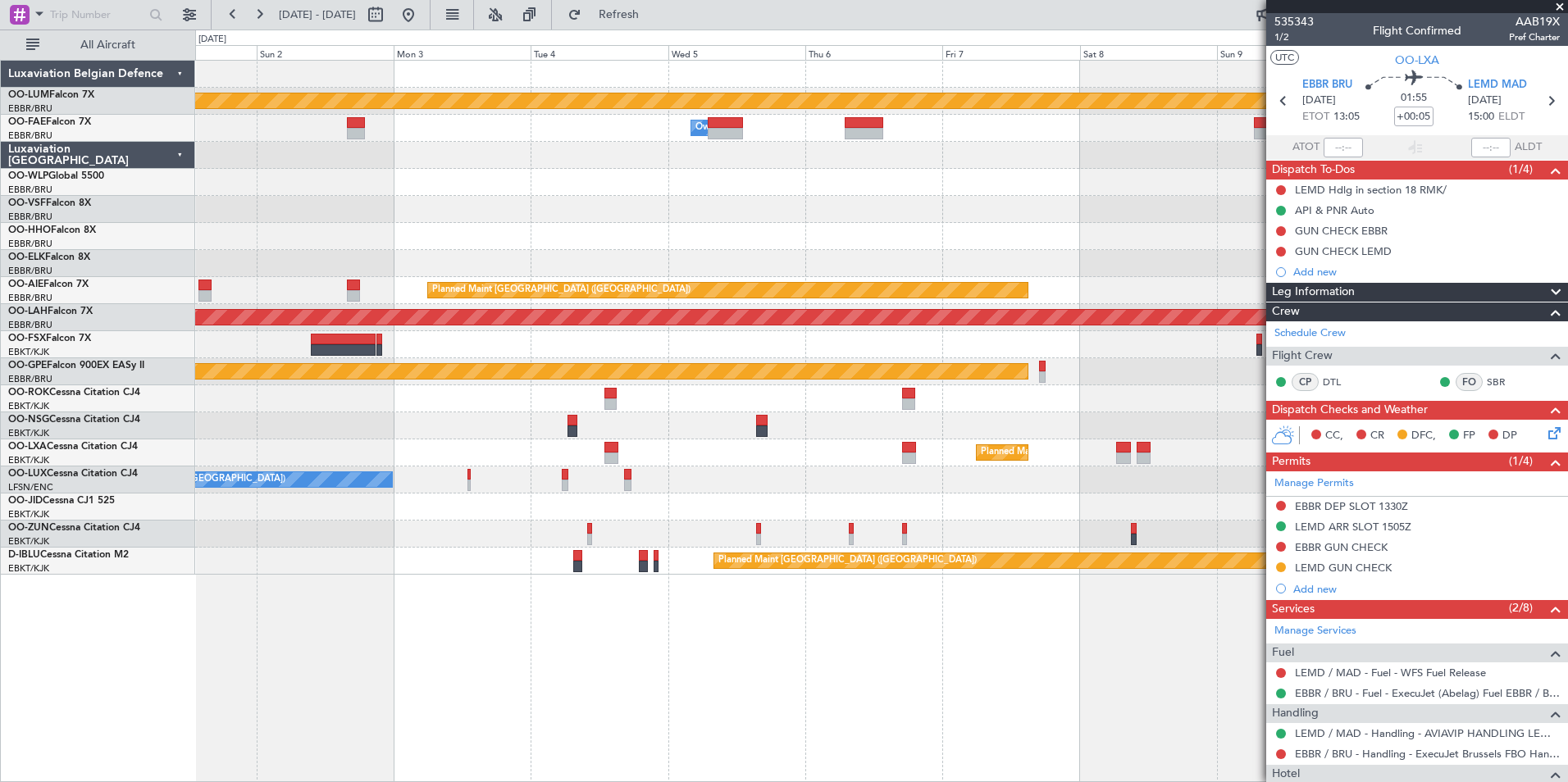
click at [749, 605] on div "Planned Maint Kortrijk-Wevelgem Owner Melsbroek Air Base Owner Melsbroek Air Ba…" at bounding box center [881, 421] width 1372 height 722
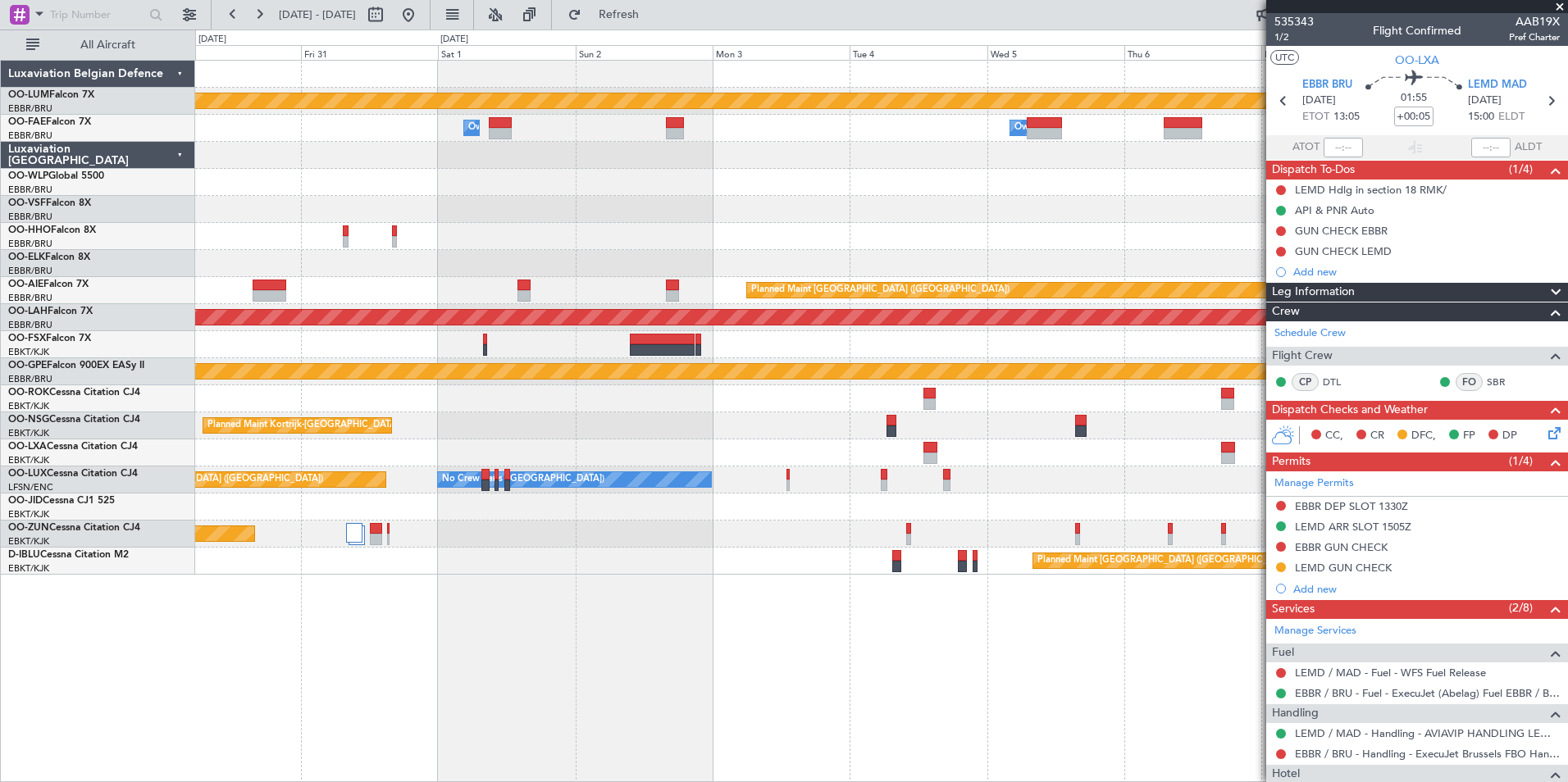
click at [905, 630] on div "Planned Maint Kortrijk-Wevelgem Owner Melsbroek Air Base Owner Melsbroek Air Ba…" at bounding box center [881, 421] width 1372 height 722
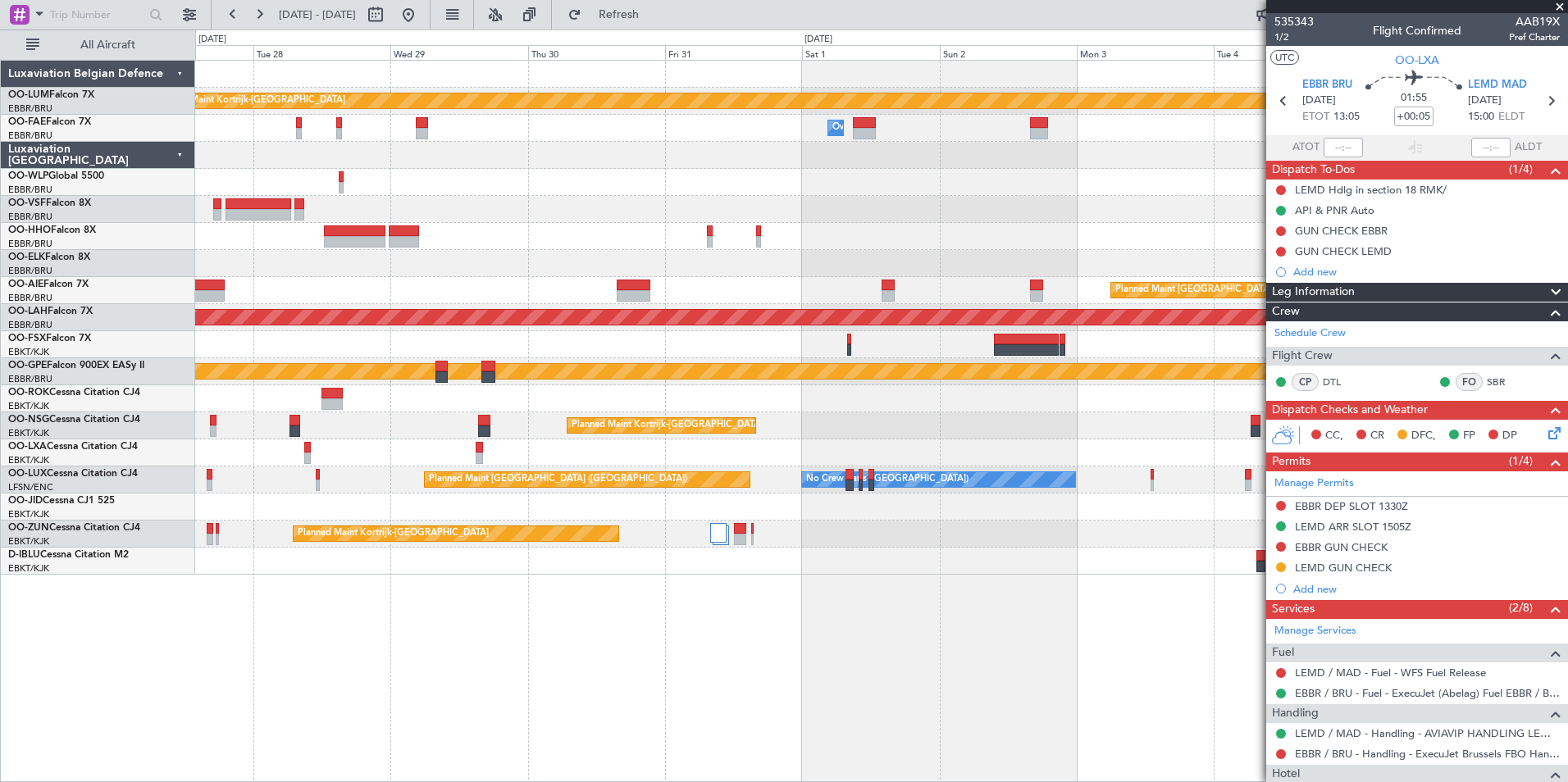
click at [913, 654] on div "Planned Maint Kortrijk-Wevelgem Owner Melsbroek Air Base Owner Melsbroek Air Ba…" at bounding box center [881, 421] width 1372 height 722
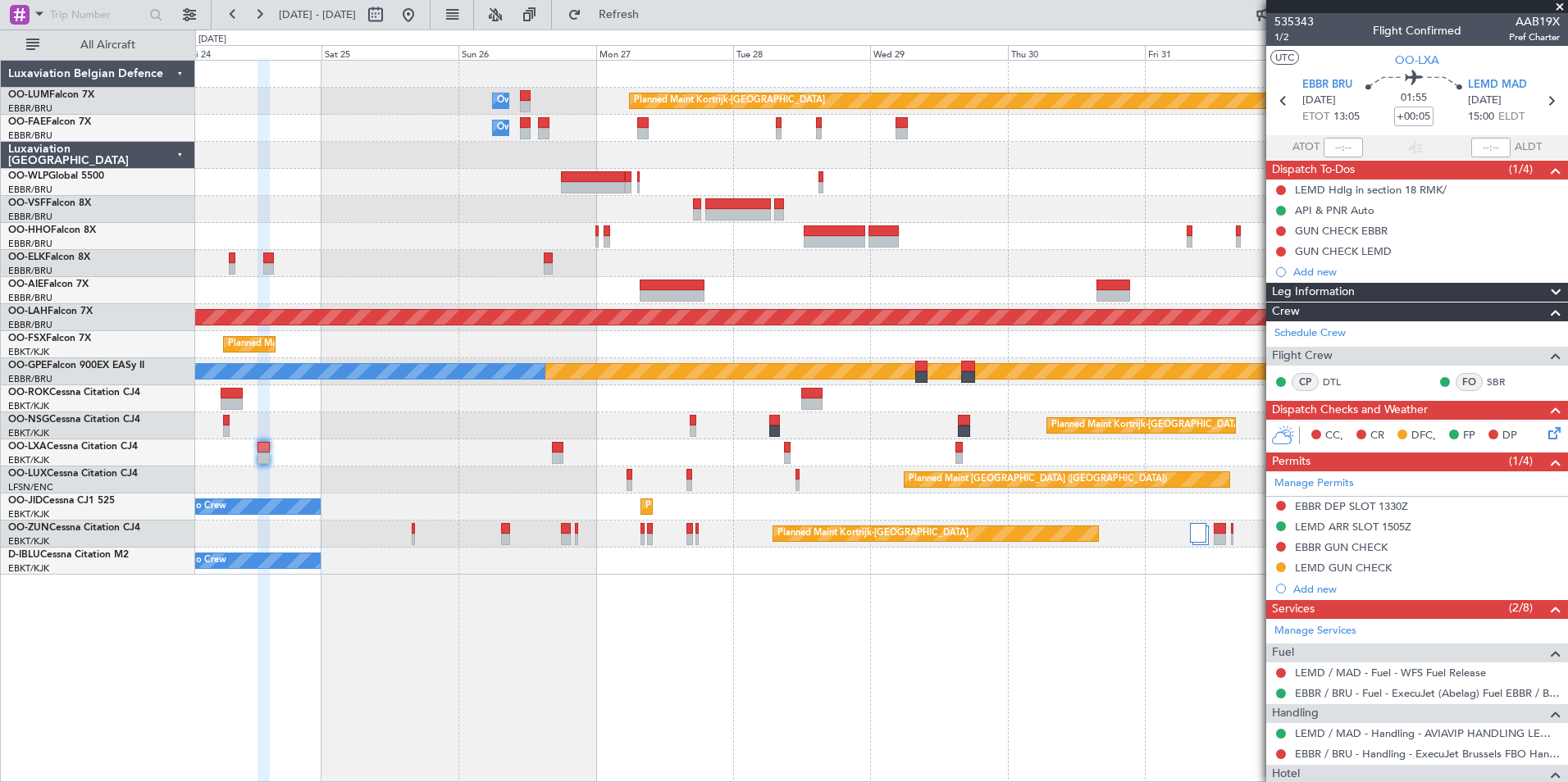
click at [942, 698] on div "Planned Maint Kortrijk-Wevelgem Owner Melsbroek Air Base Owner Melsbroek Air Ba…" at bounding box center [881, 421] width 1372 height 722
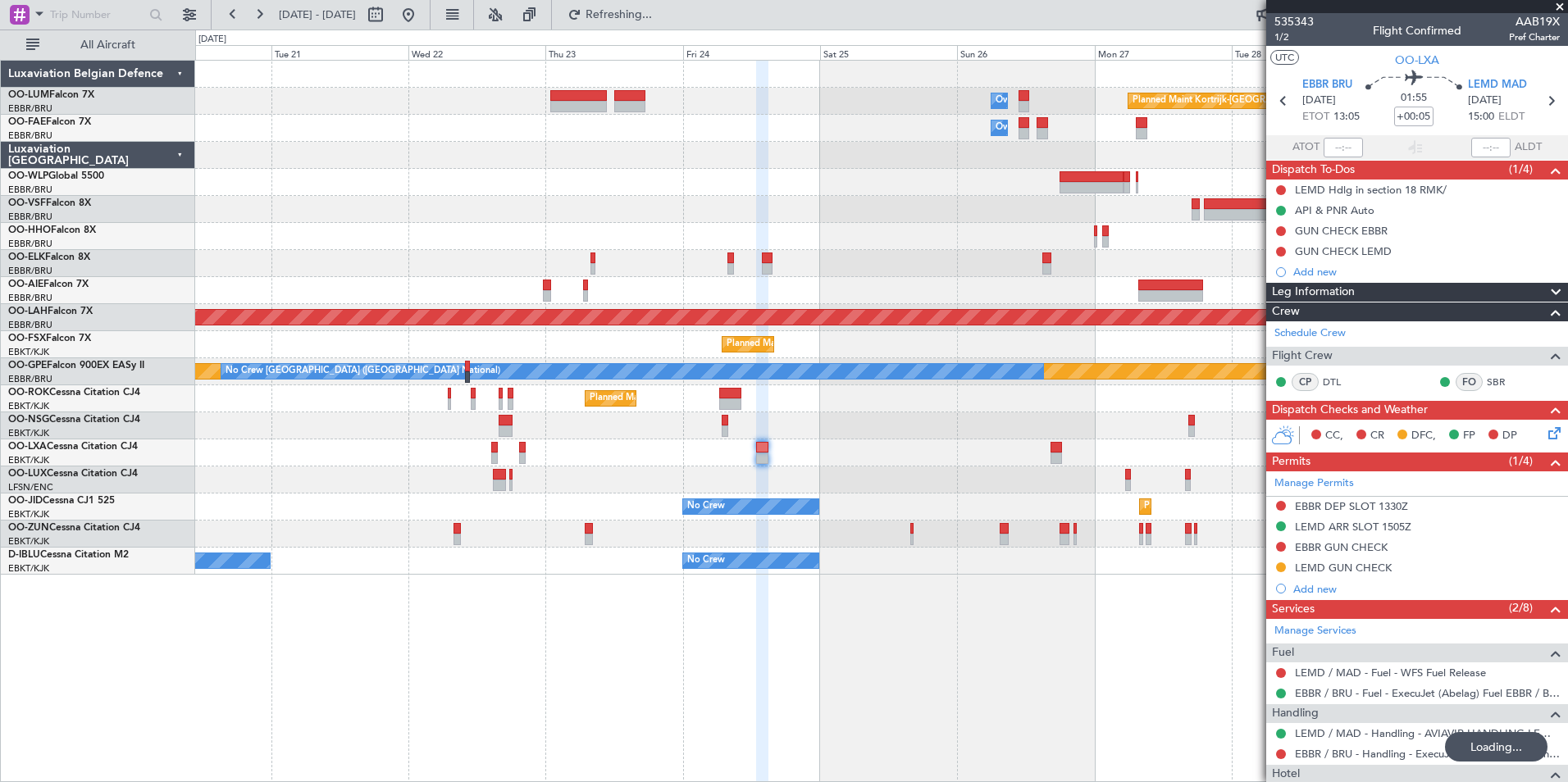
click at [1051, 741] on div "Planned Maint Kortrijk-Wevelgem Owner Melsbroek Air Base Owner Melsbroek Air Ba…" at bounding box center [881, 421] width 1372 height 722
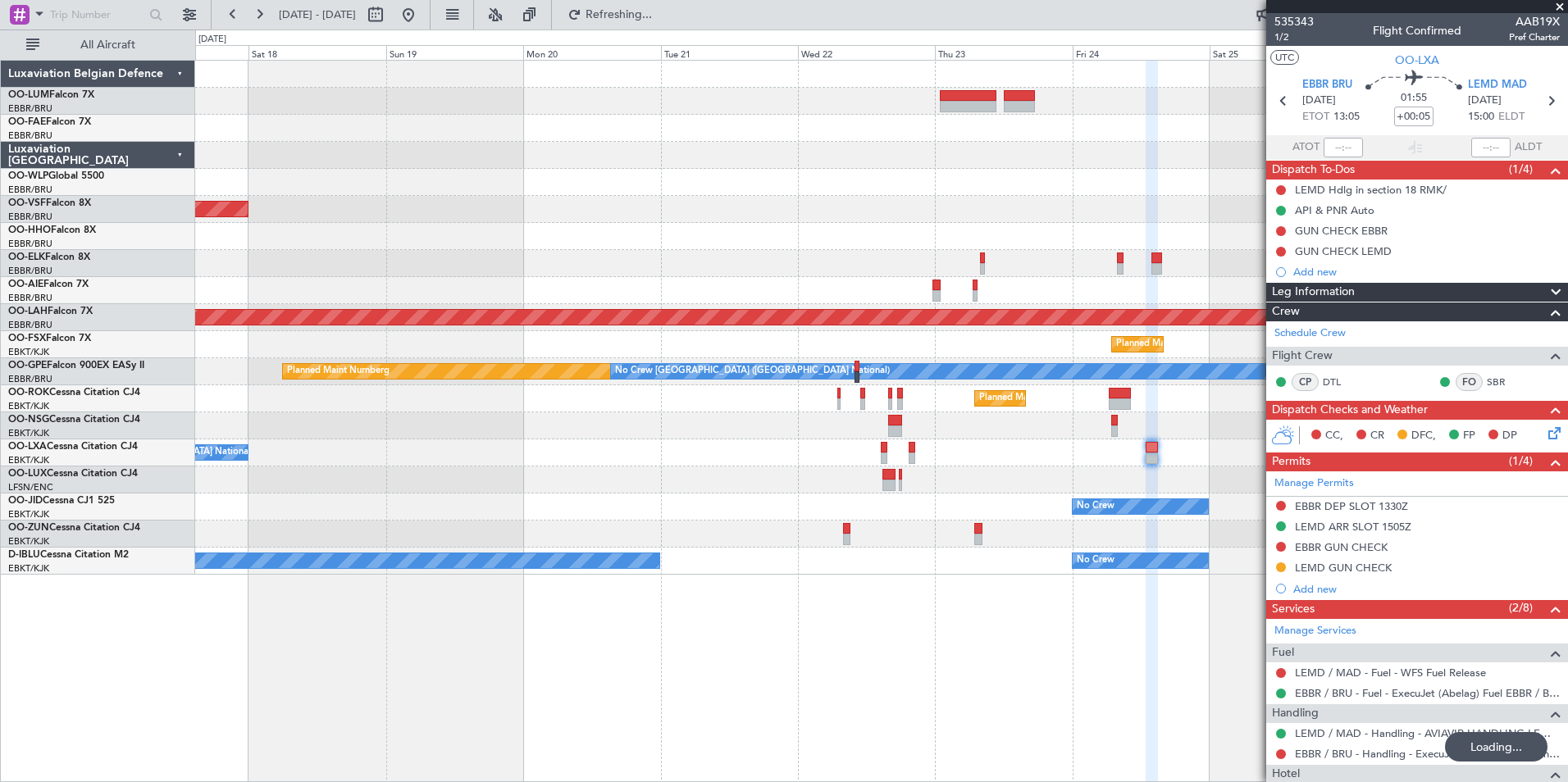
click at [1095, 749] on div "Planned Maint Kortrijk-Wevelgem Owner Melsbroek Air Base AOG Maint Sibiu Owner …" at bounding box center [881, 421] width 1372 height 722
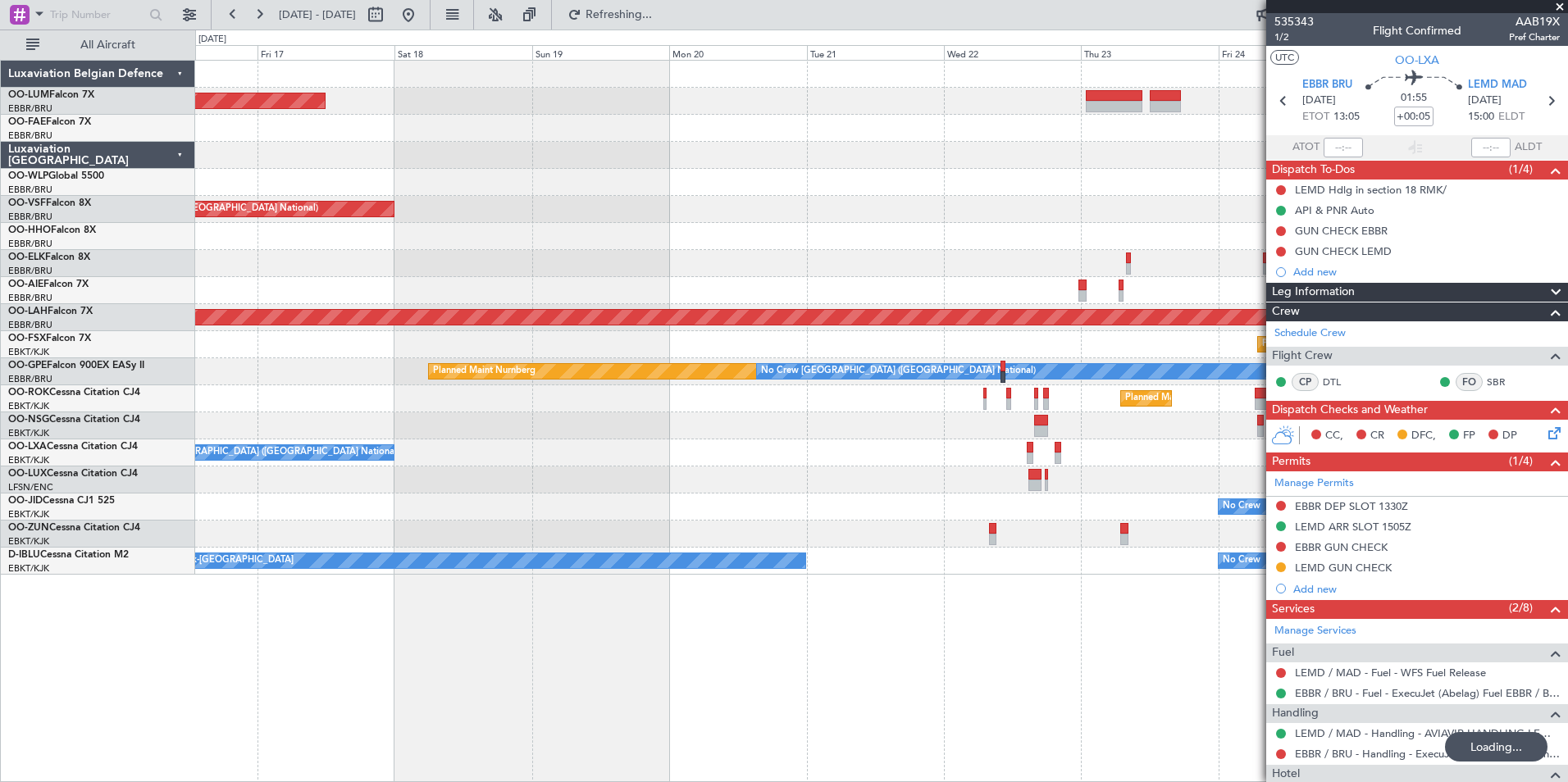
click at [822, 750] on div "Owner Melsbroek Air Base AOG Maint Sibiu Planned Maint Kortrijk-Wevelgem Owner …" at bounding box center [881, 421] width 1372 height 722
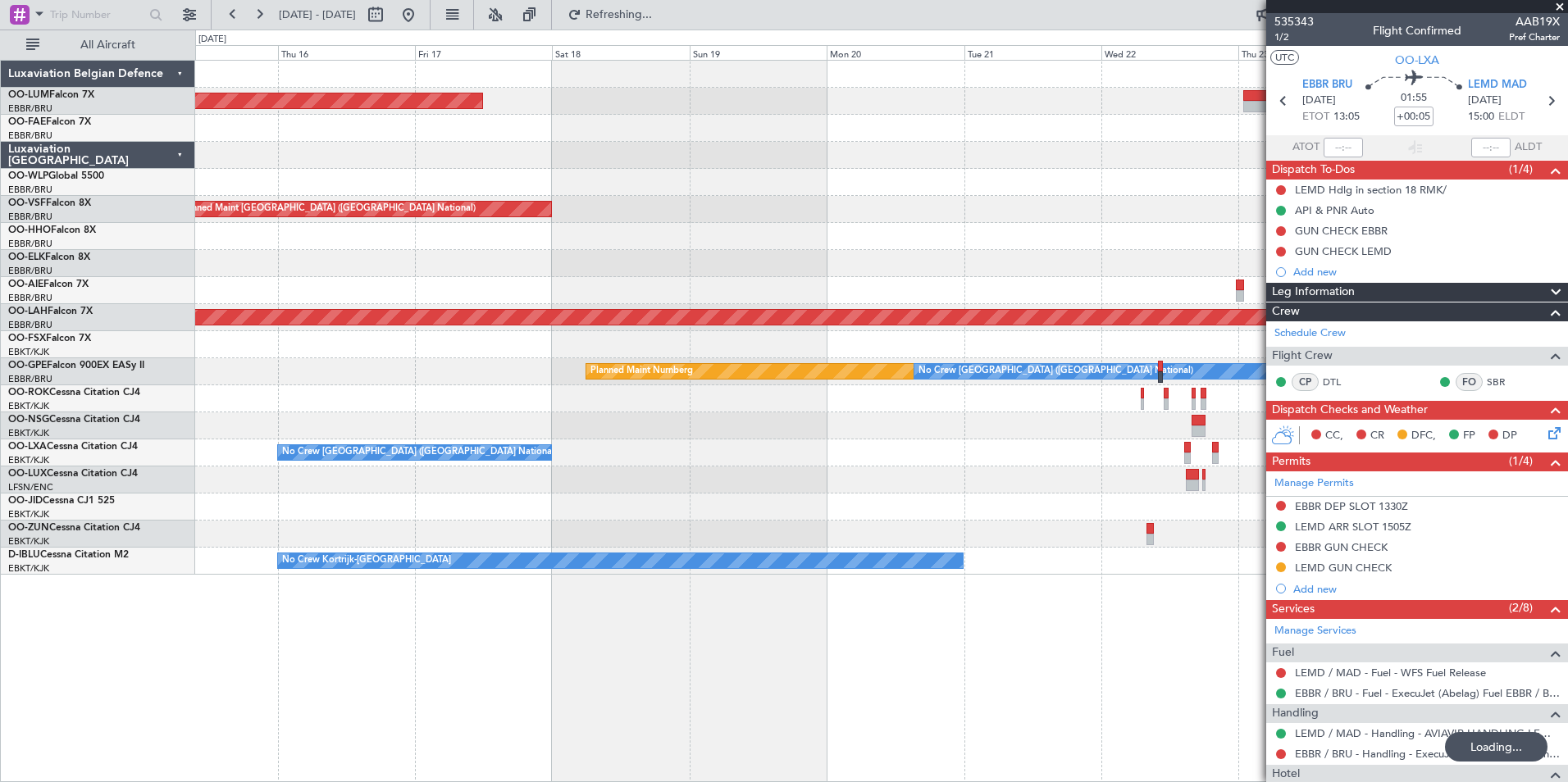
click at [774, 734] on div "AOG Maint Sibiu Owner Melsbroek Air Base Planned Maint Kortrijk-Wevelgem Owner …" at bounding box center [881, 421] width 1372 height 722
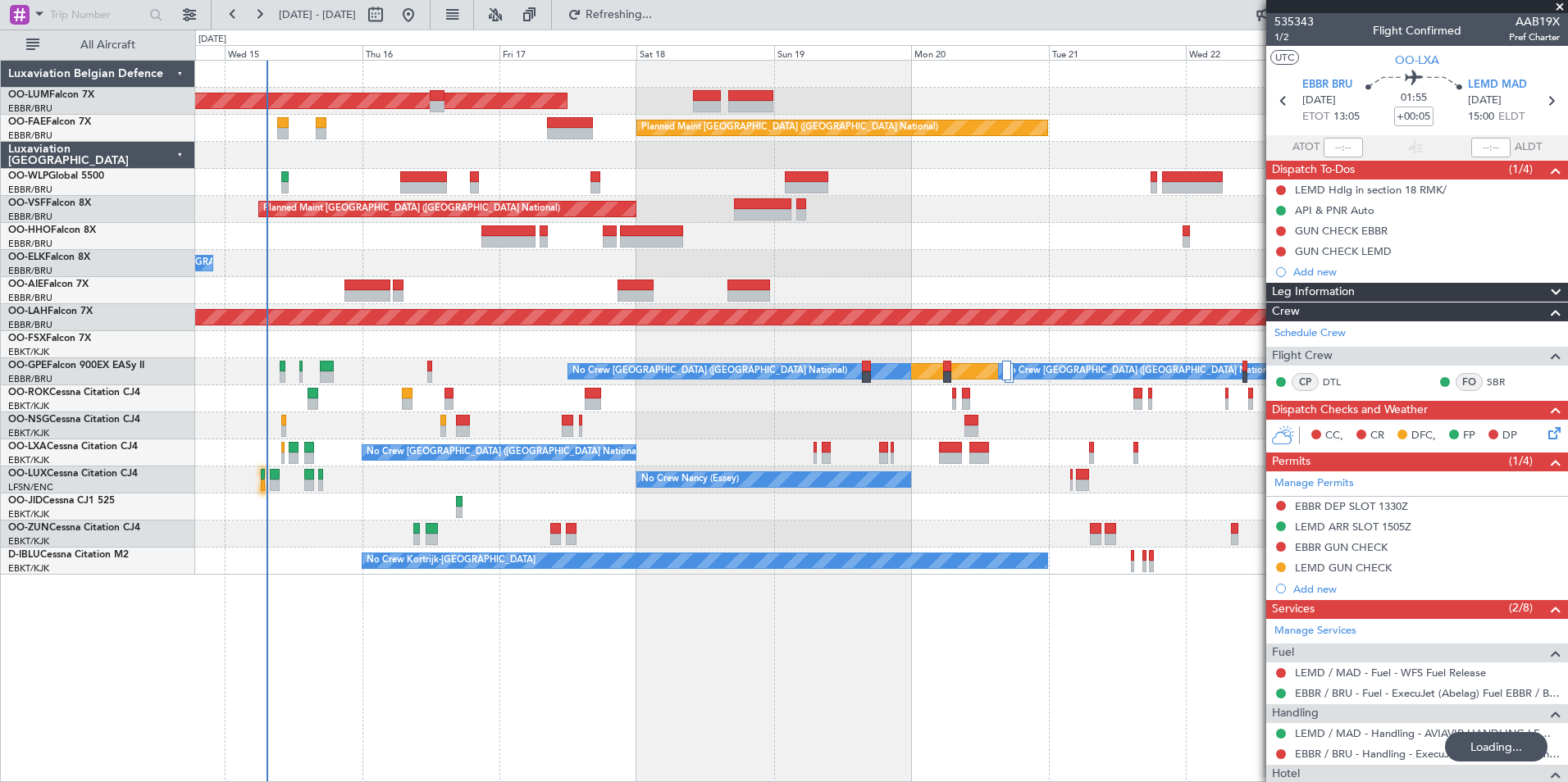
click at [416, 707] on div "AOG Maint Sibiu Owner Melsbroek Air Base Planned Maint Kortrijk-Wevelgem Planne…" at bounding box center [881, 421] width 1372 height 722
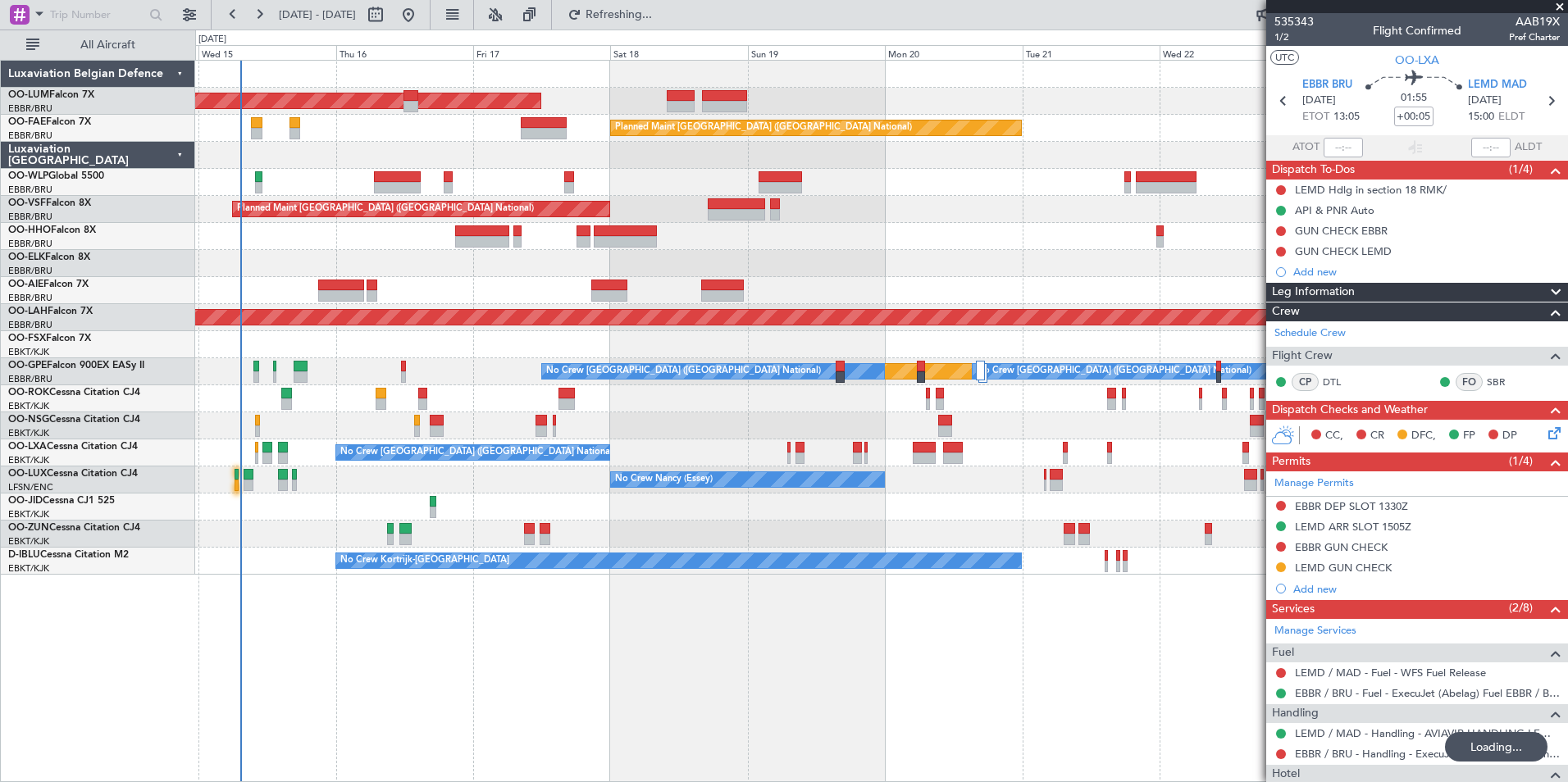
click at [564, 710] on div "AOG Maint Sibiu Owner Melsbroek Air Base Planned Maint Kortrijk-Wevelgem Planne…" at bounding box center [881, 421] width 1372 height 722
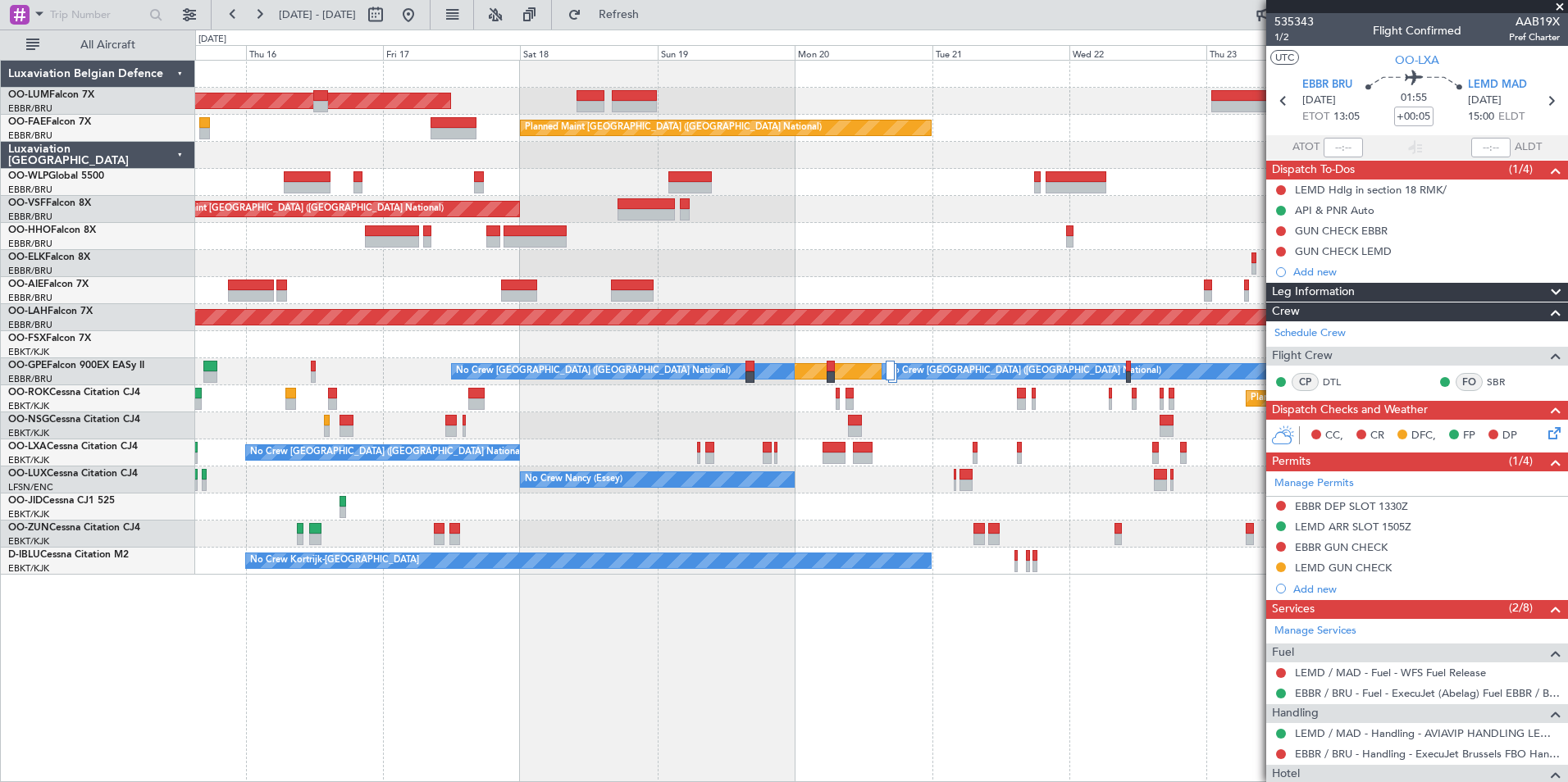
click at [490, 691] on div "AOG Maint Sibiu Owner Melsbroek Air Base Planned Maint Kortrijk-Wevelgem Planne…" at bounding box center [881, 421] width 1372 height 722
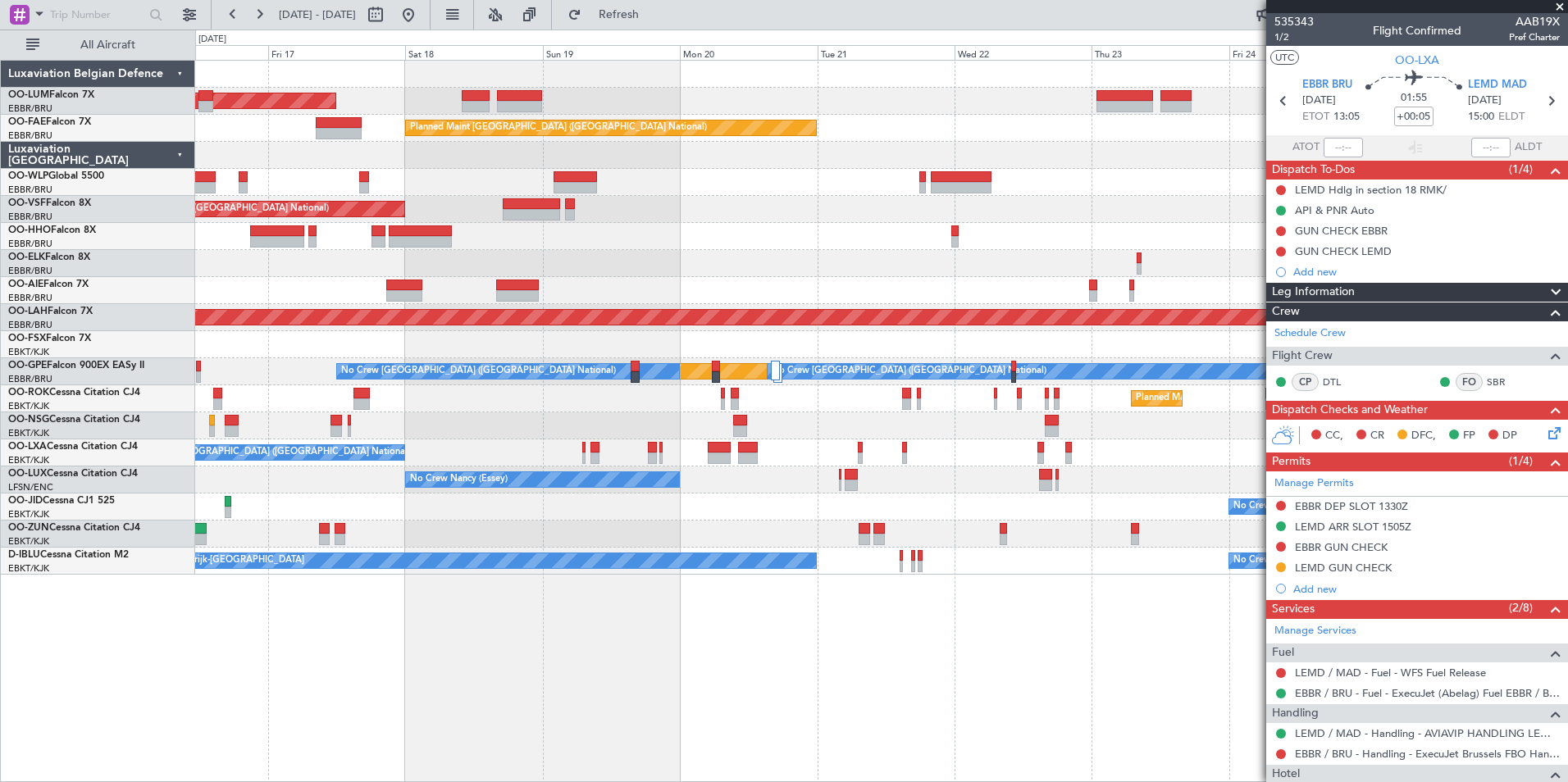
click at [587, 623] on div "AOG Maint Sibiu Owner Melsbroek Air Base Planned Maint Kortrijk-Wevelgem Planne…" at bounding box center [881, 421] width 1372 height 722
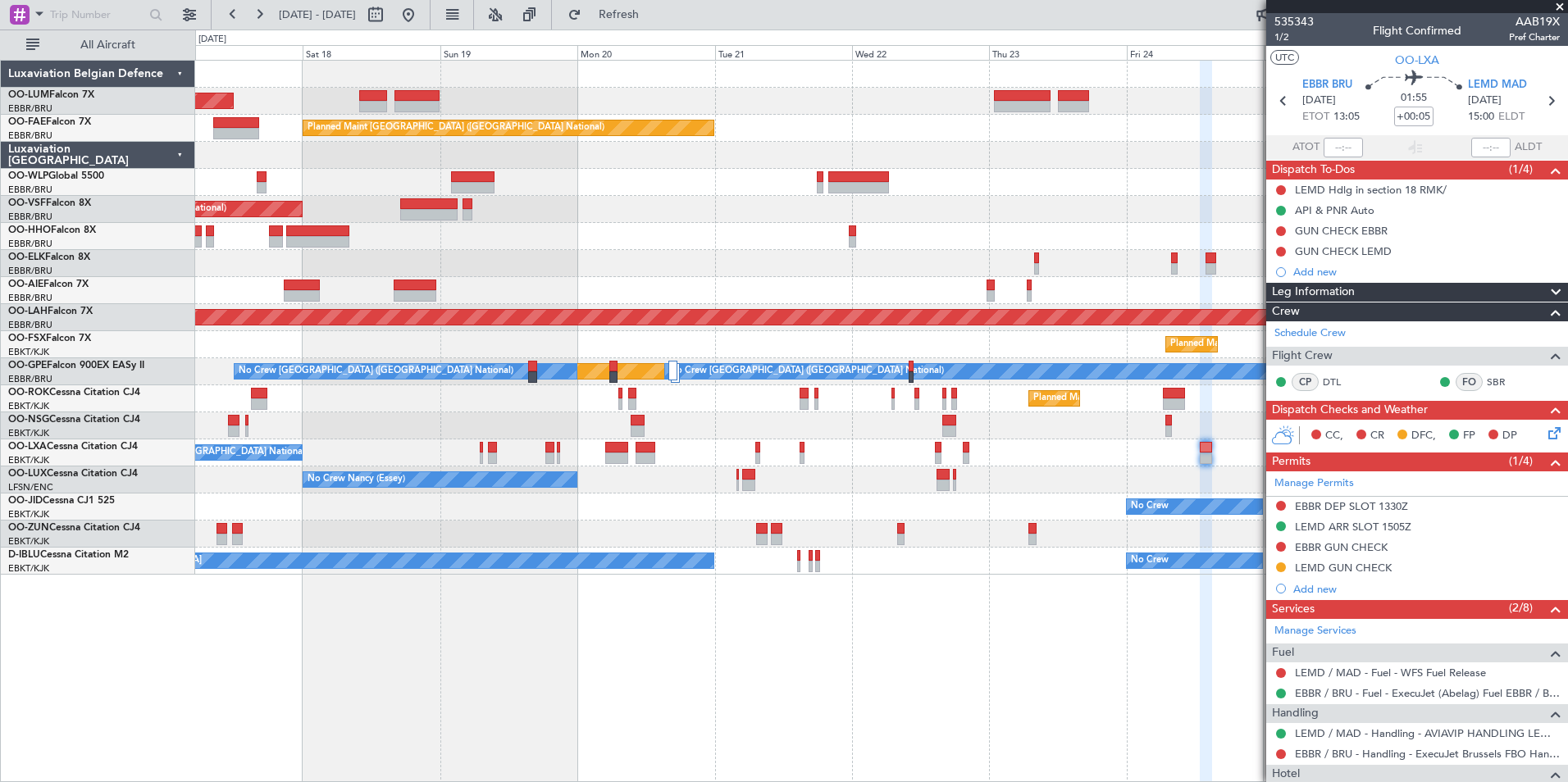
click at [588, 769] on div "AOG Maint Sibiu Owner Melsbroek Air Base Planned Maint Kortrijk-Wevelgem Planne…" at bounding box center [881, 421] width 1372 height 722
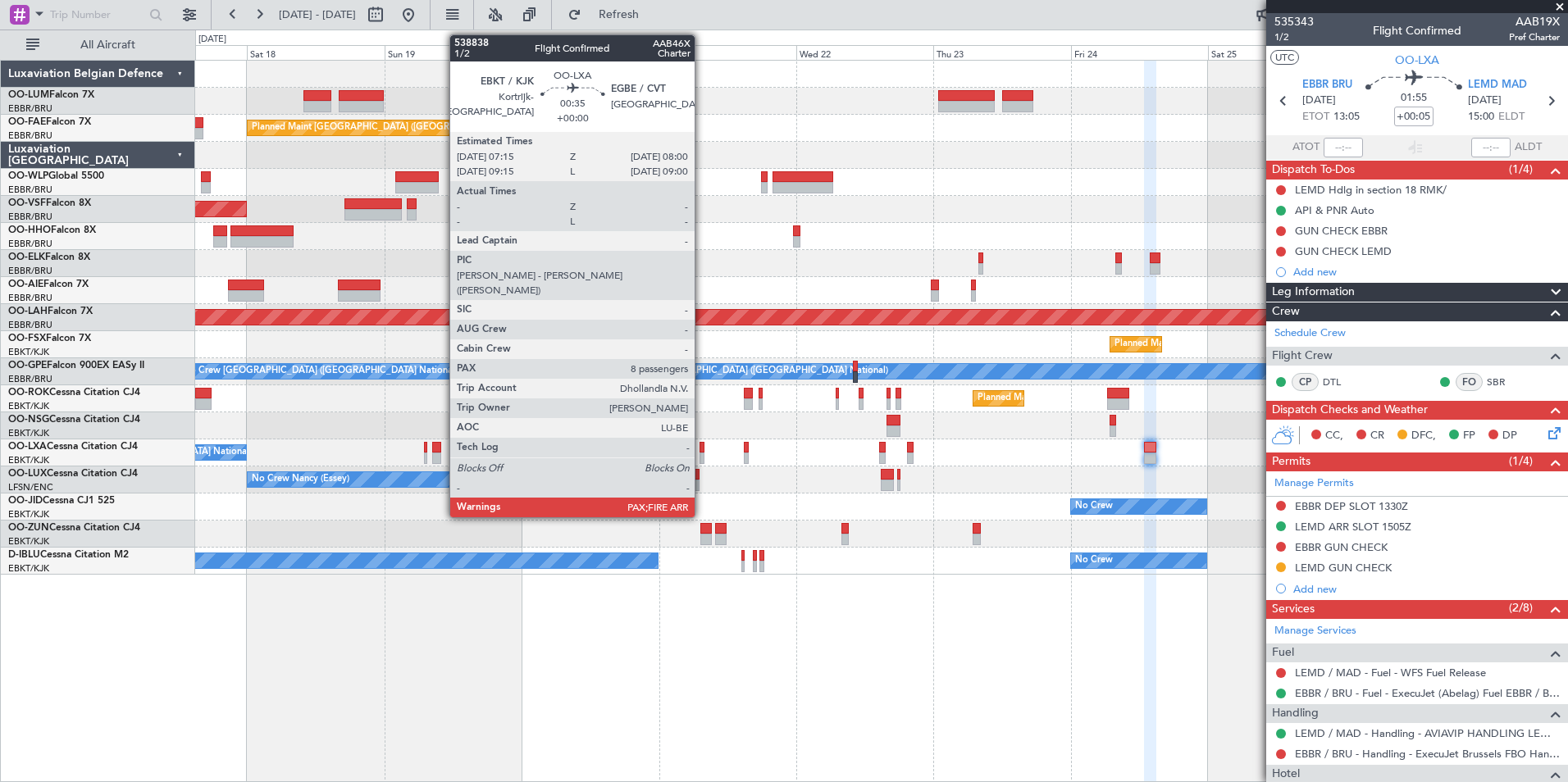
click at [703, 446] on div at bounding box center [702, 447] width 5 height 12
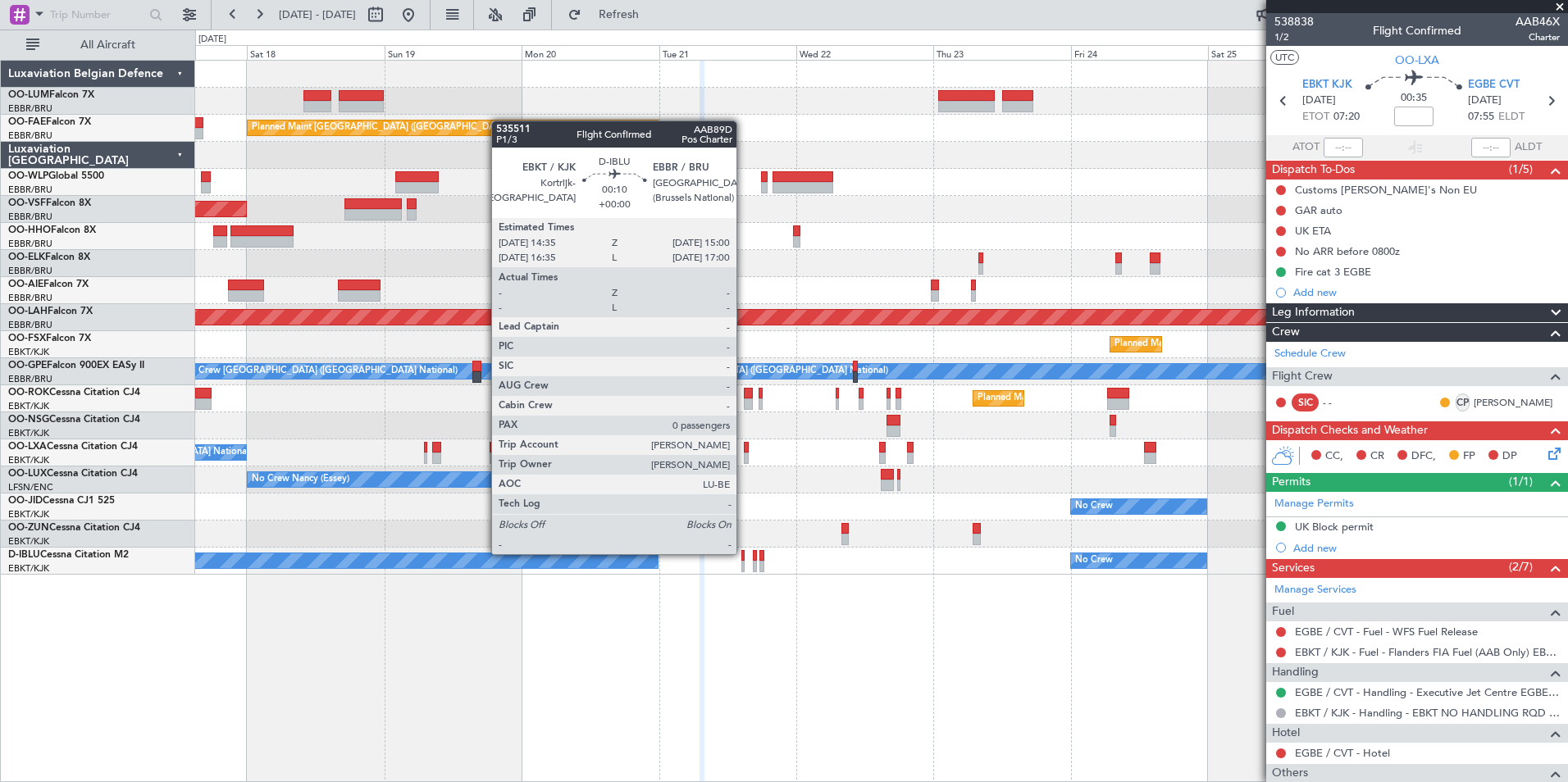
click at [744, 554] on div at bounding box center [742, 556] width 3 height 12
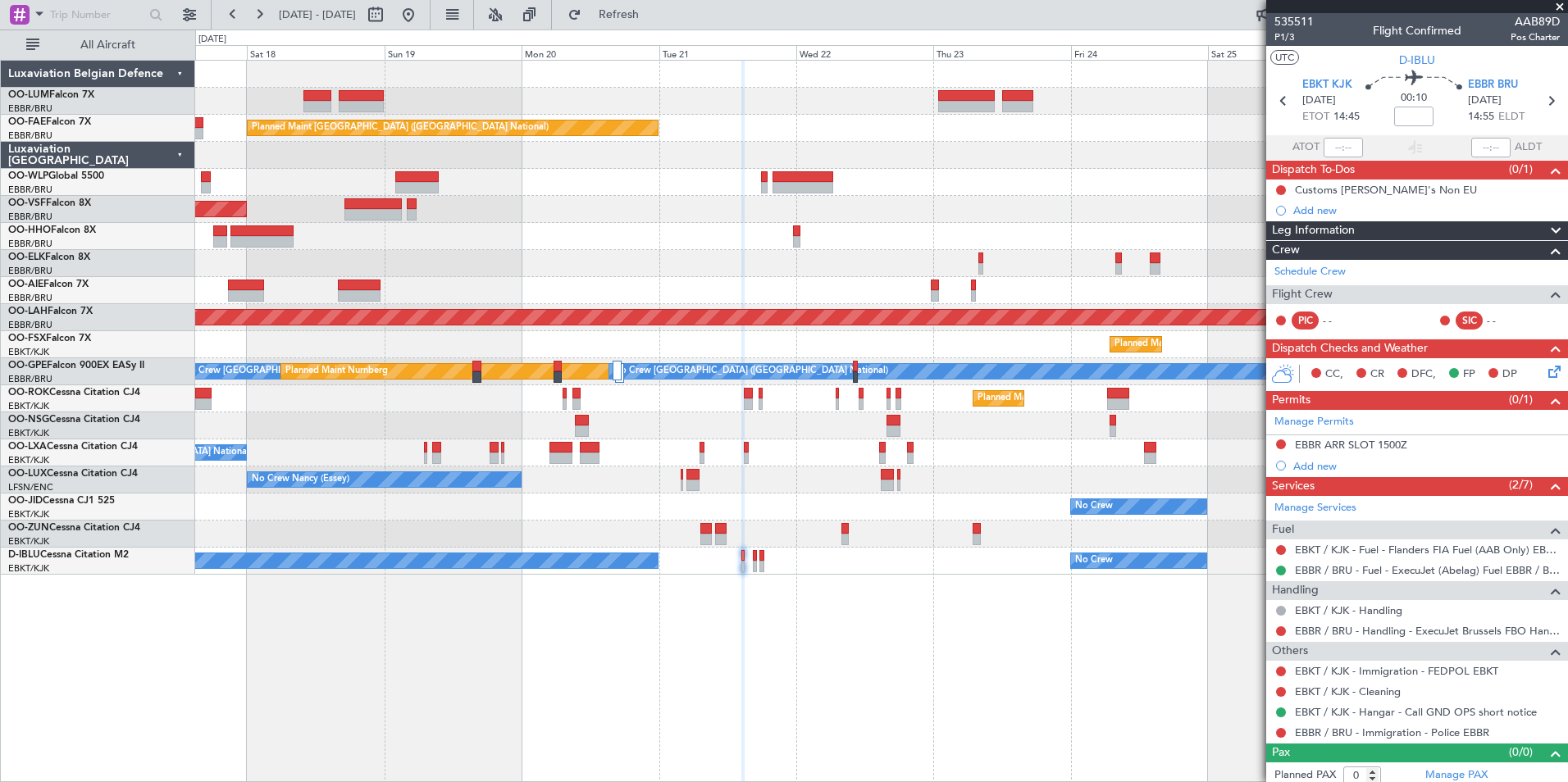
click at [740, 555] on div "No Crew Kortrijk-Wevelgem No Crew" at bounding box center [880, 562] width 1371 height 27
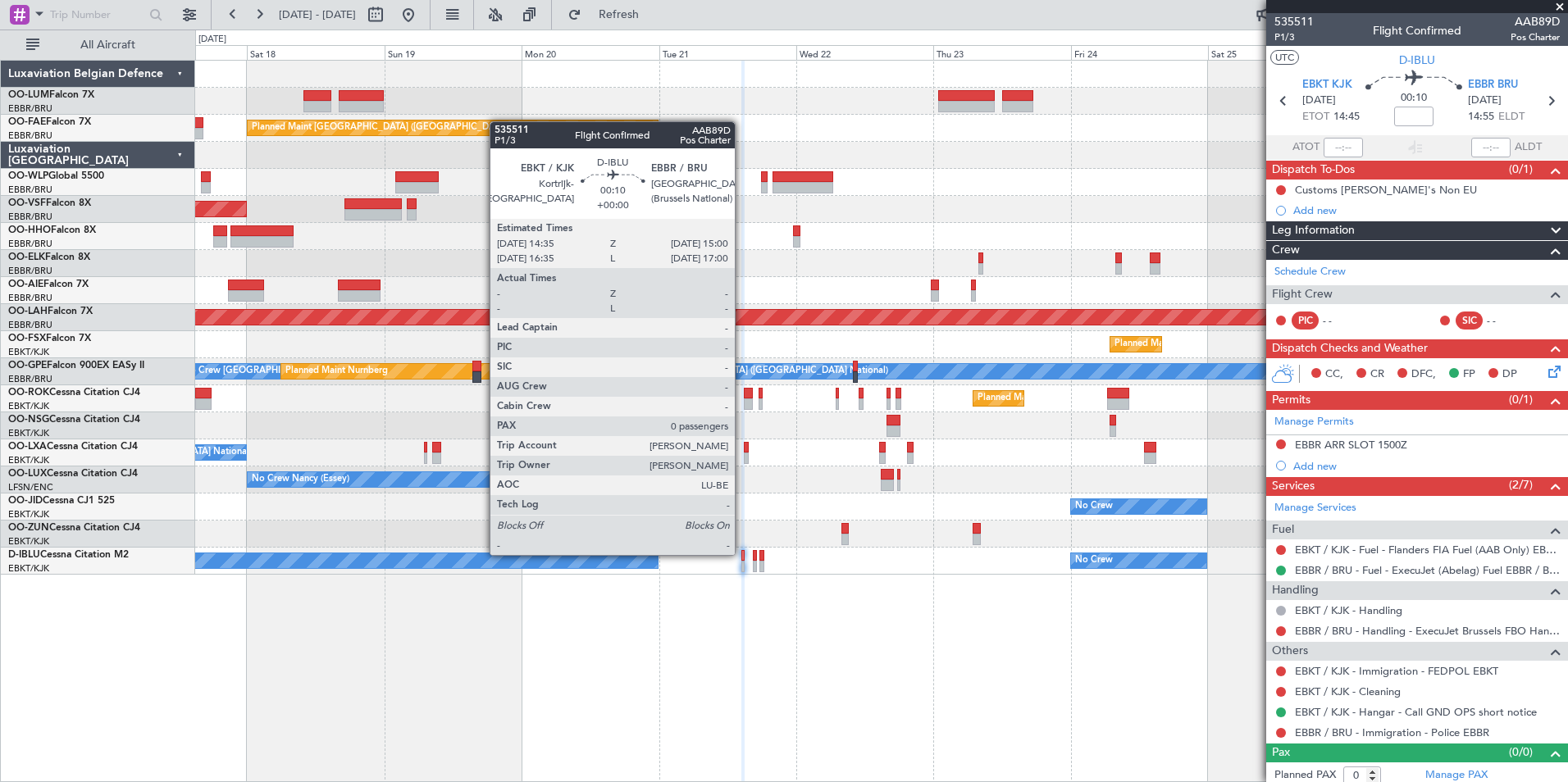
click at [742, 555] on div at bounding box center [742, 556] width 3 height 12
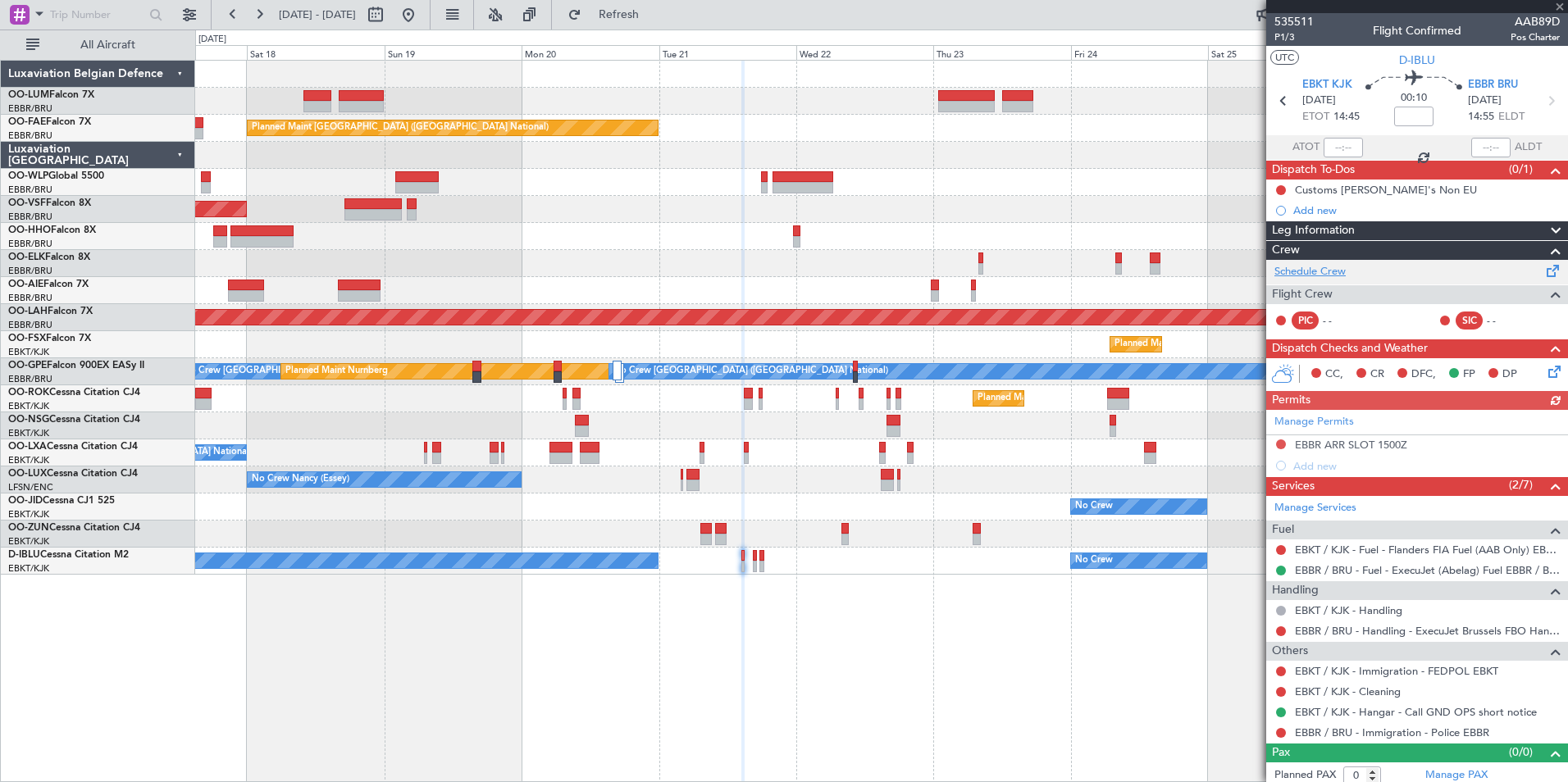
click at [1321, 275] on link "Schedule Crew" at bounding box center [1310, 272] width 71 height 17
click at [635, 15] on button "Refresh" at bounding box center [609, 15] width 99 height 26
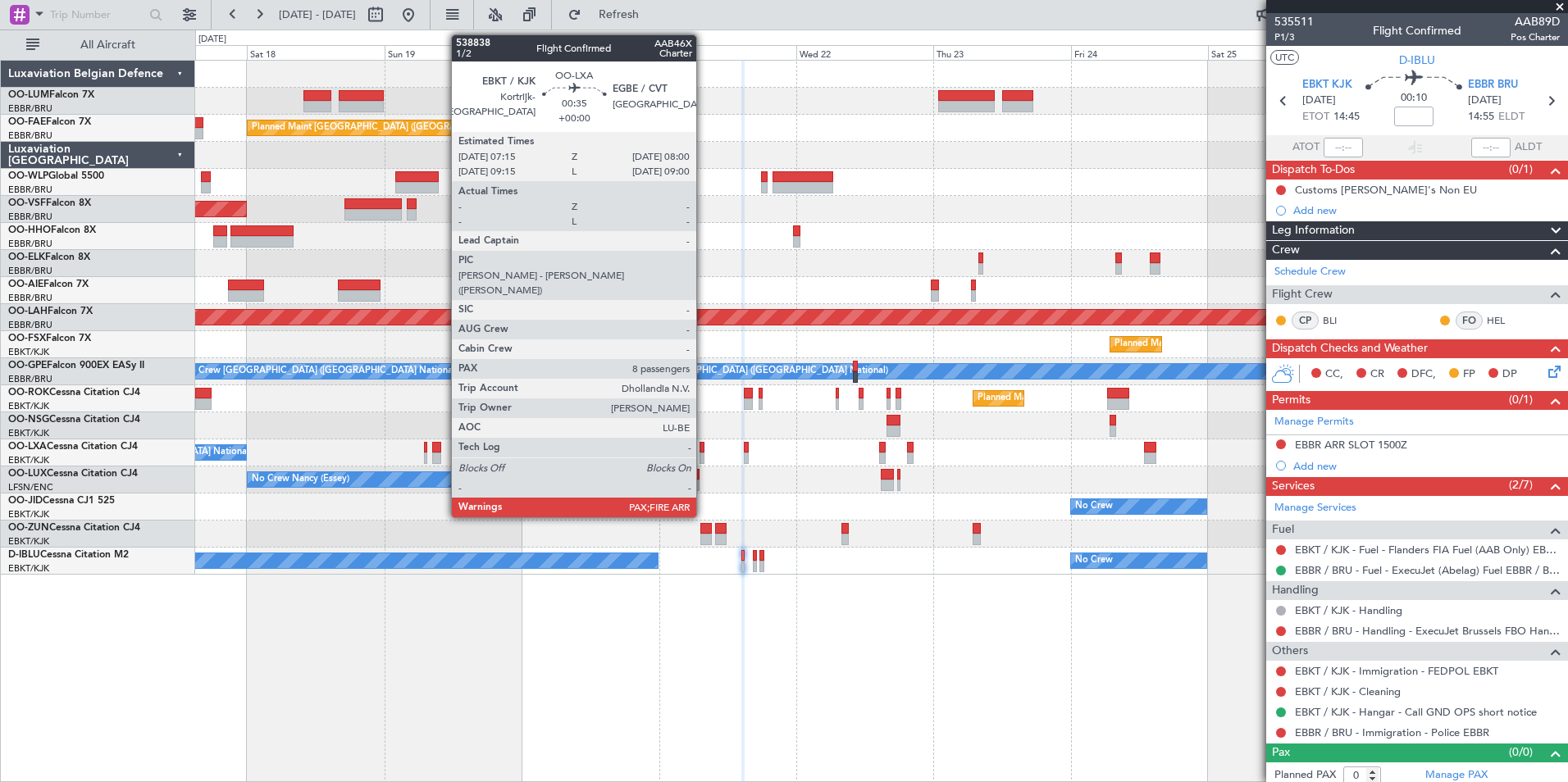
click at [701, 448] on div at bounding box center [702, 447] width 5 height 12
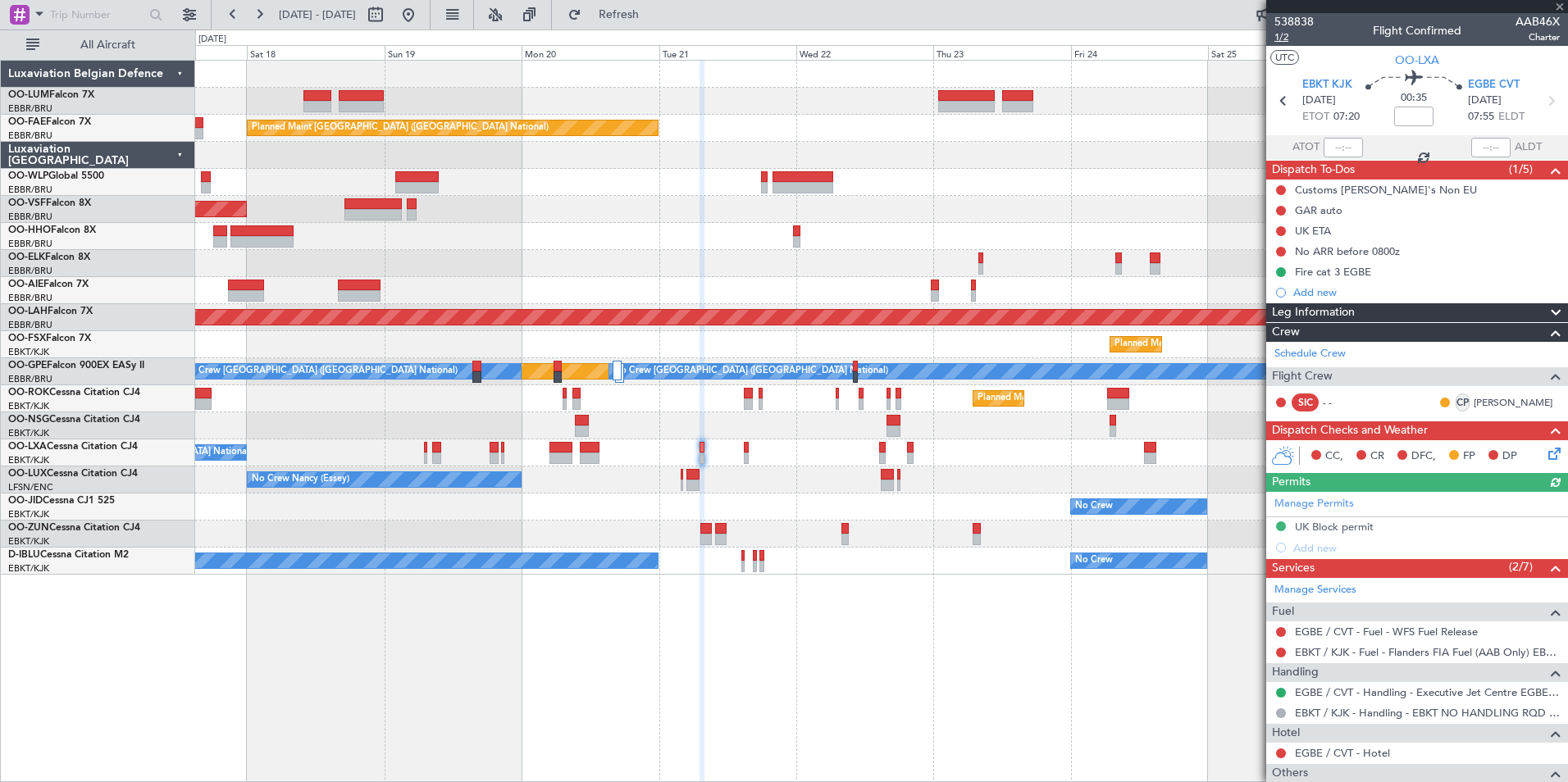
click at [1286, 39] on span "1/2" at bounding box center [1294, 37] width 39 height 14
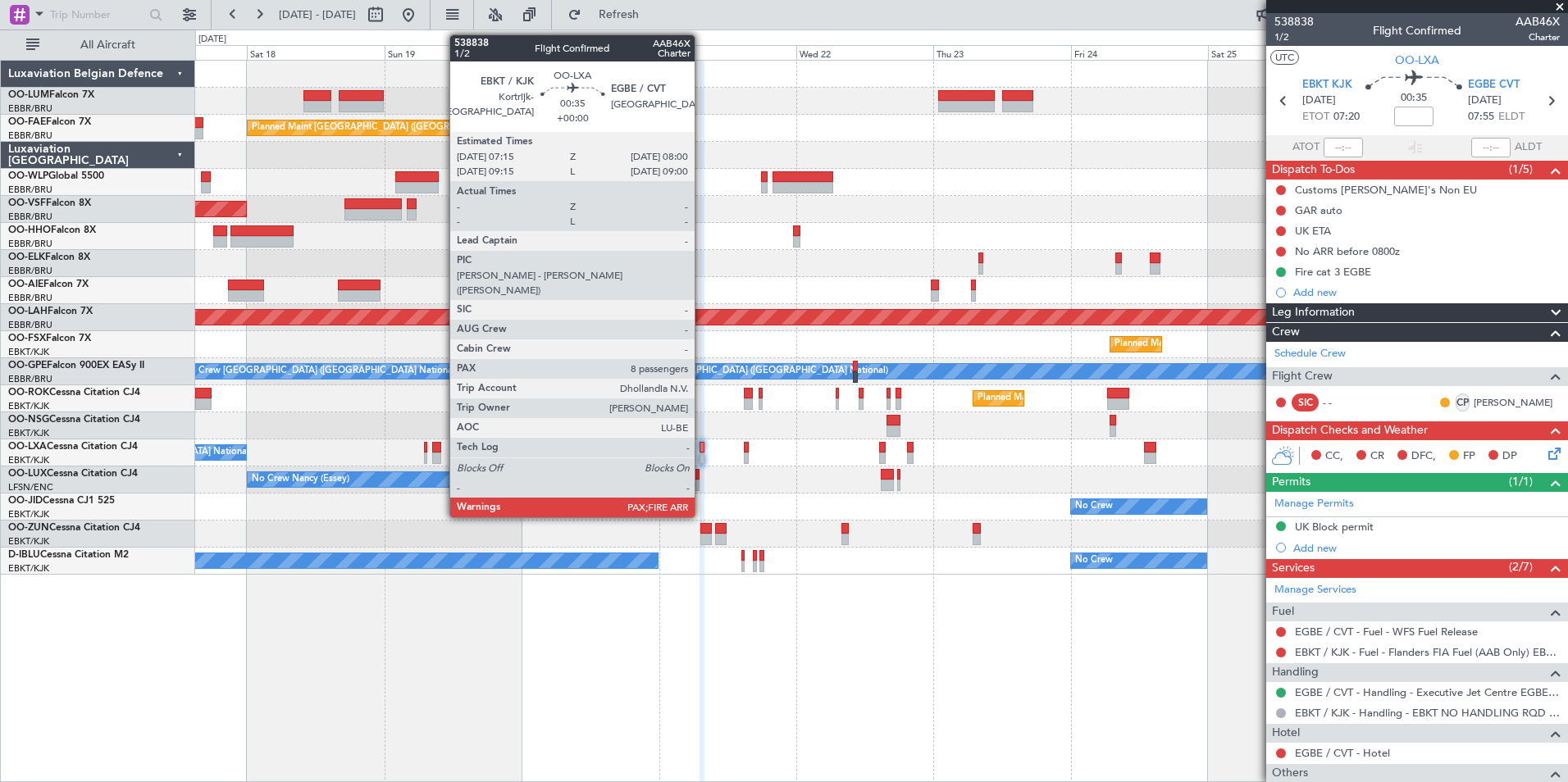
click at [702, 448] on div at bounding box center [702, 447] width 5 height 12
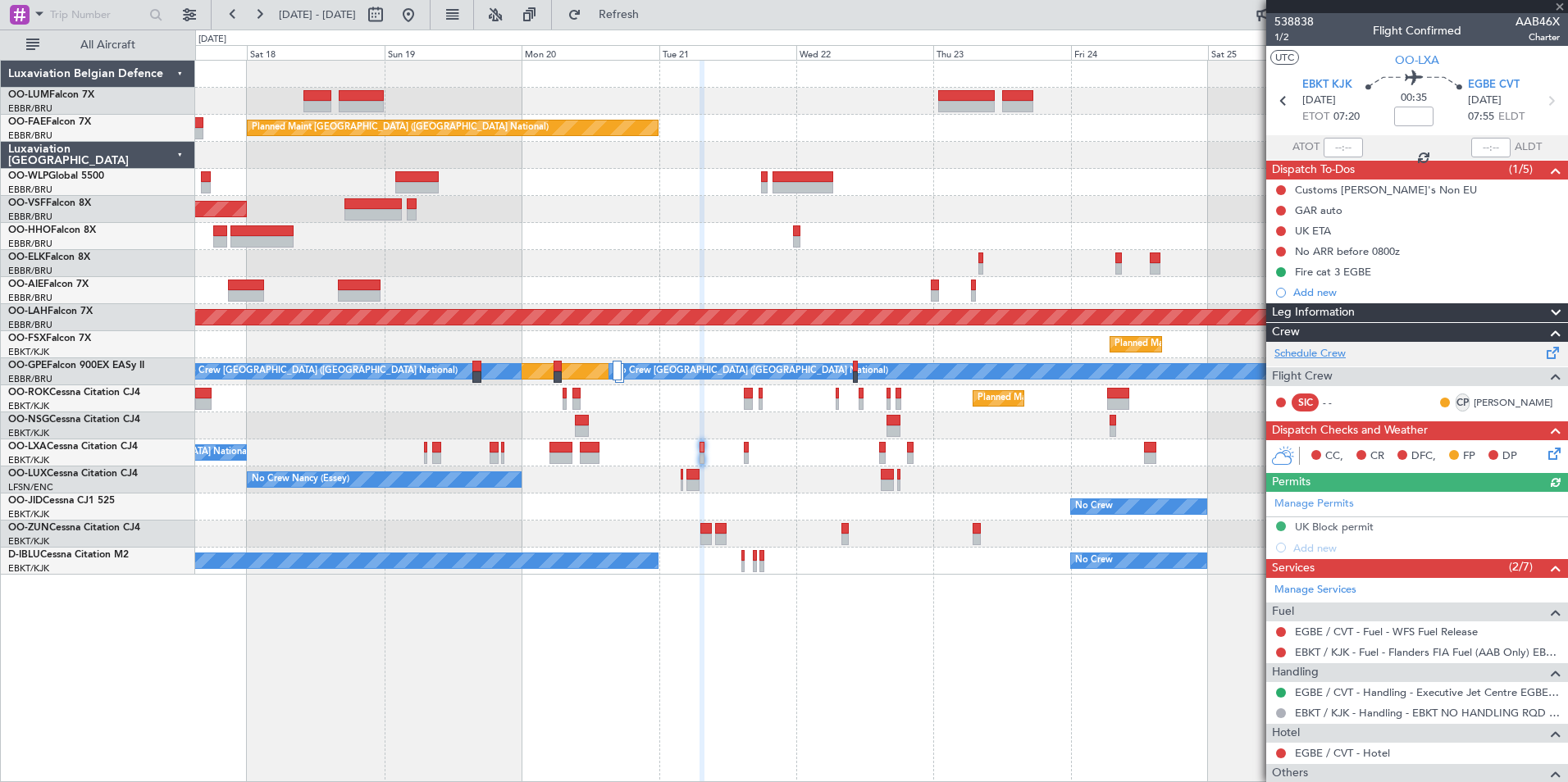
click at [1325, 349] on link "Schedule Crew" at bounding box center [1310, 353] width 71 height 17
click at [755, 689] on div "Planned Maint Kortrijk-Wevelgem Owner Melsbroek Air Base AOG Maint Sibiu Owner …" at bounding box center [881, 421] width 1372 height 722
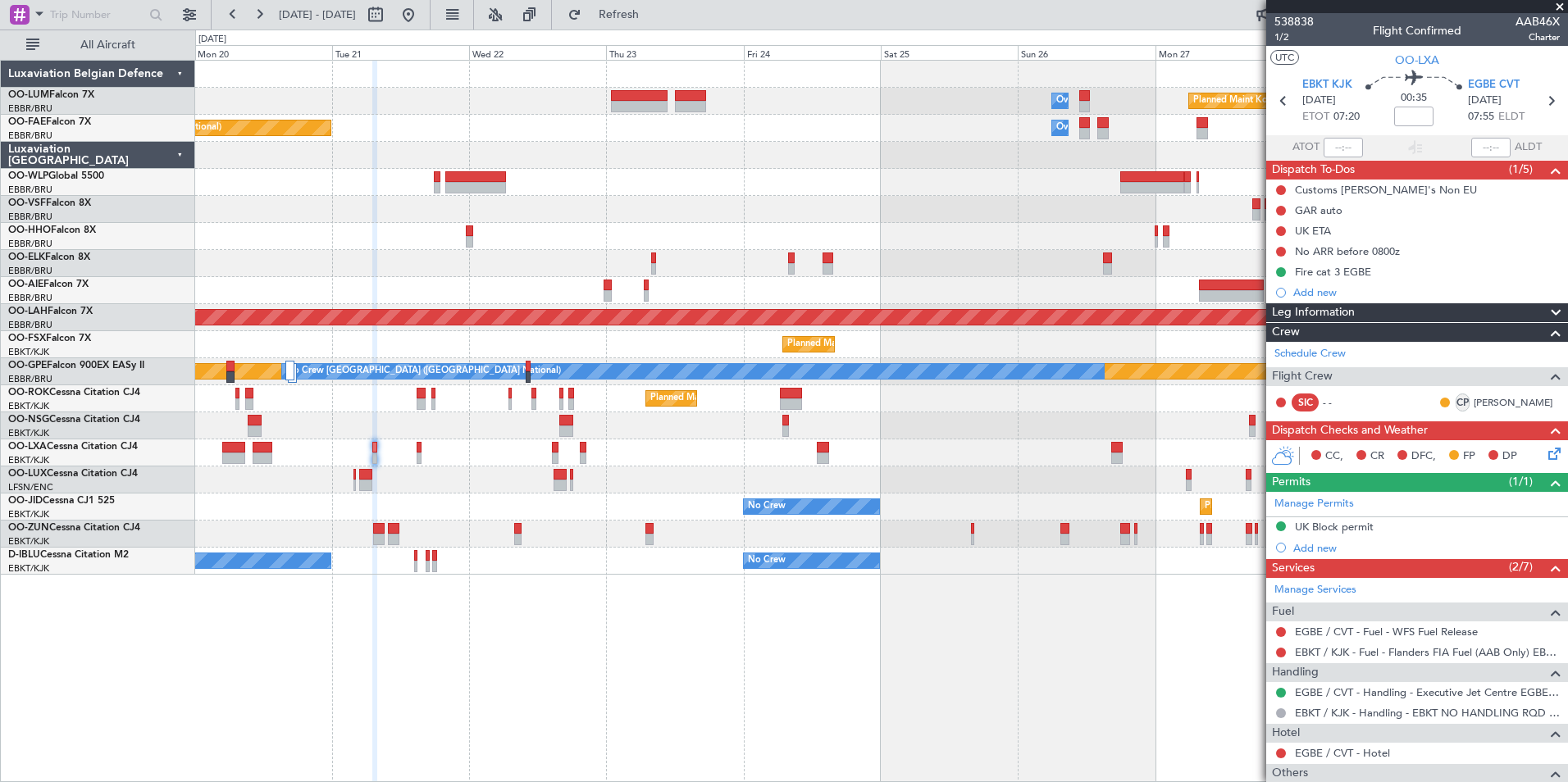
click at [819, 644] on div "Planned Maint Kortrijk-Wevelgem Owner Melsbroek Air Base Owner Melsbroek Air Ba…" at bounding box center [881, 421] width 1372 height 722
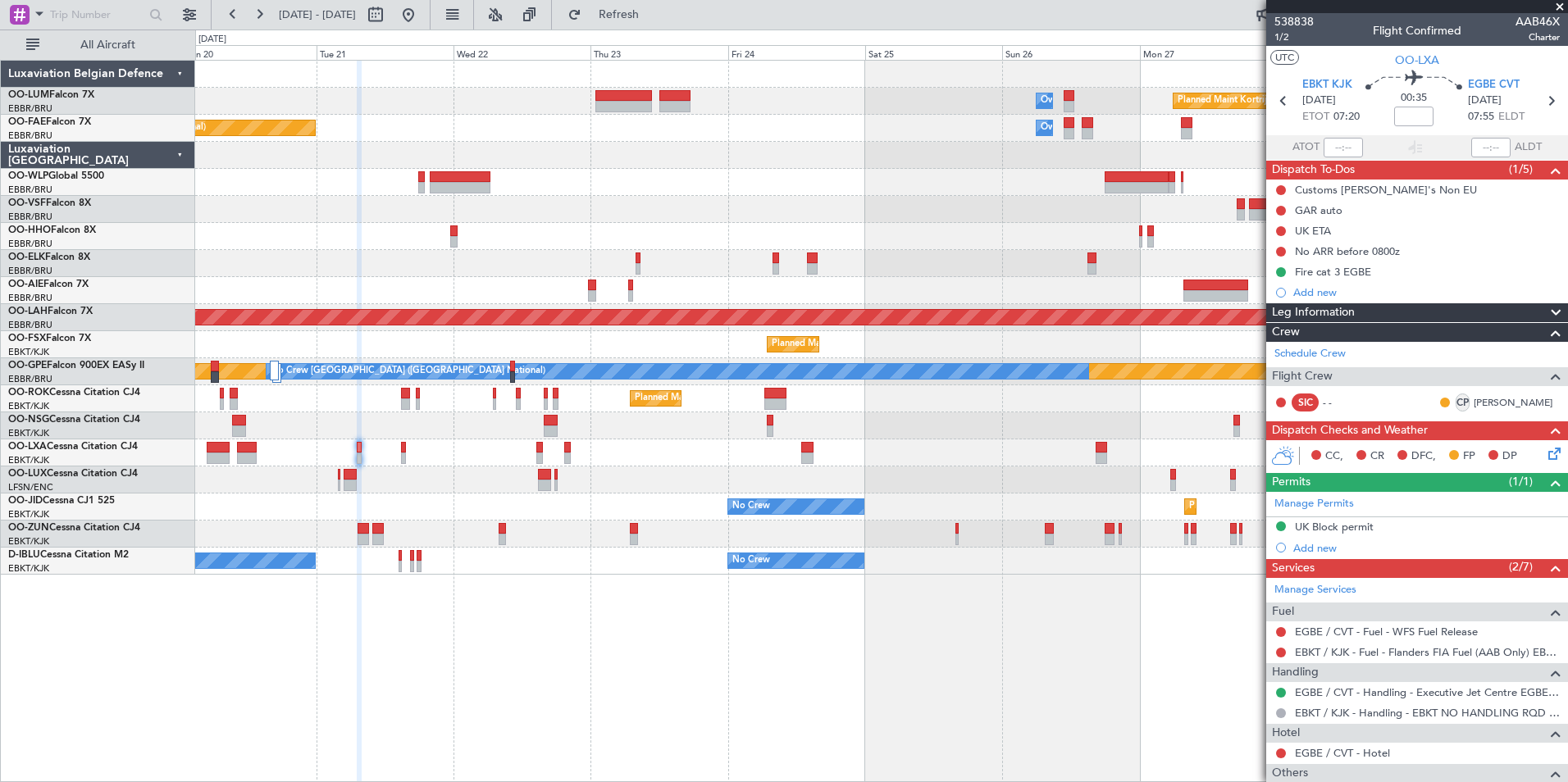
click at [679, 760] on div "Planned Maint Kortrijk-Wevelgem Owner Melsbroek Air Base Owner Melsbroek Air Ba…" at bounding box center [881, 421] width 1372 height 722
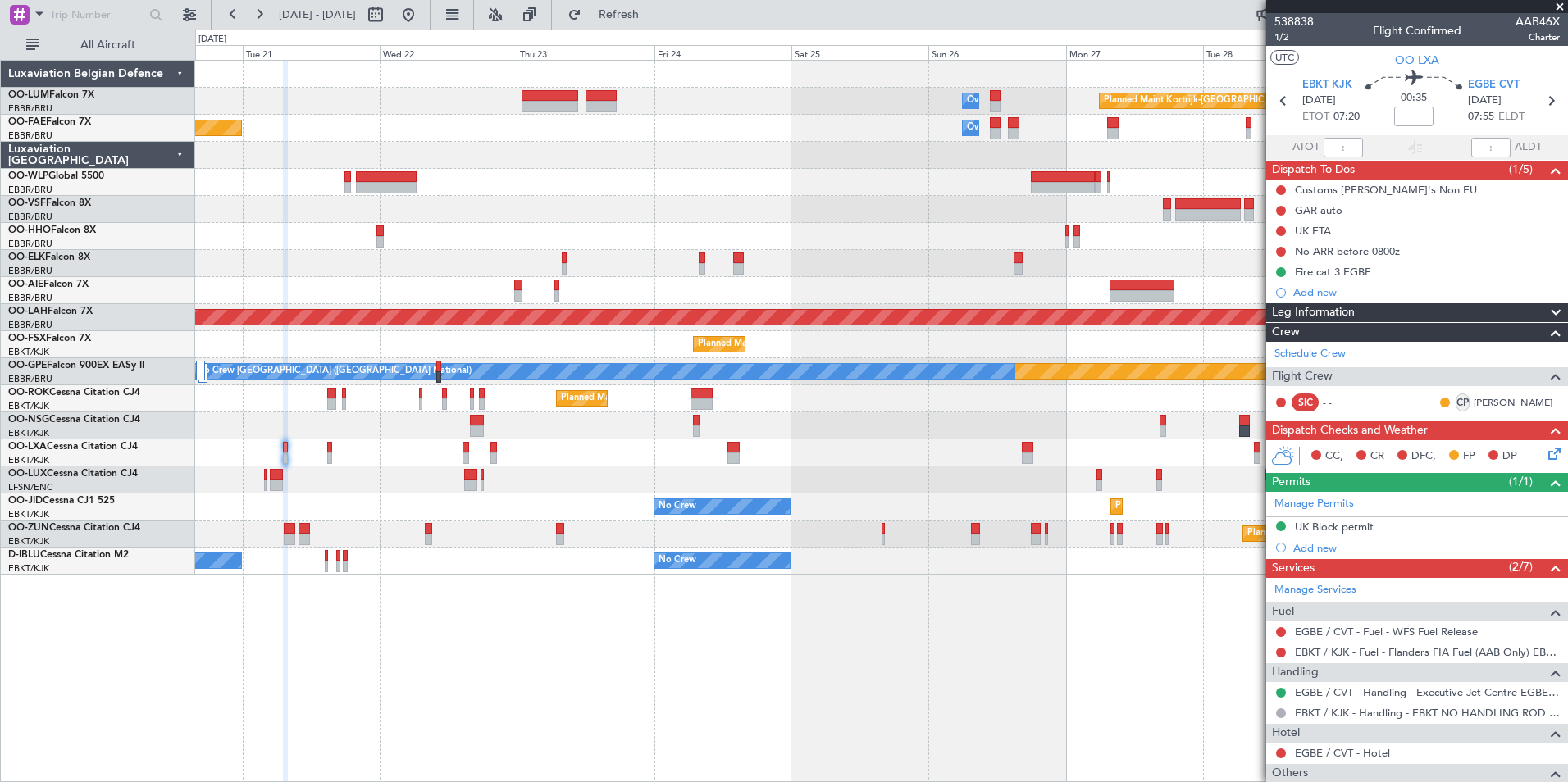
click at [723, 740] on div "Planned Maint Kortrijk-Wevelgem Owner Melsbroek Air Base Owner Melsbroek Air Ba…" at bounding box center [881, 421] width 1372 height 722
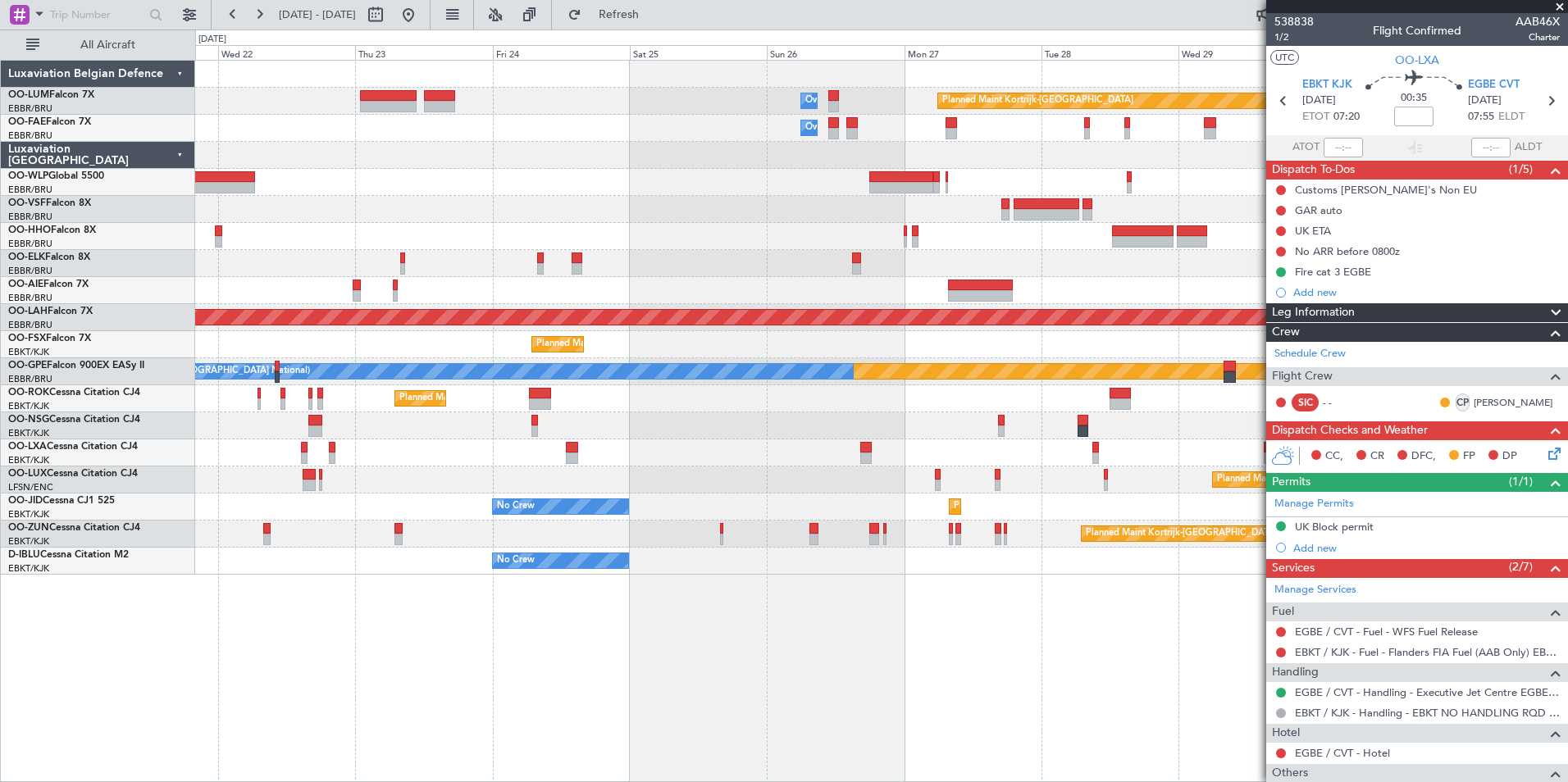
click at [846, 624] on div "Planned Maint Kortrijk-Wevelgem Owner Melsbroek Air Base Owner Melsbroek Air Ba…" at bounding box center [881, 421] width 1372 height 722
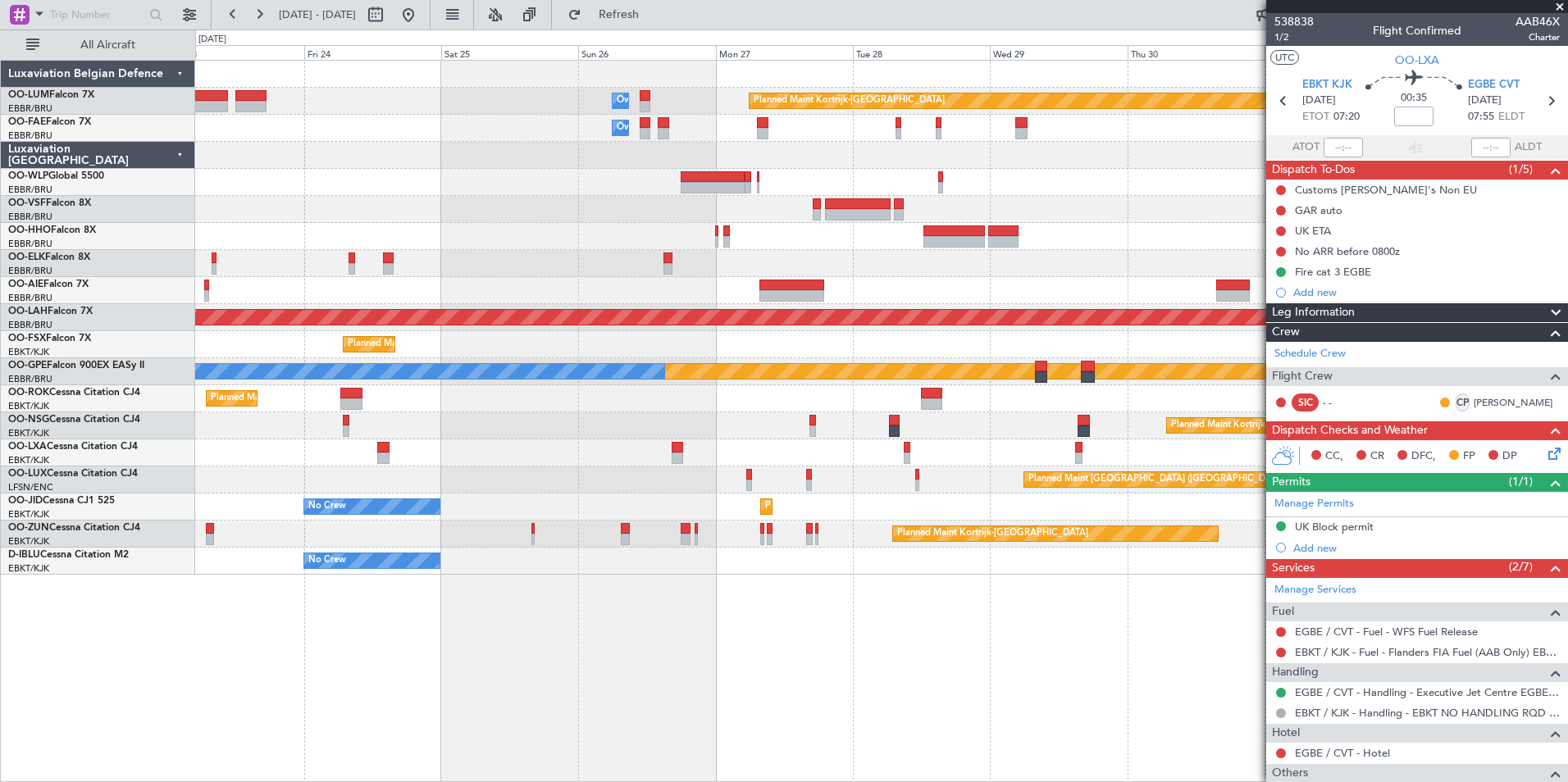
click at [911, 603] on div "Planned Maint Kortrijk-Wevelgem Owner Melsbroek Air Base Owner Melsbroek Air Ba…" at bounding box center [881, 421] width 1372 height 722
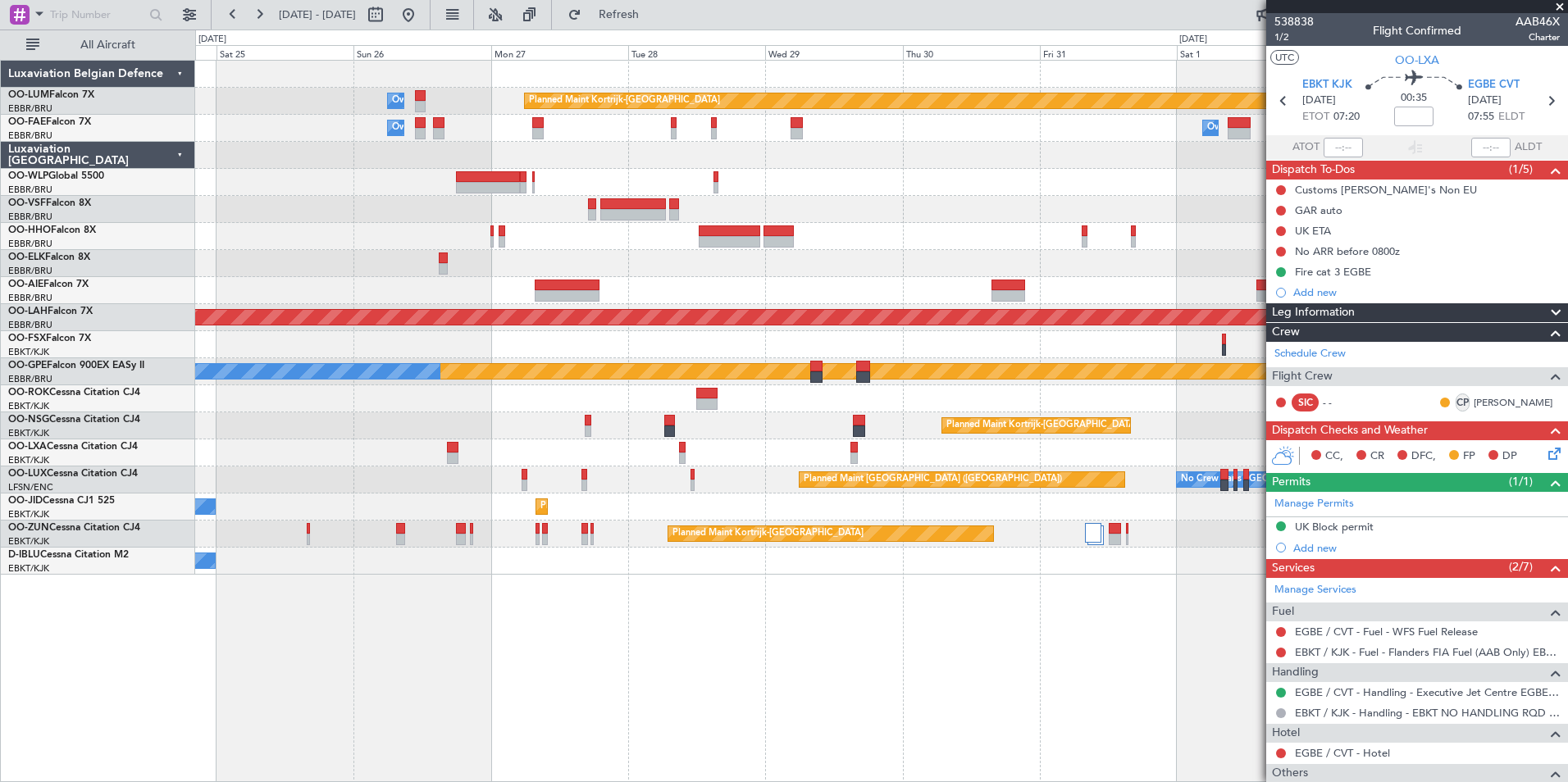
click at [734, 616] on div "Planned Maint Kortrijk-Wevelgem Owner Melsbroek Air Base Owner Melsbroek Air Ba…" at bounding box center [881, 421] width 1372 height 722
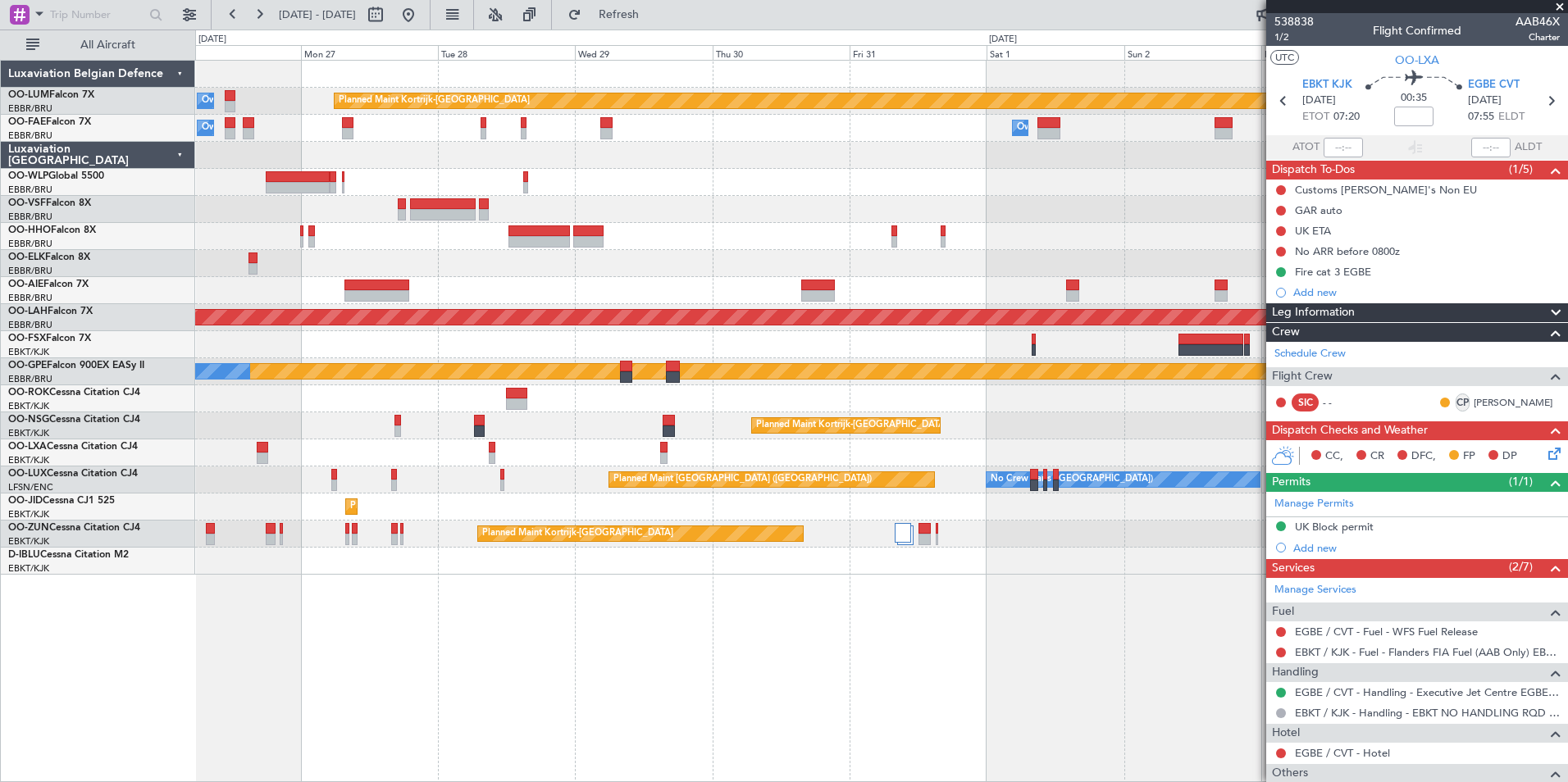
click at [824, 614] on div "Planned Maint Kortrijk-Wevelgem Owner Melsbroek Air Base Owner Melsbroek Air Ba…" at bounding box center [881, 421] width 1372 height 722
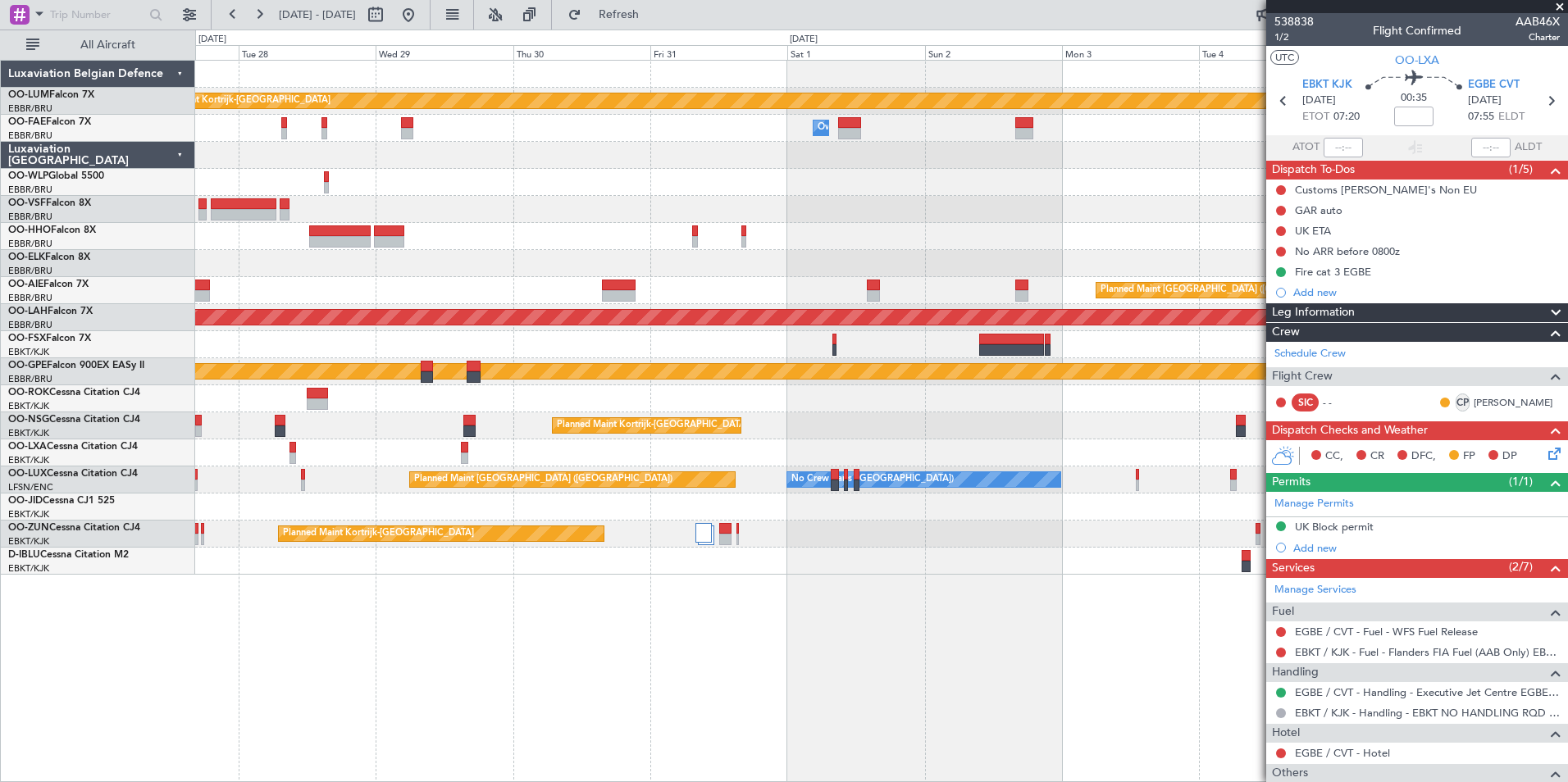
click at [1317, 781] on html "27 Oct 2025 - 06 Nov 2025 Refresh Quick Links All Aircraft Planned Maint Kortri…" at bounding box center [784, 391] width 1568 height 782
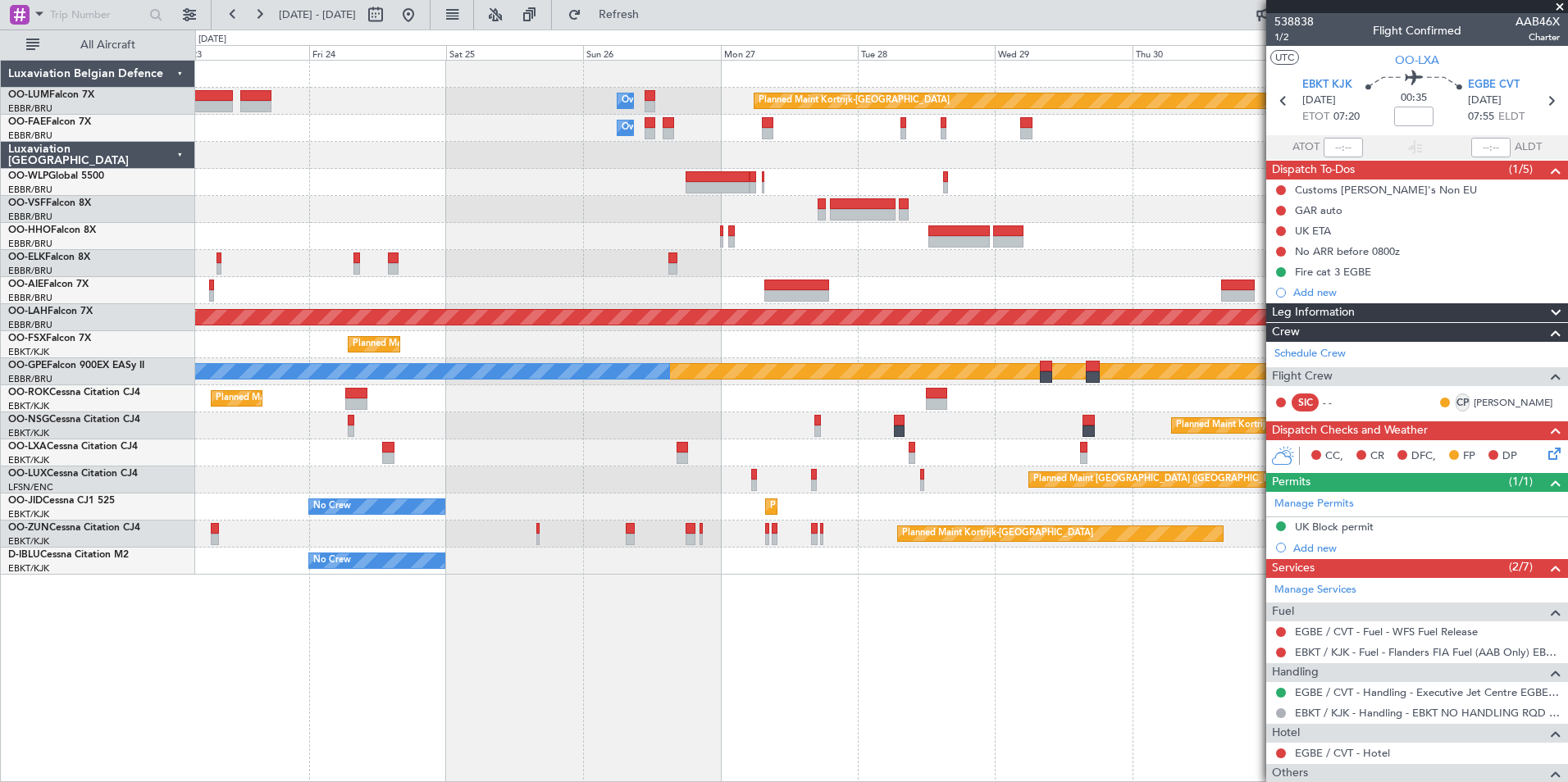
click at [1005, 781] on html "27 Oct 2025 - 06 Nov 2025 Refresh Quick Links All Aircraft Planned Maint Kortri…" at bounding box center [784, 391] width 1568 height 782
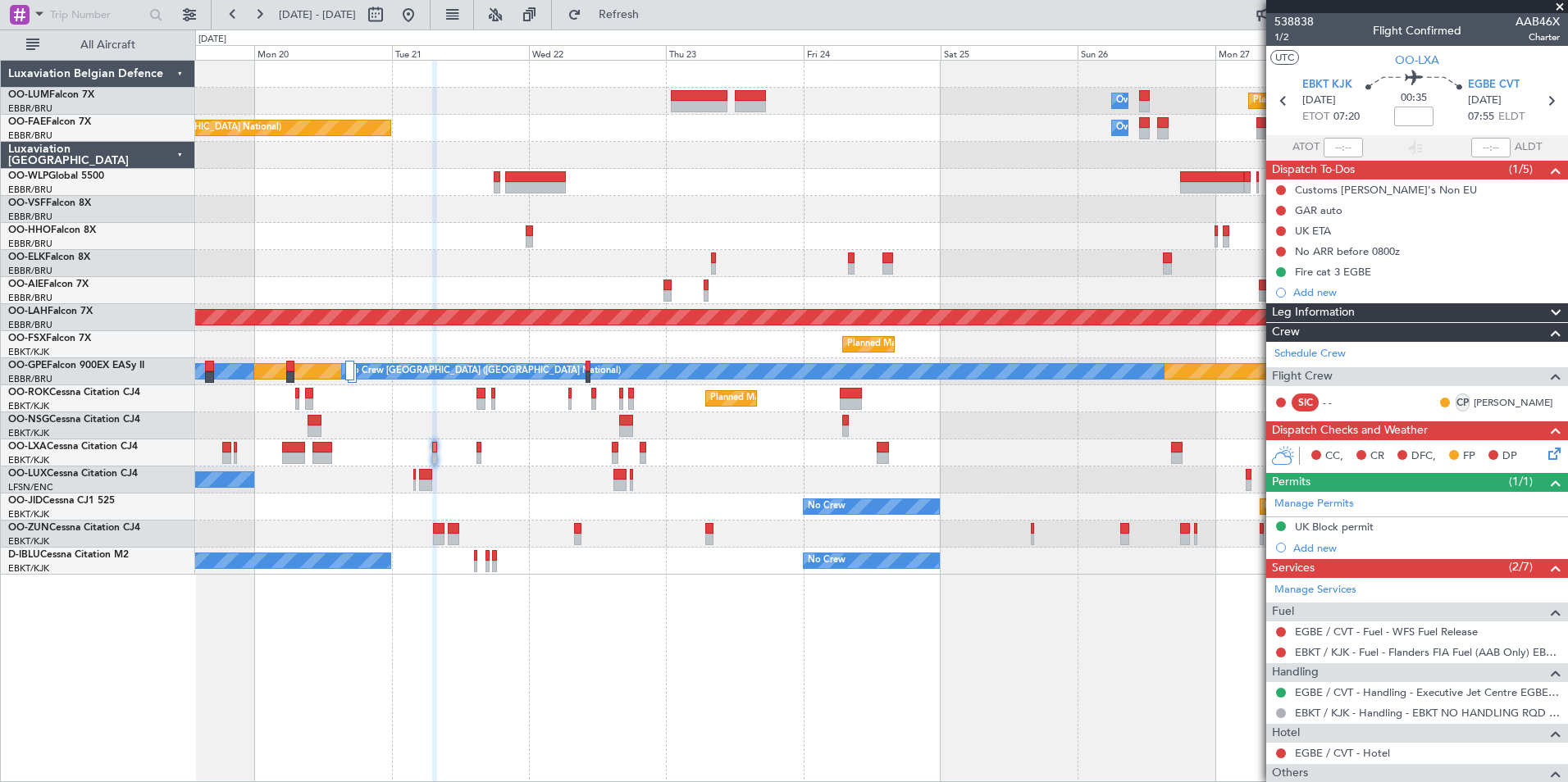
click at [1092, 776] on div "Planned Maint Kortrijk-Wevelgem Owner Melsbroek Air Base AOG Maint Sibiu Owner …" at bounding box center [881, 421] width 1372 height 722
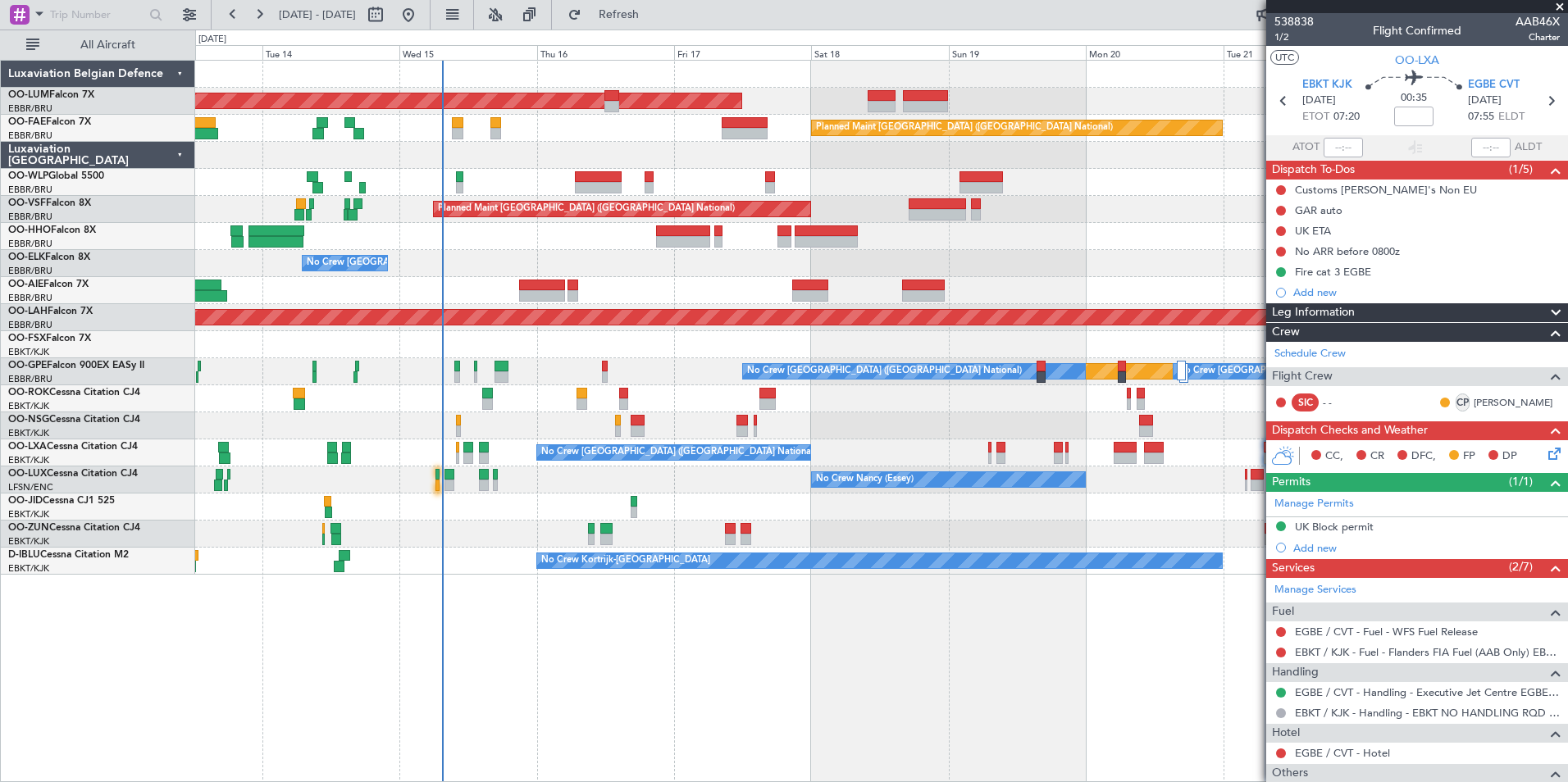
click at [884, 745] on div "AOG Maint Sibiu Planned Maint Brussels (Brussels National) Owner Melsbroek Air …" at bounding box center [881, 421] width 1372 height 722
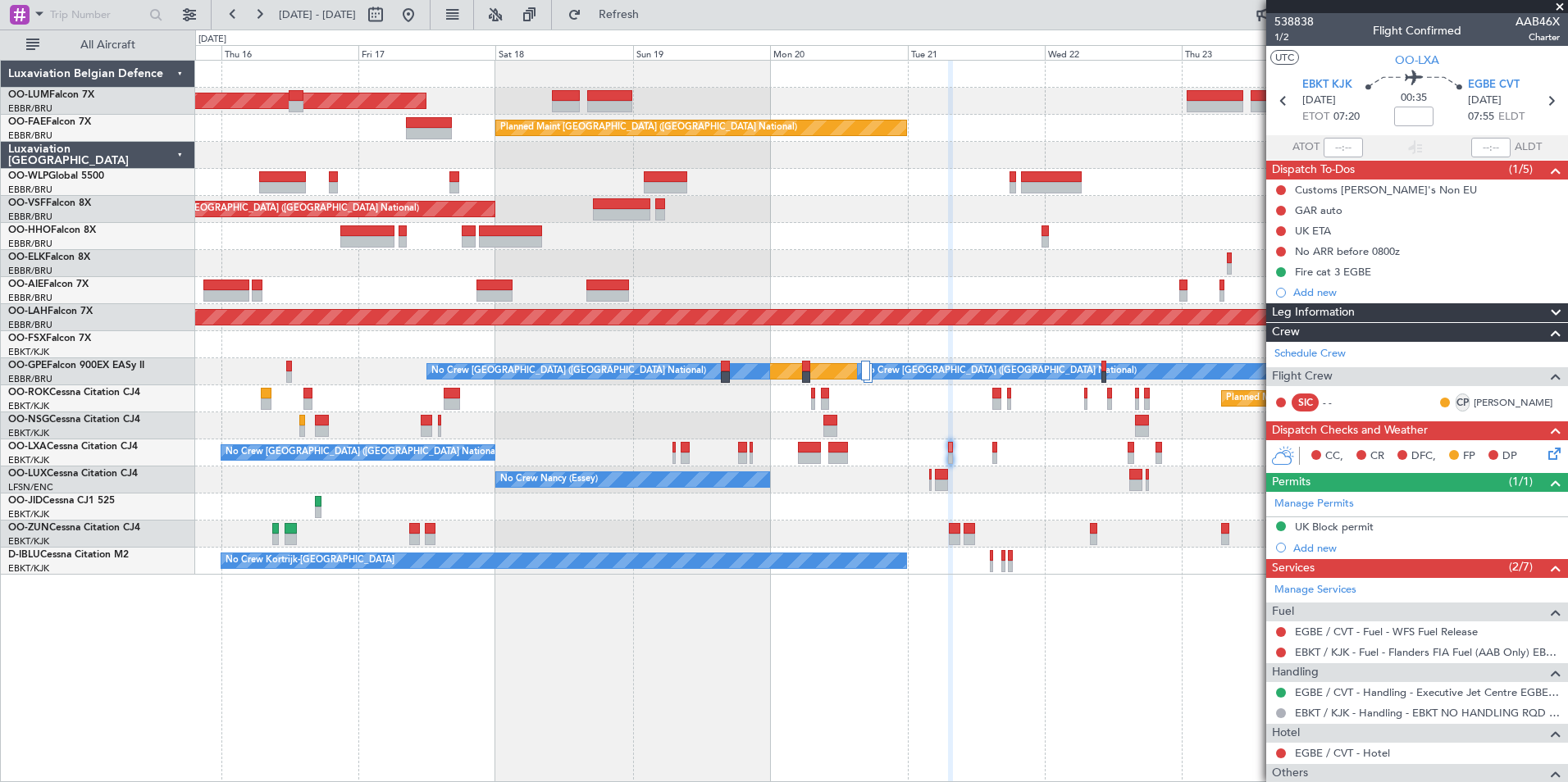
click at [300, 738] on div "AOG Maint Sibiu Owner Melsbroek Air Base Planned Maint Kortrijk-Wevelgem Planne…" at bounding box center [881, 421] width 1372 height 722
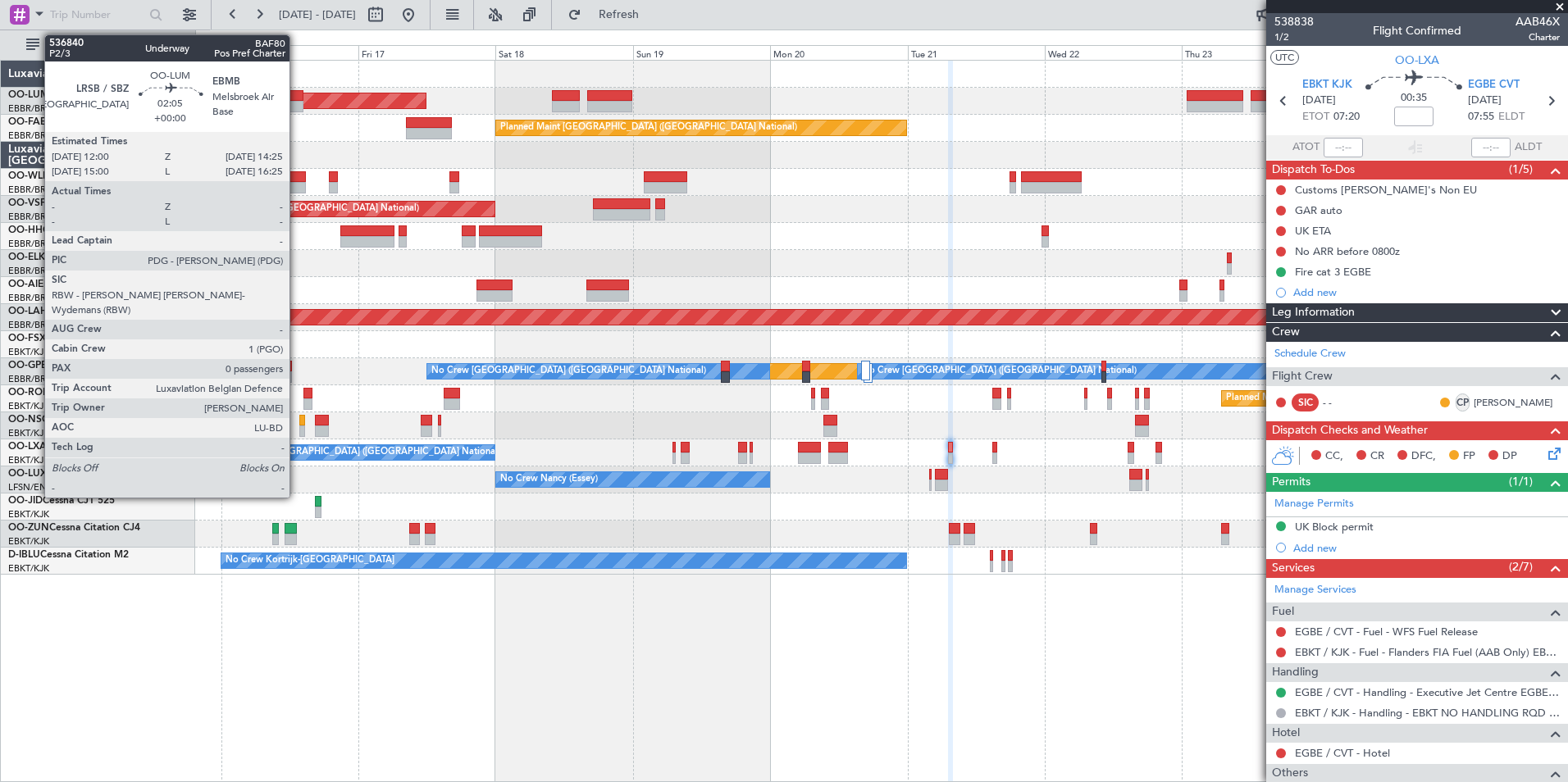
click at [297, 99] on div at bounding box center [296, 96] width 14 height 12
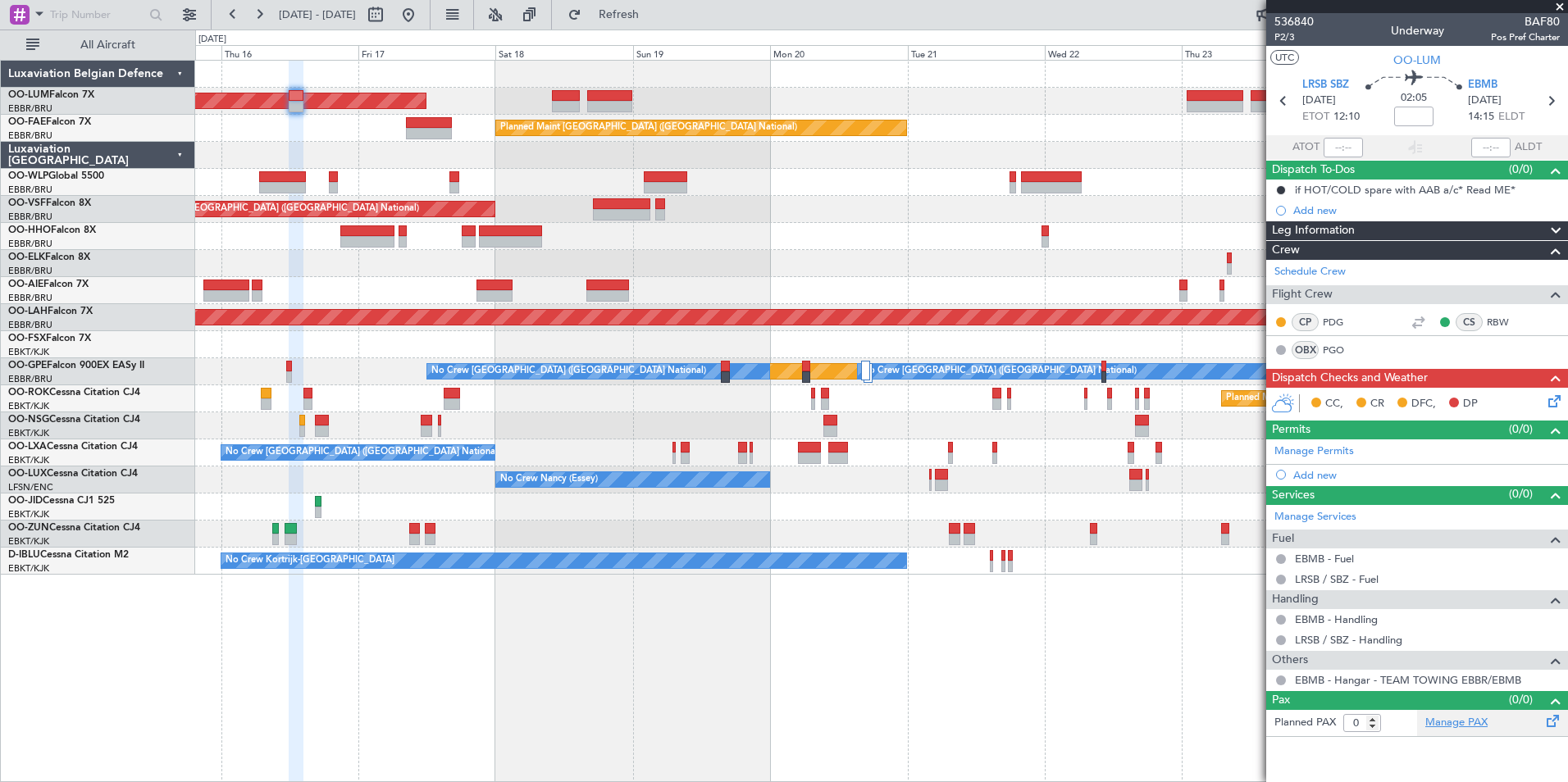
click at [1452, 714] on link "Manage PAX" at bounding box center [1456, 722] width 63 height 17
click at [1326, 279] on link "Schedule Crew" at bounding box center [1310, 272] width 71 height 17
click at [626, 9] on button "Refresh" at bounding box center [609, 15] width 99 height 26
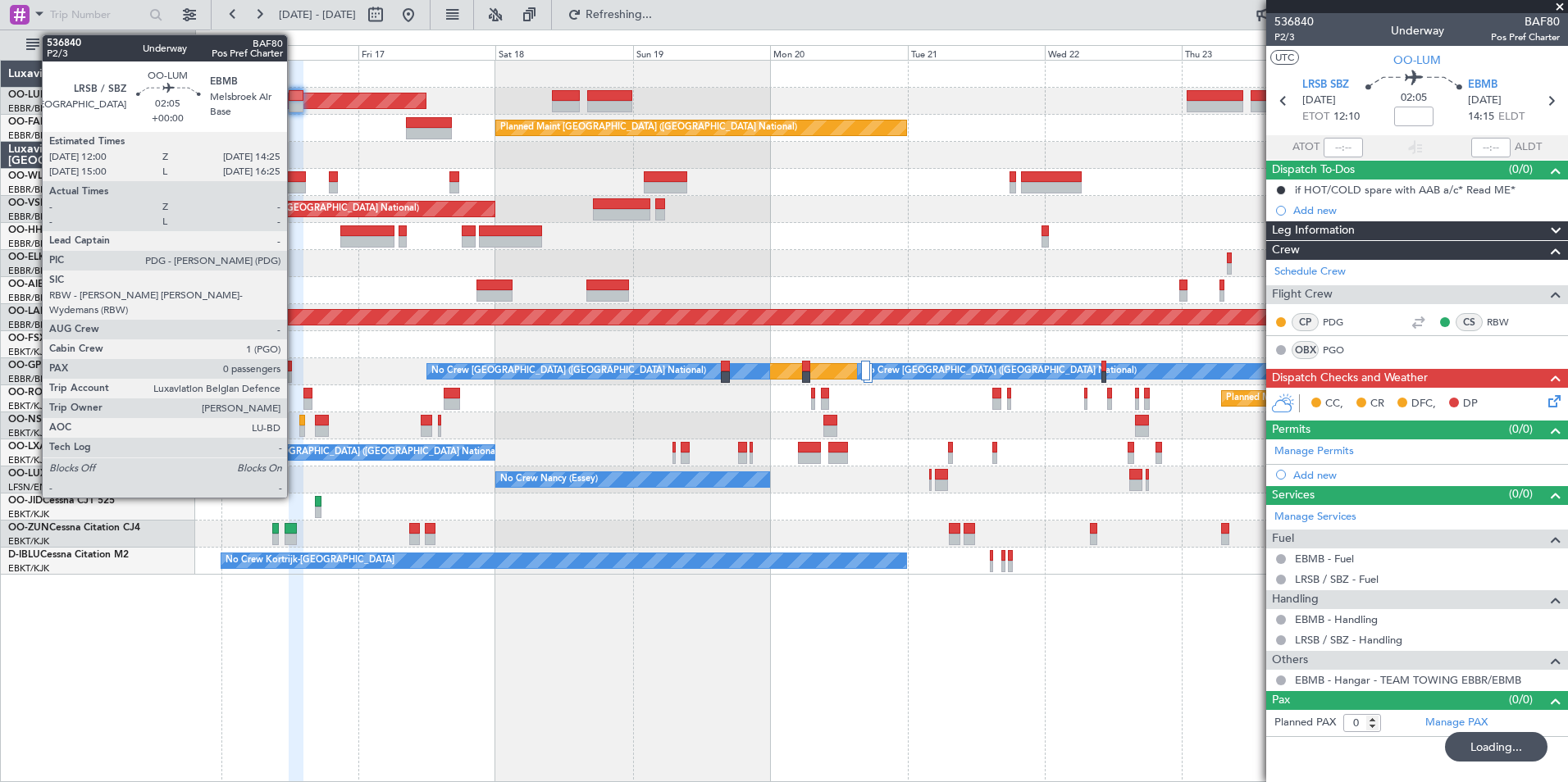
click at [295, 93] on div at bounding box center [296, 96] width 14 height 12
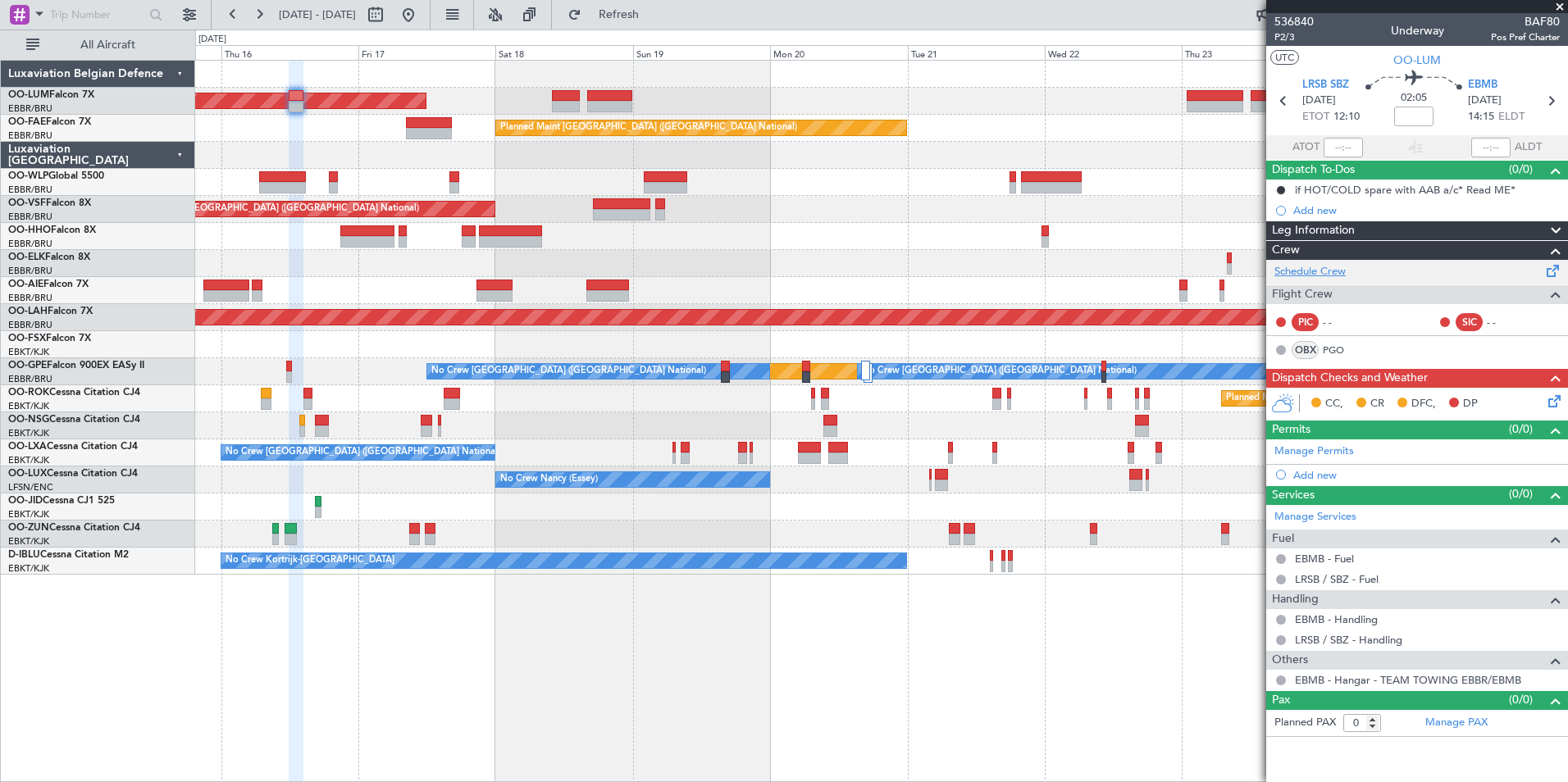
click at [1327, 271] on link "Schedule Crew" at bounding box center [1310, 272] width 71 height 17
drag, startPoint x: 645, startPoint y: 12, endPoint x: 509, endPoint y: 73, distance: 149.1
click at [633, 18] on button "Refresh" at bounding box center [609, 15] width 99 height 26
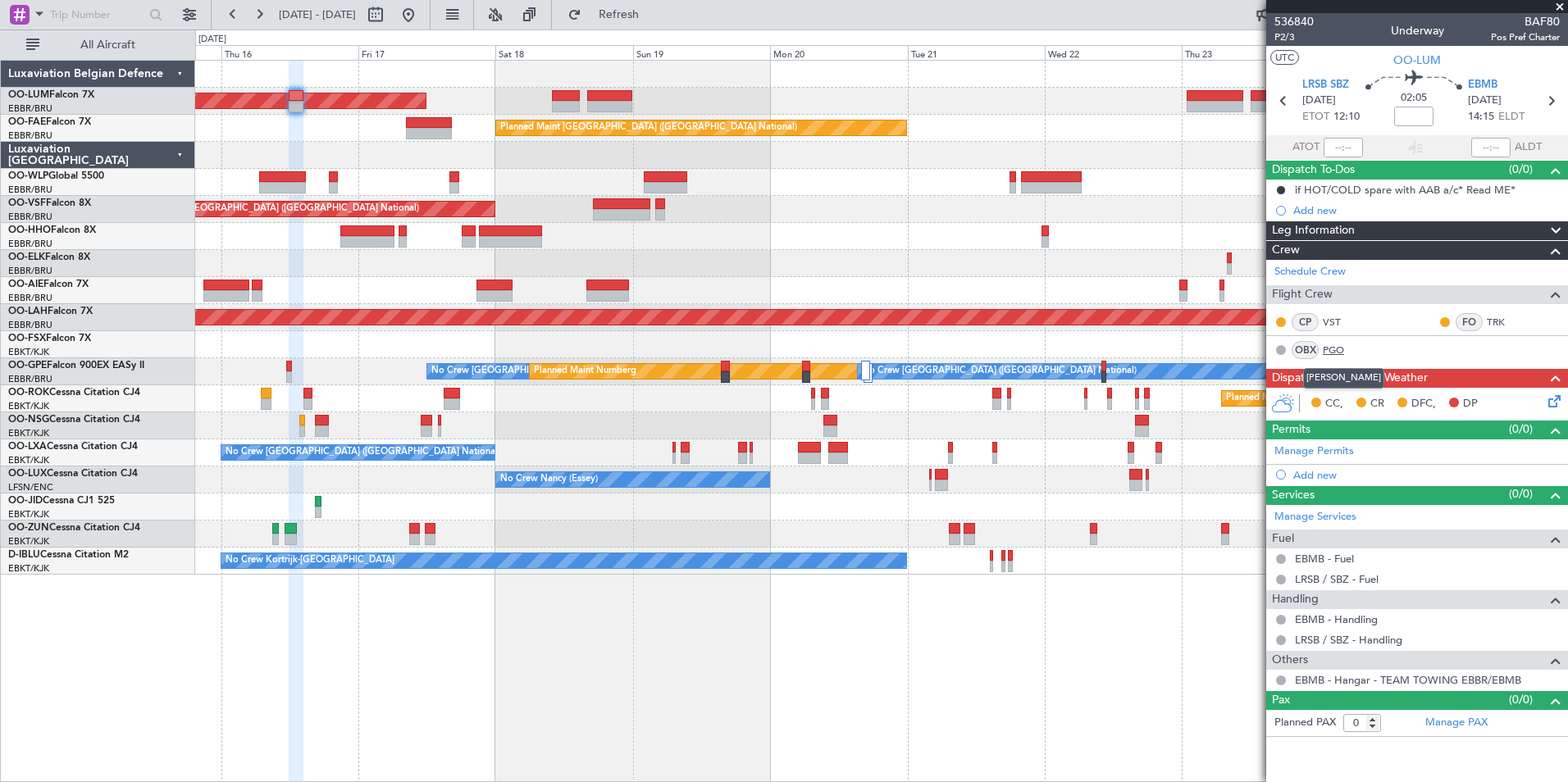
click at [1341, 348] on link "PGO" at bounding box center [1341, 349] width 37 height 15
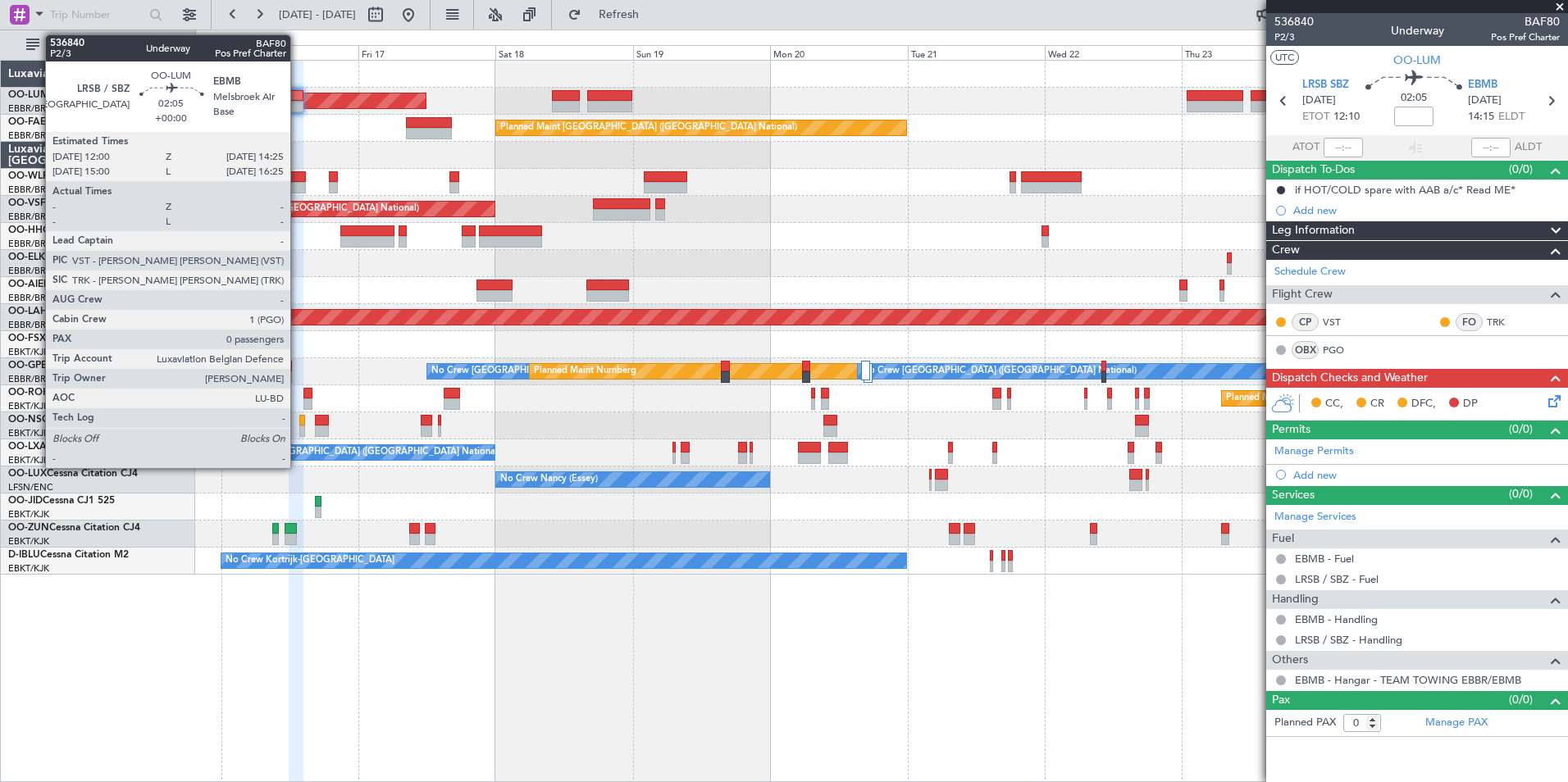
click at [298, 103] on div at bounding box center [296, 107] width 14 height 12
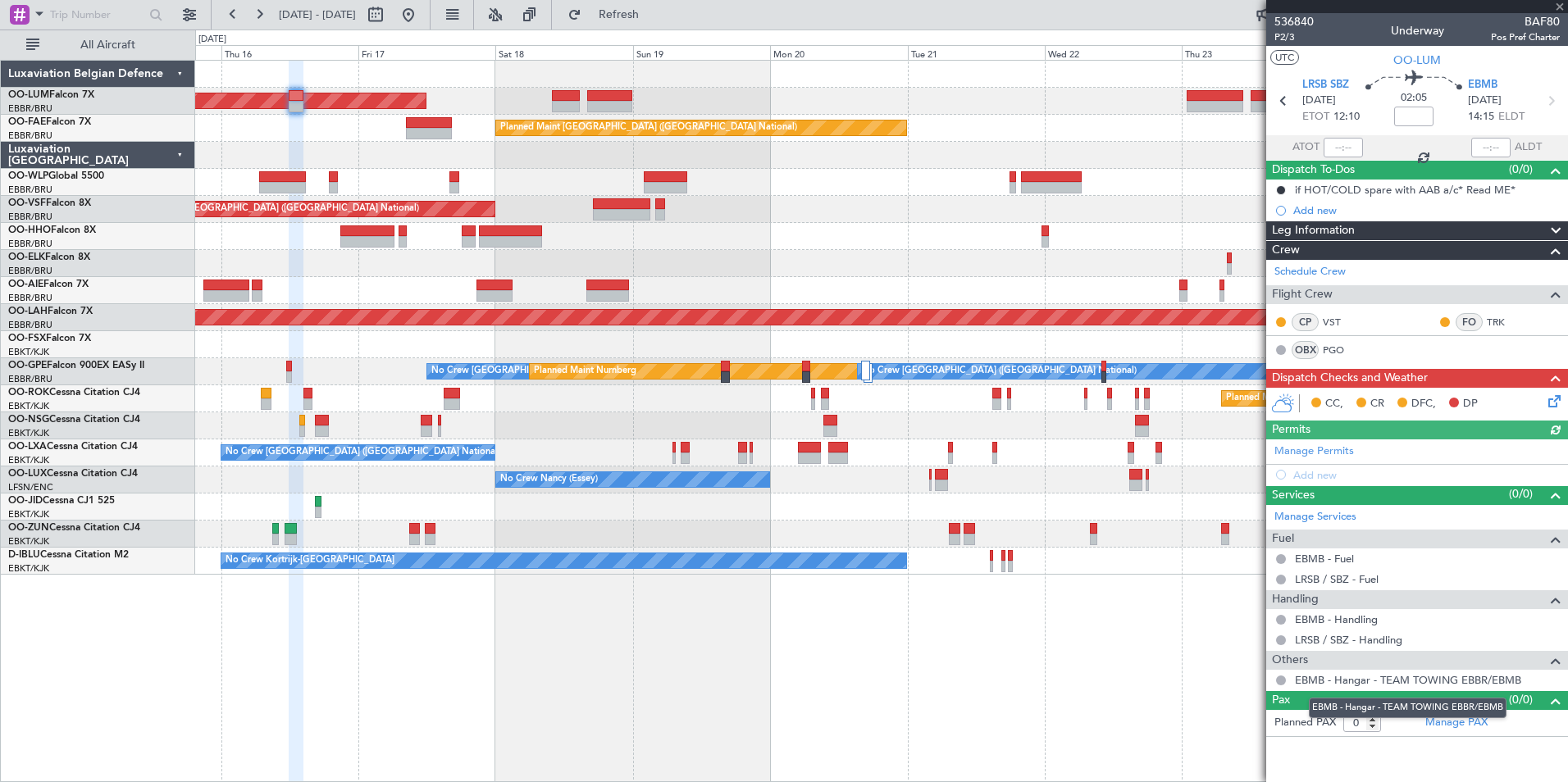
click at [1472, 724] on mat-tooltip-component "EBMB - Hangar - TEAM TOWING EBBR/EBMB" at bounding box center [1407, 708] width 220 height 43
click at [1450, 715] on link "Manage PAX" at bounding box center [1456, 722] width 63 height 17
click at [1361, 341] on div "Steve August M. Vanhecke (VST)" at bounding box center [1361, 341] width 0 height 0
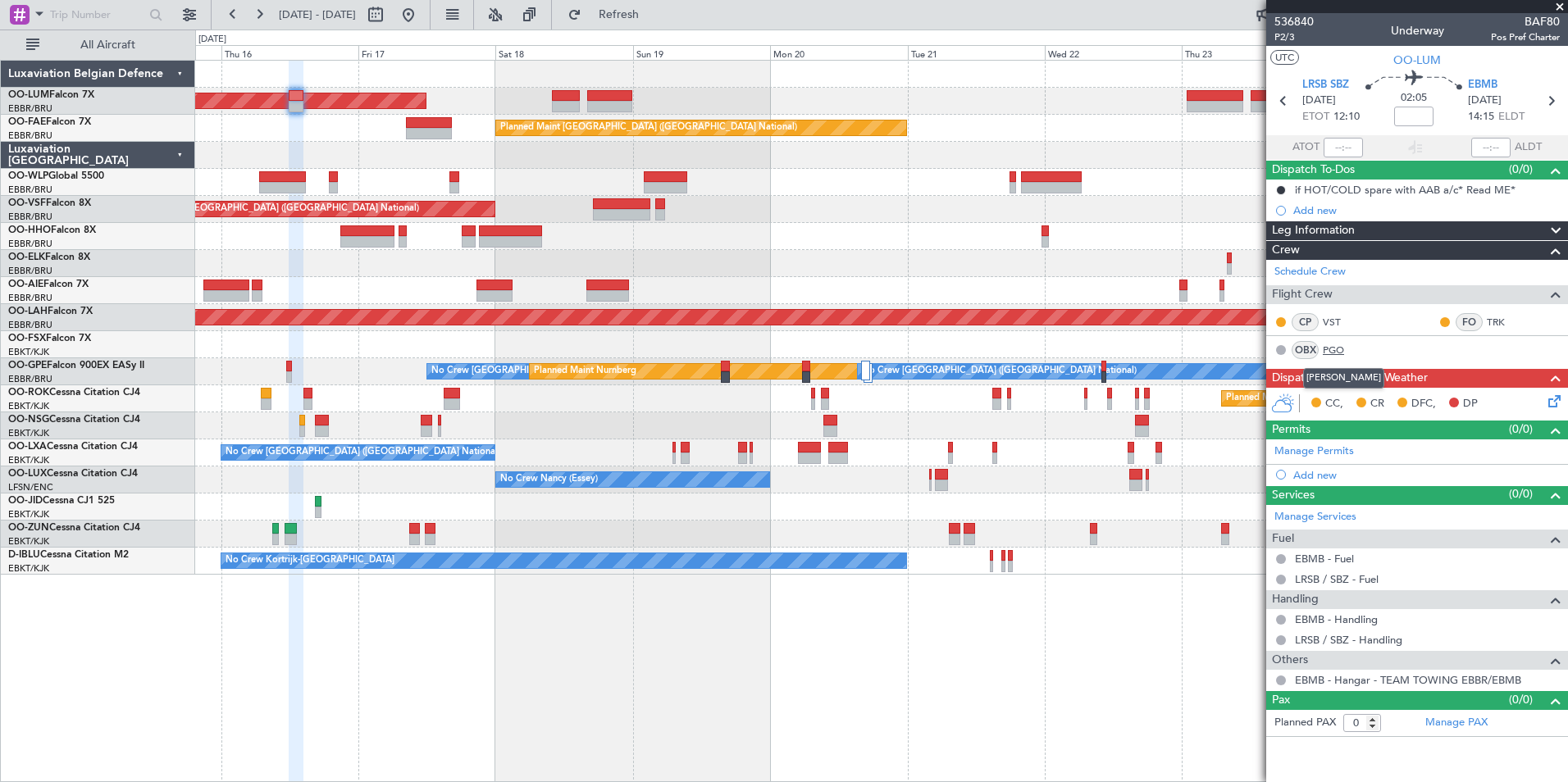
click at [1345, 351] on link "PGO" at bounding box center [1341, 349] width 37 height 15
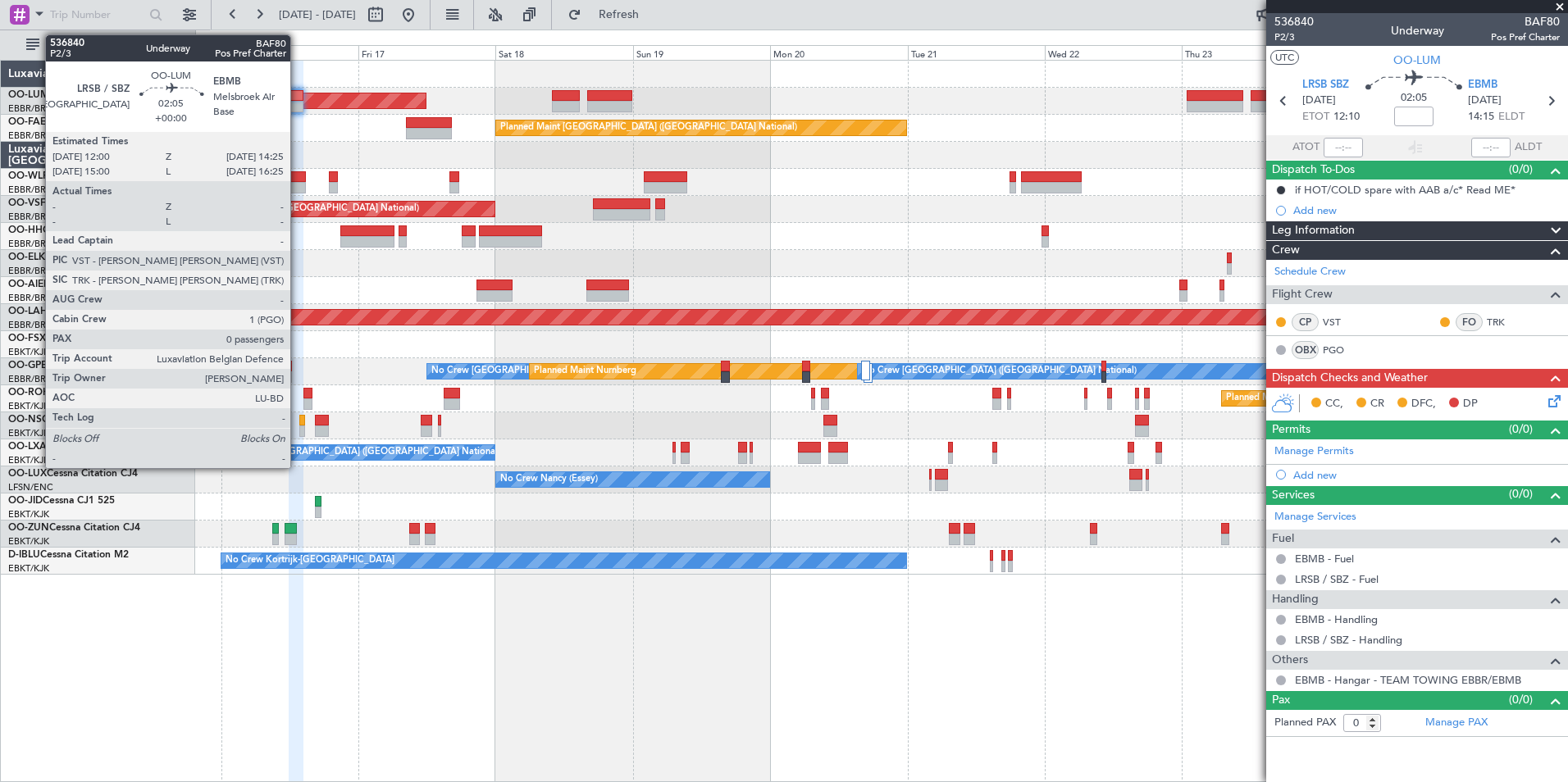
click at [298, 98] on div at bounding box center [296, 96] width 14 height 12
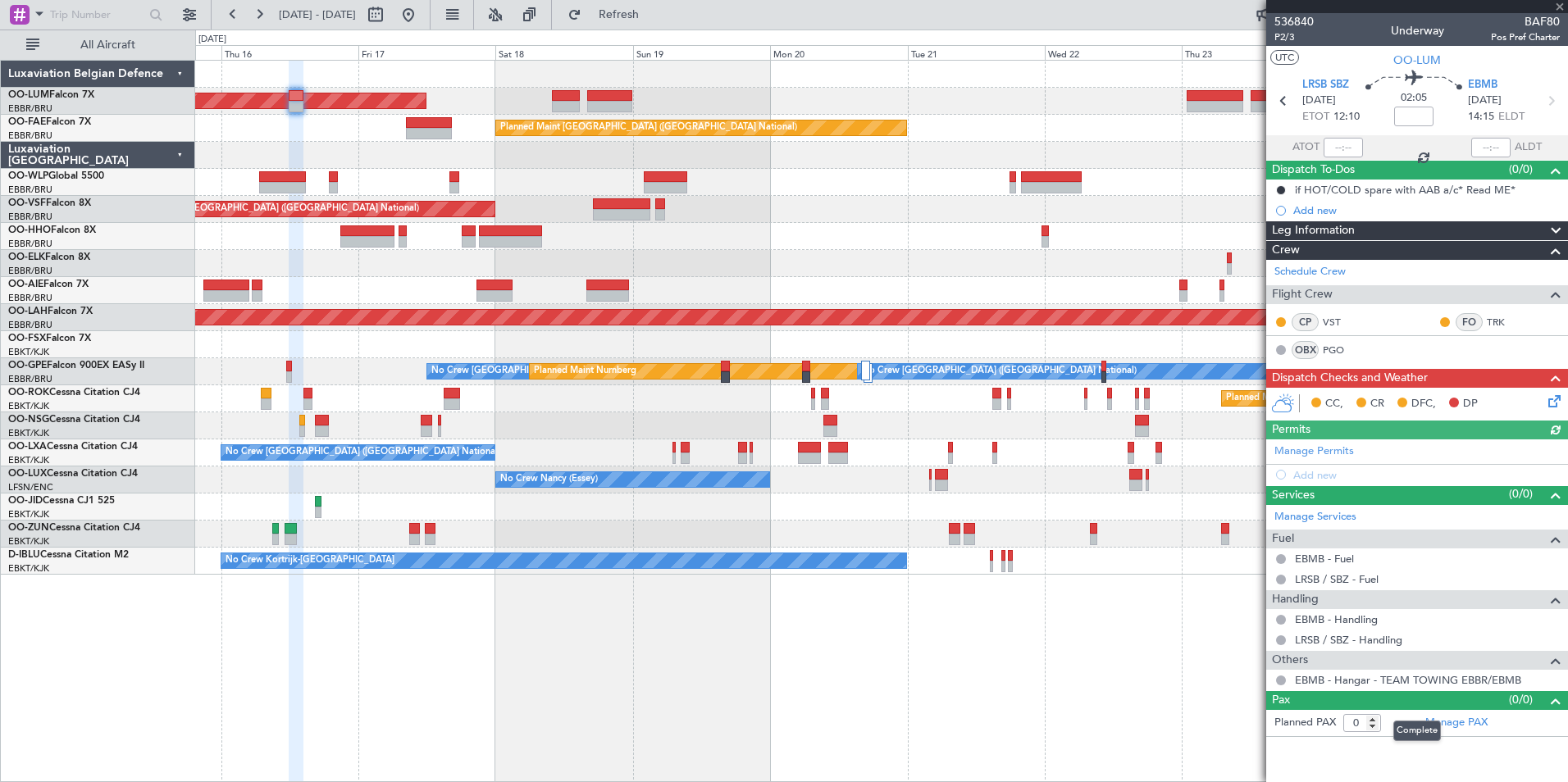
click at [1445, 724] on mat-tooltip-component "Complete" at bounding box center [1416, 731] width 70 height 43
click at [1463, 712] on div "Manage PAX" at bounding box center [1492, 722] width 151 height 26
click at [659, 25] on button "Refresh" at bounding box center [609, 15] width 99 height 26
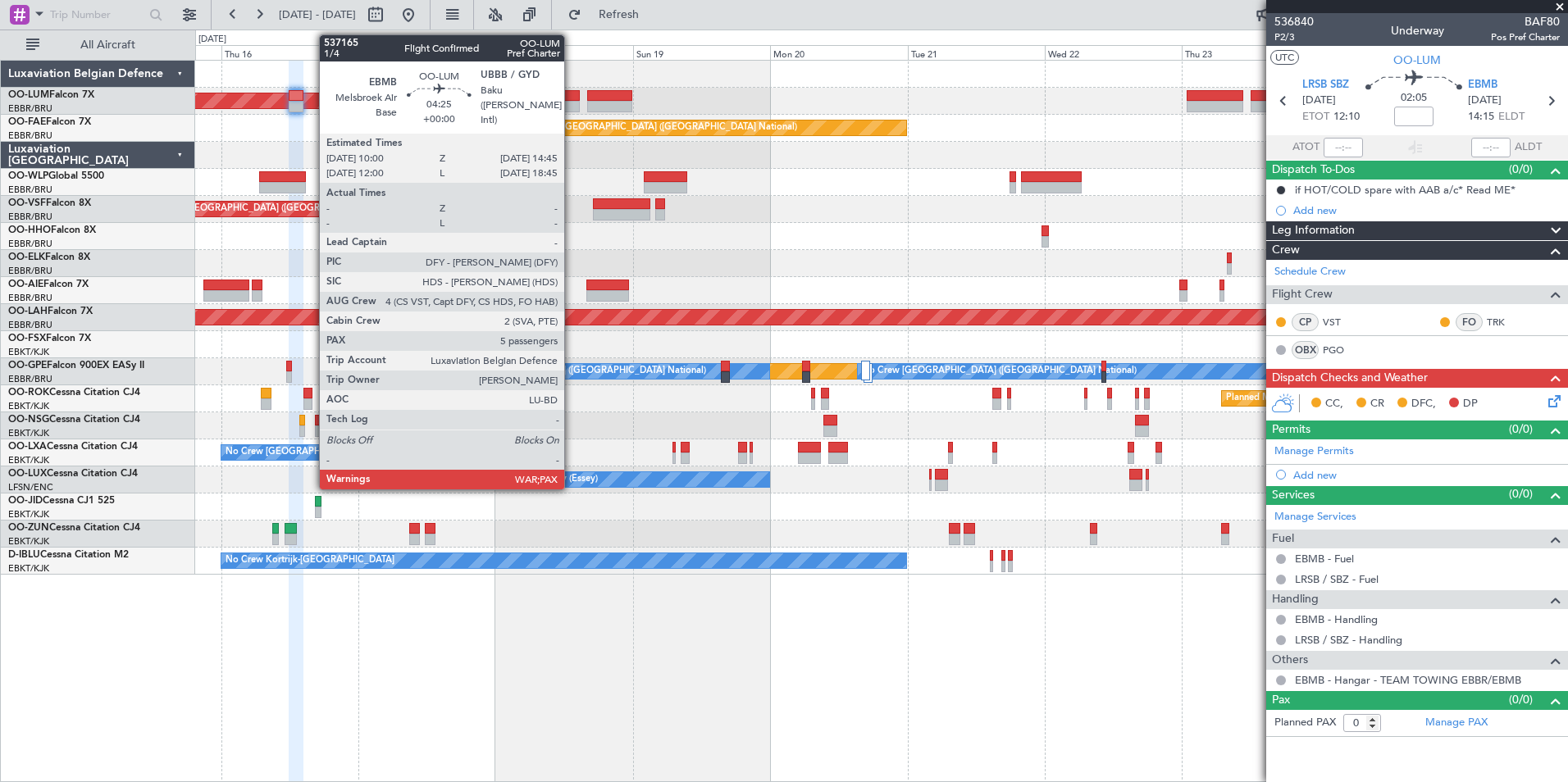
click at [572, 94] on div at bounding box center [566, 96] width 27 height 12
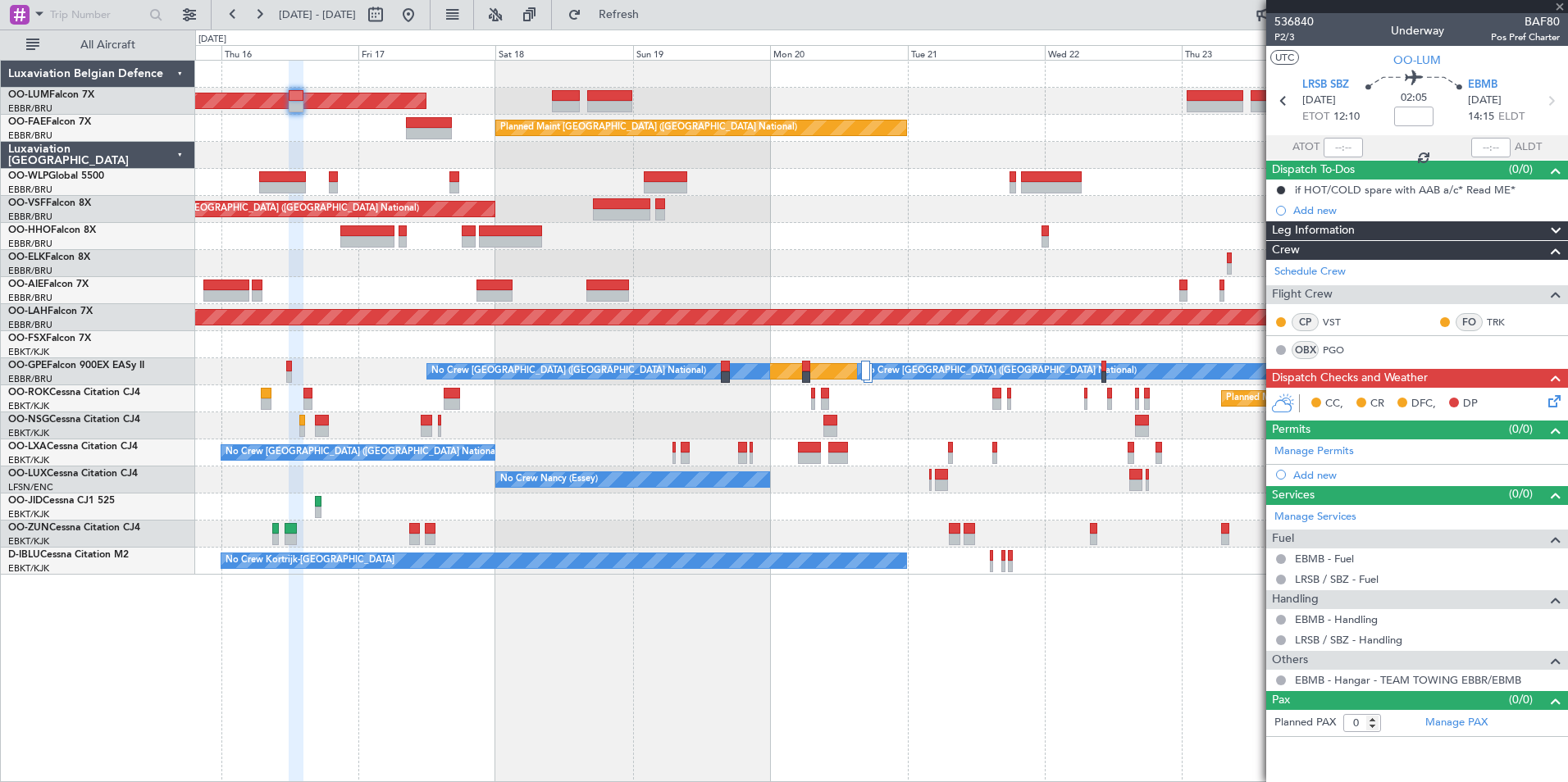
type input "5"
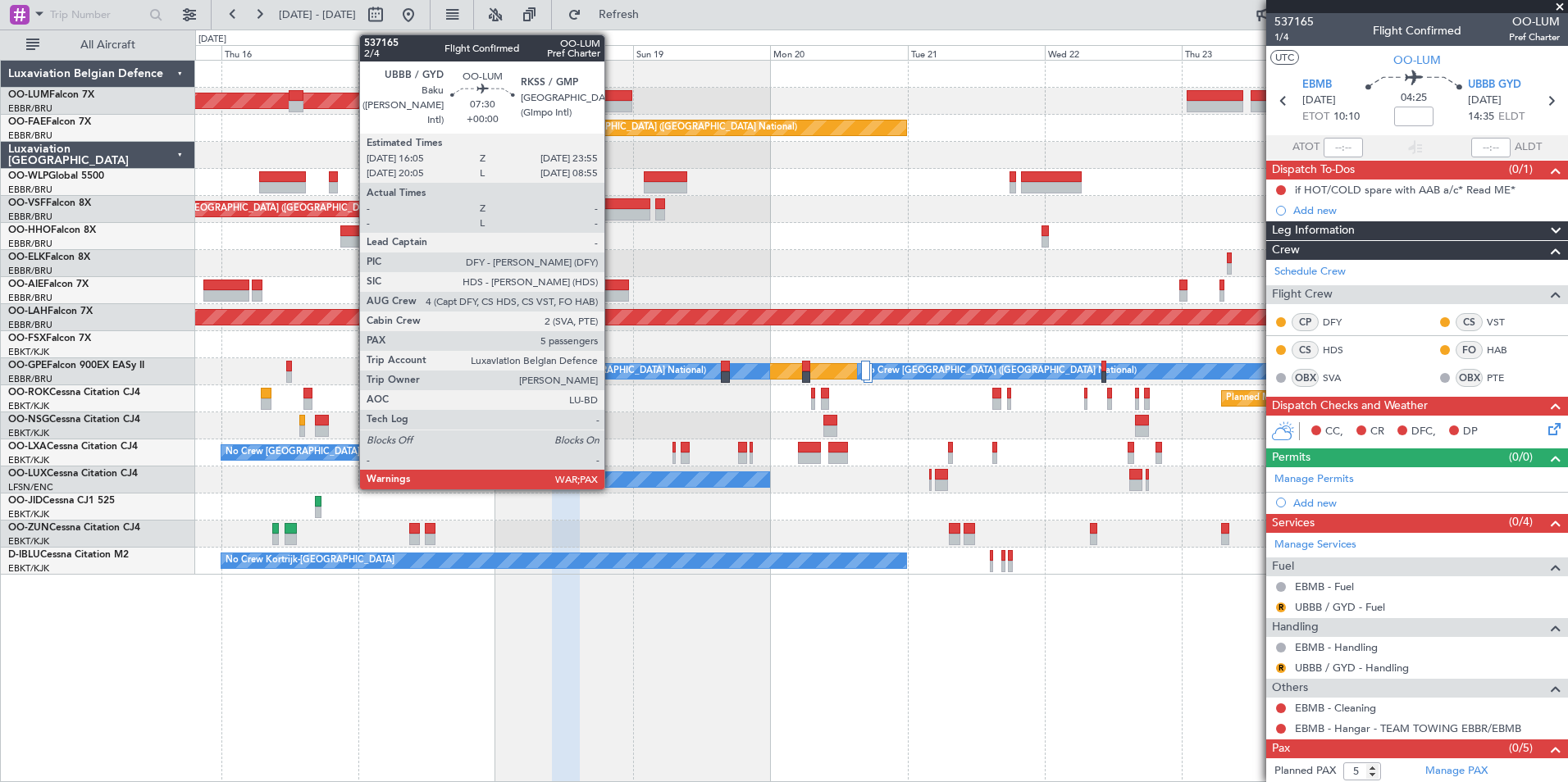
click at [612, 99] on div at bounding box center [610, 96] width 45 height 12
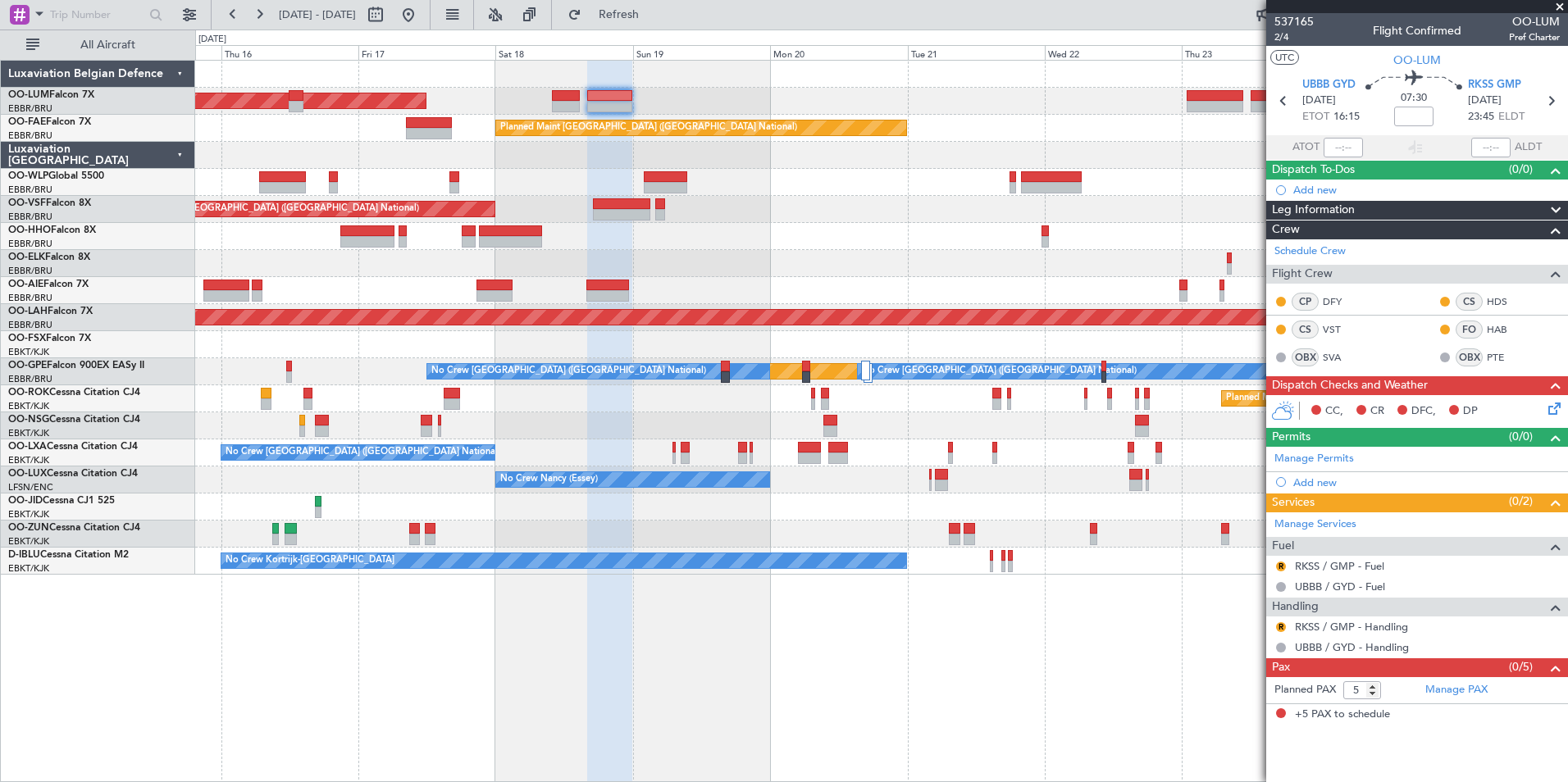
click at [807, 686] on div "AOG Maint Sibiu Owner Melsbroek Air Base Planned Maint Kortrijk-Wevelgem Planne…" at bounding box center [881, 421] width 1372 height 722
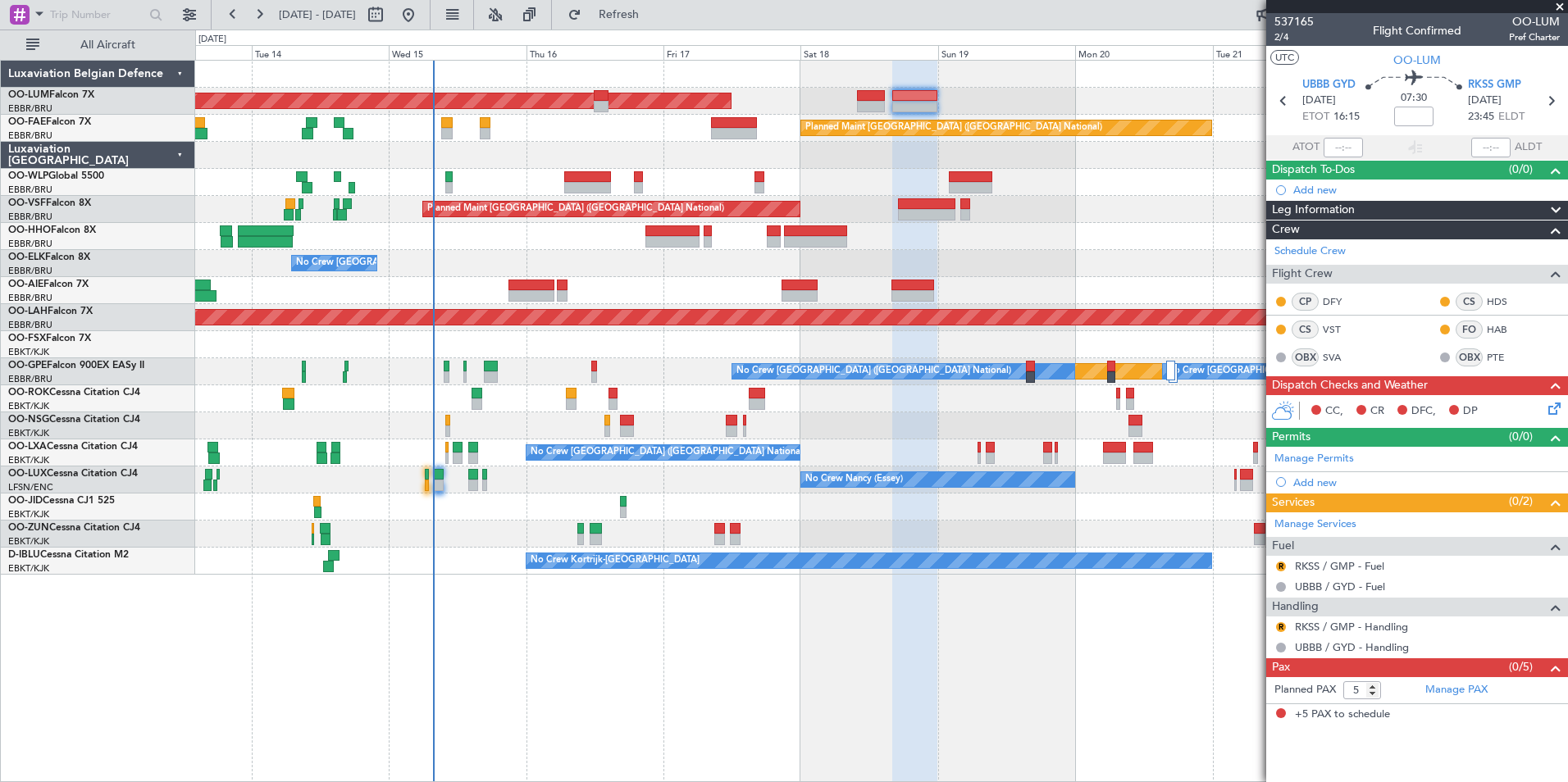
click at [633, 657] on div "AOG Maint Sibiu Planned Maint Brussels (Brussels National) Owner Melsbroek Air …" at bounding box center [881, 421] width 1372 height 722
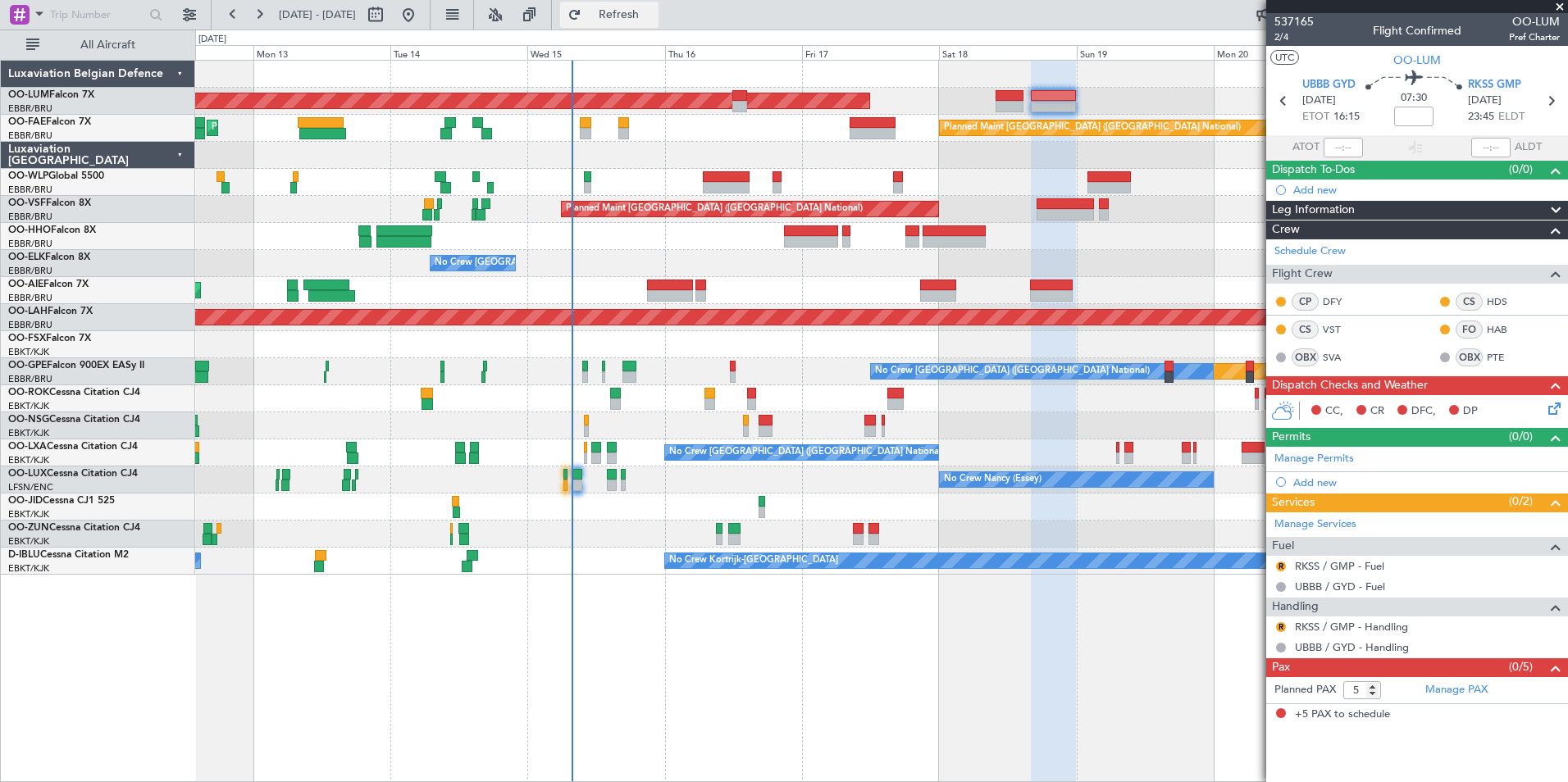
click at [623, 14] on button "Refresh" at bounding box center [609, 15] width 99 height 26
click at [1339, 80] on span "UBBB GYD" at bounding box center [1328, 85] width 53 height 17
click at [1328, 83] on span "UBBB GYD" at bounding box center [1328, 85] width 53 height 17
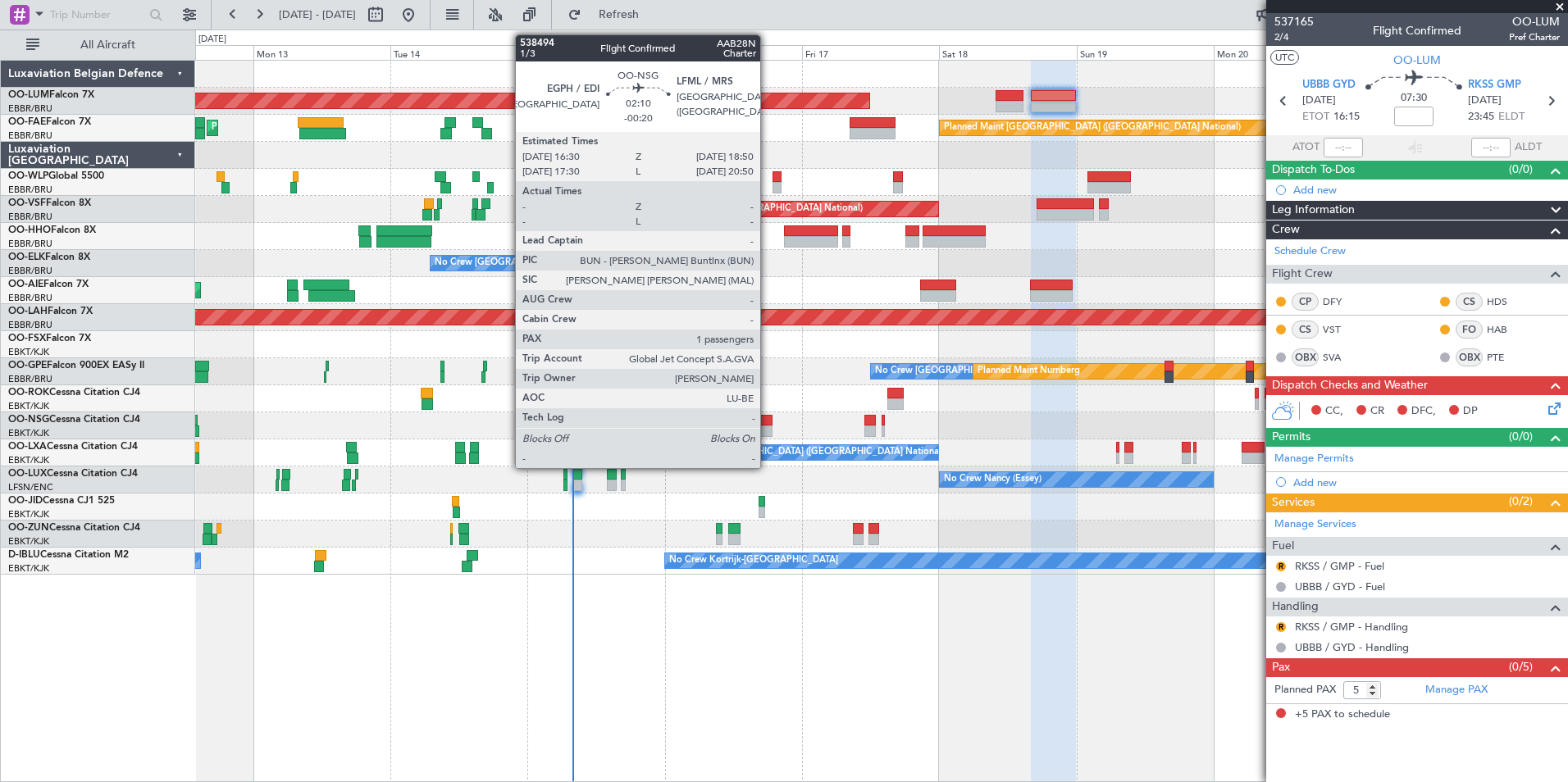
click at [767, 424] on div at bounding box center [765, 421] width 14 height 12
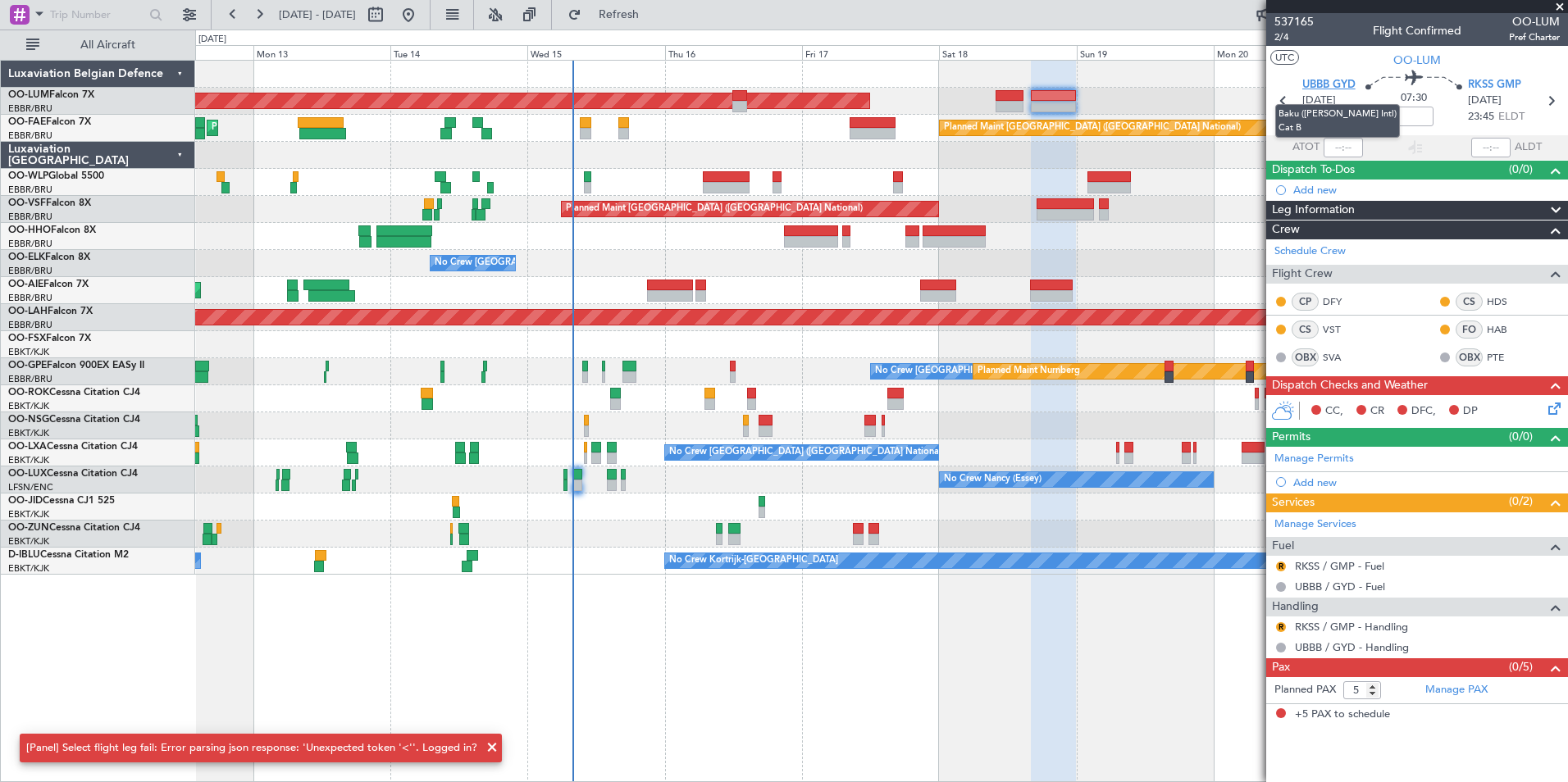
click at [1312, 85] on span "UBBB GYD" at bounding box center [1328, 85] width 53 height 17
